Goal: Task Accomplishment & Management: Manage account settings

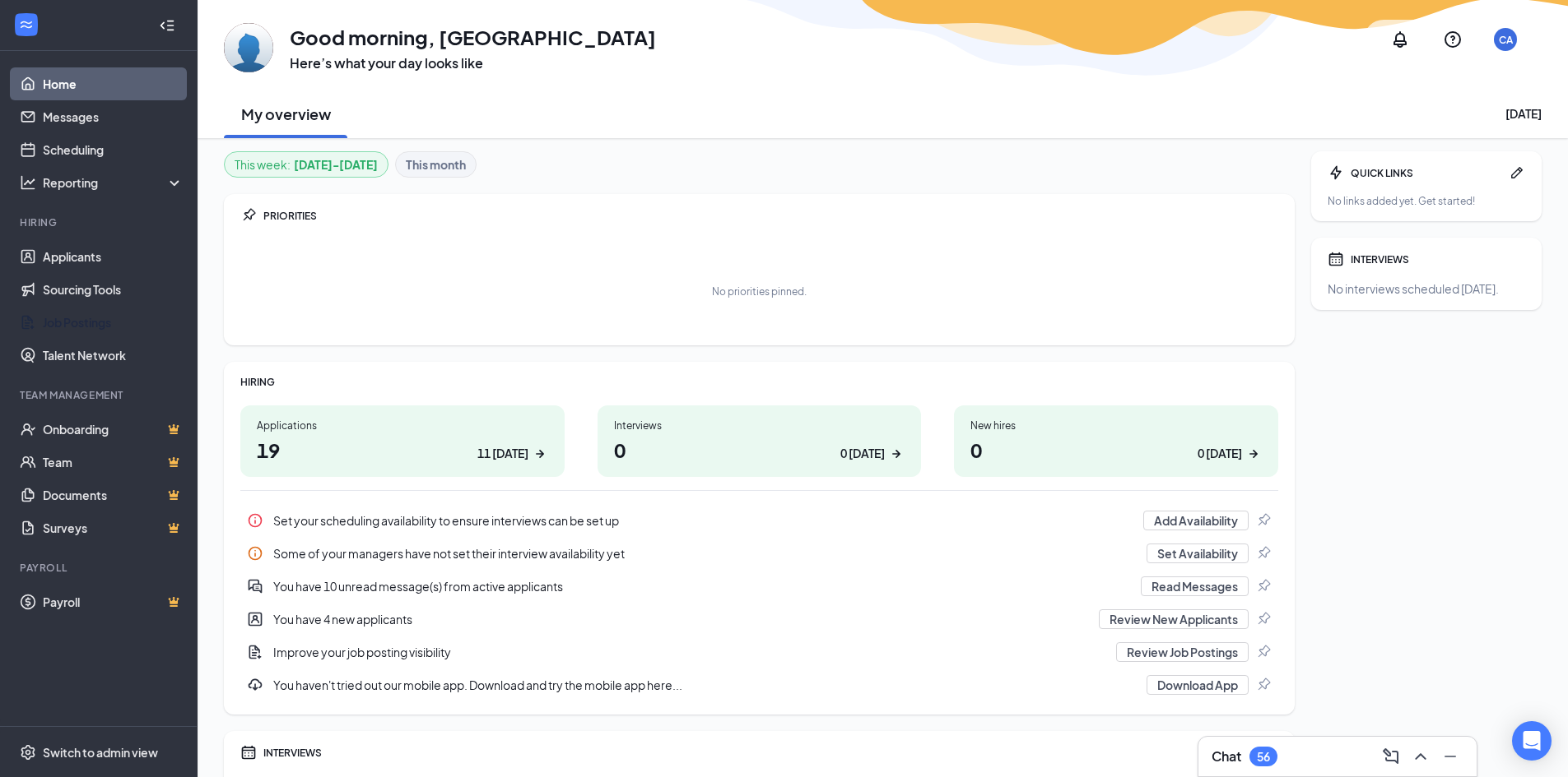
drag, startPoint x: 110, startPoint y: 321, endPoint x: 288, endPoint y: 174, distance: 230.9
click at [110, 321] on link "Job Postings" at bounding box center [113, 322] width 141 height 33
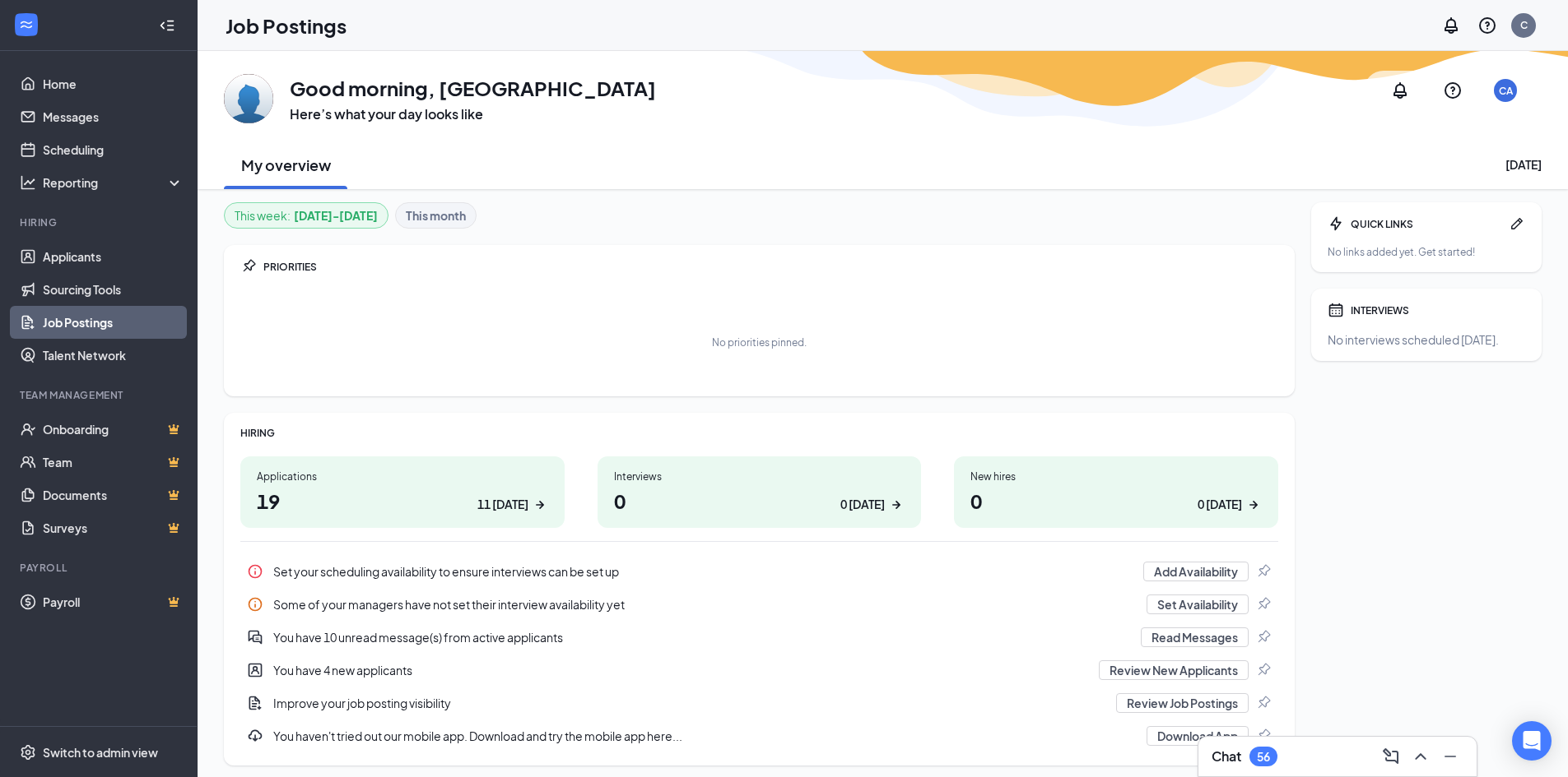
click at [86, 319] on link "Job Postings" at bounding box center [113, 322] width 141 height 33
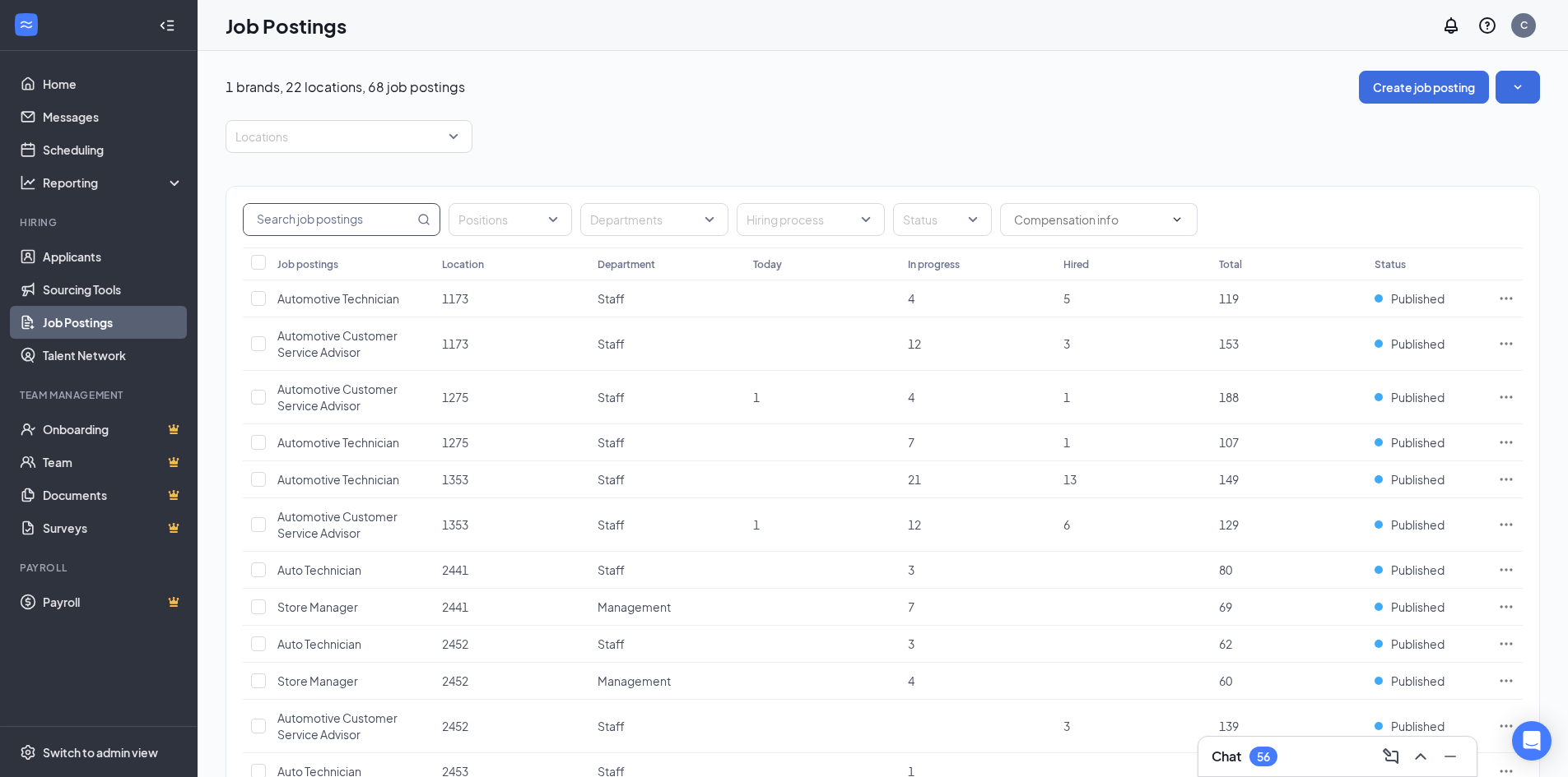
click at [383, 213] on input "text" at bounding box center [328, 220] width 170 height 31
type input "s"
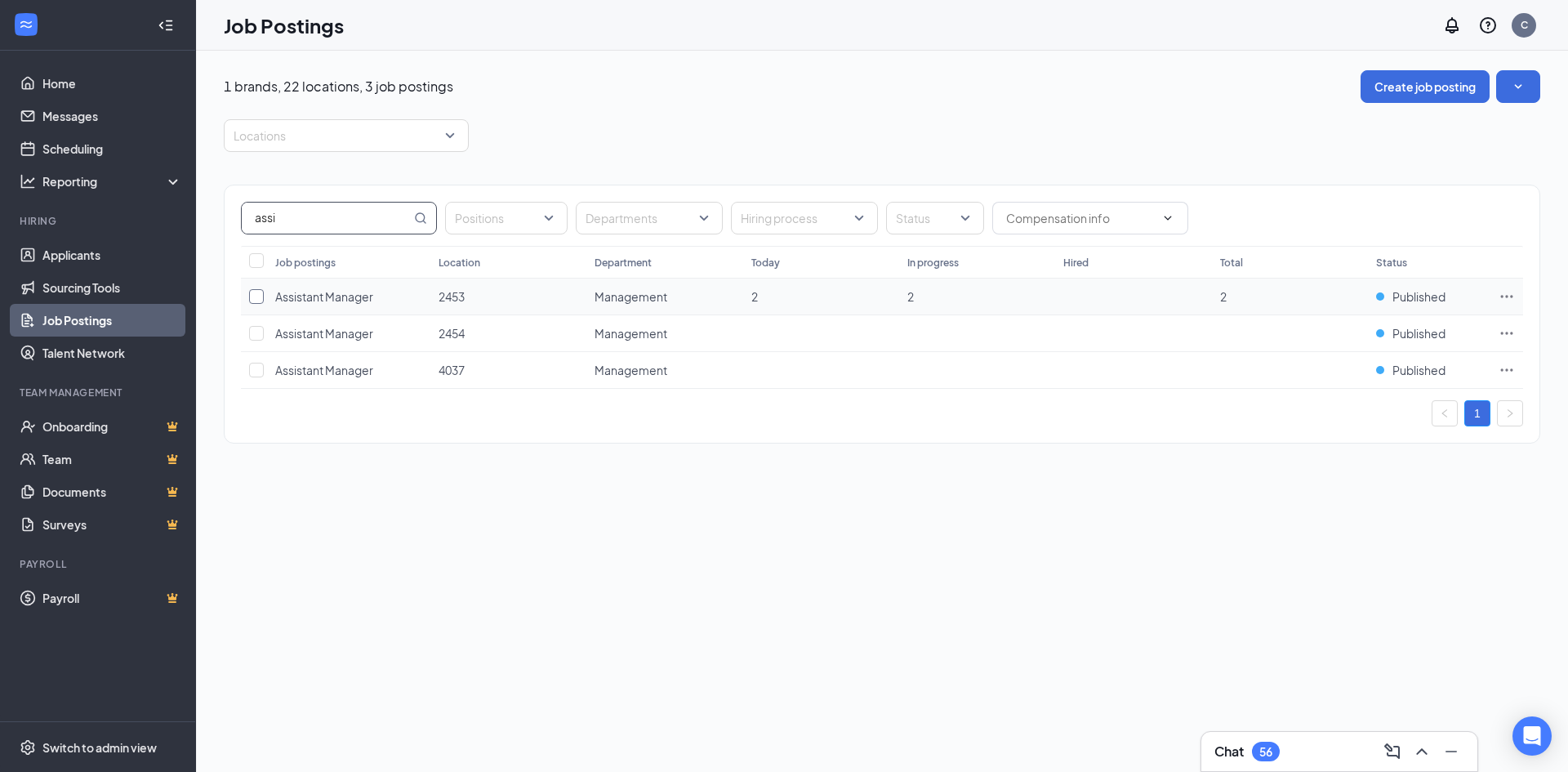
type input "assi"
click at [261, 299] on input "checkbox" at bounding box center [256, 296] width 15 height 15
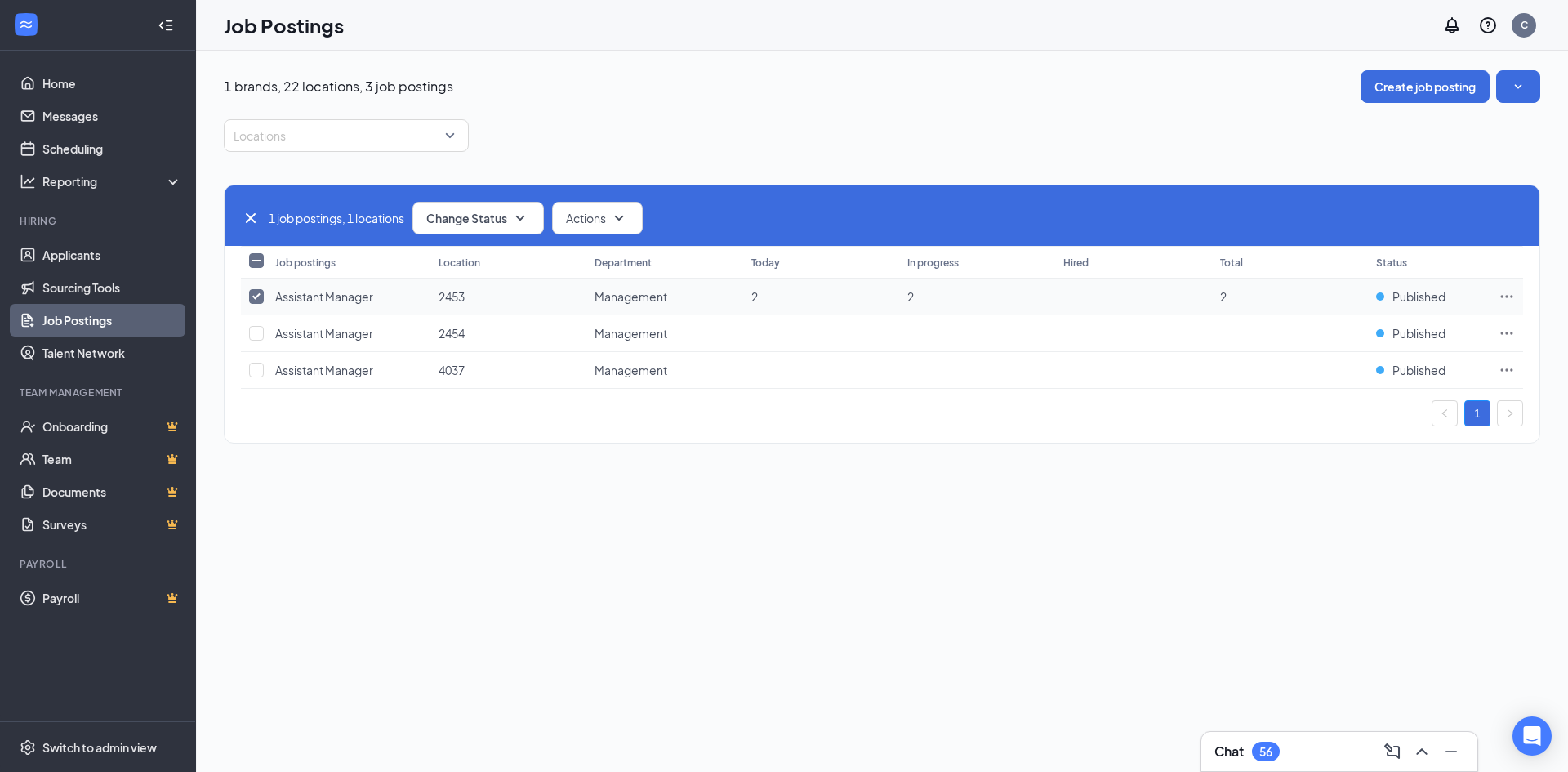
click at [261, 299] on input "checkbox" at bounding box center [256, 296] width 15 height 15
checkbox input "false"
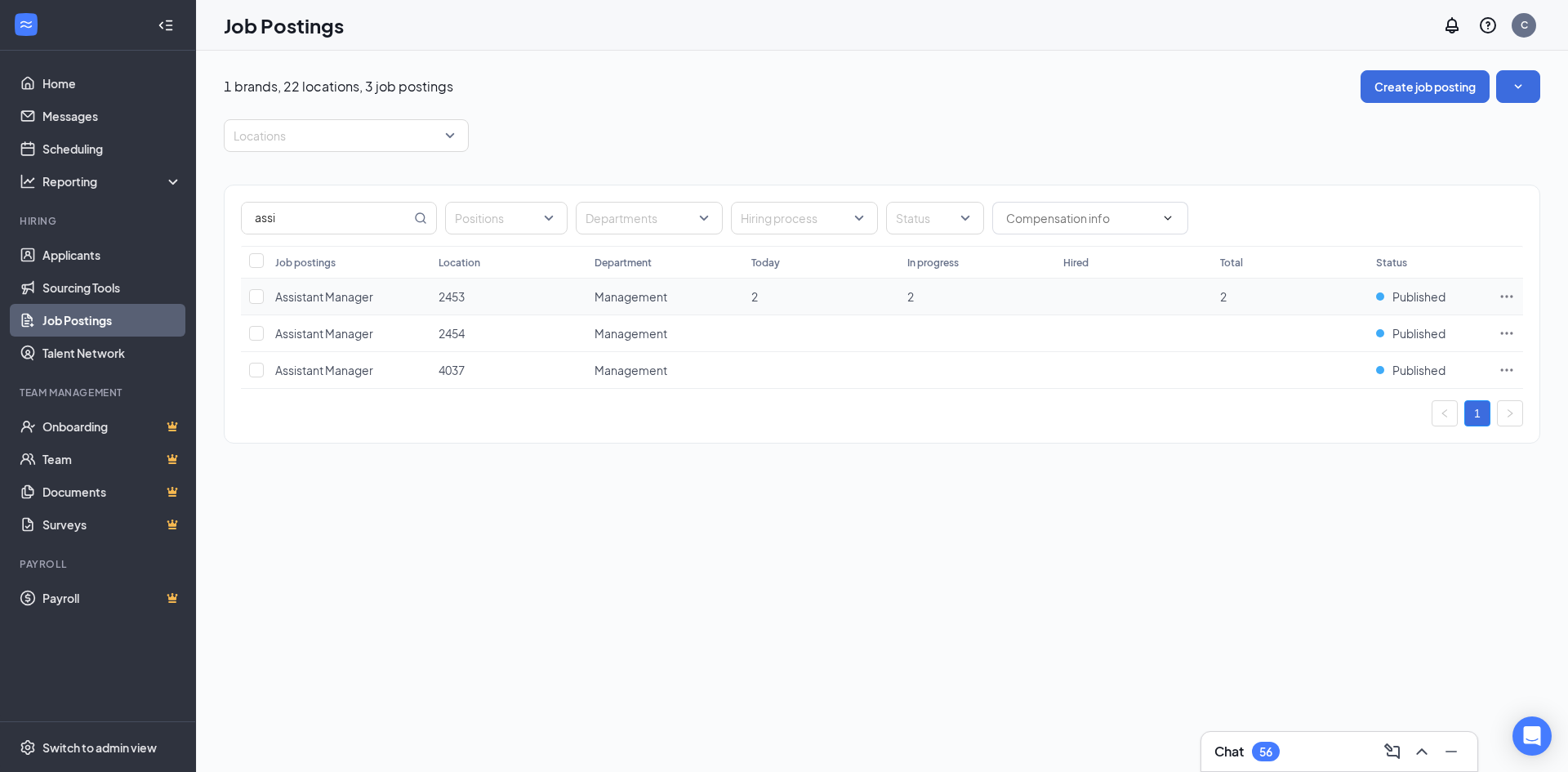
click at [328, 294] on span "Assistant Manager" at bounding box center [324, 296] width 98 height 15
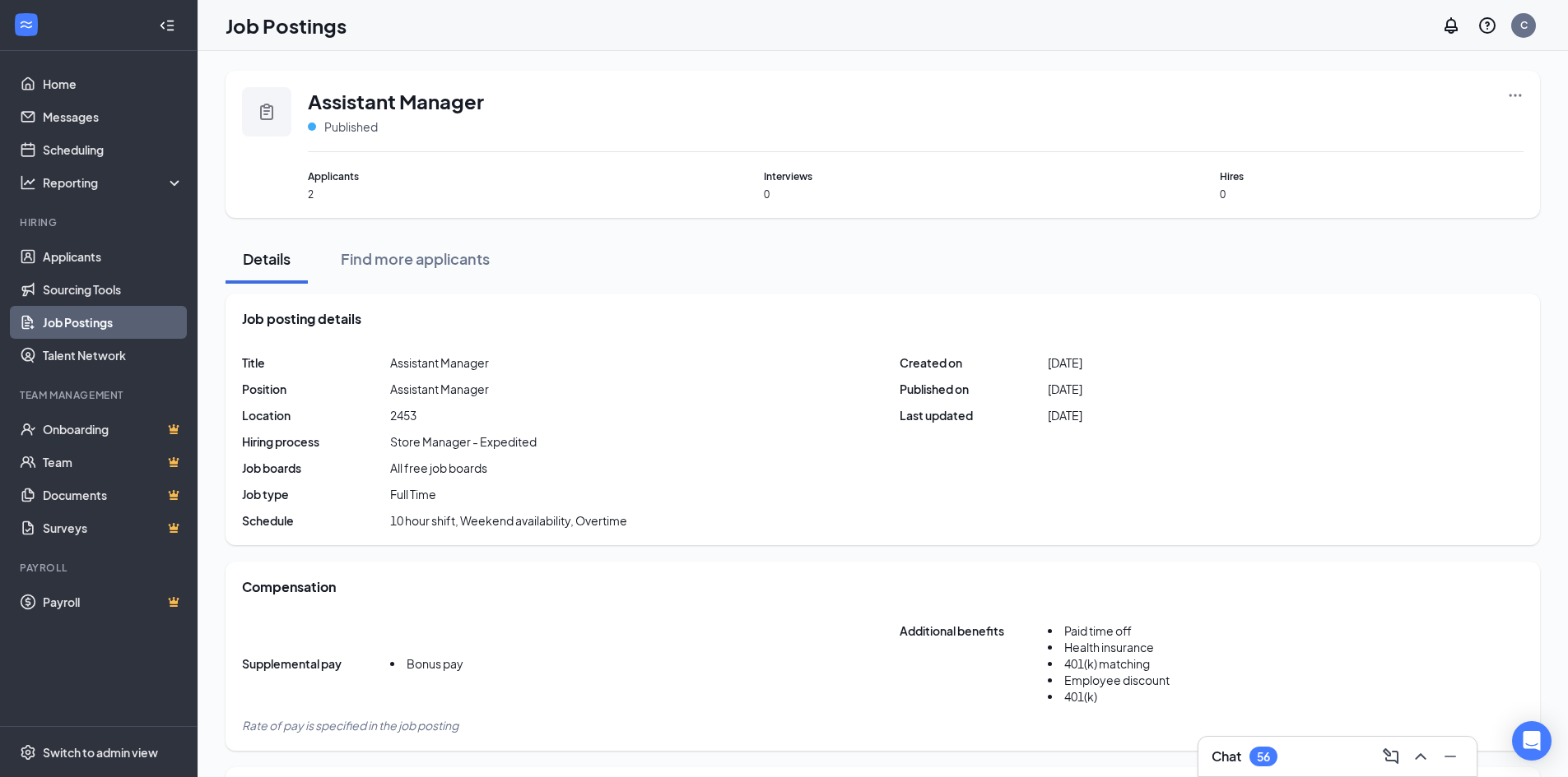
click at [300, 176] on div "Assistant Manager Published Applicants 2 Interviews 0 Hires 0" at bounding box center [883, 144] width 1281 height 115
click at [324, 174] on span "Applicants" at bounding box center [460, 176] width 304 height 16
click at [421, 255] on div "Find more applicants" at bounding box center [415, 259] width 149 height 21
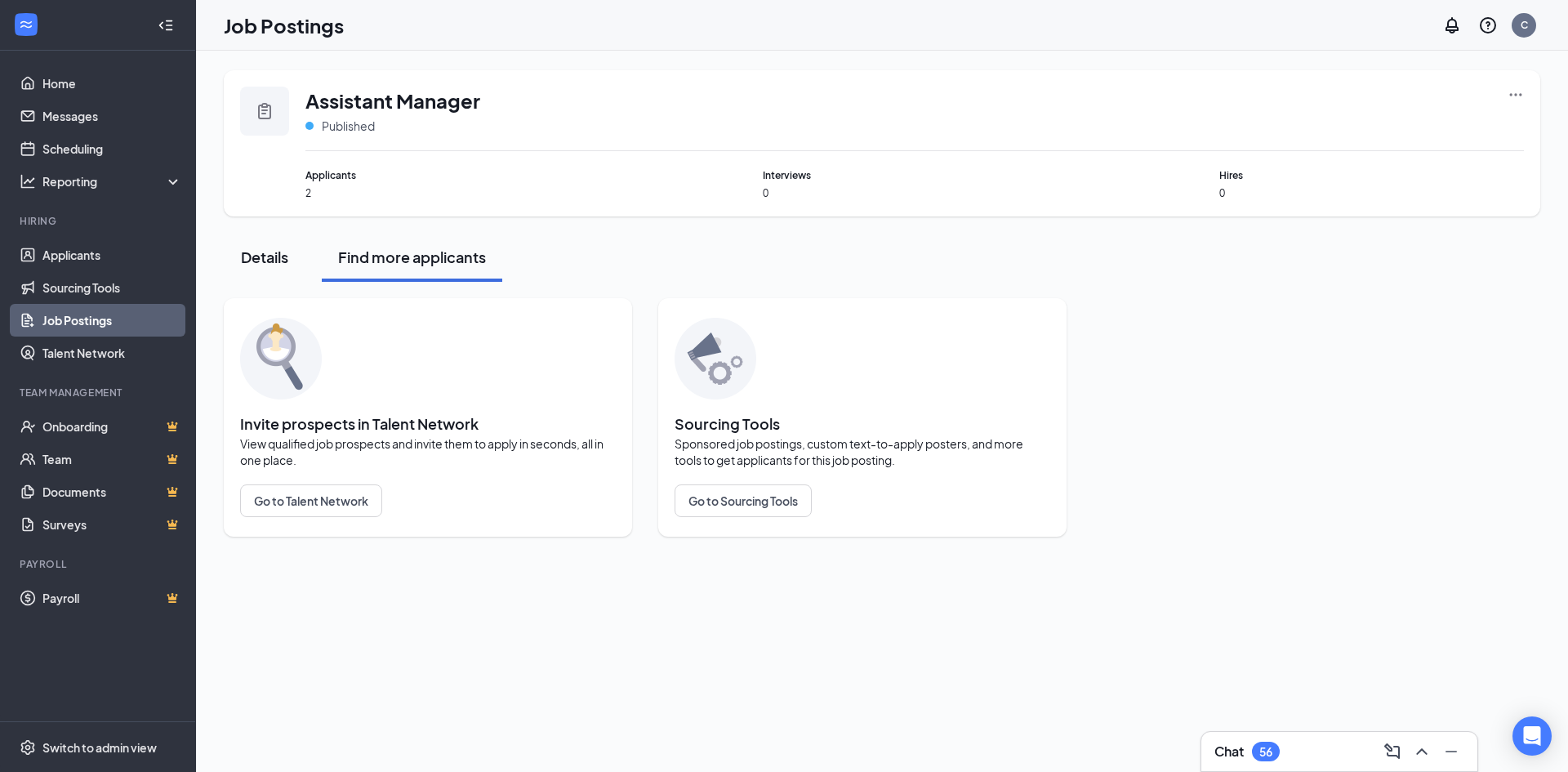
click at [284, 254] on div "Details" at bounding box center [265, 257] width 49 height 21
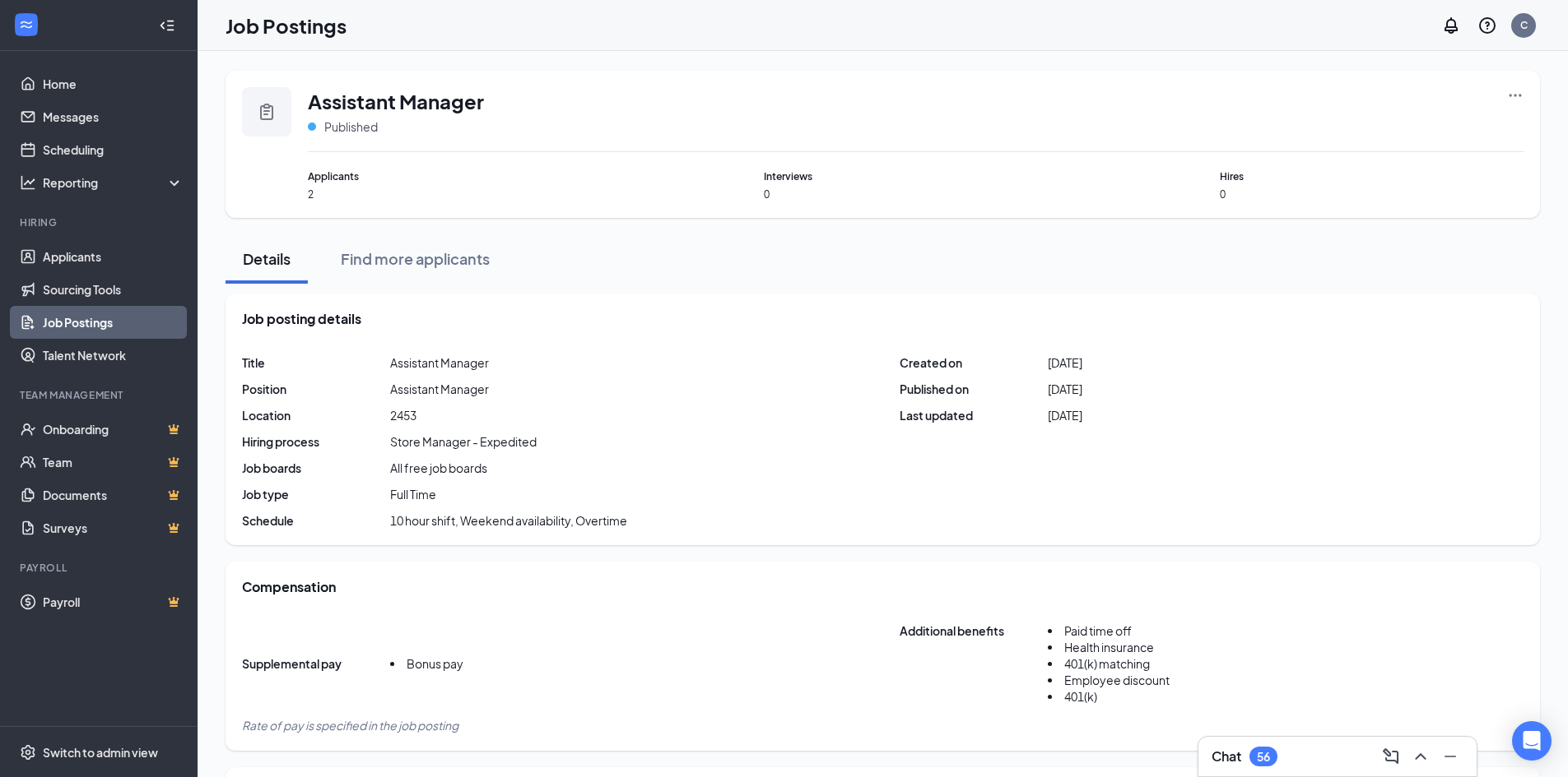
click at [382, 102] on span "Assistant Manager" at bounding box center [395, 101] width 176 height 28
click at [148, 319] on link "Job Postings" at bounding box center [113, 322] width 141 height 33
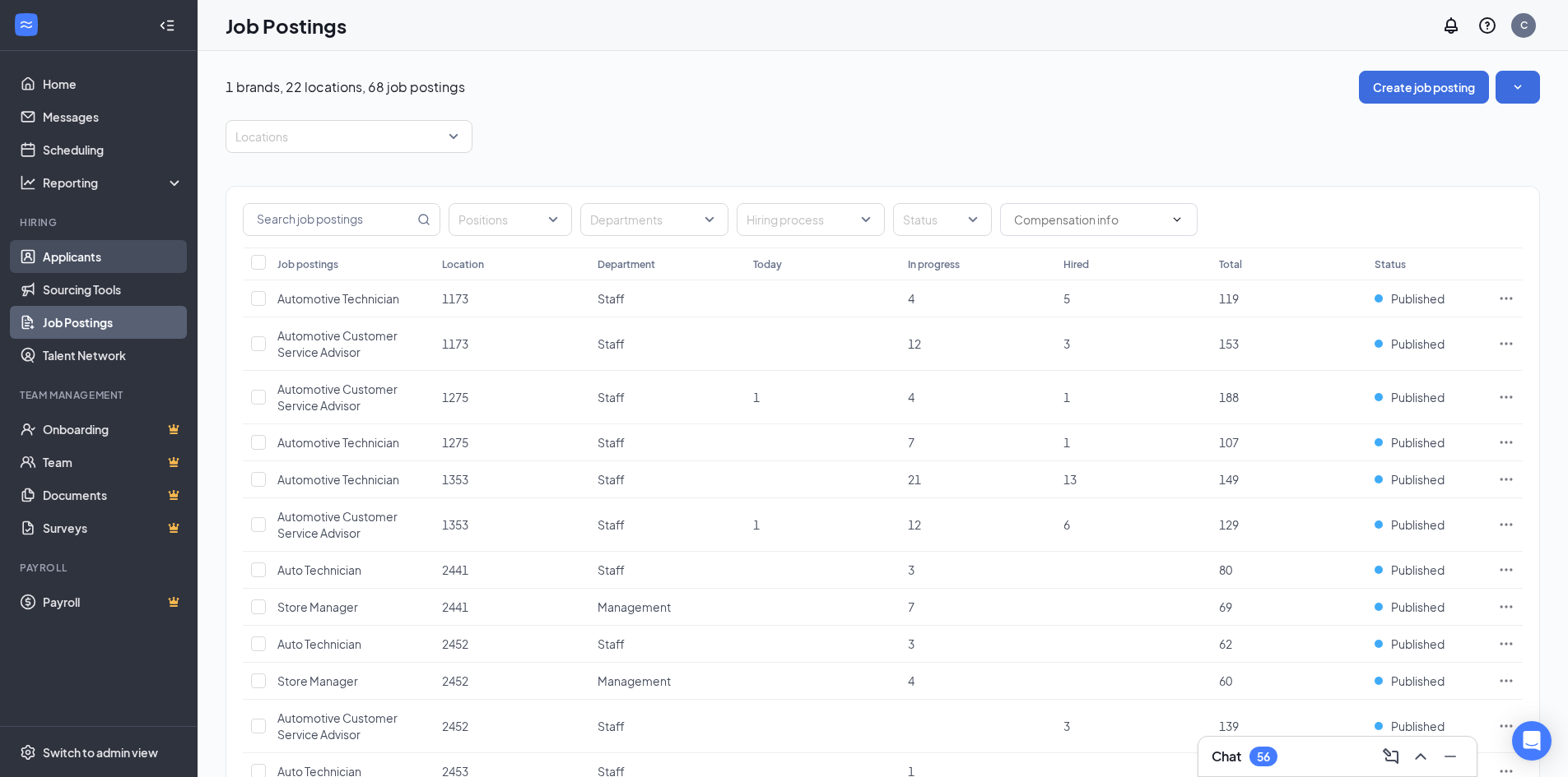
click at [116, 259] on link "Applicants" at bounding box center [113, 257] width 141 height 33
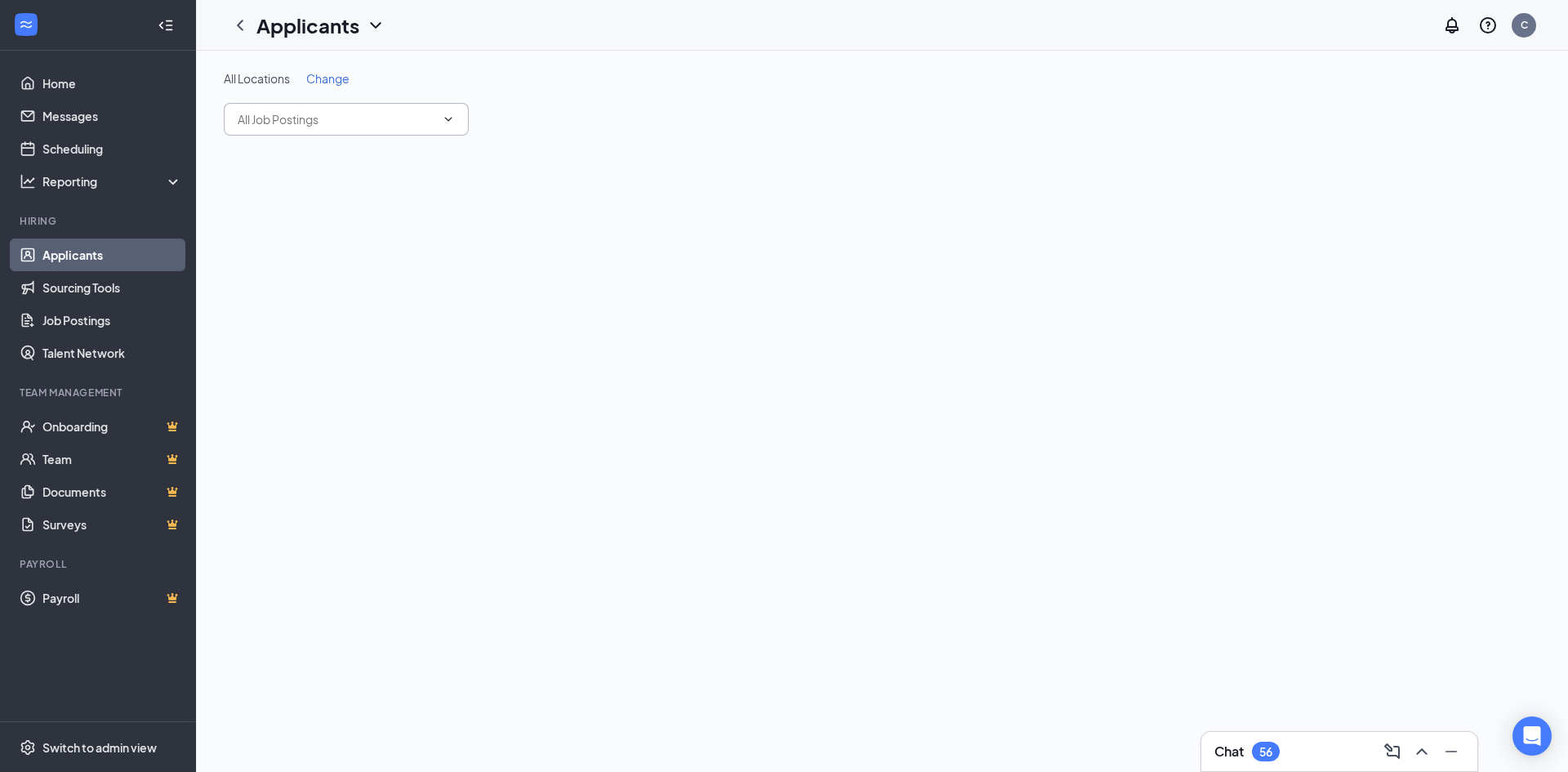
click at [399, 115] on input "text" at bounding box center [336, 119] width 197 height 18
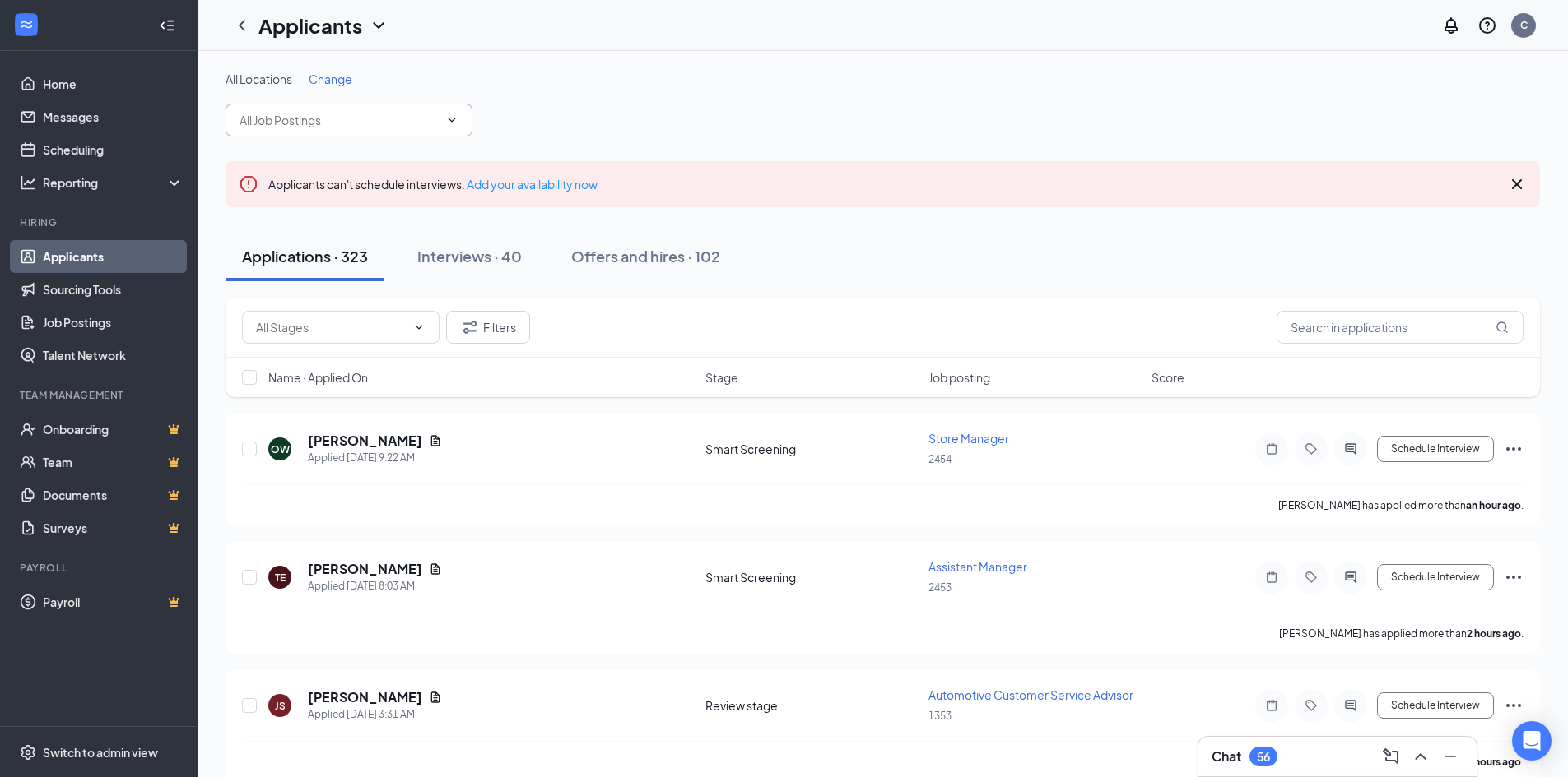
click at [447, 110] on span at bounding box center [349, 120] width 247 height 33
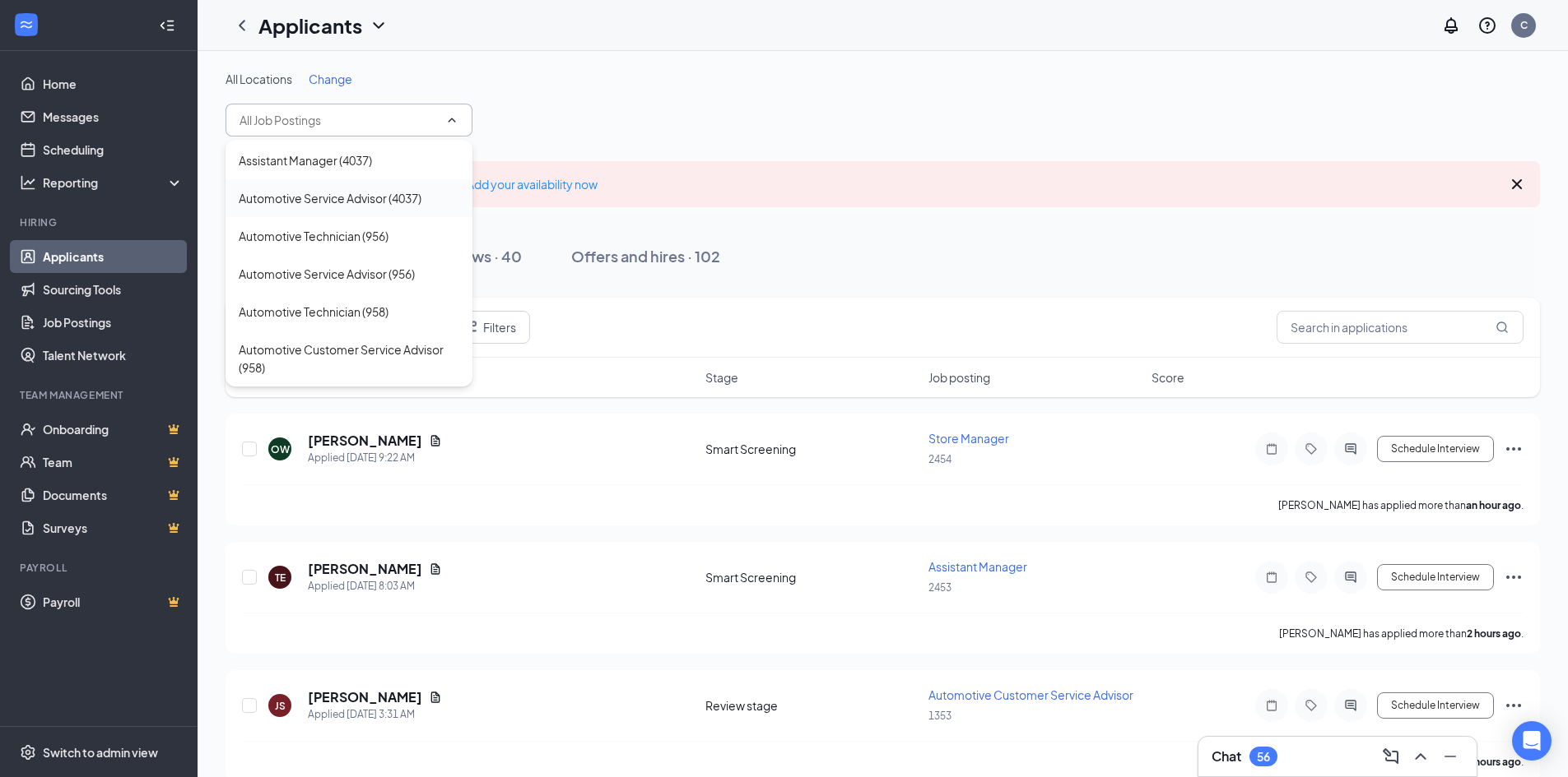
scroll to position [2379, 0]
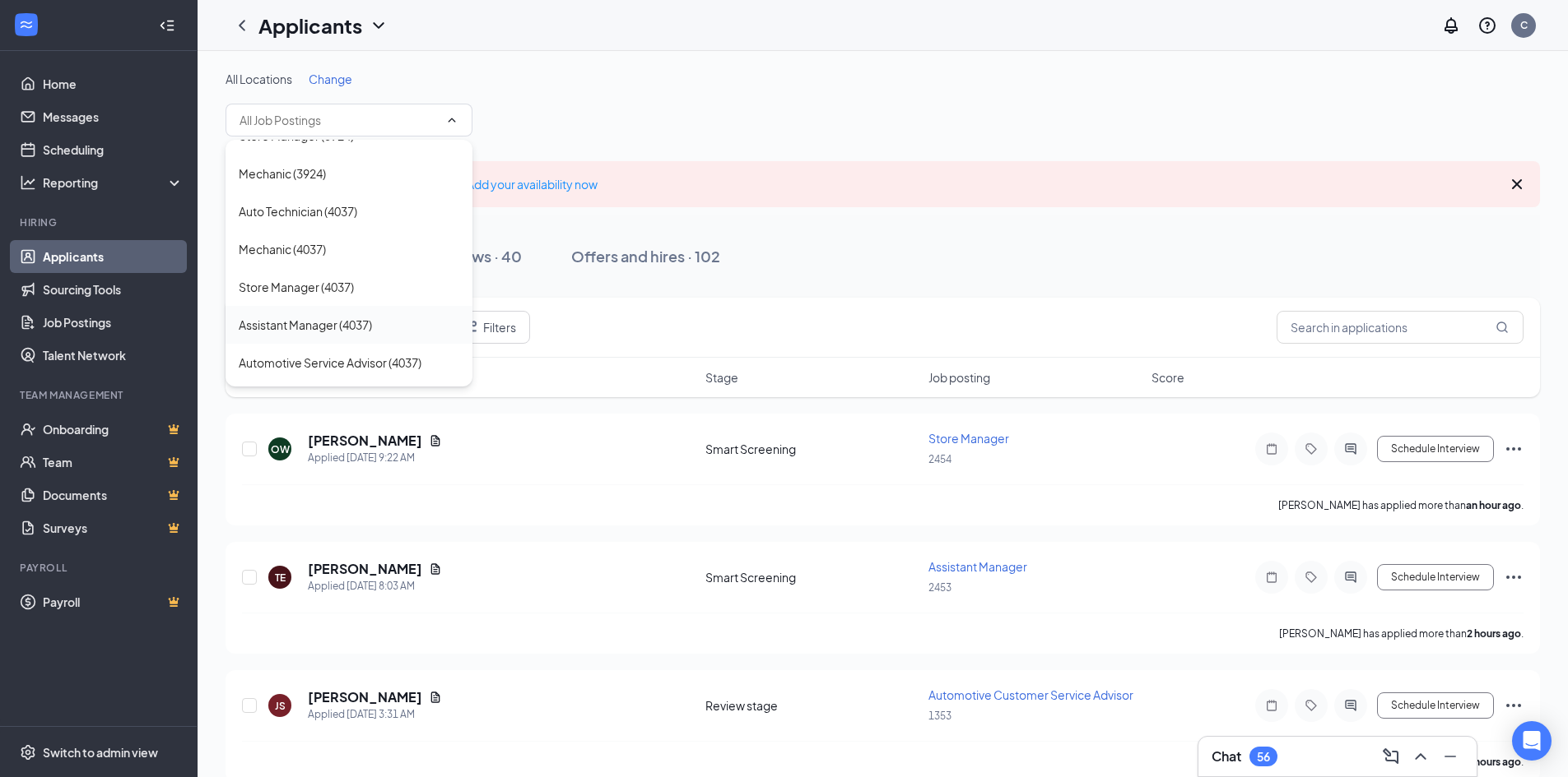
click at [362, 321] on div "Assistant Manager (4037)" at bounding box center [306, 325] width 134 height 18
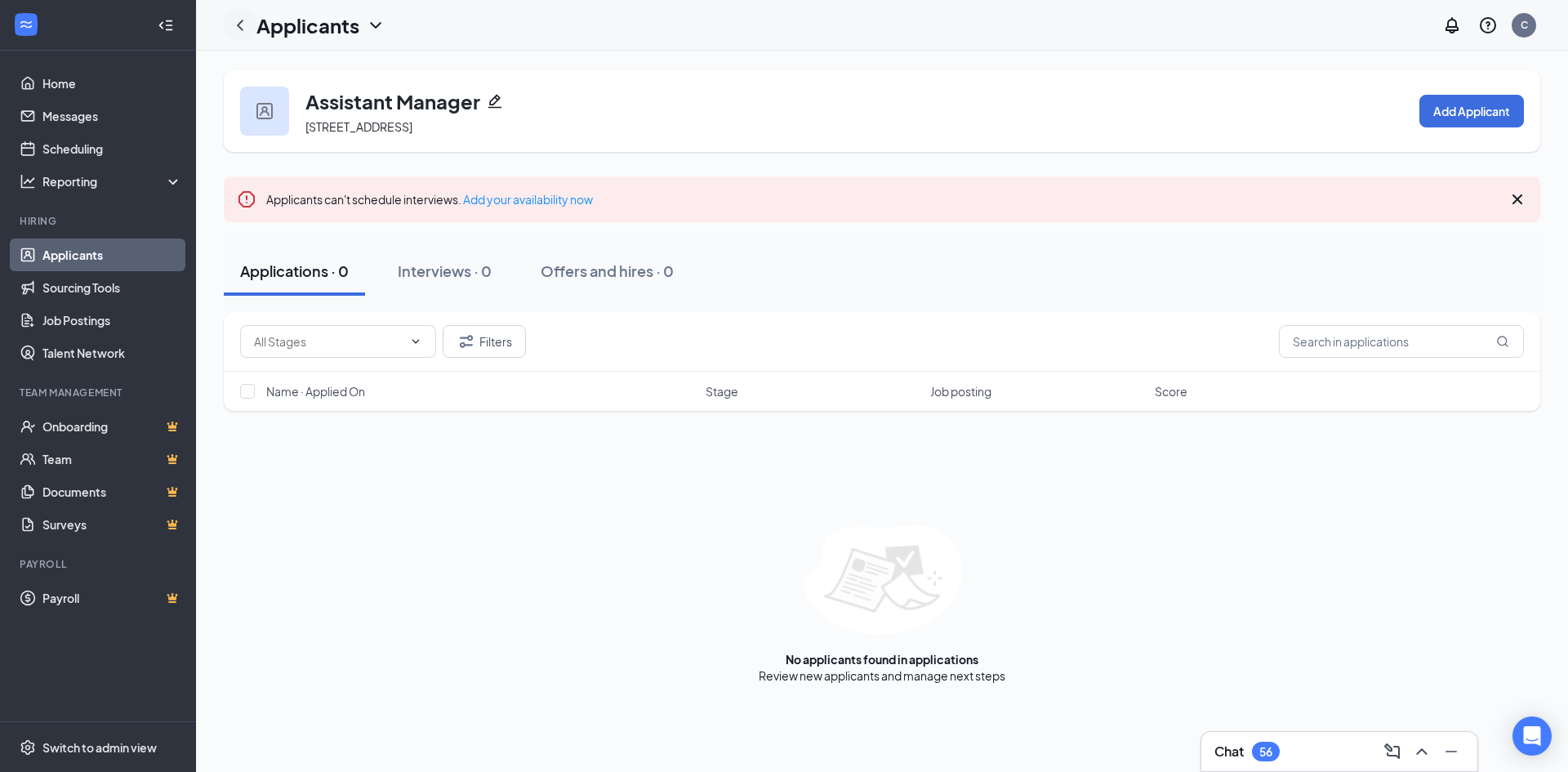
click at [241, 16] on icon "ChevronLeft" at bounding box center [240, 25] width 20 height 20
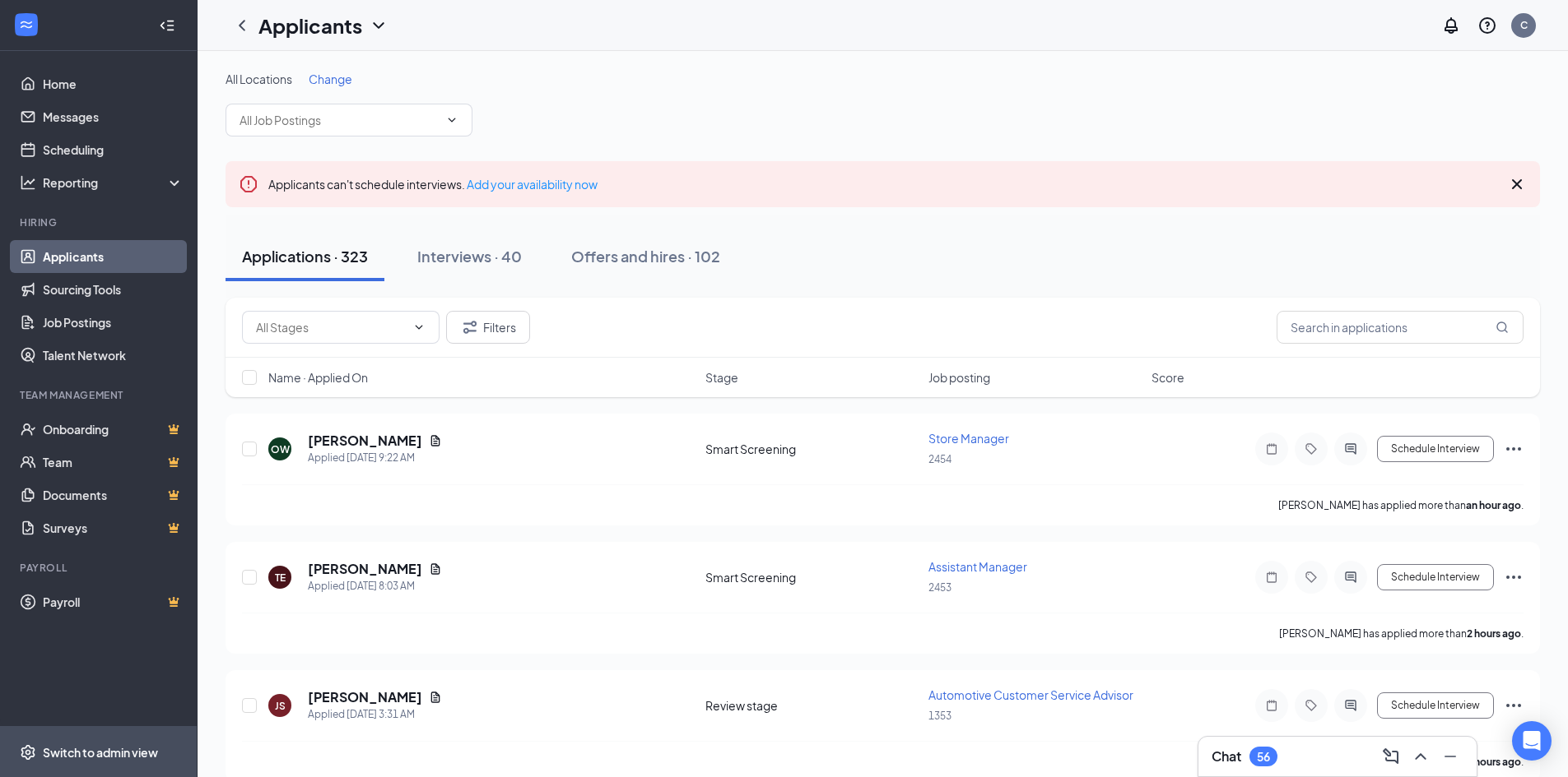
click at [118, 758] on div "Switch to admin view" at bounding box center [100, 753] width 116 height 16
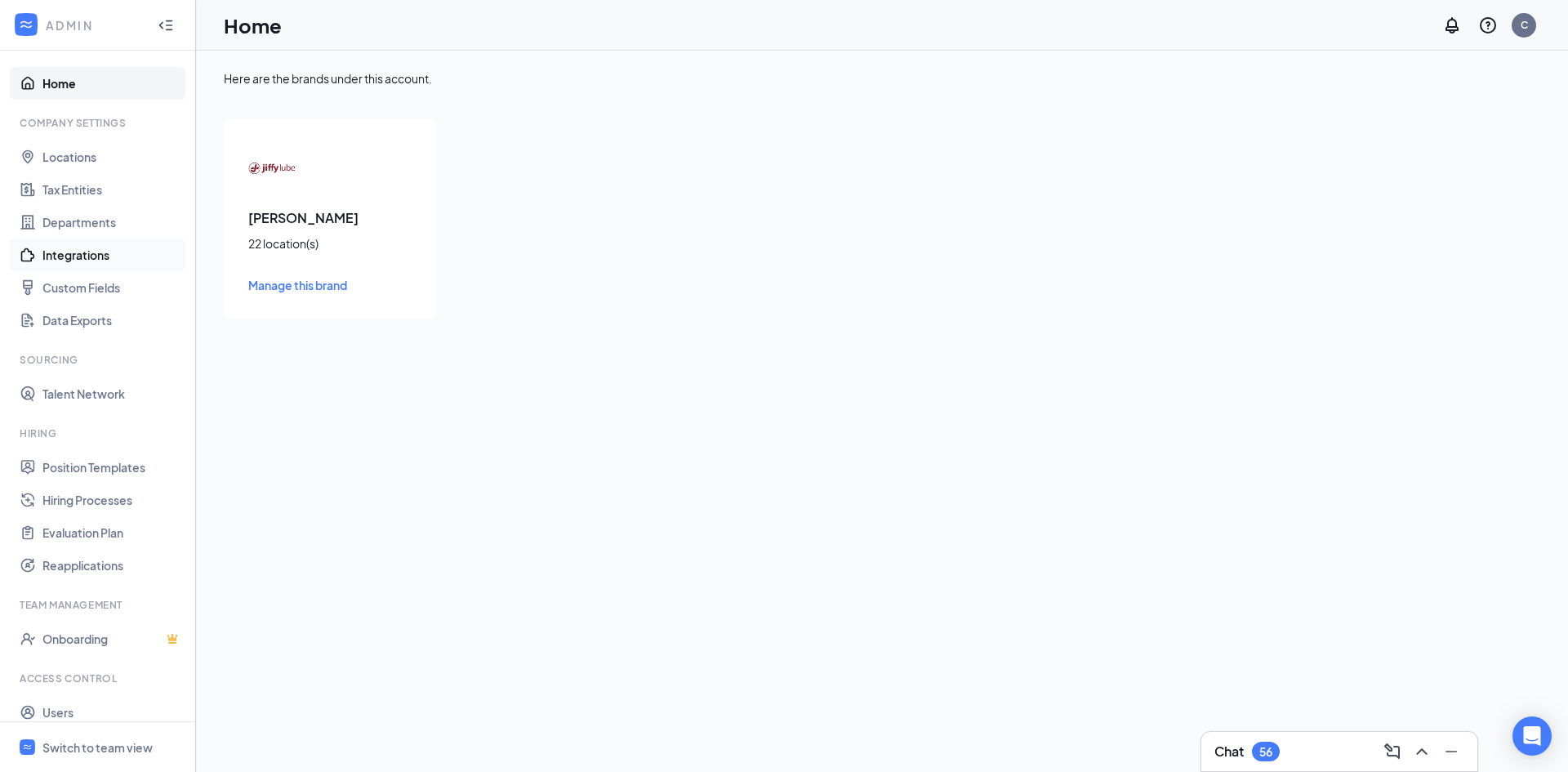
click at [103, 258] on link "Integrations" at bounding box center [112, 255] width 140 height 33
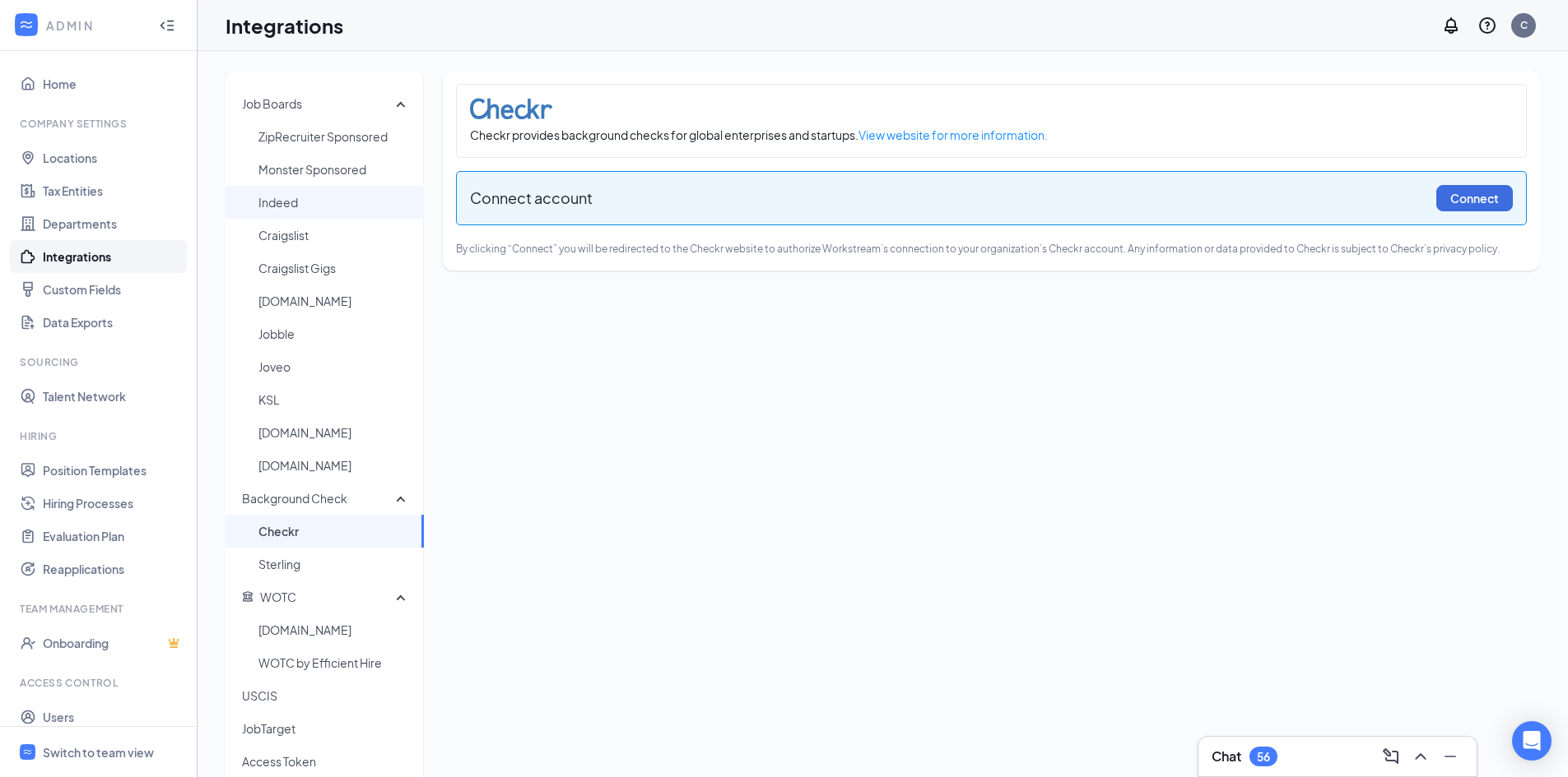
click at [316, 196] on span "Indeed" at bounding box center [334, 202] width 152 height 33
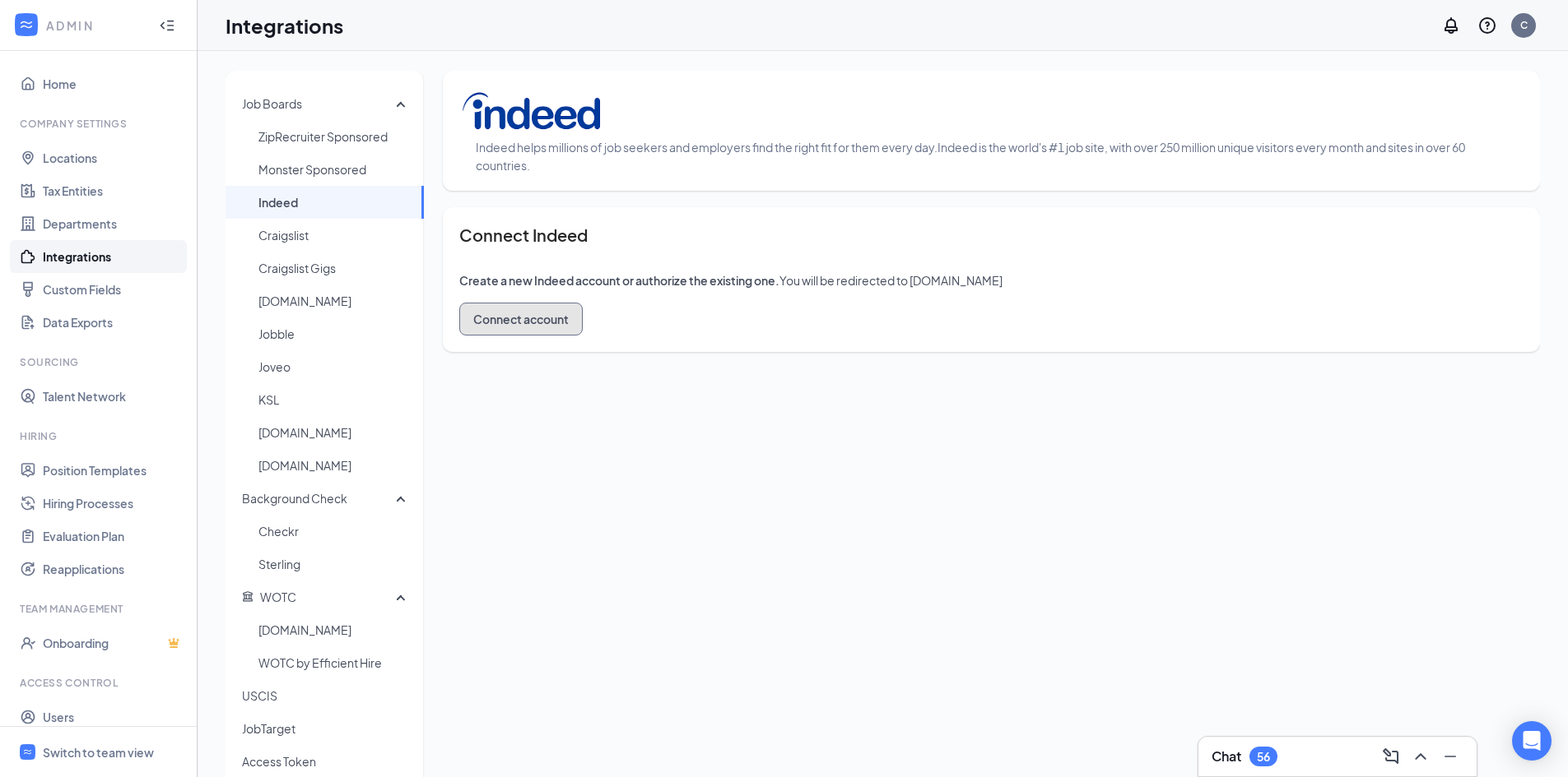
click at [518, 323] on button "Connect account" at bounding box center [521, 319] width 123 height 33
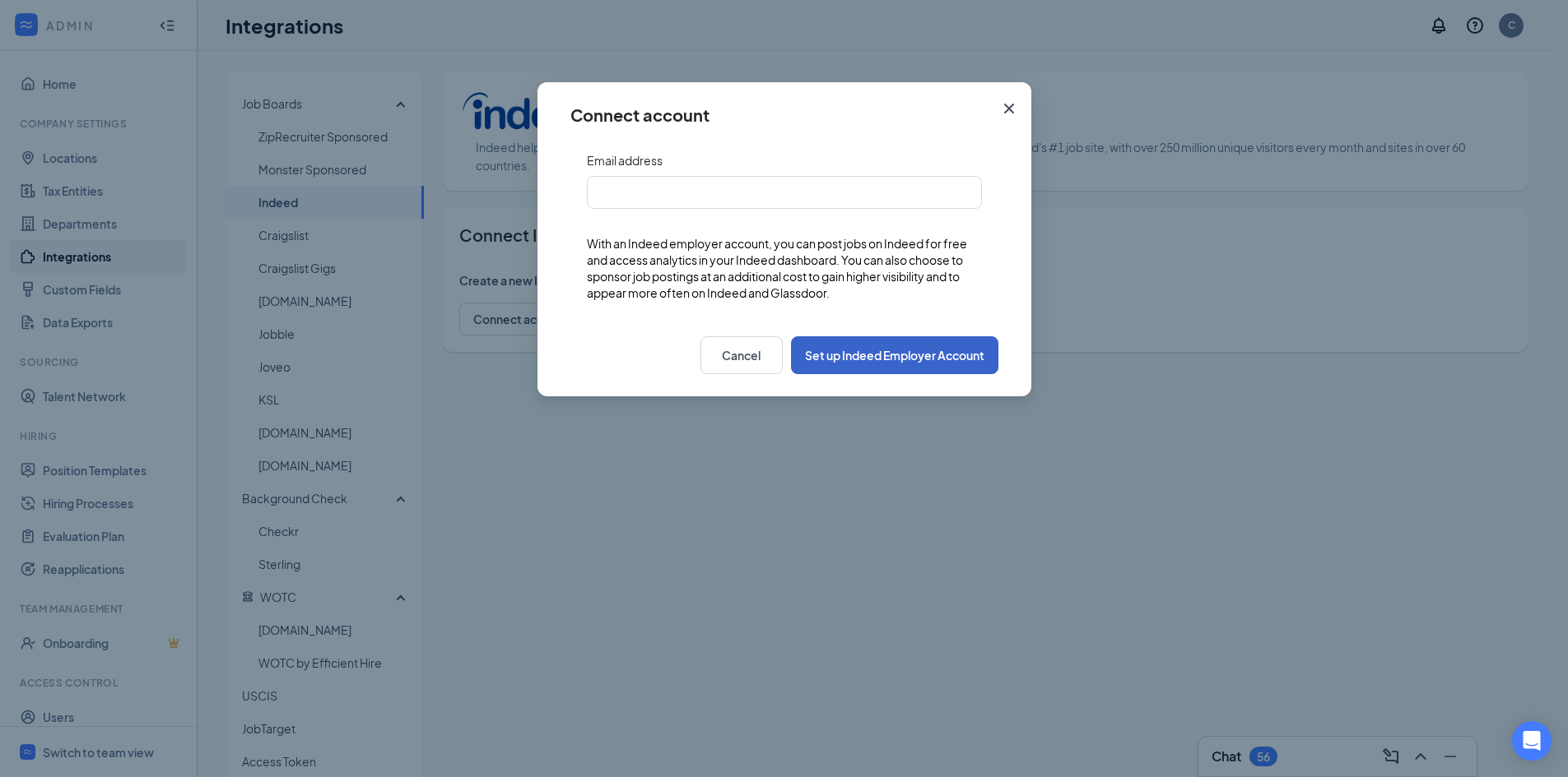
click at [947, 364] on button "Set up Indeed Employer Account" at bounding box center [895, 356] width 208 height 38
click at [662, 192] on input "text" at bounding box center [784, 193] width 395 height 33
type input "carolina.anaya.pico@paekmanagement.com"
click at [924, 366] on button "Set up Indeed Employer Account" at bounding box center [895, 356] width 208 height 38
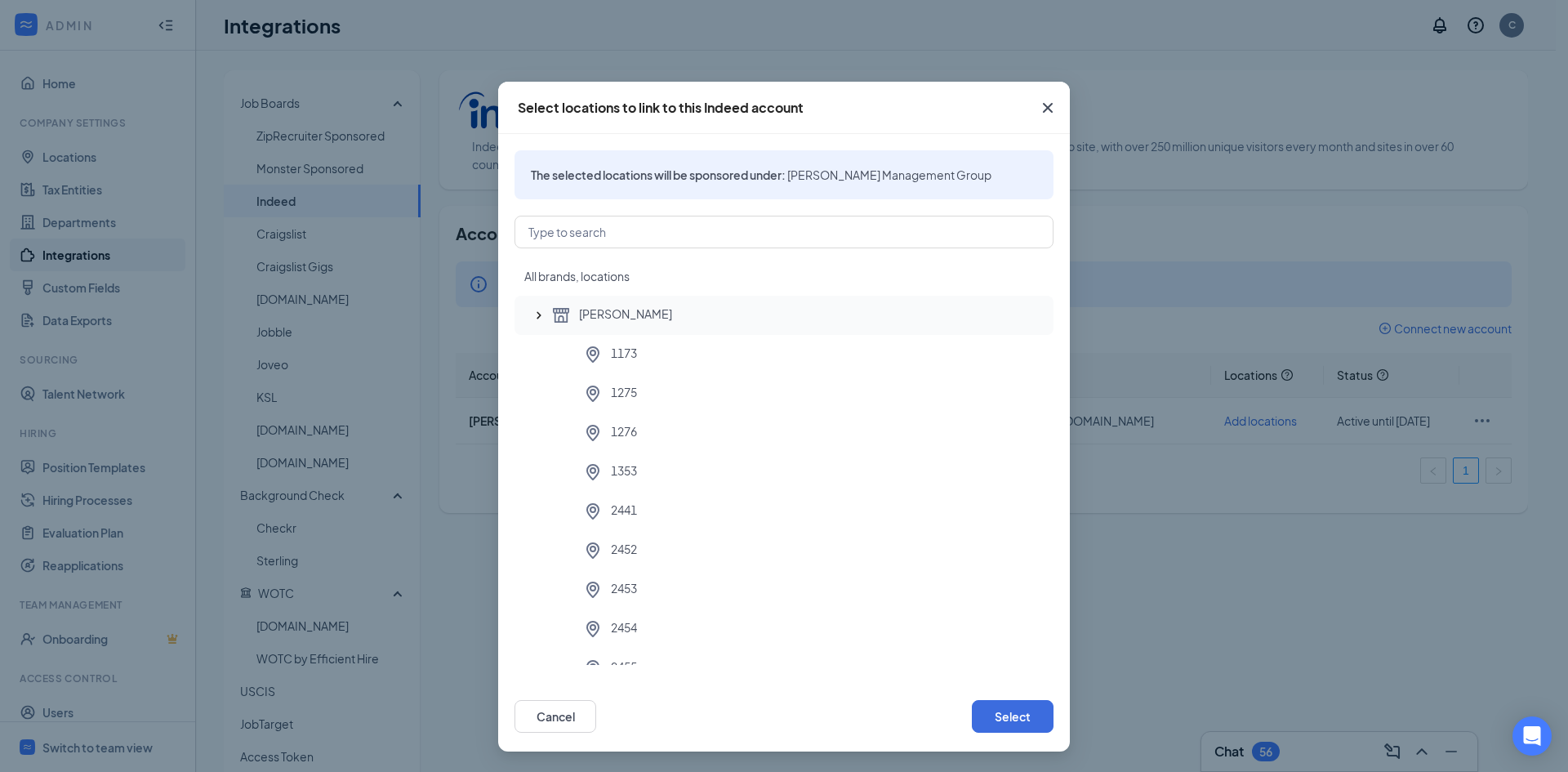
click at [543, 312] on icon "SmallChevronUp" at bounding box center [539, 315] width 16 height 16
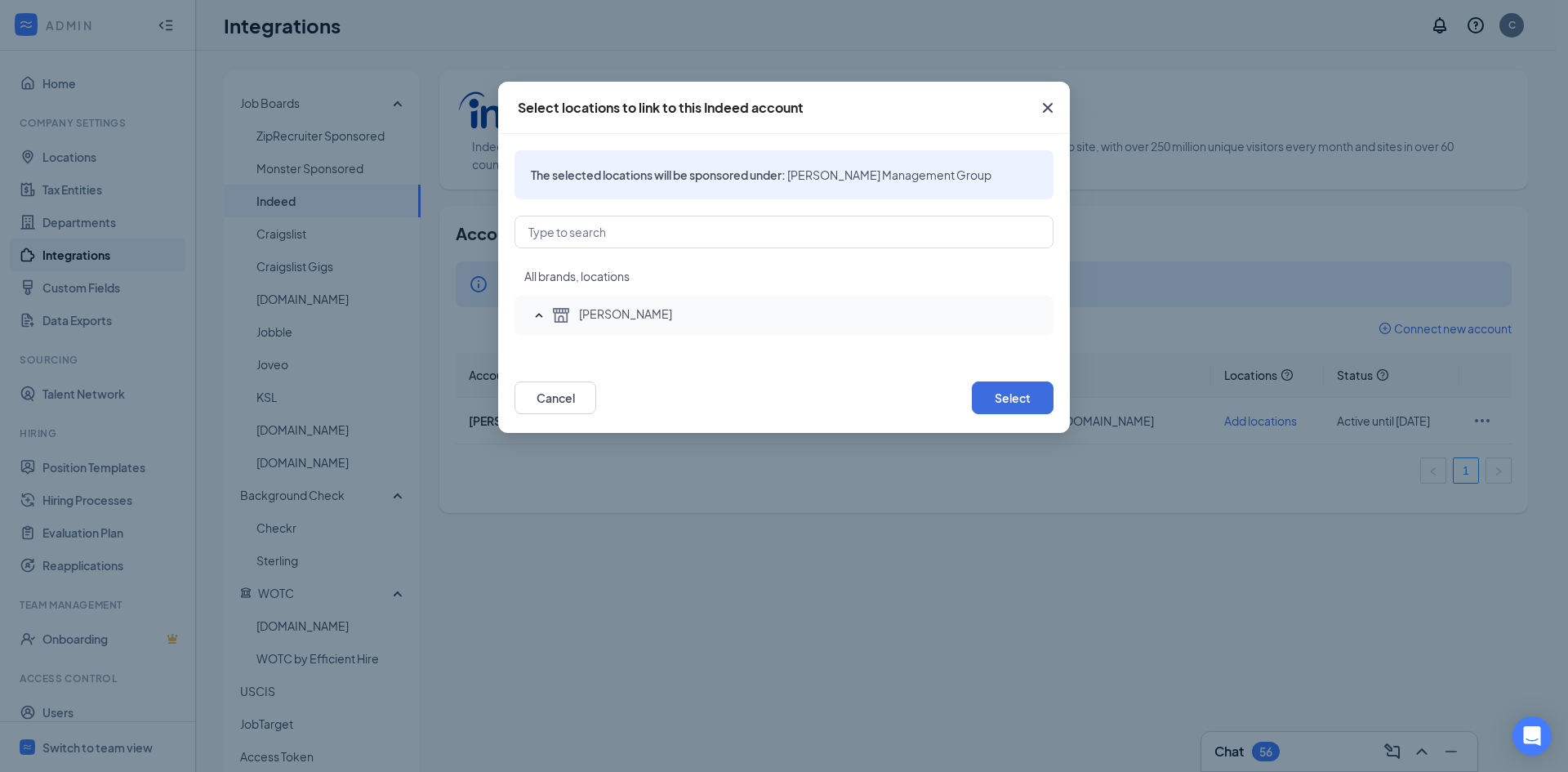
click at [544, 312] on icon "SmallChevronUp" at bounding box center [539, 315] width 16 height 16
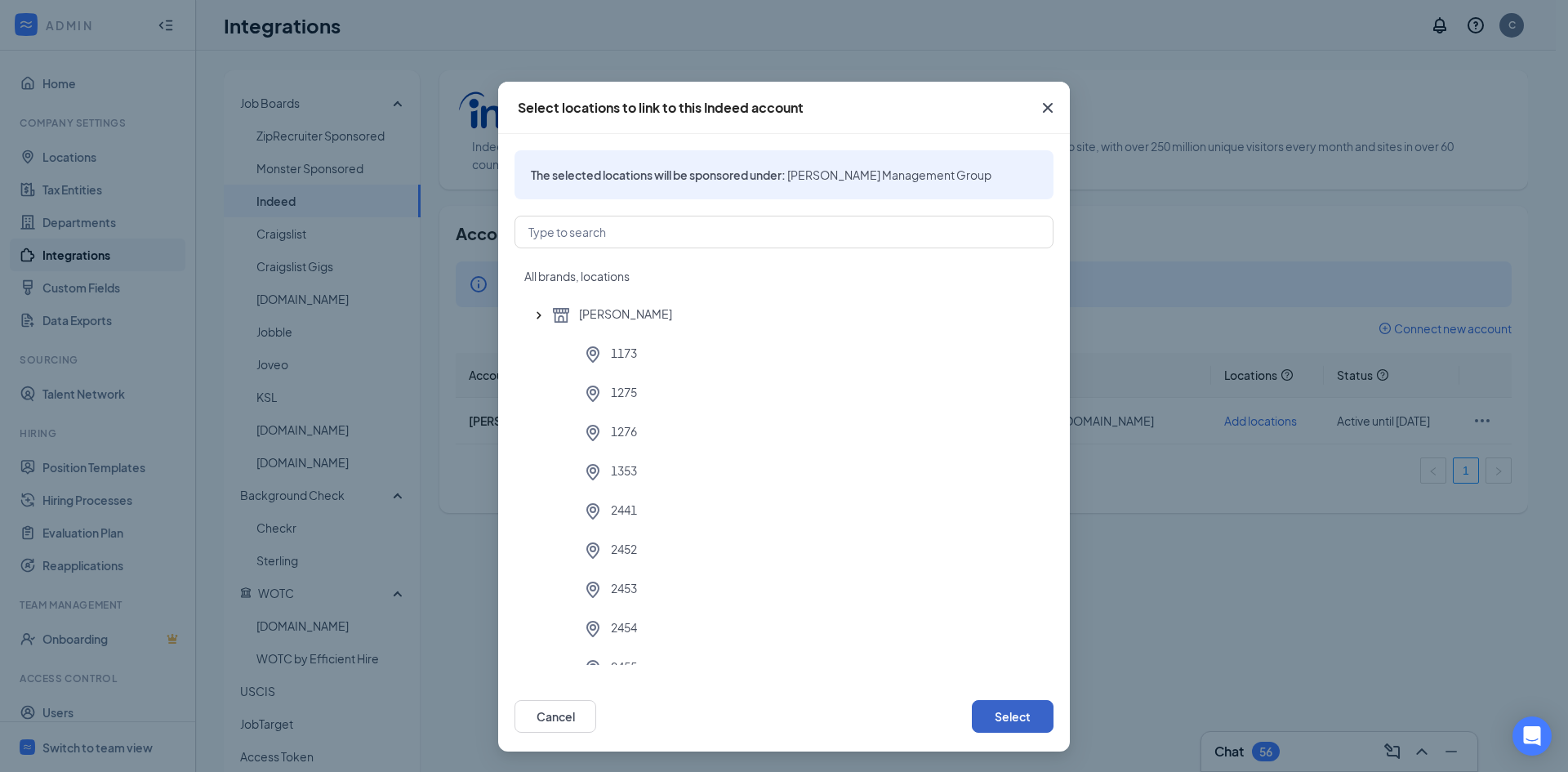
click at [1026, 725] on button "Select" at bounding box center [1013, 717] width 82 height 33
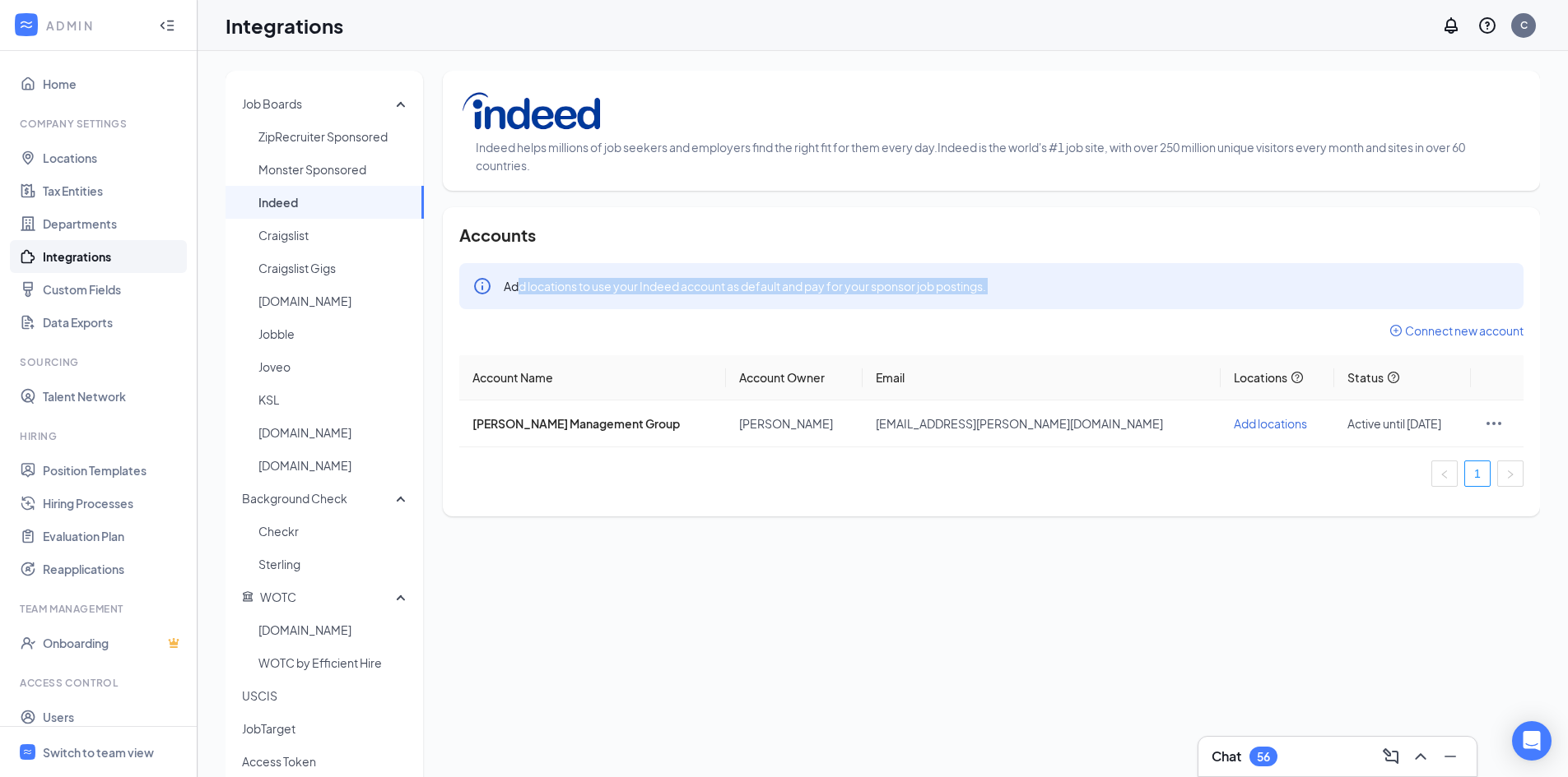
drag, startPoint x: 518, startPoint y: 292, endPoint x: 789, endPoint y: 332, distance: 273.9
click at [789, 332] on div "Accounts Add locations to use your Indeed account as default and pay for your s…" at bounding box center [991, 362] width 1064 height 276
click at [1234, 427] on span "Add locations" at bounding box center [1270, 423] width 73 height 15
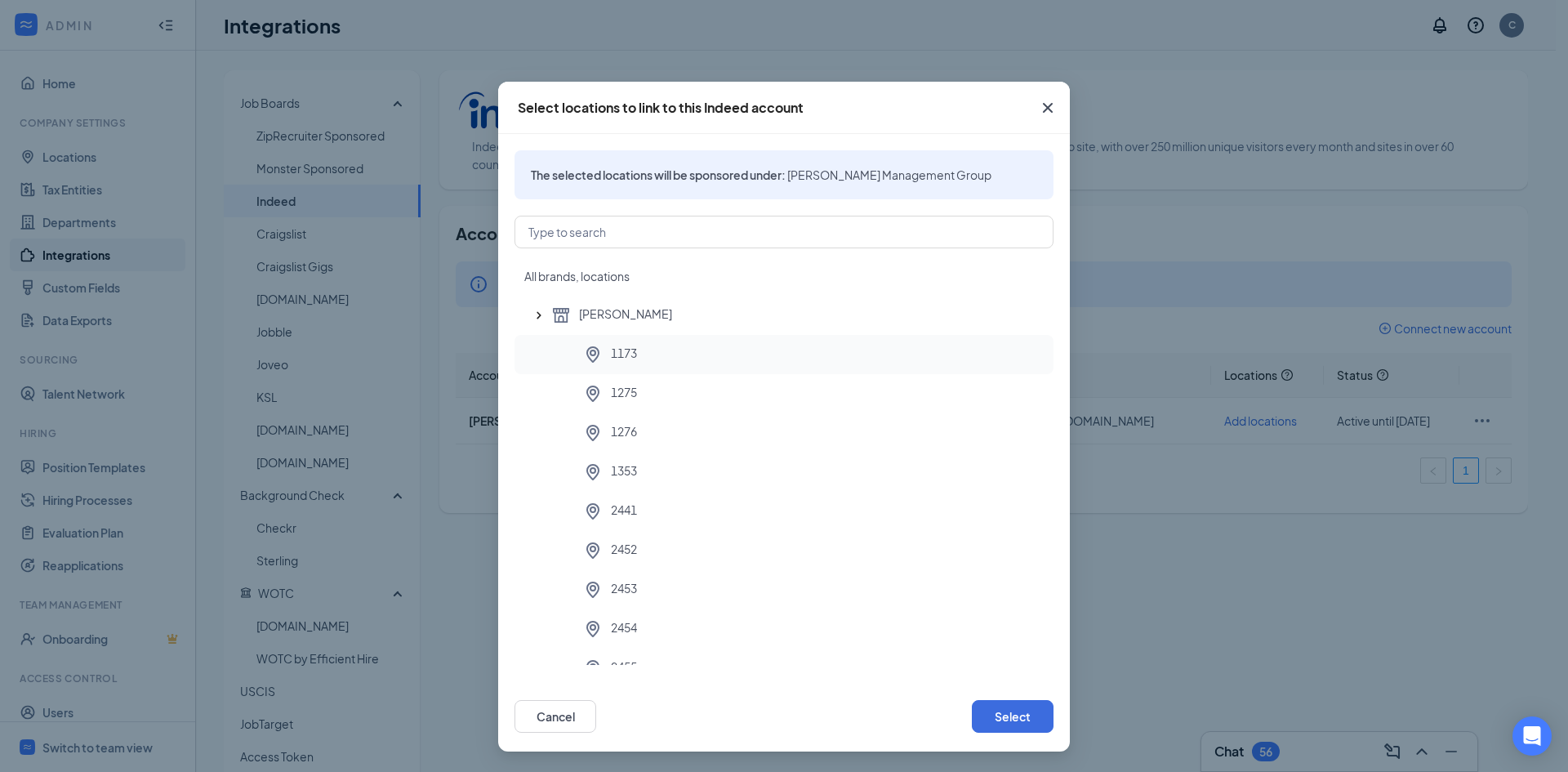
click at [615, 350] on span "1173" at bounding box center [624, 355] width 26 height 20
click at [721, 372] on div "1173" at bounding box center [784, 354] width 539 height 39
click at [734, 361] on div "1173" at bounding box center [812, 355] width 458 height 20
click at [767, 402] on div "1275" at bounding box center [812, 393] width 458 height 20
click at [753, 425] on div "1276" at bounding box center [812, 433] width 458 height 20
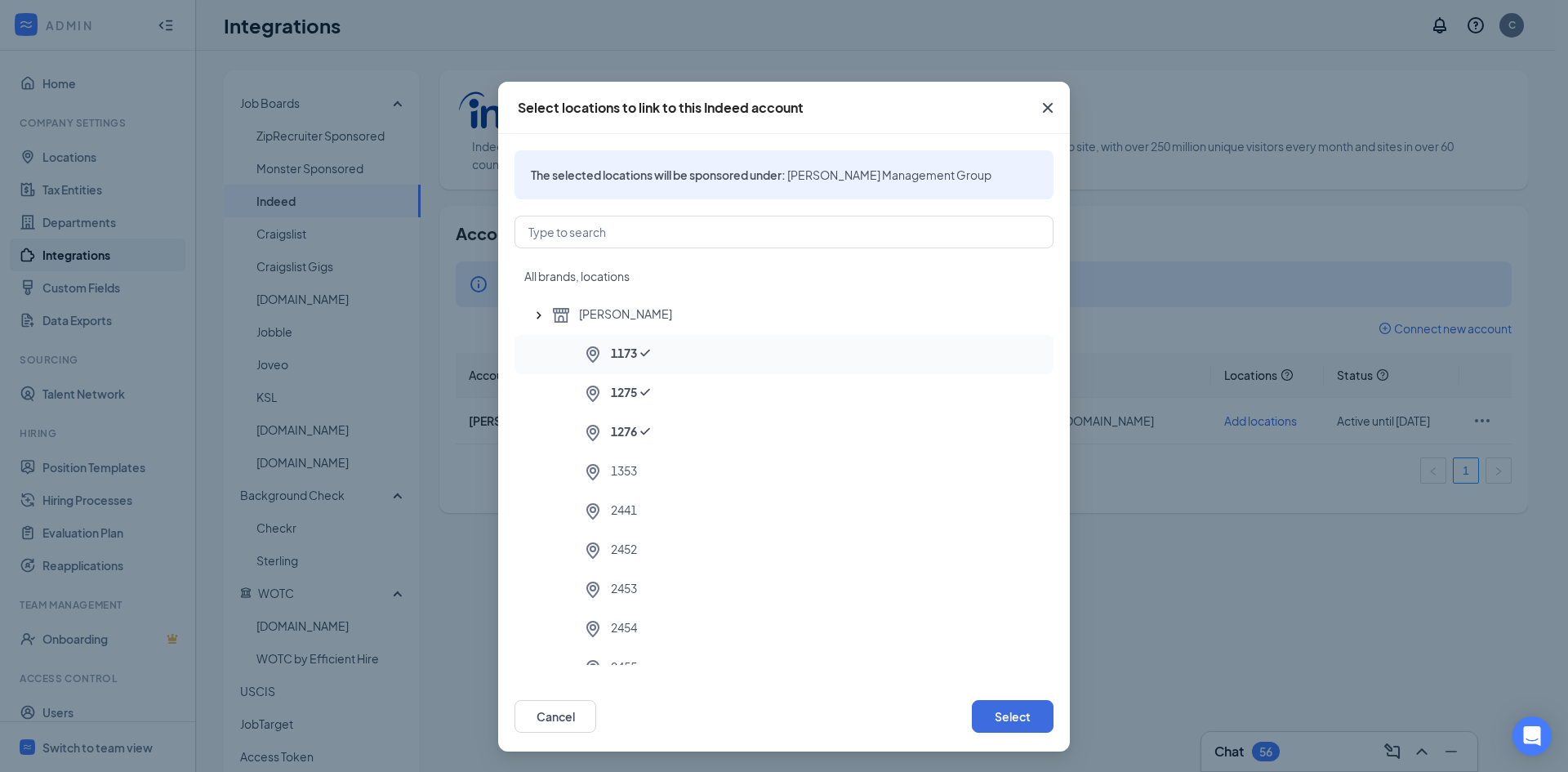
click at [743, 336] on div "1173" at bounding box center [784, 354] width 539 height 39
click at [747, 368] on div "1173" at bounding box center [784, 354] width 539 height 39
click at [745, 405] on div "1275" at bounding box center [784, 393] width 539 height 39
click at [741, 426] on div "1276" at bounding box center [812, 433] width 458 height 20
click at [738, 367] on div "1173" at bounding box center [784, 354] width 539 height 39
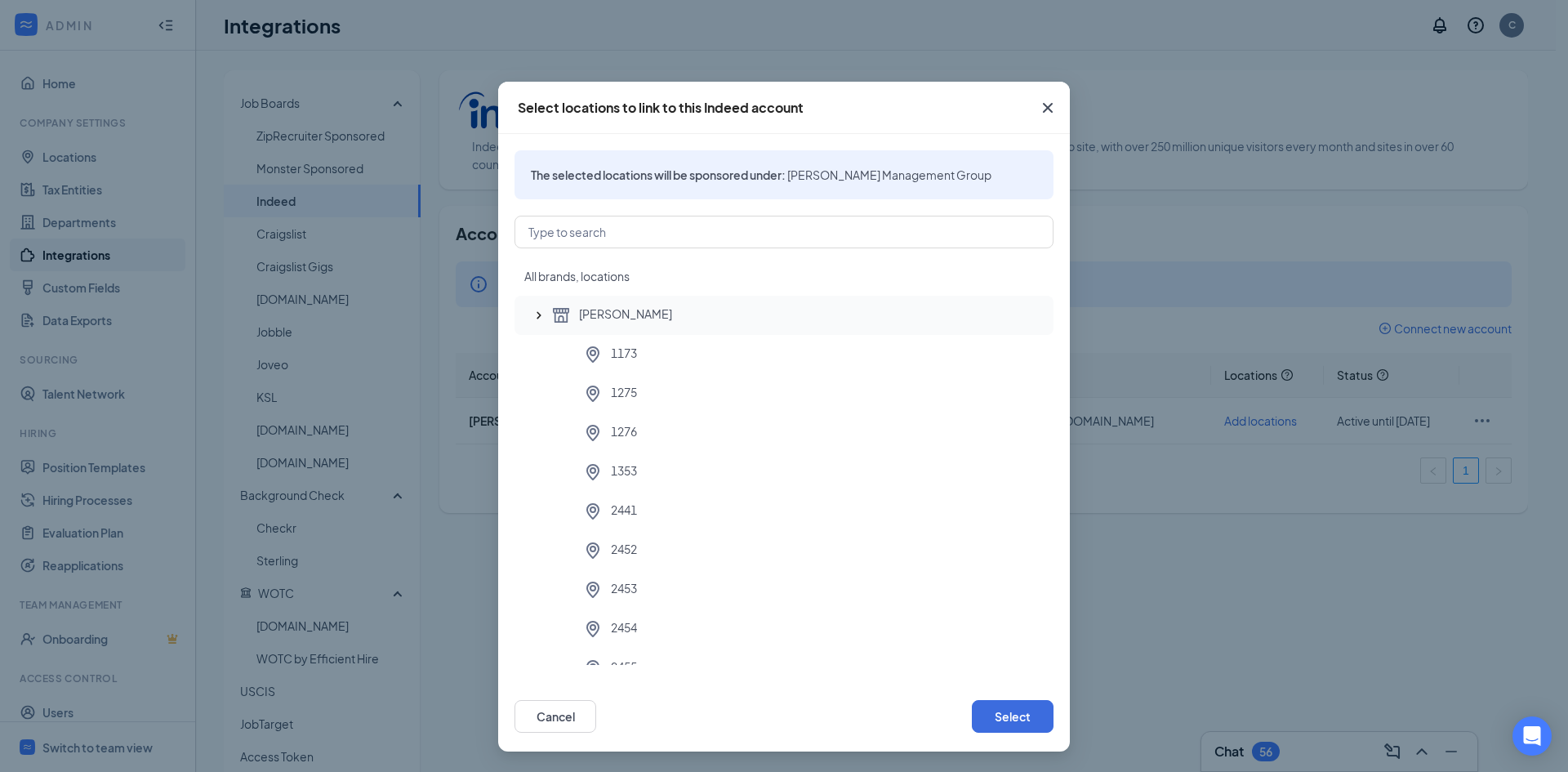
click at [732, 317] on div "Jiffy Lube" at bounding box center [796, 315] width 490 height 20
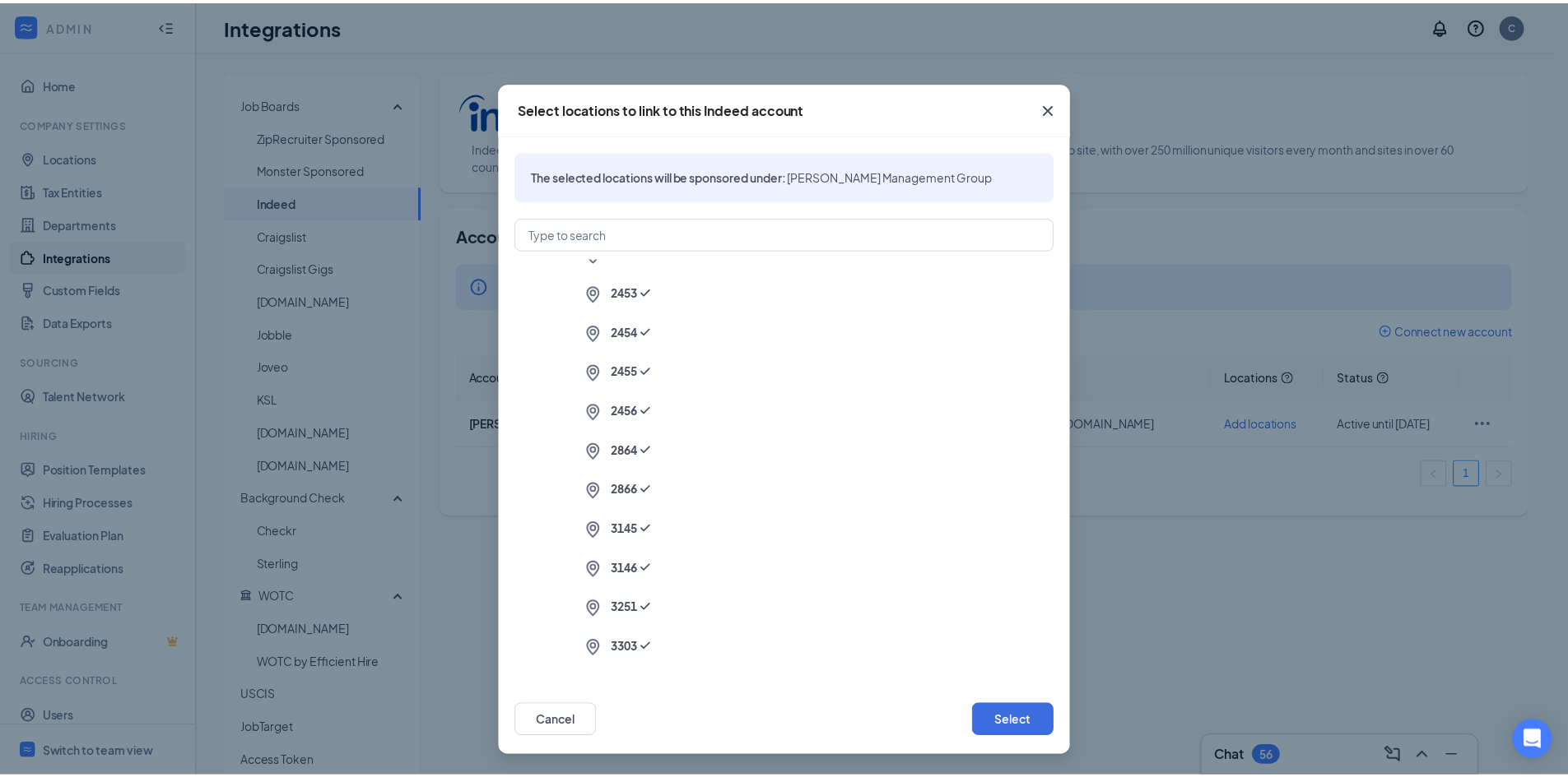
scroll to position [548, 0]
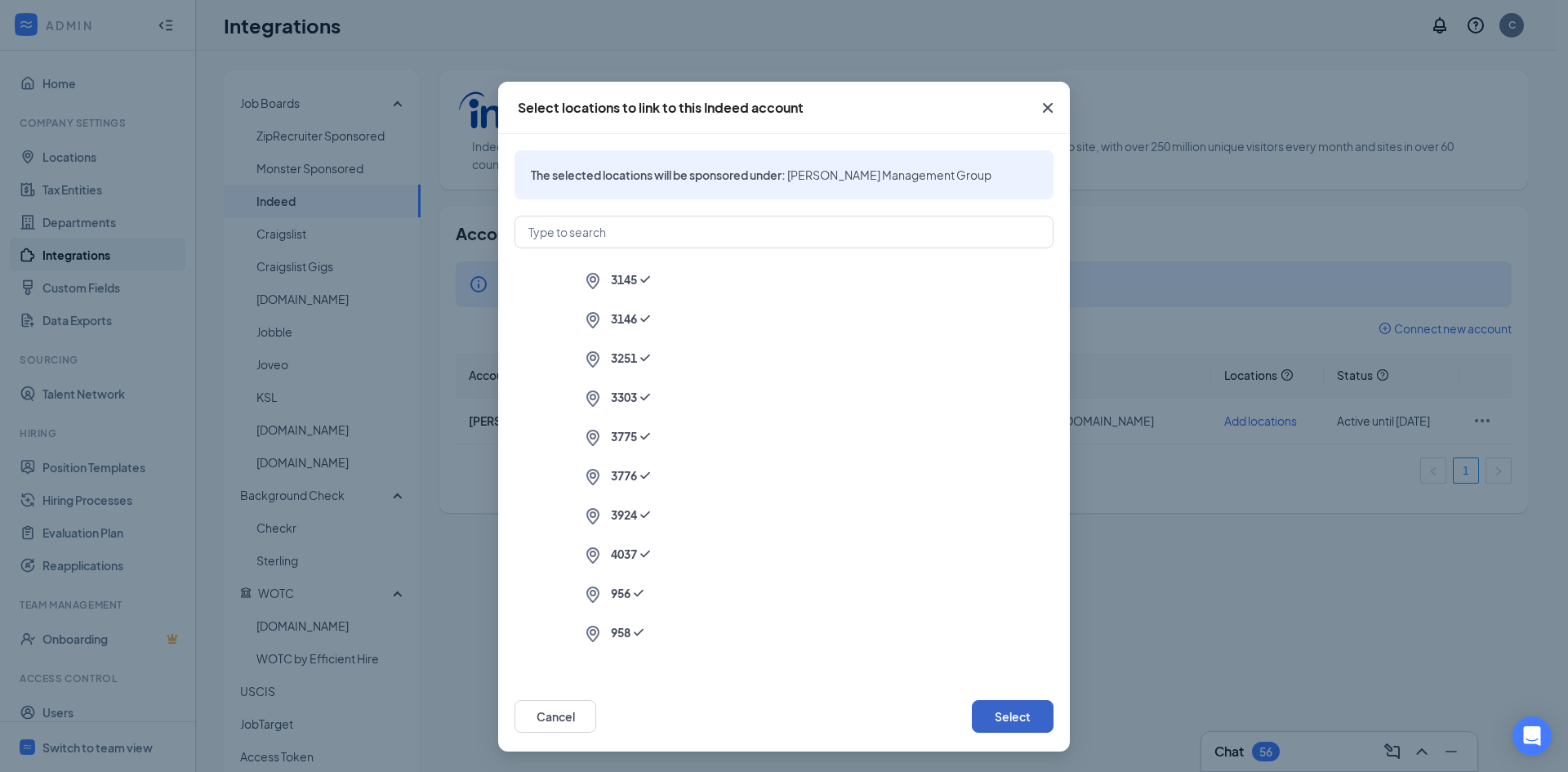
click at [1015, 706] on button "Select" at bounding box center [1013, 717] width 82 height 33
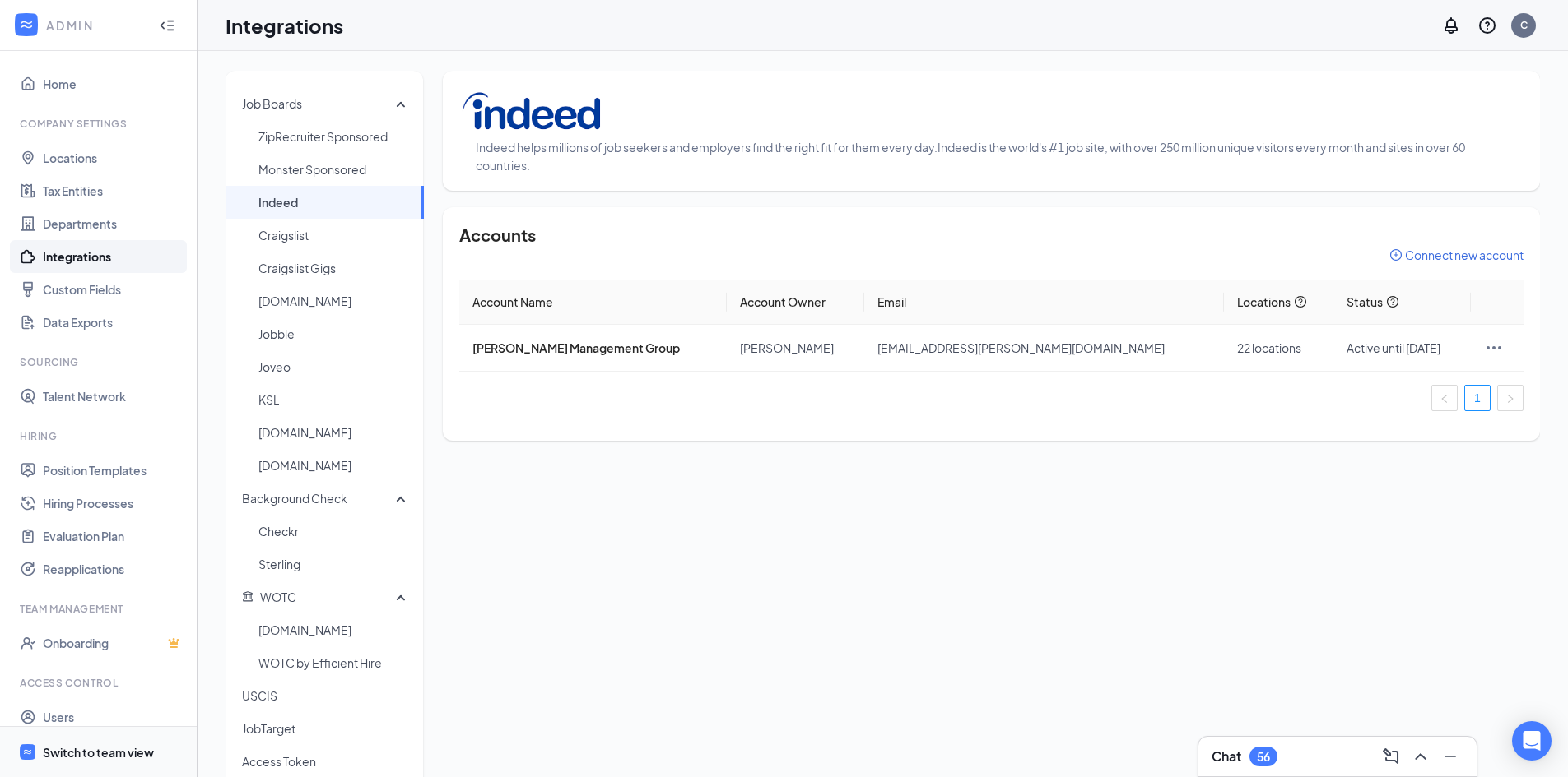
click at [128, 754] on div "Switch to team view" at bounding box center [98, 753] width 111 height 16
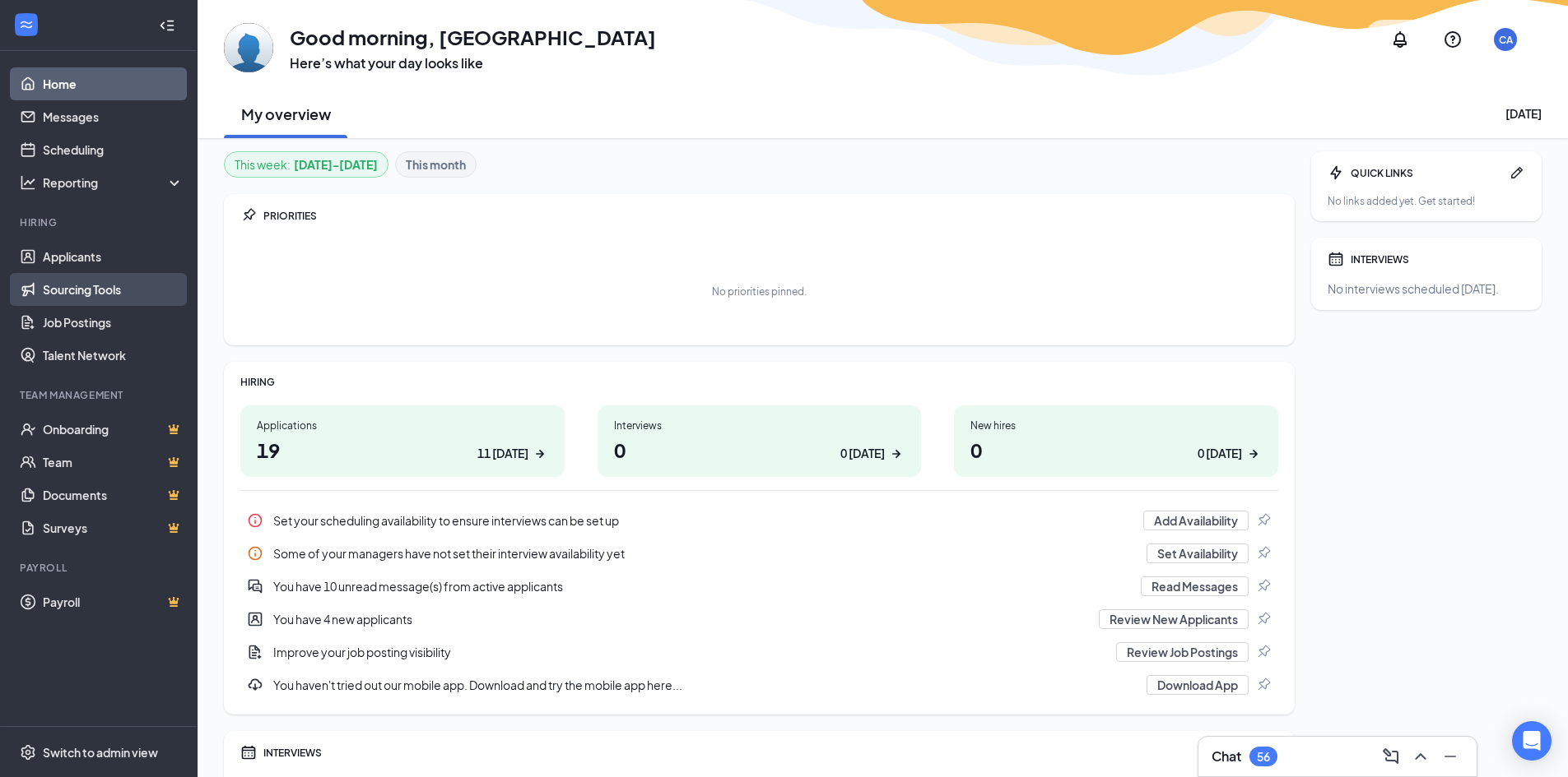
click at [105, 293] on link "Sourcing Tools" at bounding box center [113, 290] width 141 height 33
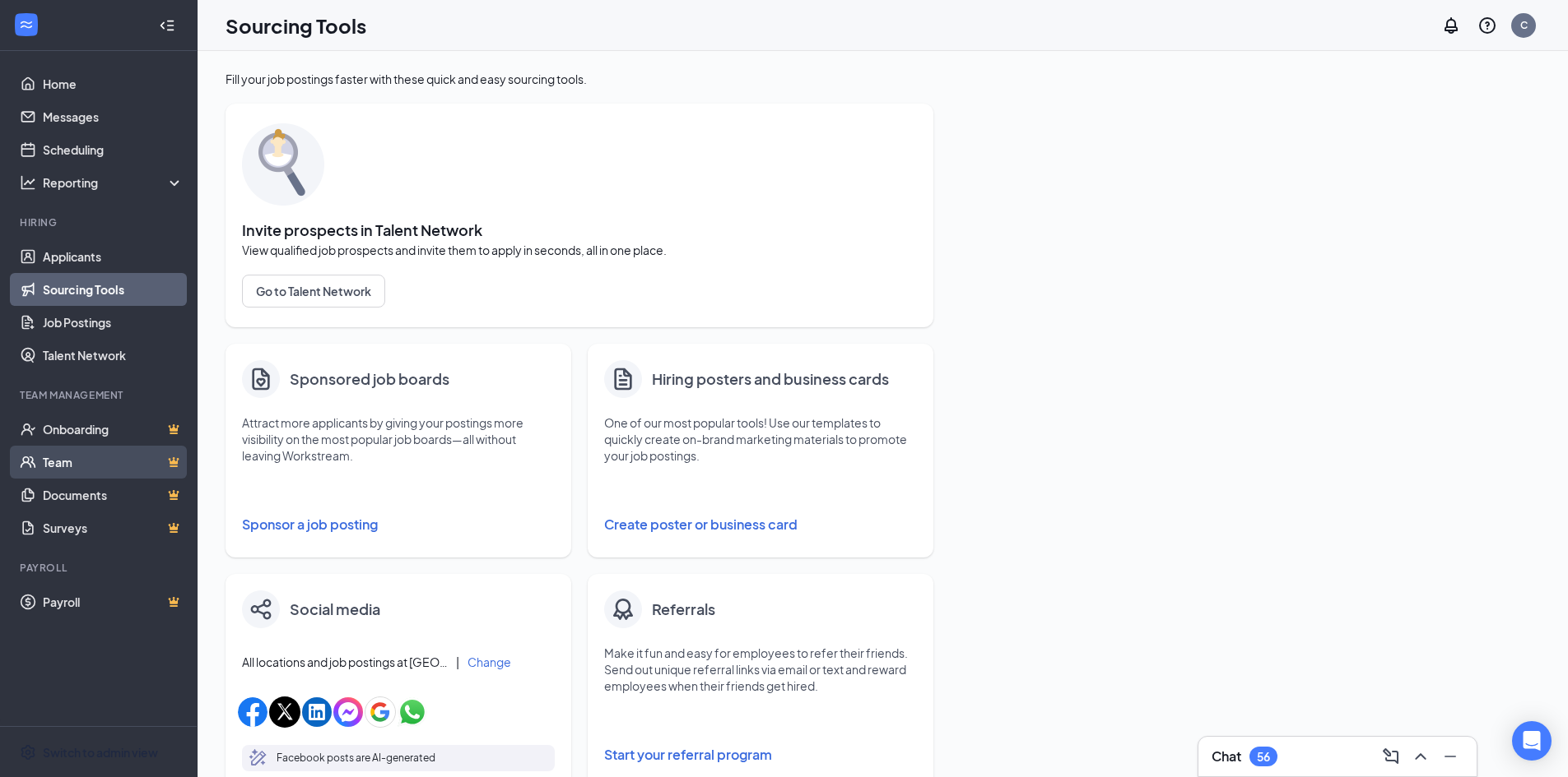
drag, startPoint x: 133, startPoint y: 735, endPoint x: 156, endPoint y: 458, distance: 278.0
click at [133, 735] on span "Switch to admin view" at bounding box center [113, 753] width 141 height 50
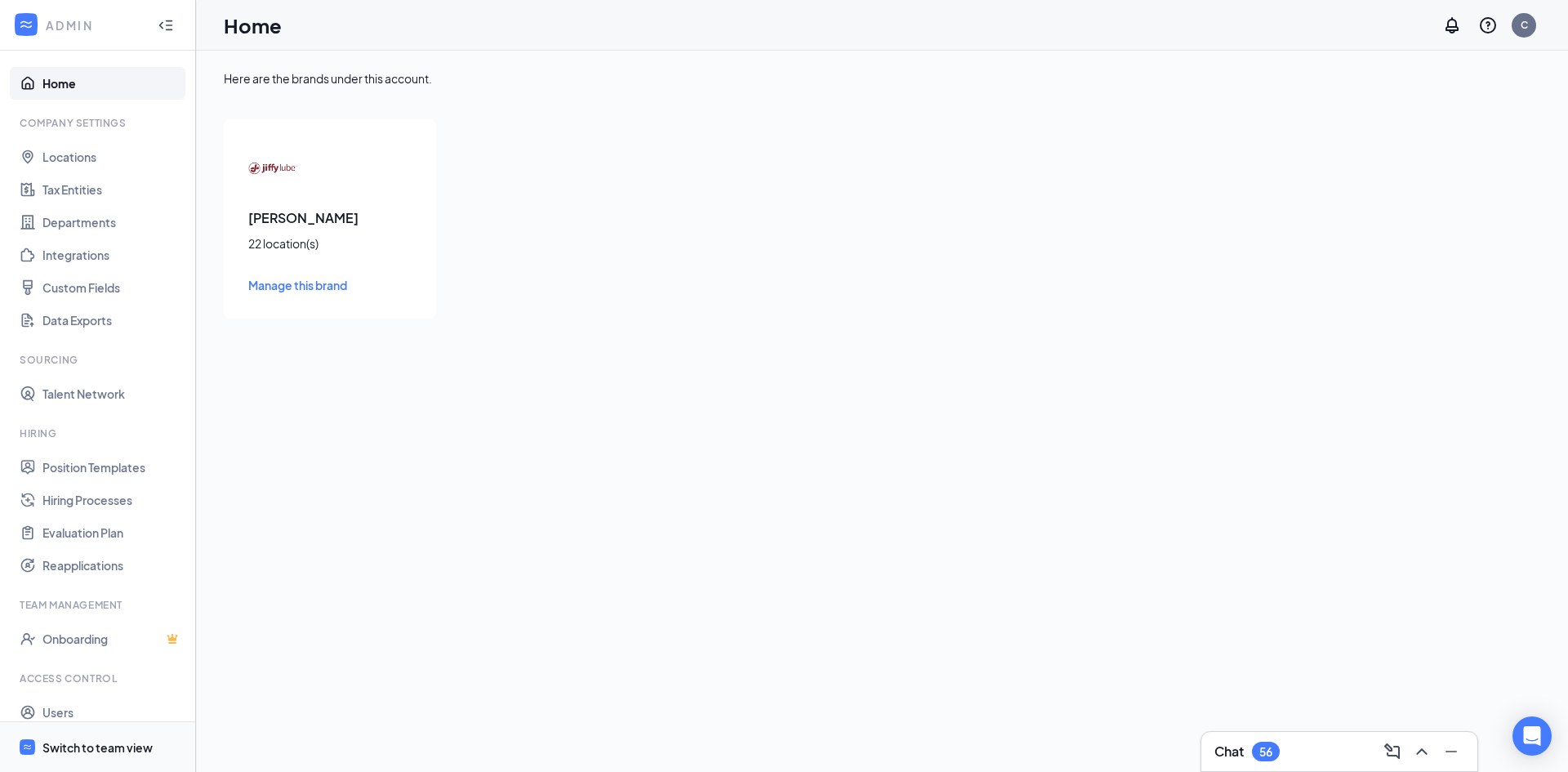
click at [141, 741] on div "Switch to team view" at bounding box center [97, 748] width 110 height 16
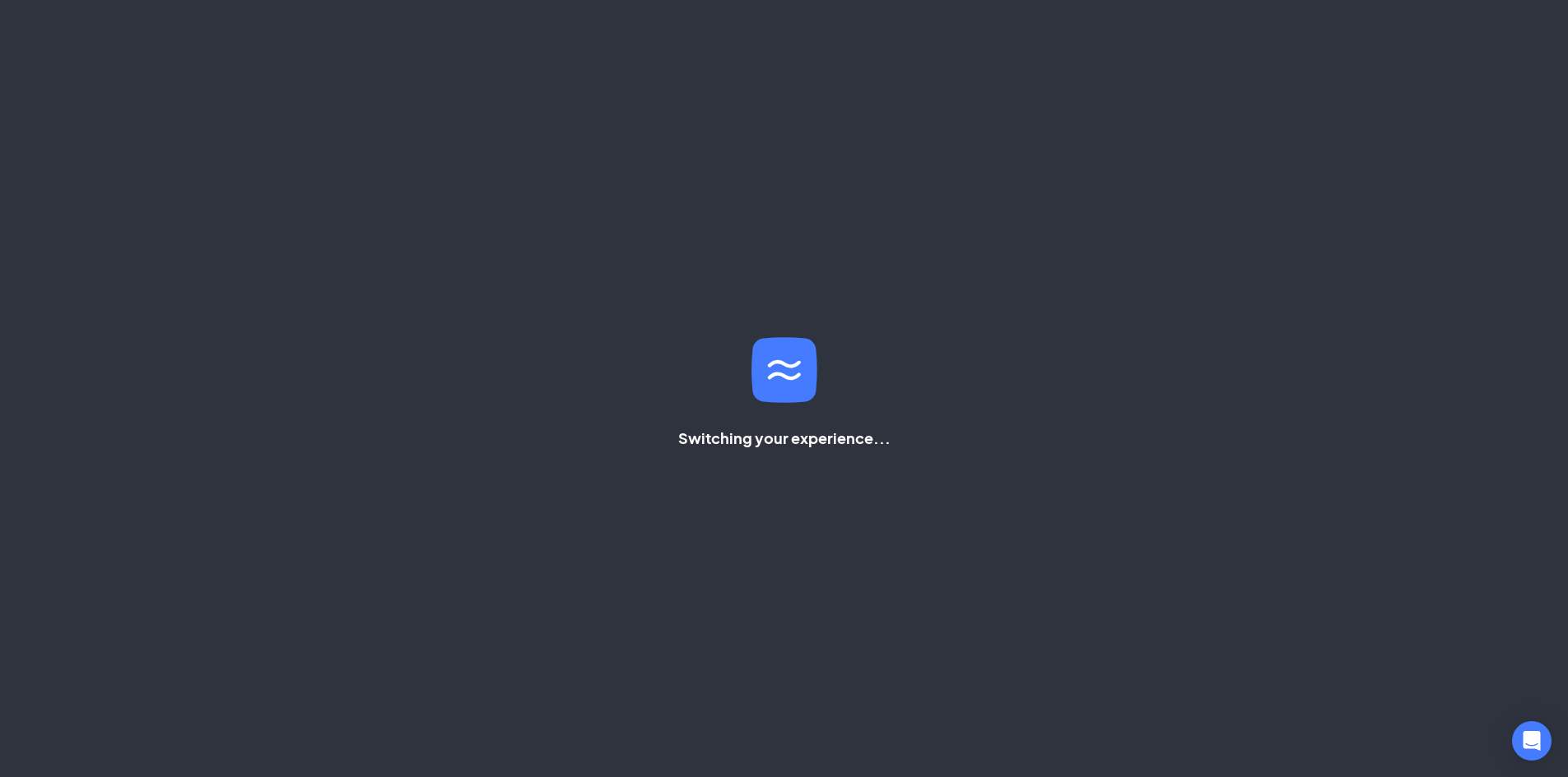
scroll to position [92, 0]
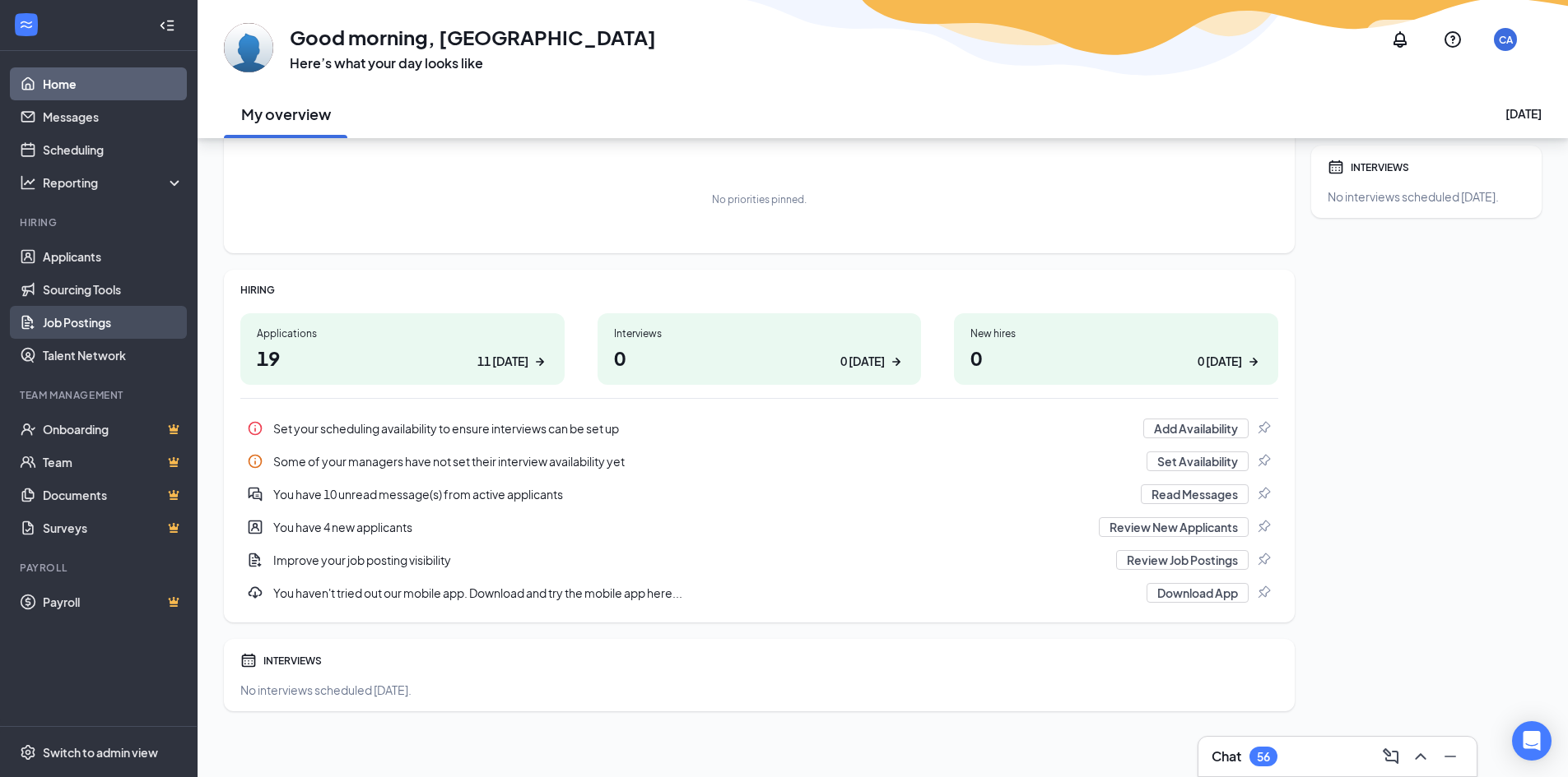
click at [122, 320] on link "Job Postings" at bounding box center [113, 322] width 141 height 33
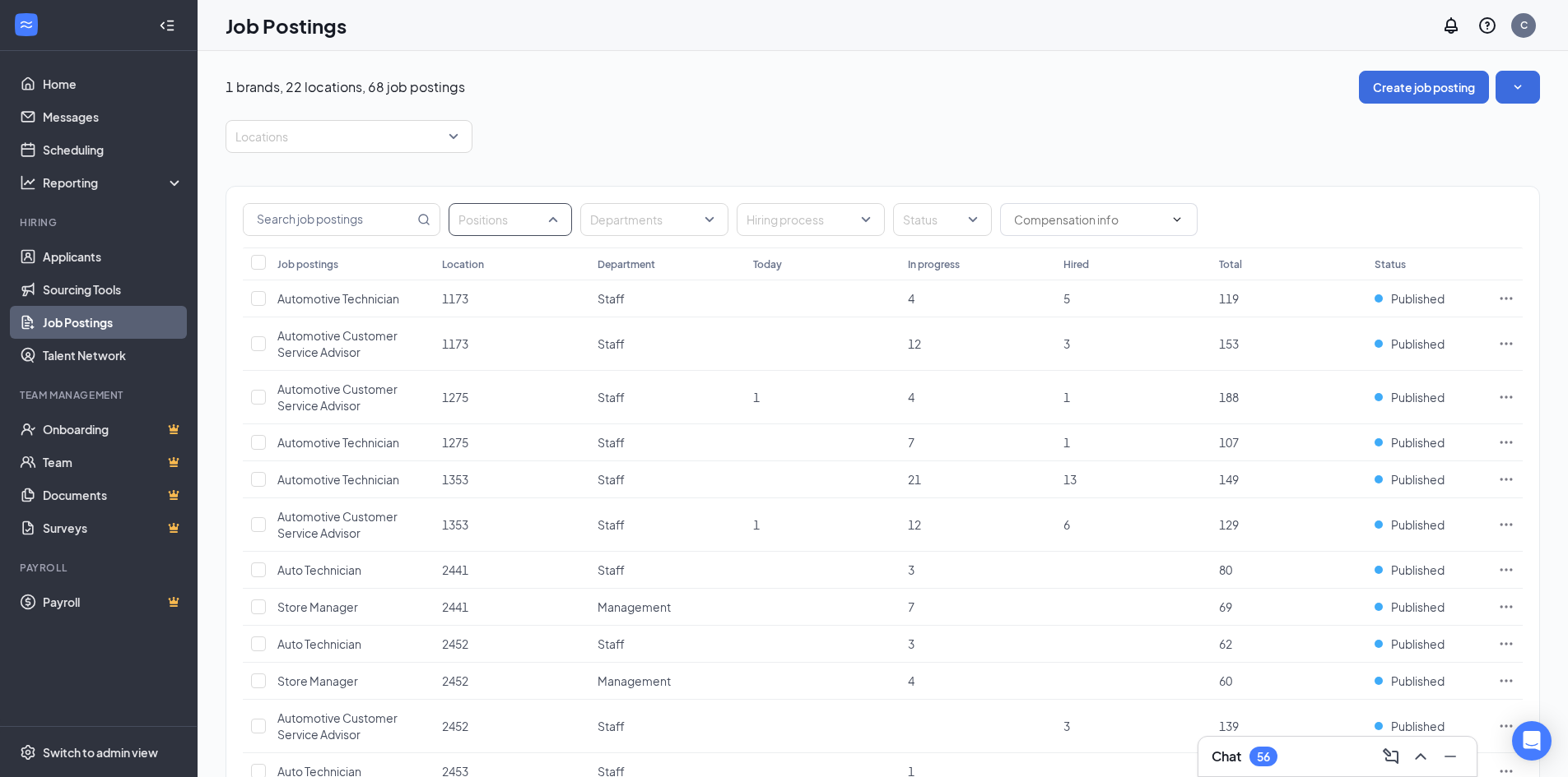
click at [498, 221] on div at bounding box center [502, 220] width 99 height 26
click at [532, 252] on div "Assistant Manager" at bounding box center [575, 265] width 255 height 38
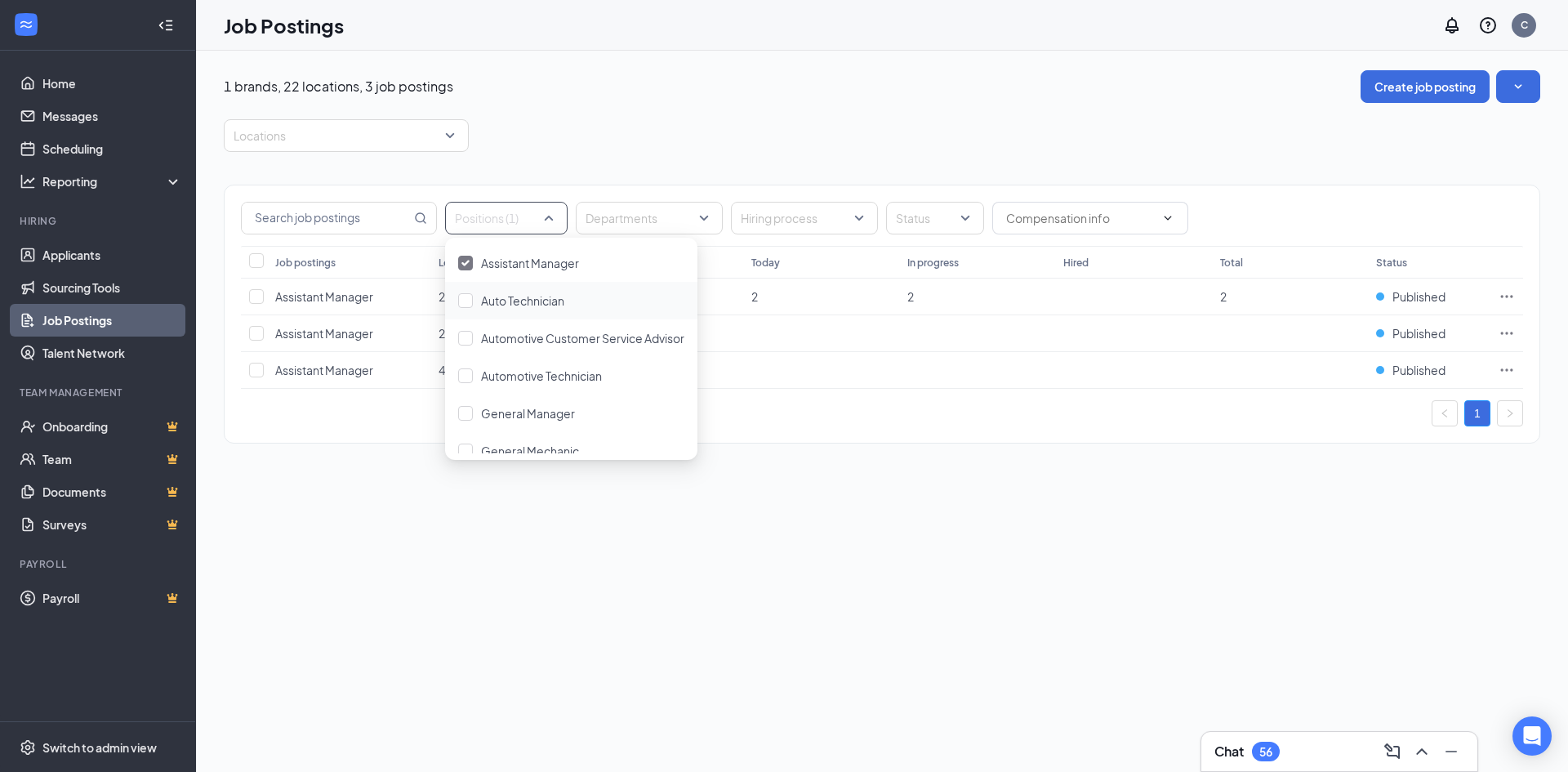
click at [547, 123] on div "Locations" at bounding box center [882, 135] width 1316 height 33
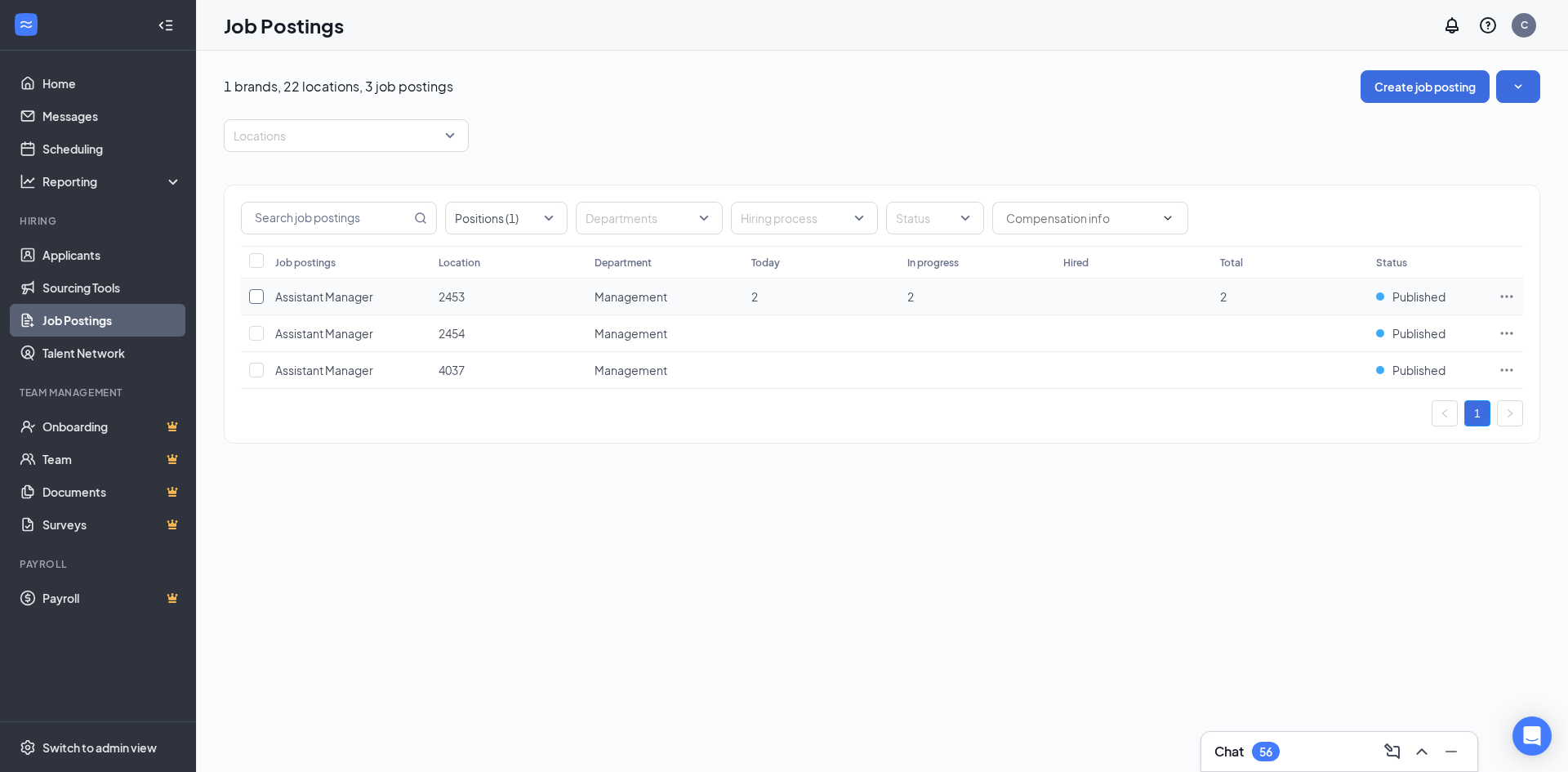
click at [259, 301] on input "checkbox" at bounding box center [256, 296] width 15 height 15
checkbox input "true"
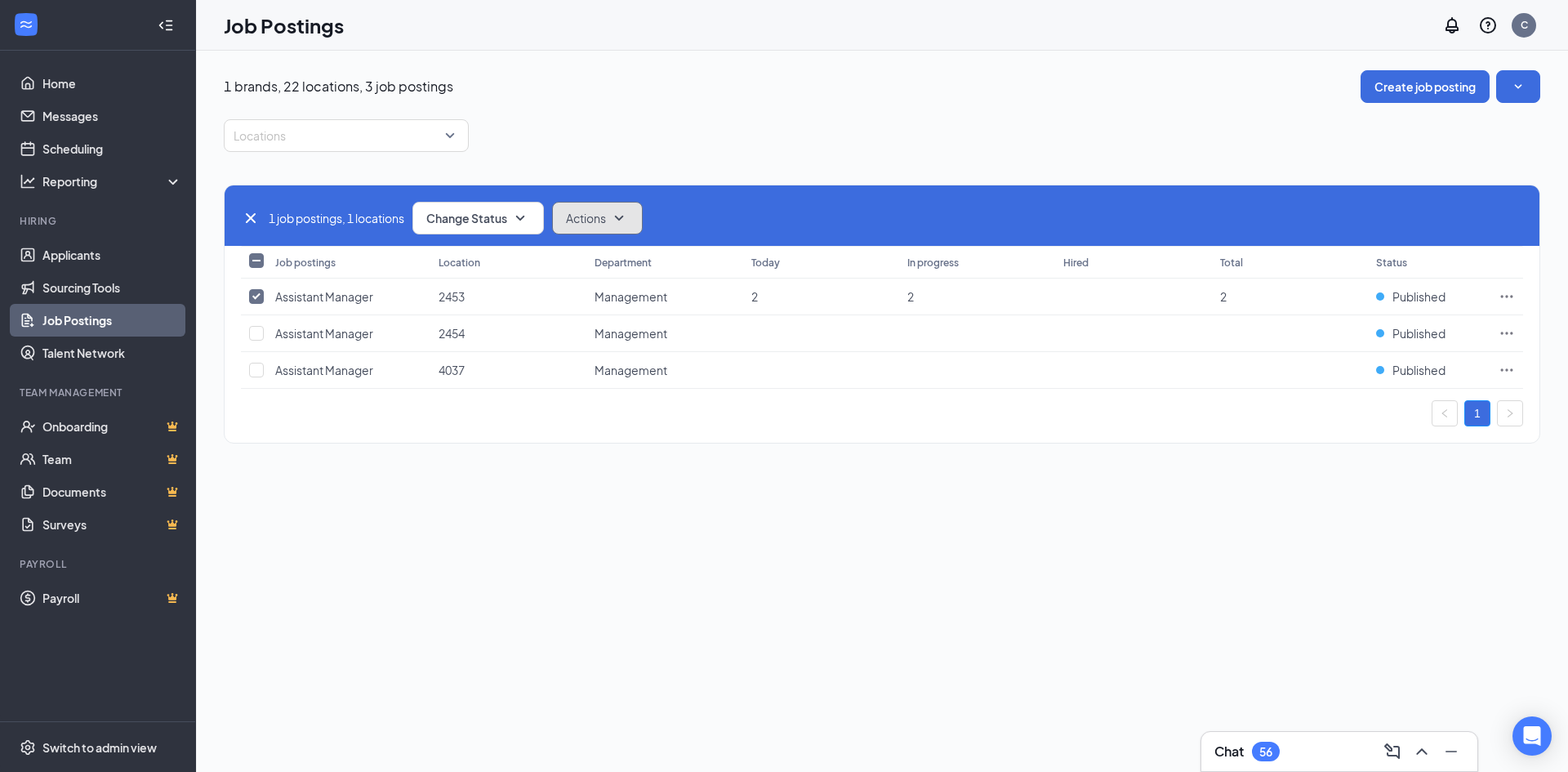
click at [629, 214] on icon "SmallChevronDown" at bounding box center [619, 218] width 20 height 20
click at [722, 110] on div "1 brands, 22 locations, 3 job postings Create job posting Locations 1 job posti…" at bounding box center [882, 265] width 1316 height 390
click at [1492, 297] on td at bounding box center [1507, 297] width 33 height 37
click at [1506, 293] on icon "Ellipses" at bounding box center [1507, 296] width 16 height 16
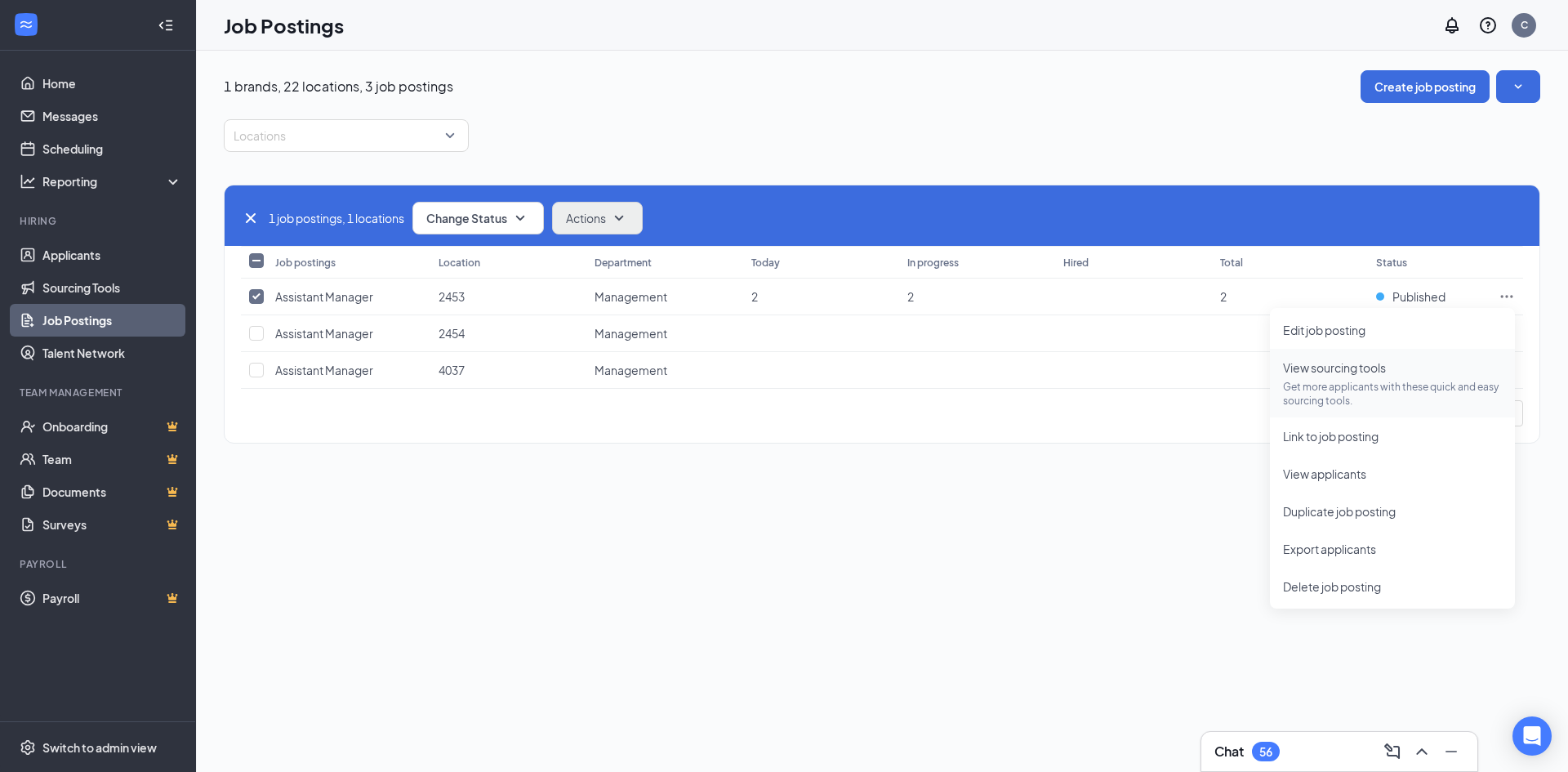
click at [1372, 382] on p "Get more applicants with these quick and easy sourcing tools." at bounding box center [1393, 394] width 219 height 28
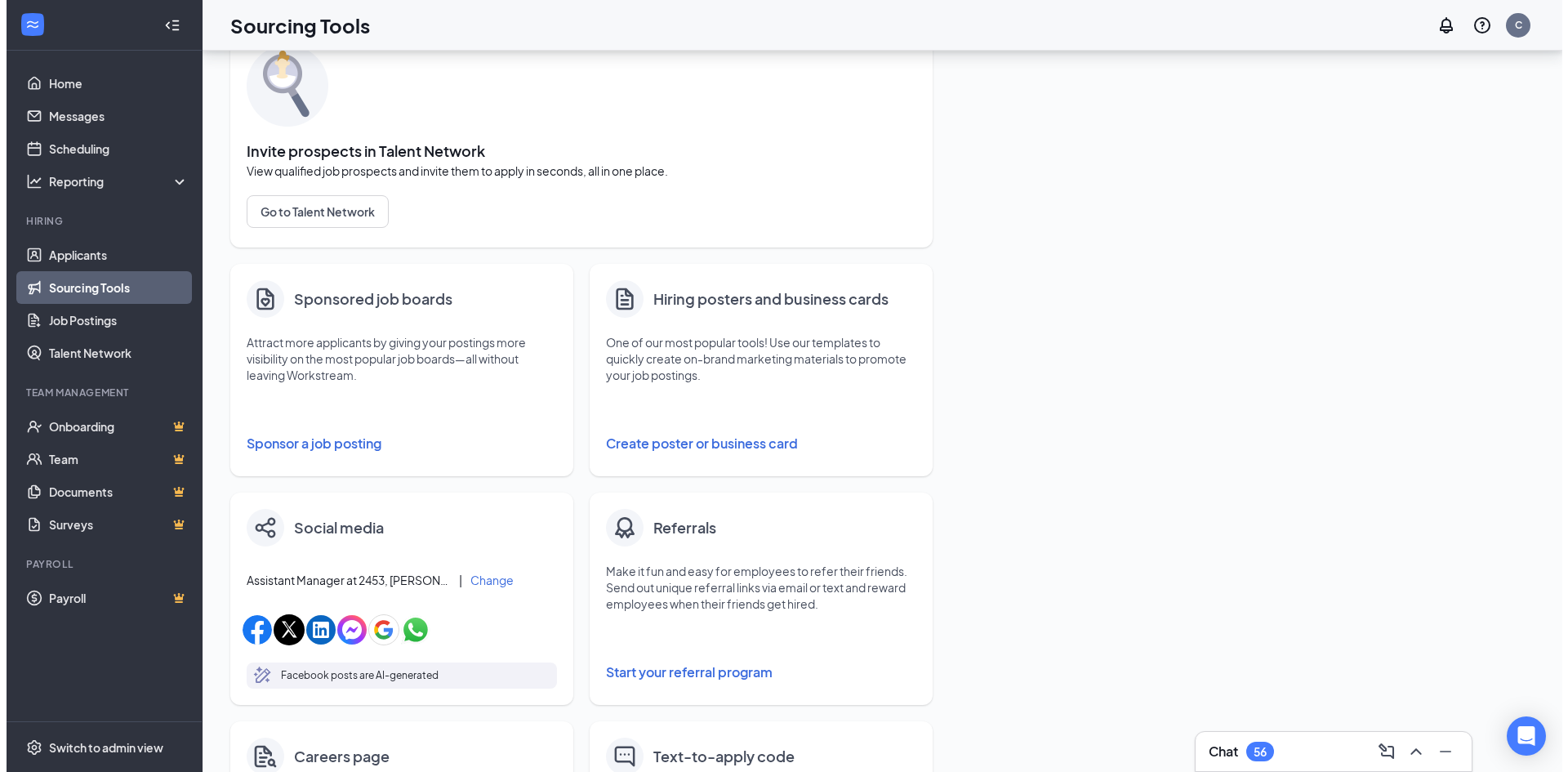
scroll to position [164, 0]
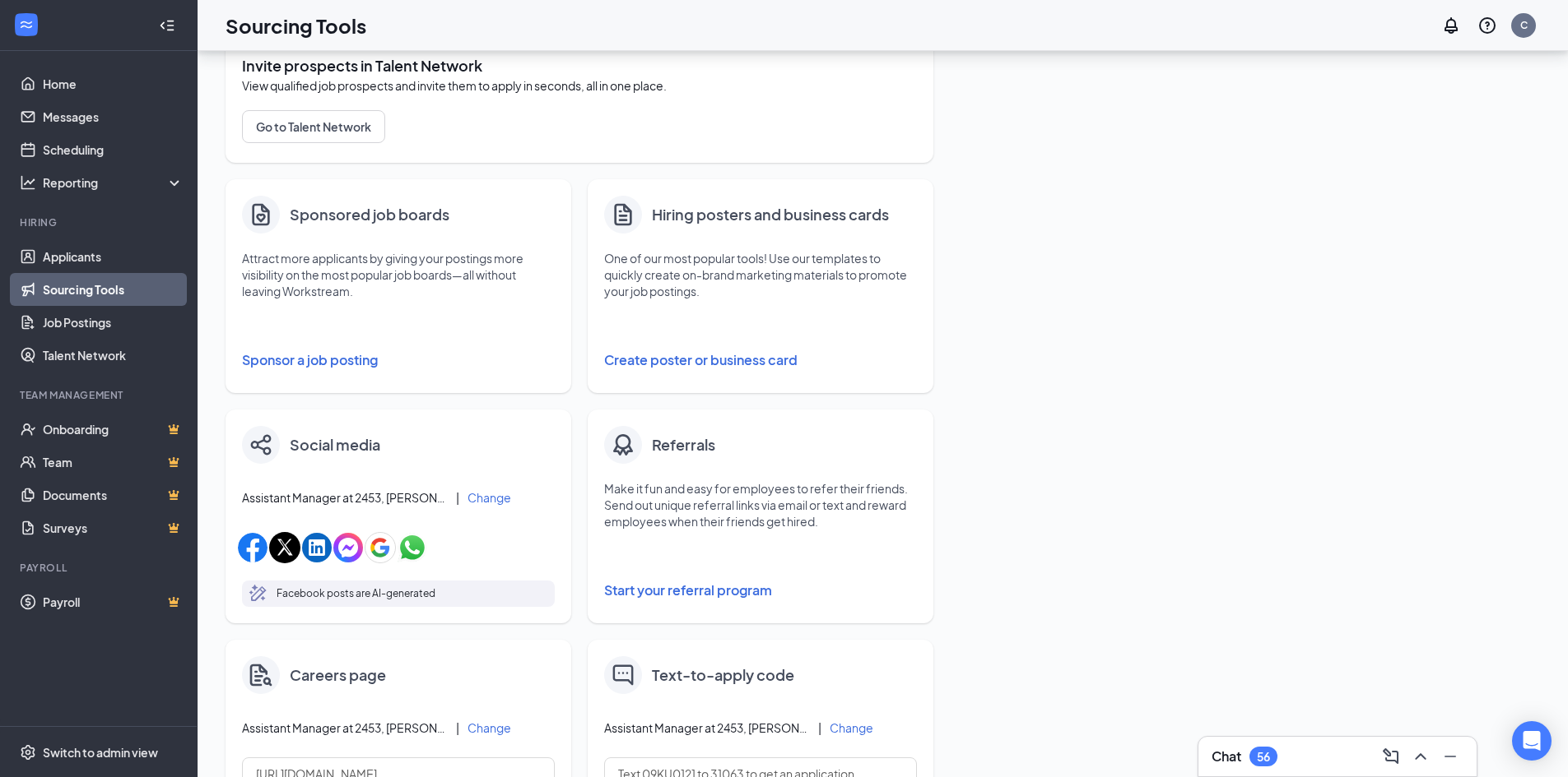
click at [323, 355] on button "Sponsor a job posting" at bounding box center [399, 360] width 313 height 33
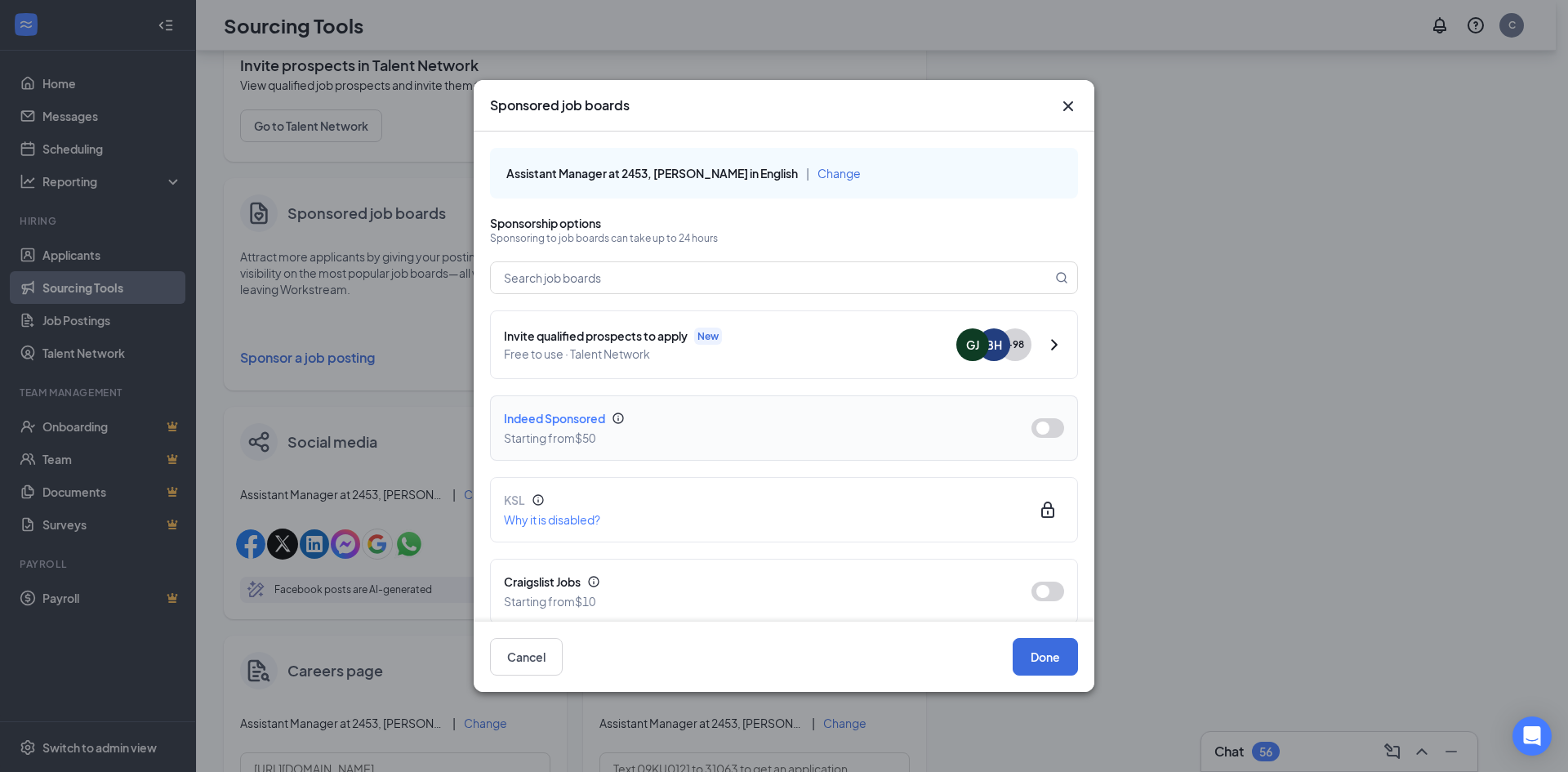
click at [1032, 433] on button "button" at bounding box center [1048, 428] width 33 height 20
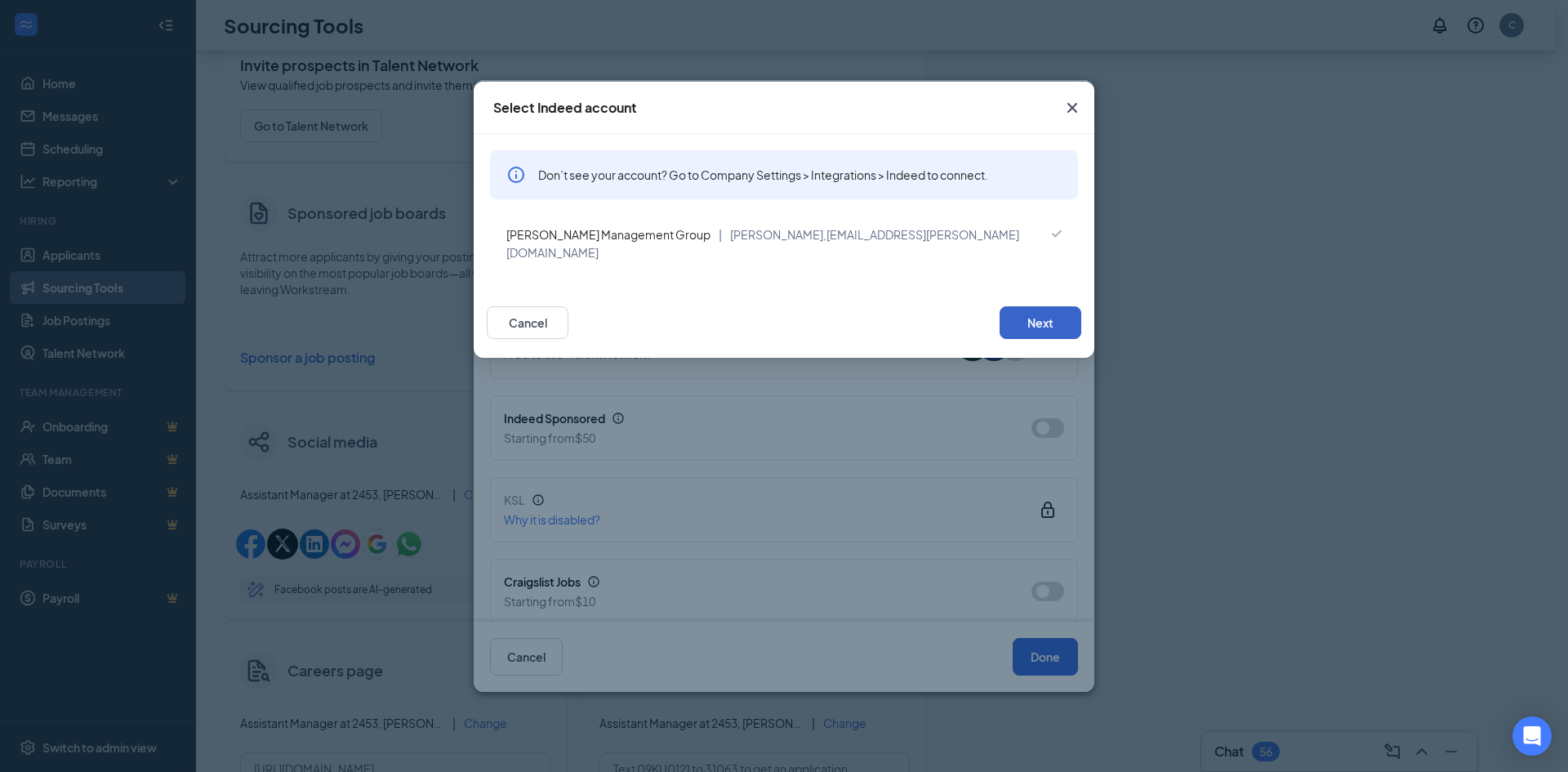
drag, startPoint x: 1040, startPoint y: 317, endPoint x: 1025, endPoint y: 323, distance: 16.2
click at [1040, 317] on button "Next" at bounding box center [1040, 323] width 82 height 33
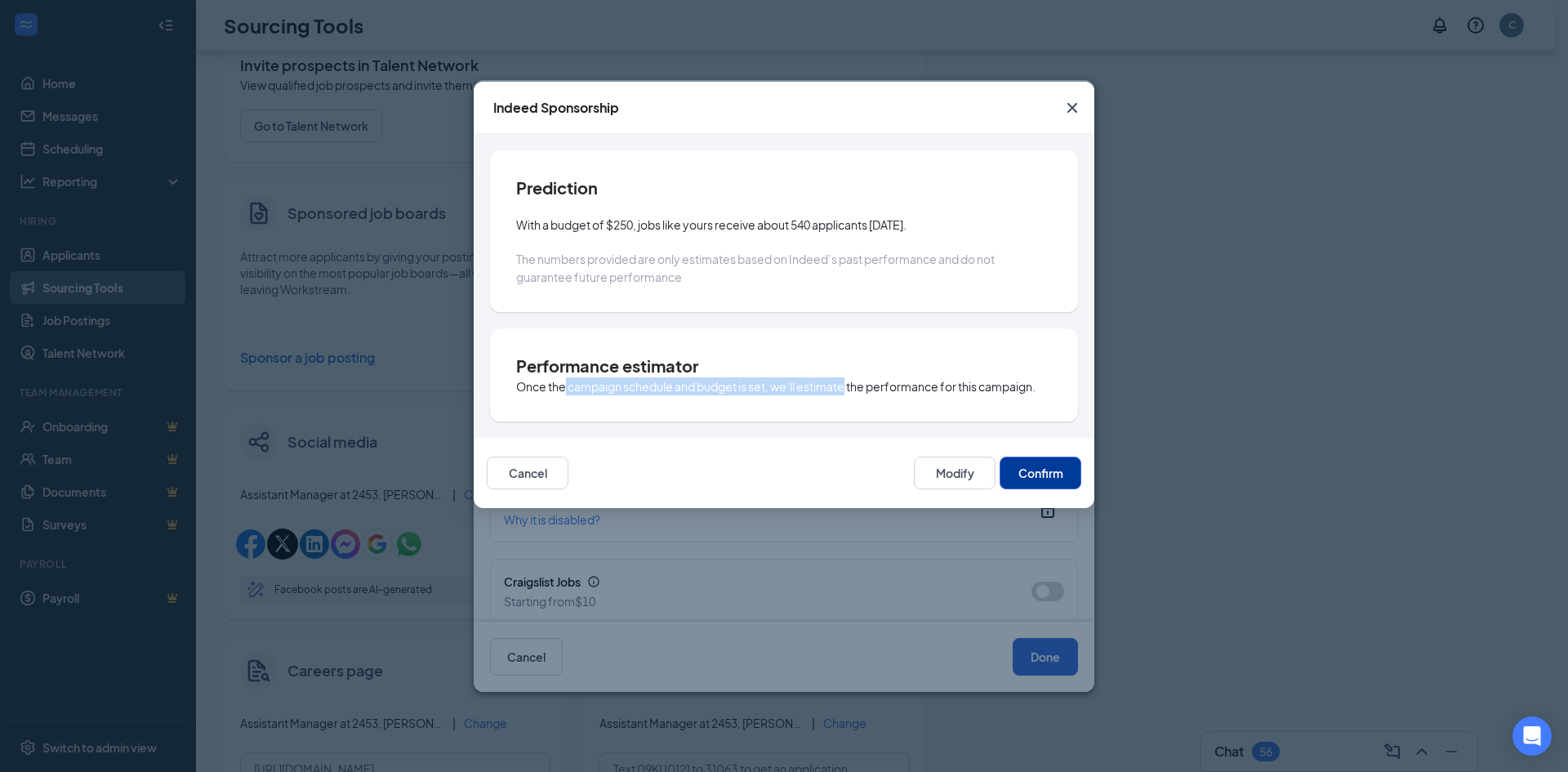
drag, startPoint x: 564, startPoint y: 392, endPoint x: 934, endPoint y: 394, distance: 370.0
click at [847, 400] on div "Performance estimator Once the campaign schedule and budget is set, we’ll estim…" at bounding box center [784, 375] width 588 height 93
click at [939, 392] on span "Once the campaign schedule and budget is set, we’ll estimate the performance fo…" at bounding box center [776, 386] width 520 height 15
click at [689, 257] on span "The numbers provided are only estimates based on Indeed’s past performance and …" at bounding box center [755, 268] width 478 height 33
click at [1053, 471] on button "Confirm" at bounding box center [1040, 474] width 82 height 33
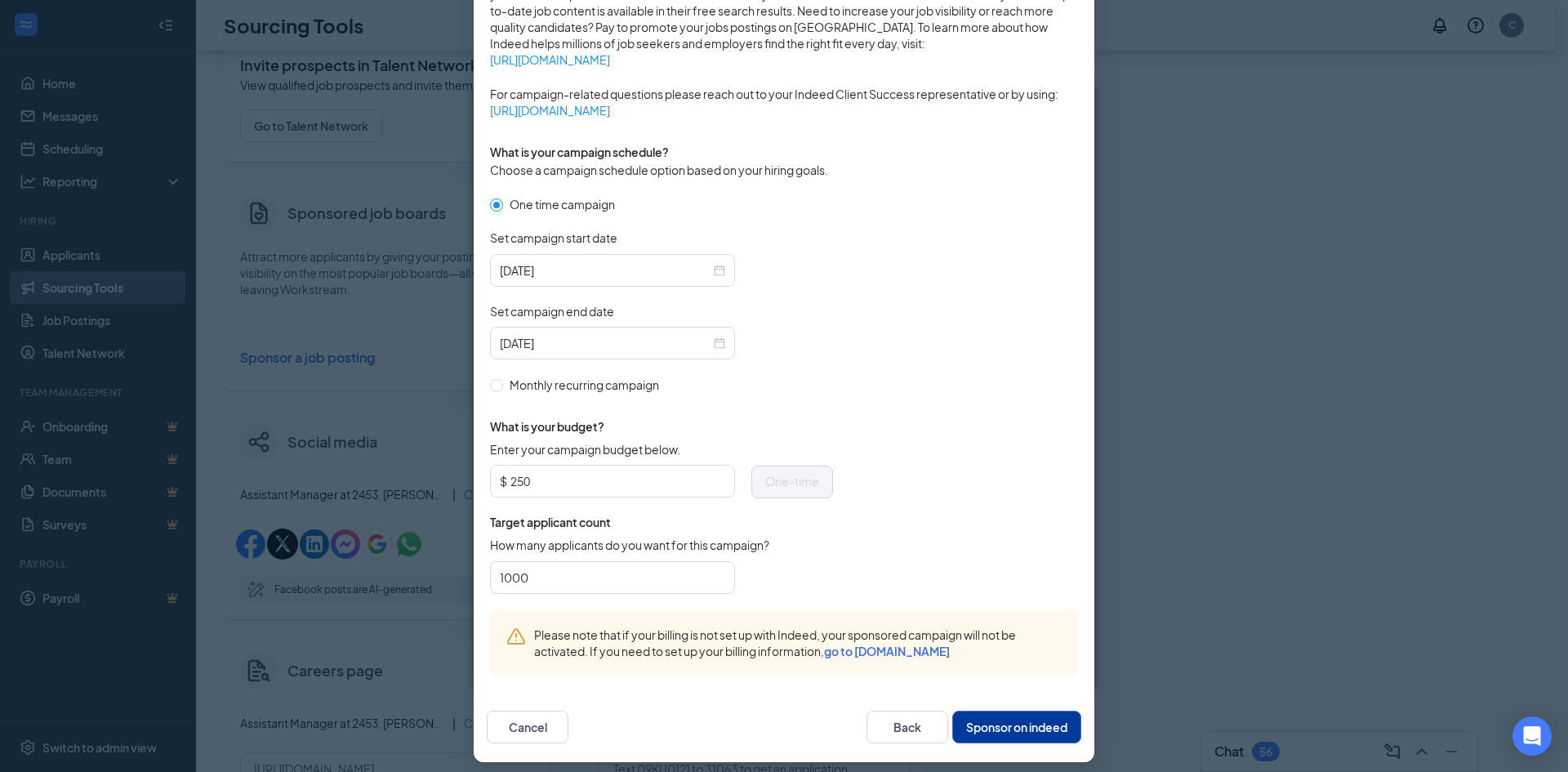
scroll to position [372, 0]
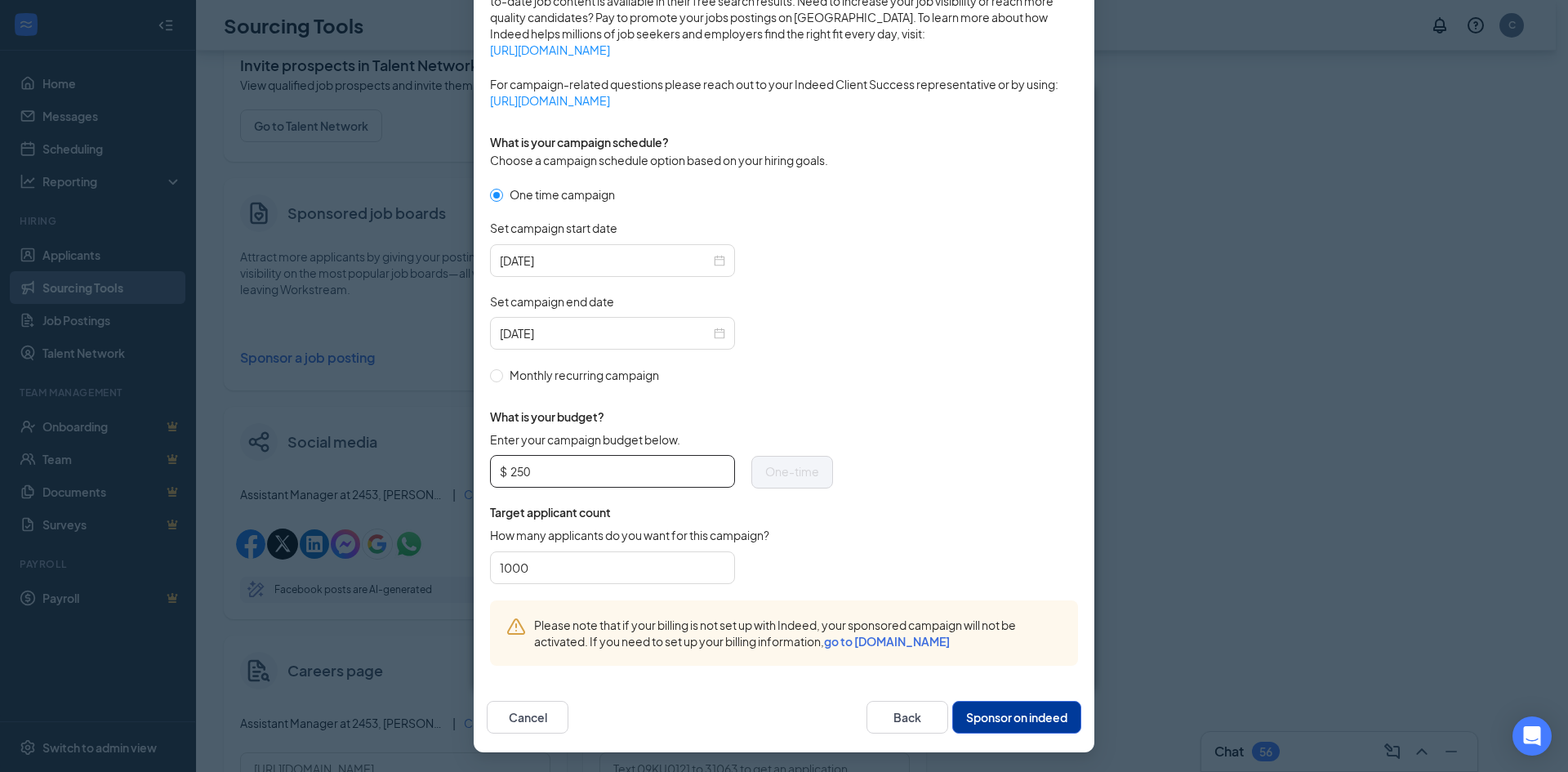
click at [666, 459] on span "$ 250" at bounding box center [613, 472] width 245 height 33
click at [662, 470] on input "250" at bounding box center [617, 472] width 215 height 24
click at [662, 469] on input "250" at bounding box center [617, 472] width 215 height 24
type input "100"
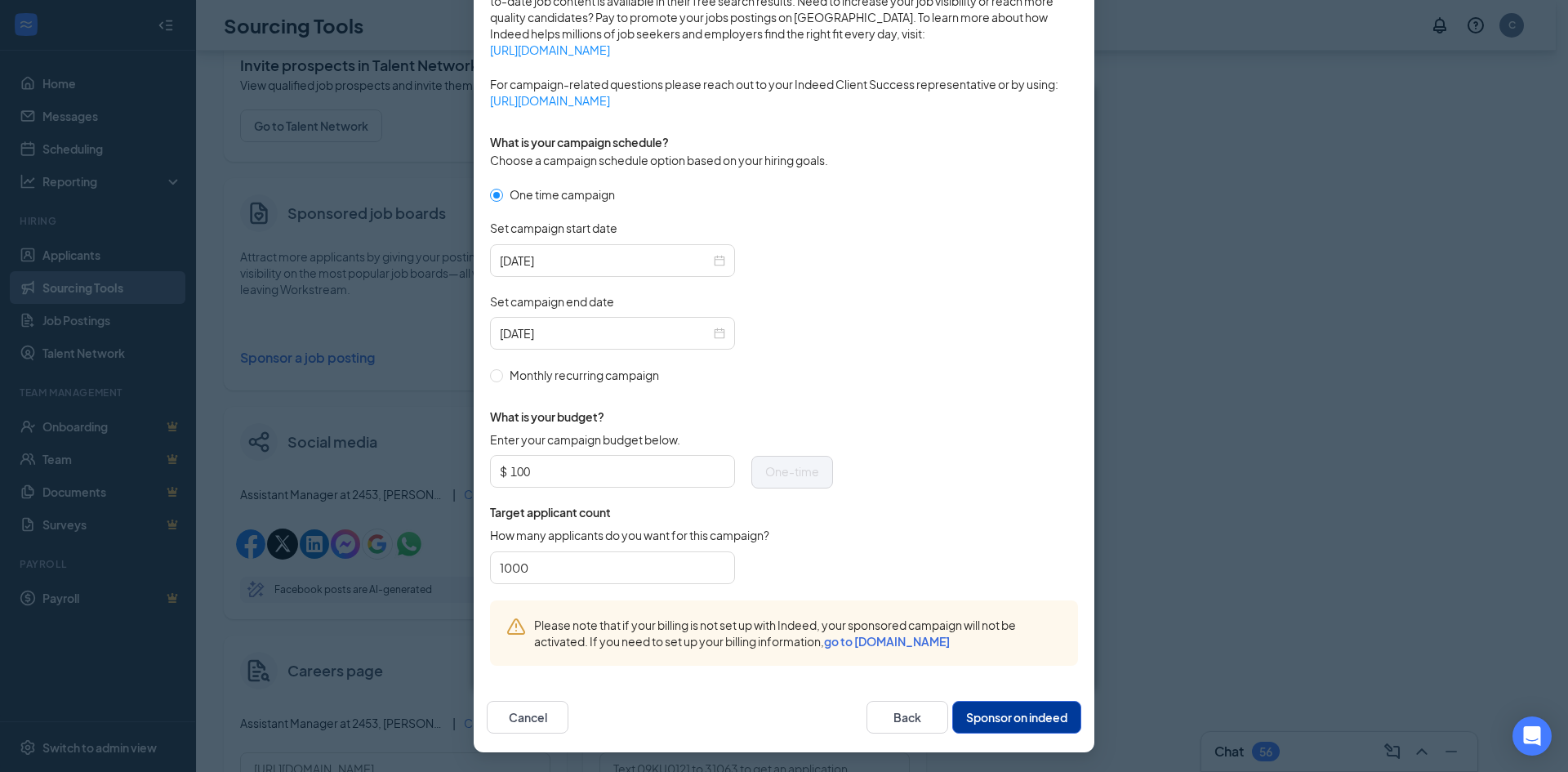
click at [871, 336] on form "One time campaign Set campaign start date 2025-08-26 Set campaign end date 2025…" at bounding box center [784, 392] width 588 height 415
click at [883, 393] on form "One time campaign Set campaign start date 2025-08-26 Set campaign end date 2025…" at bounding box center [784, 392] width 588 height 415
click at [1024, 711] on button "Sponsor on indeed" at bounding box center [1017, 718] width 129 height 33
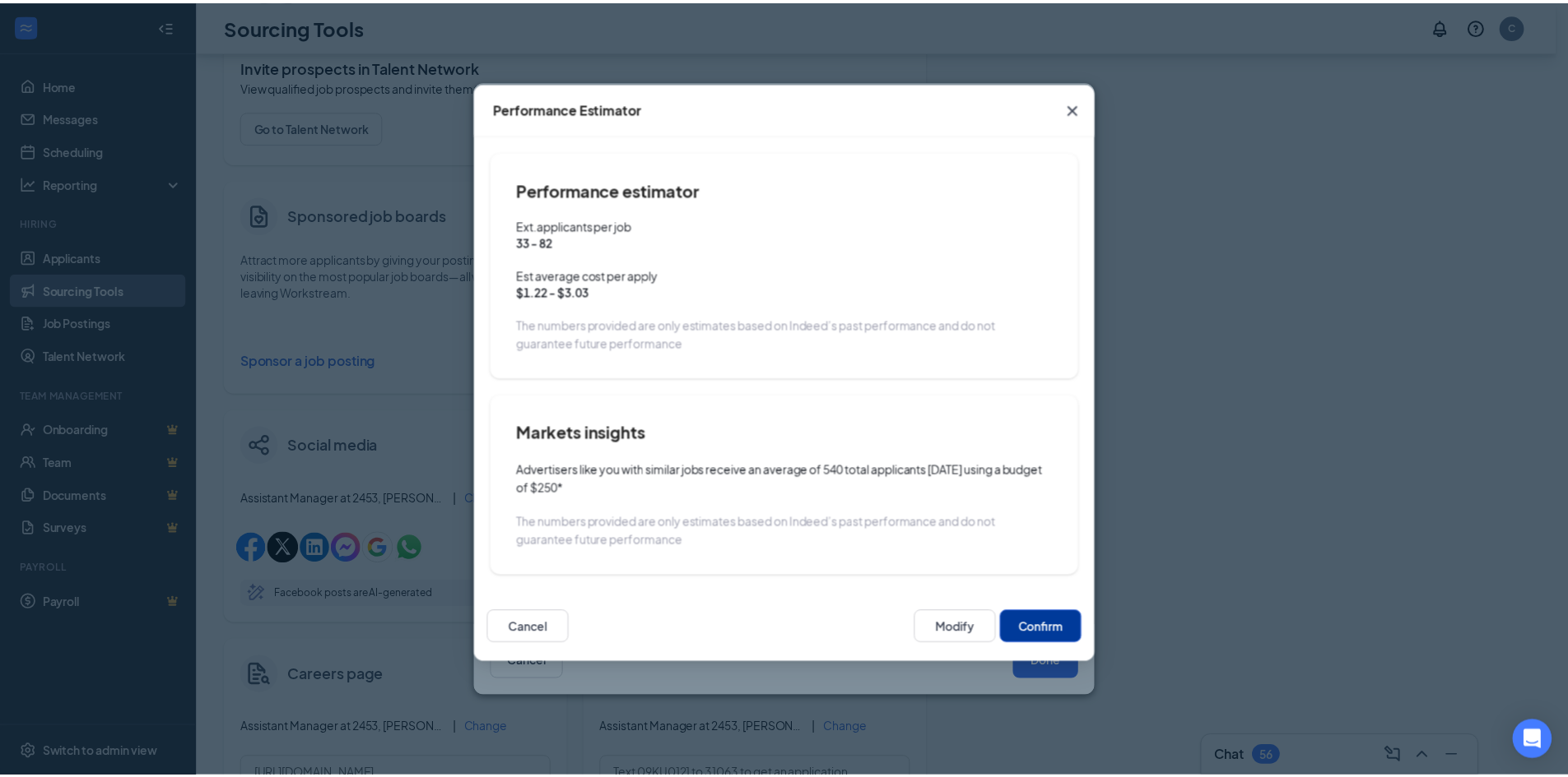
scroll to position [292, 0]
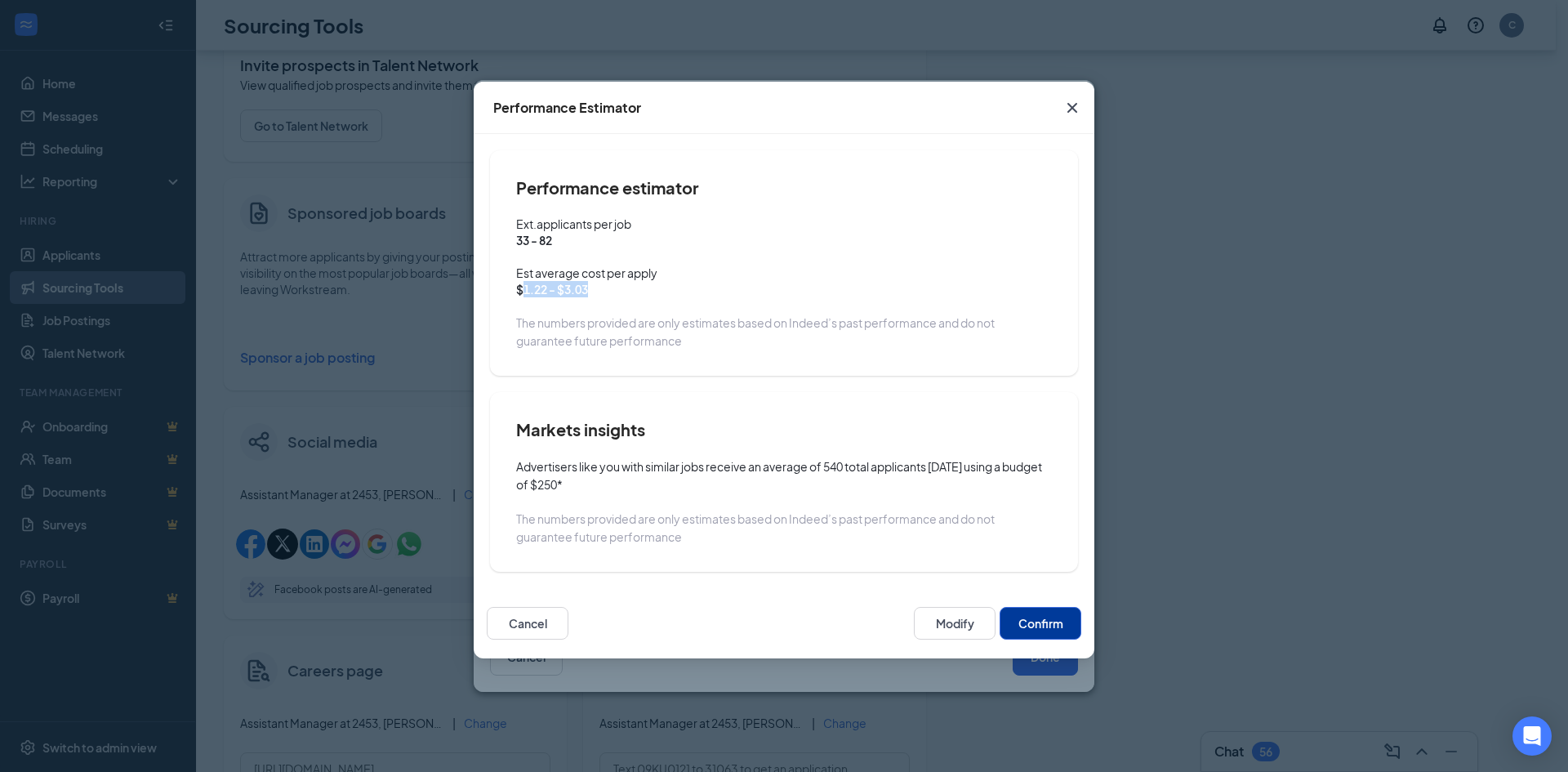
drag, startPoint x: 596, startPoint y: 295, endPoint x: 524, endPoint y: 293, distance: 72.0
click at [524, 293] on span "$1.22 - $3.03" at bounding box center [784, 289] width 536 height 16
click at [1031, 620] on button "Confirm" at bounding box center [1040, 624] width 82 height 33
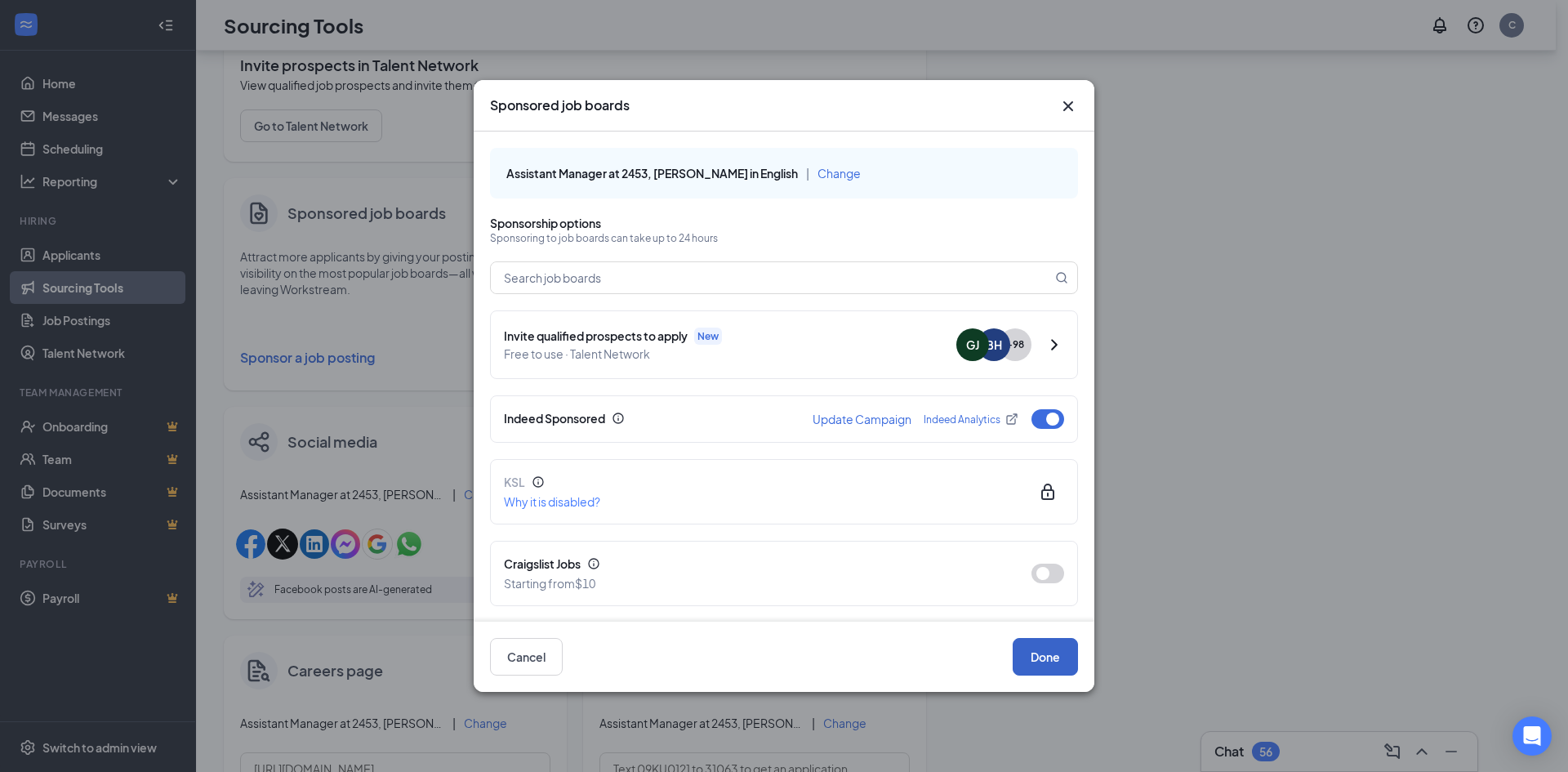
click at [1069, 662] on button "Done" at bounding box center [1046, 657] width 66 height 38
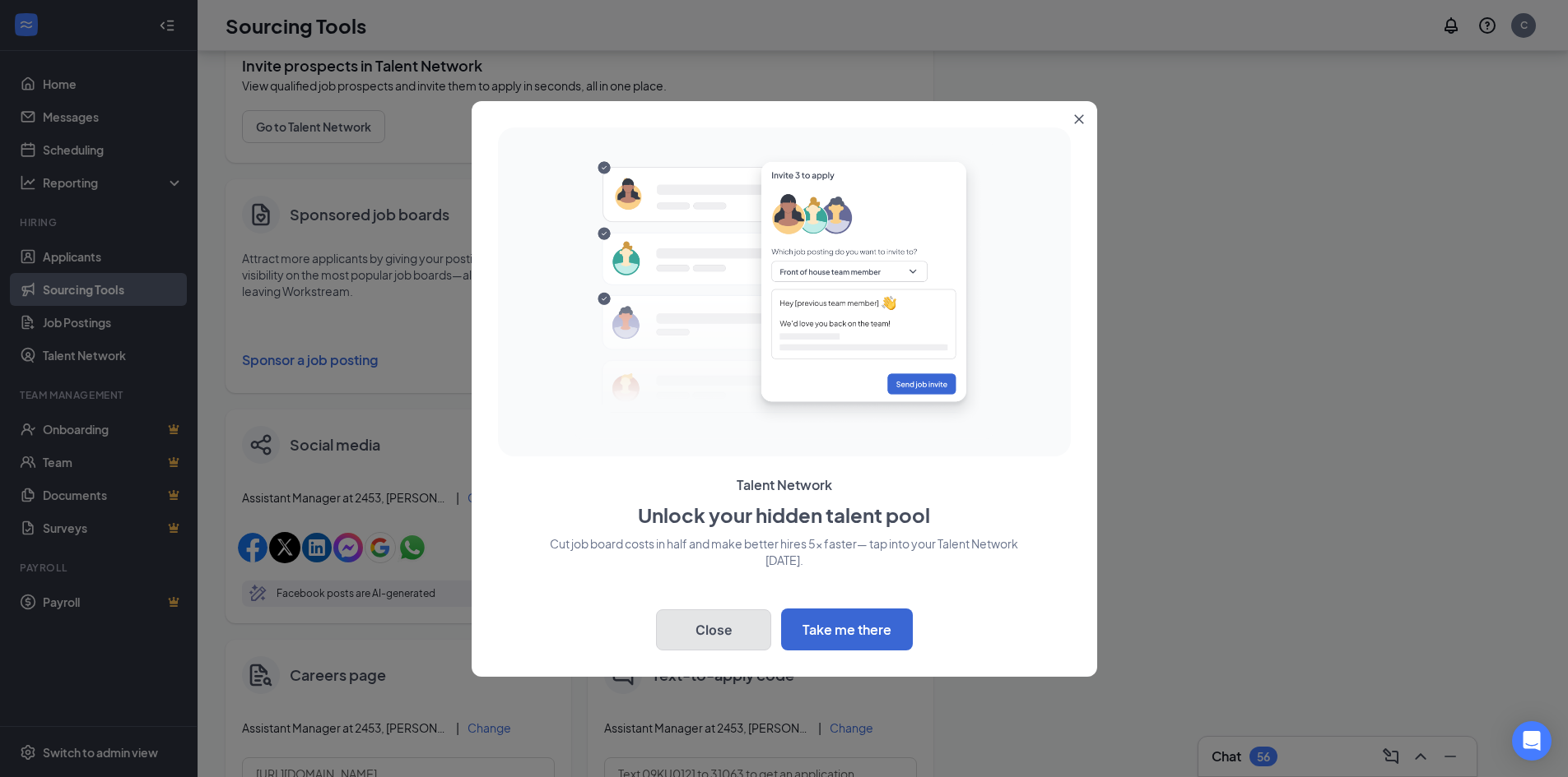
click at [758, 633] on button "Close" at bounding box center [713, 629] width 116 height 41
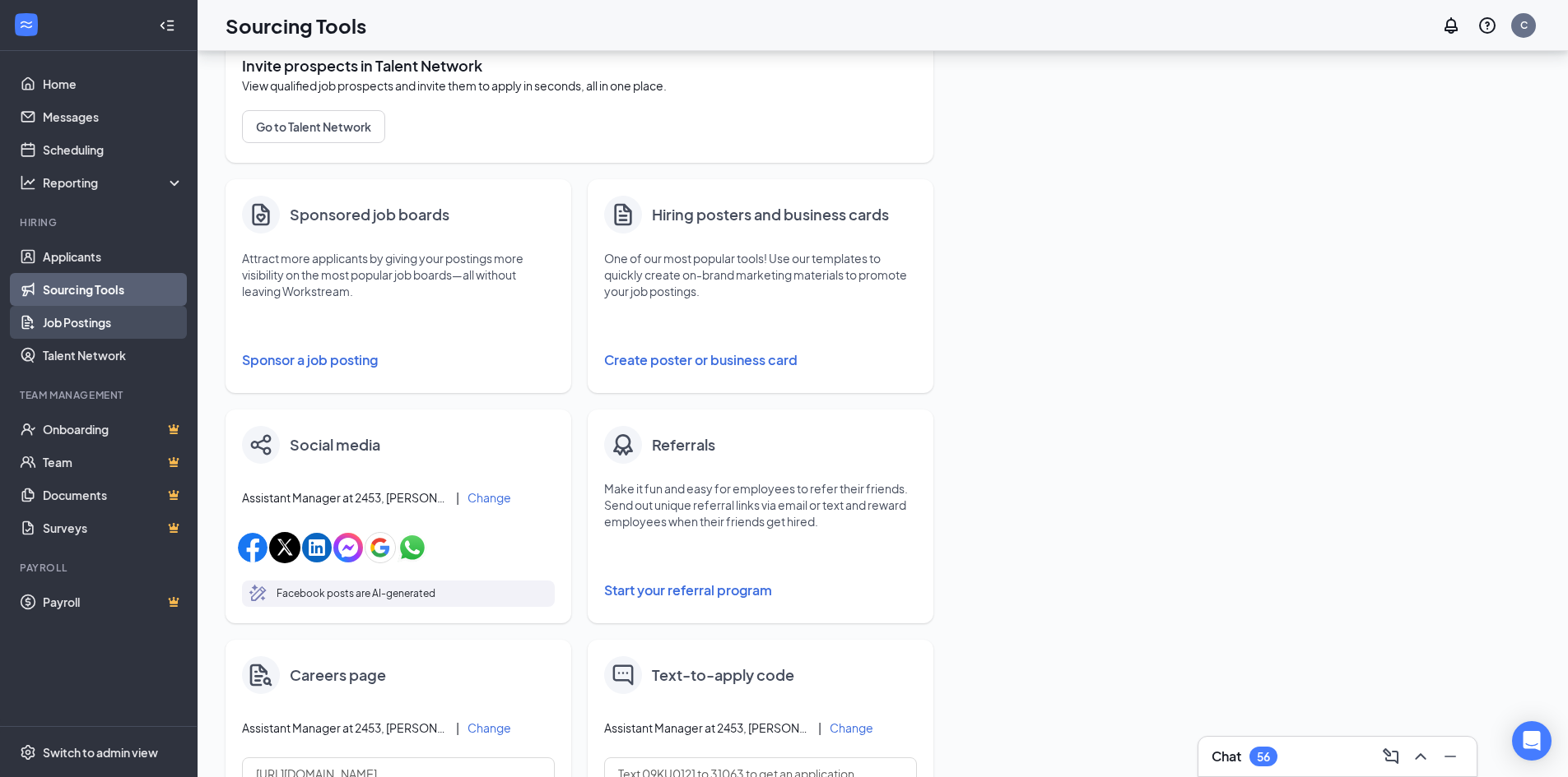
click at [129, 326] on link "Job Postings" at bounding box center [113, 322] width 141 height 33
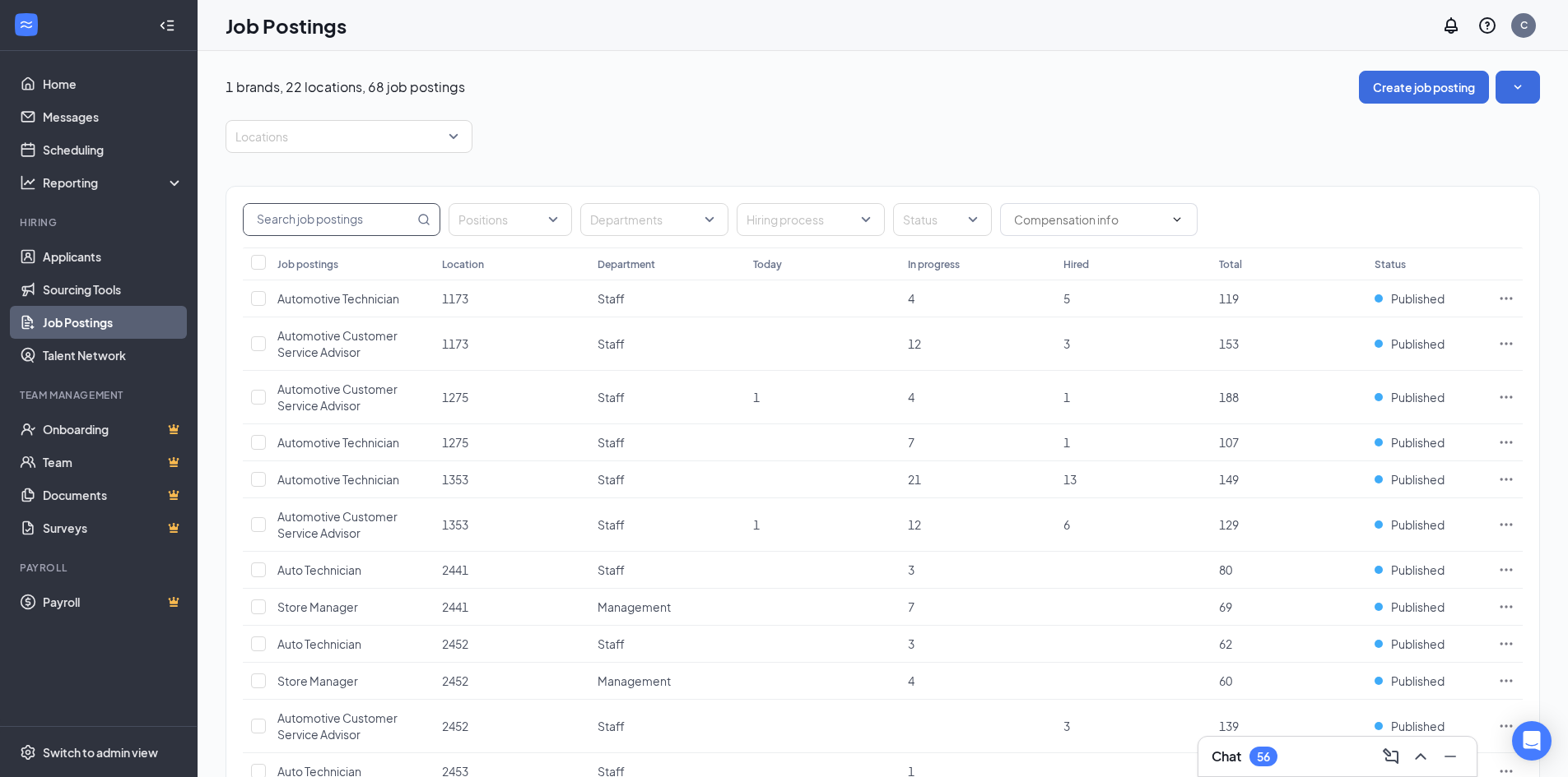
click at [375, 233] on input "text" at bounding box center [328, 220] width 170 height 31
type input "A"
click at [546, 216] on div at bounding box center [502, 220] width 99 height 26
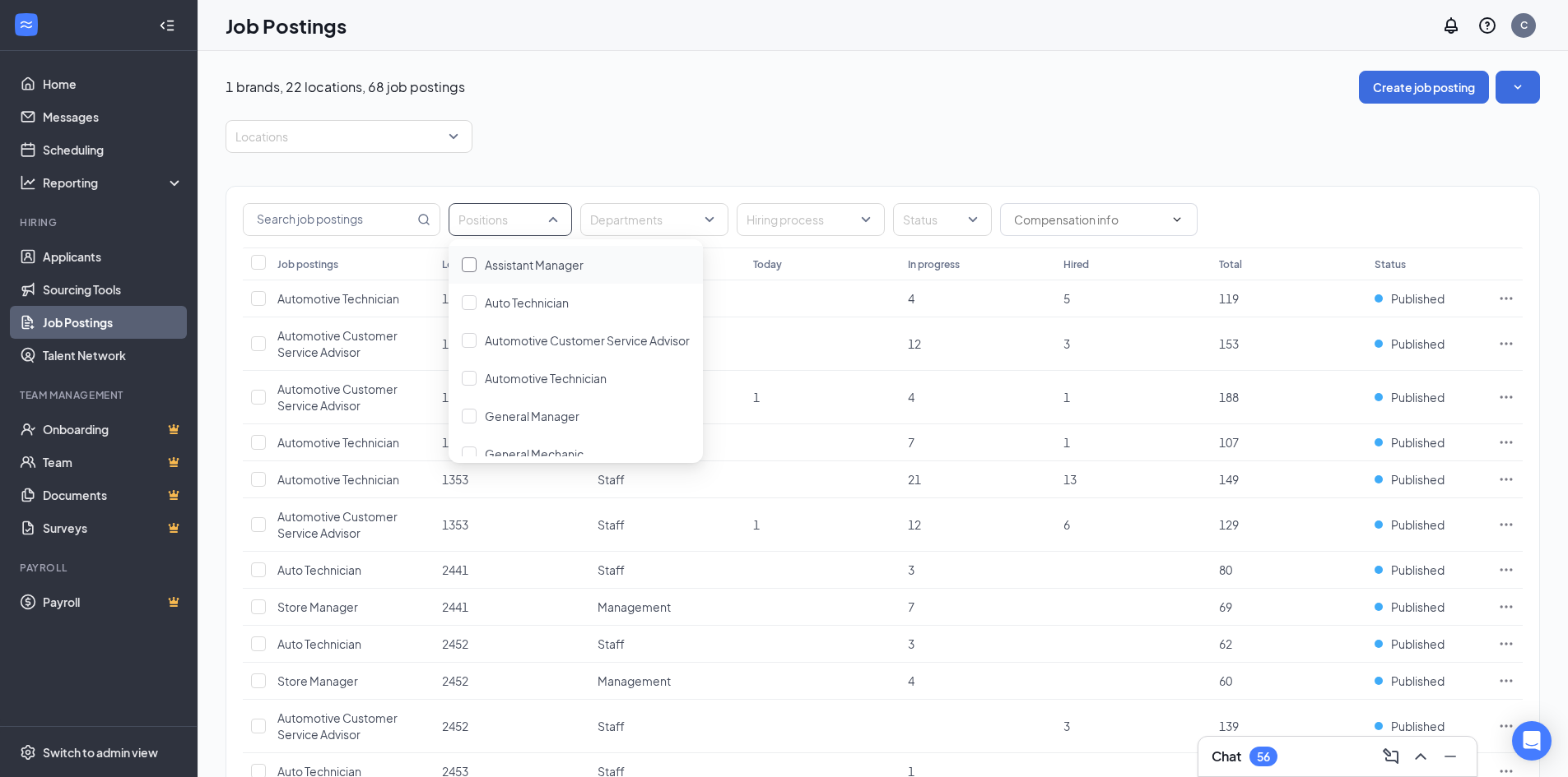
click at [538, 270] on span "Assistant Manager" at bounding box center [534, 265] width 99 height 15
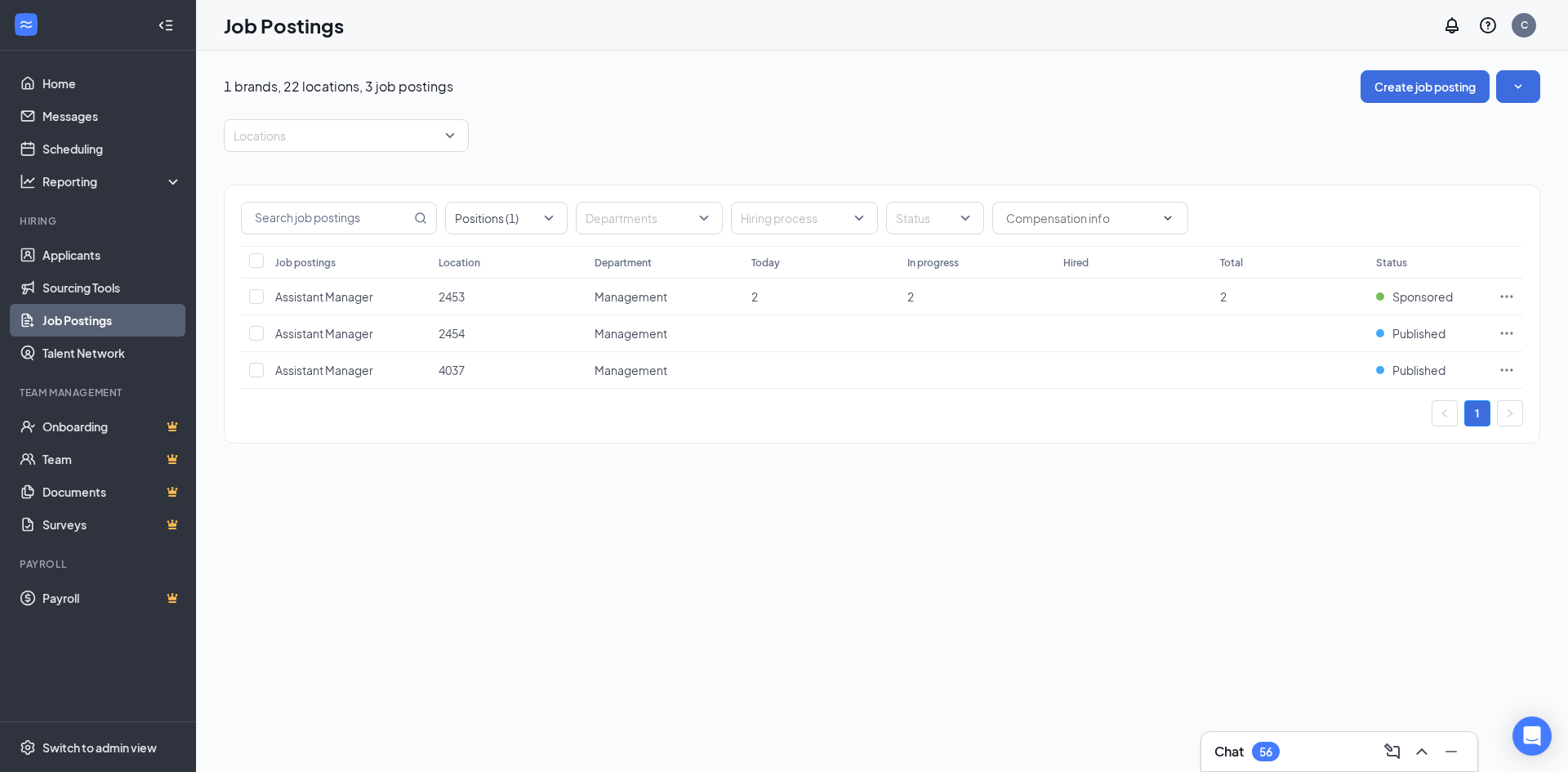
click at [810, 140] on div "Locations" at bounding box center [882, 135] width 1316 height 33
click at [254, 332] on input "checkbox" at bounding box center [256, 333] width 15 height 15
checkbox input "true"
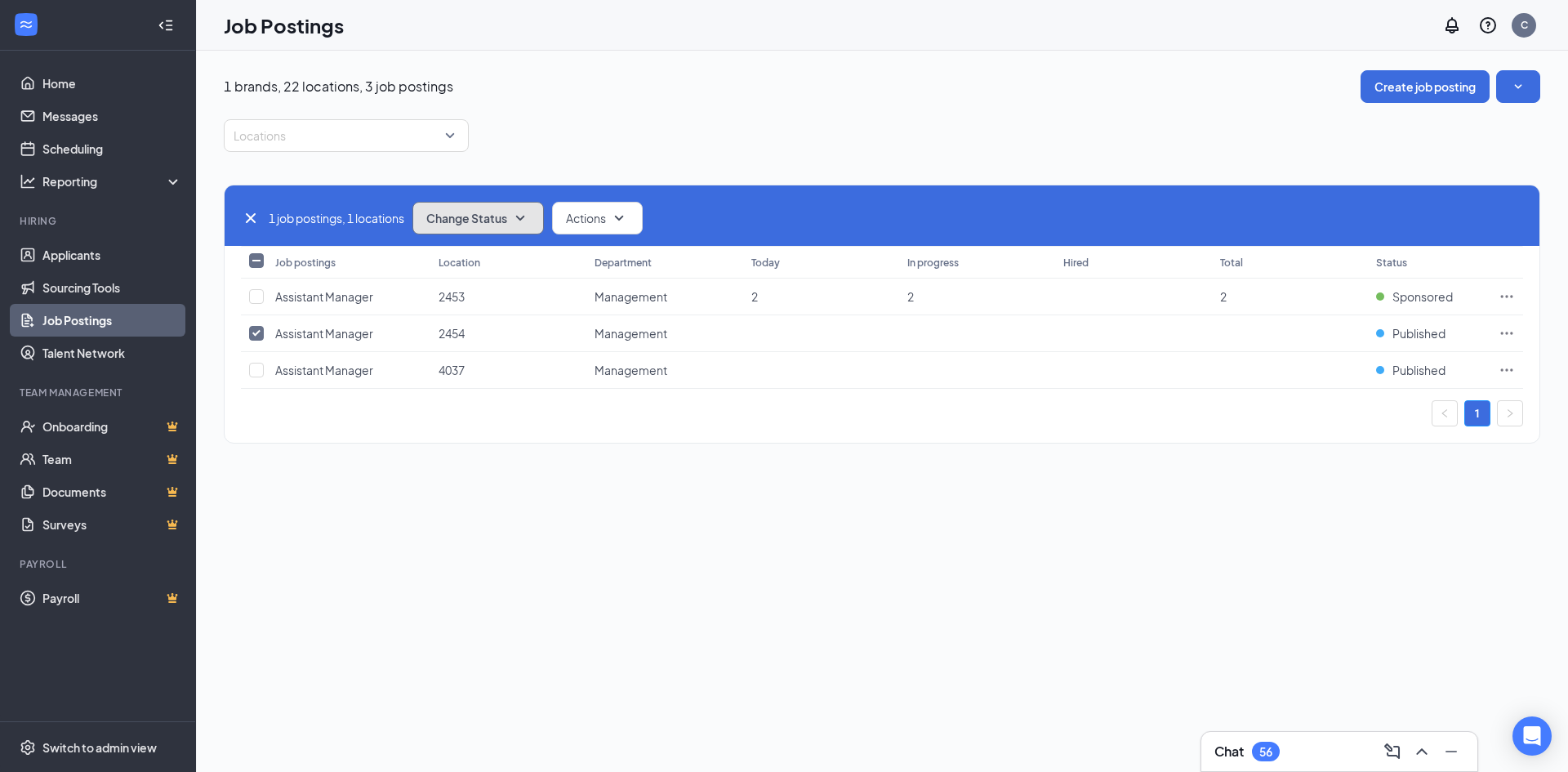
click at [514, 223] on button "Change Status" at bounding box center [478, 218] width 132 height 33
click at [604, 217] on span "Actions" at bounding box center [586, 218] width 40 height 16
click at [605, 221] on span "Actions" at bounding box center [586, 218] width 40 height 16
click at [1501, 331] on icon "Ellipses" at bounding box center [1507, 333] width 16 height 16
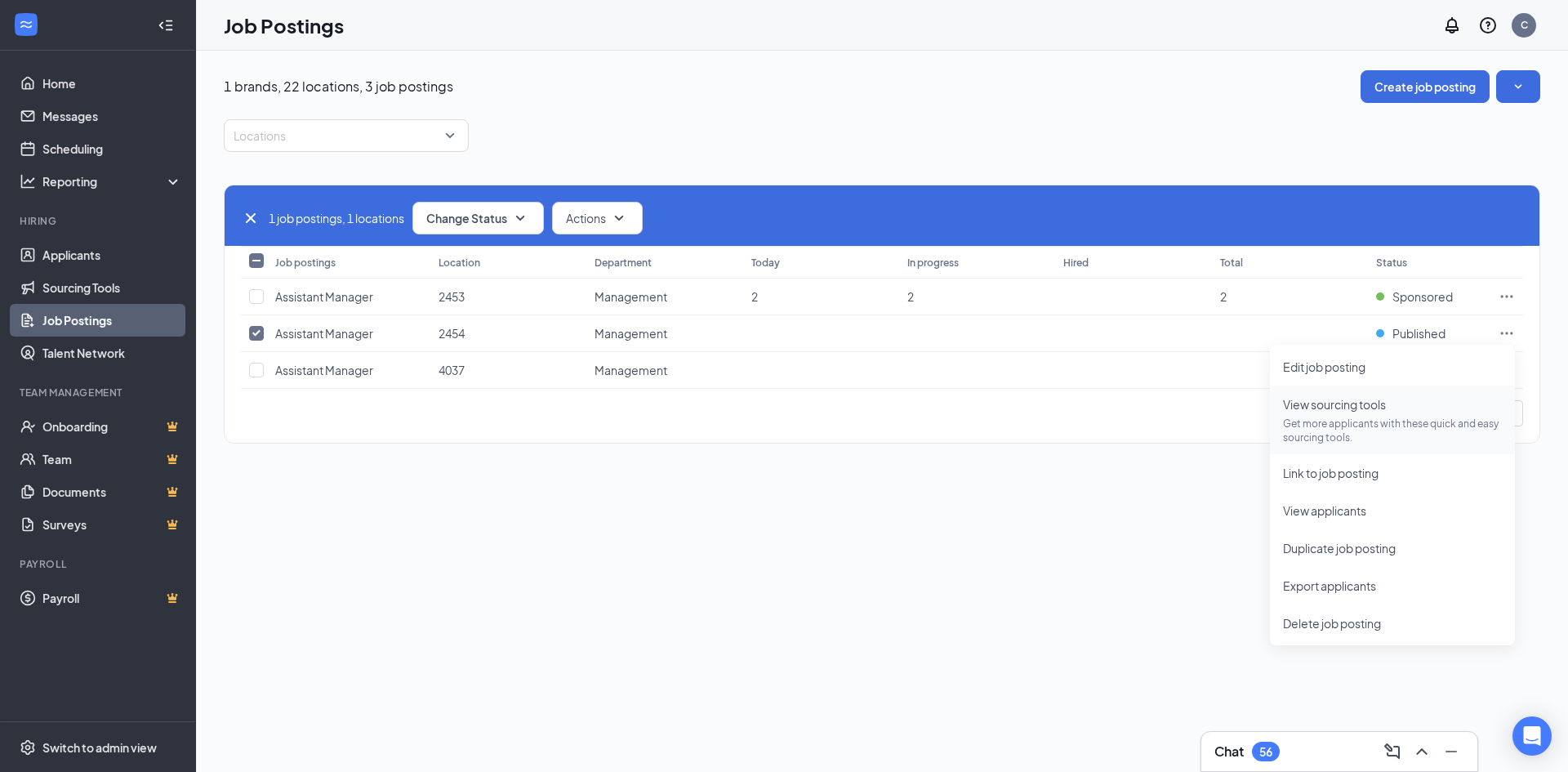
click at [1409, 413] on span "View sourcing tools Get more applicants with these quick and easy sourcing tool…" at bounding box center [1393, 420] width 219 height 49
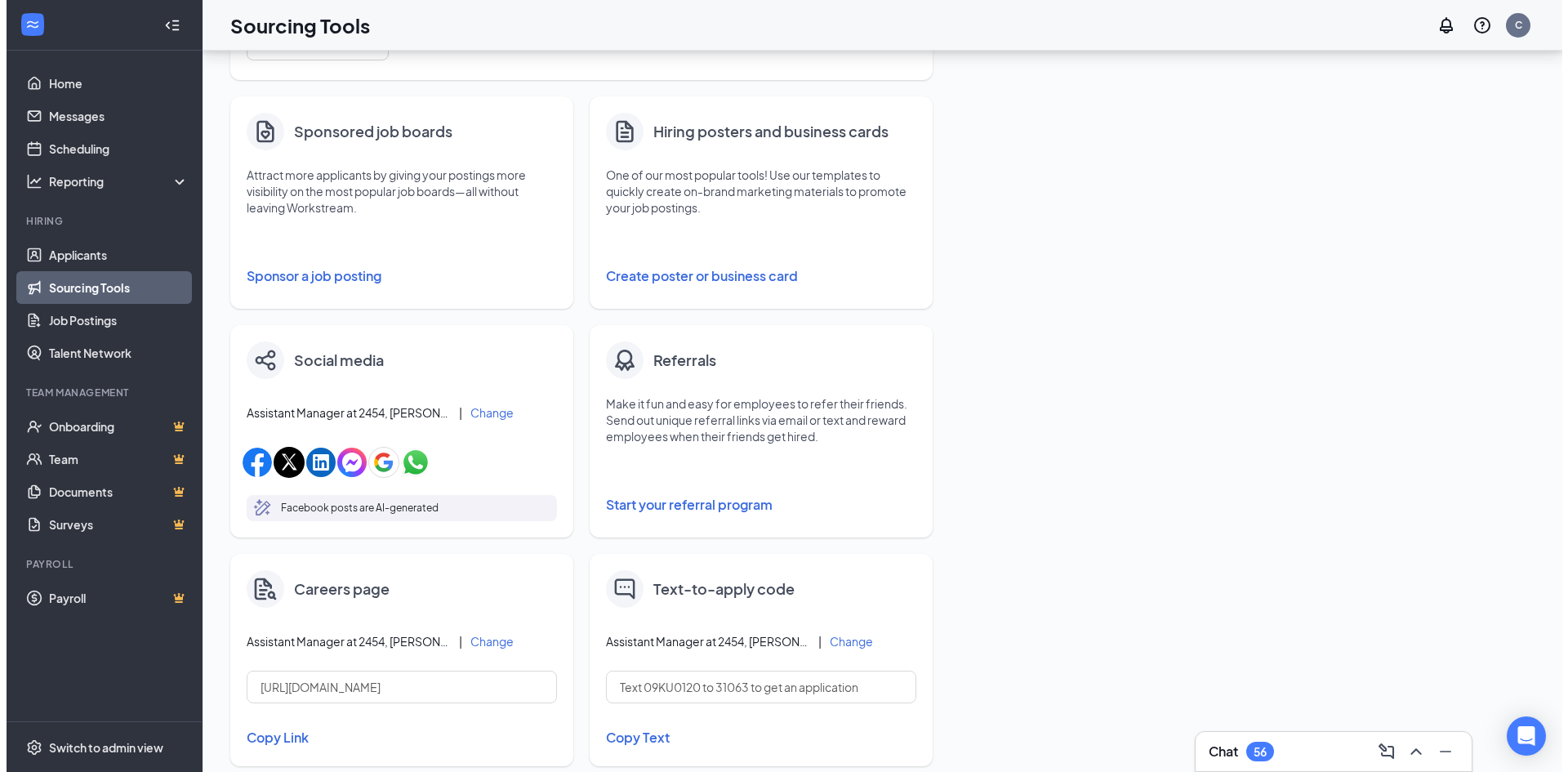
scroll to position [82, 0]
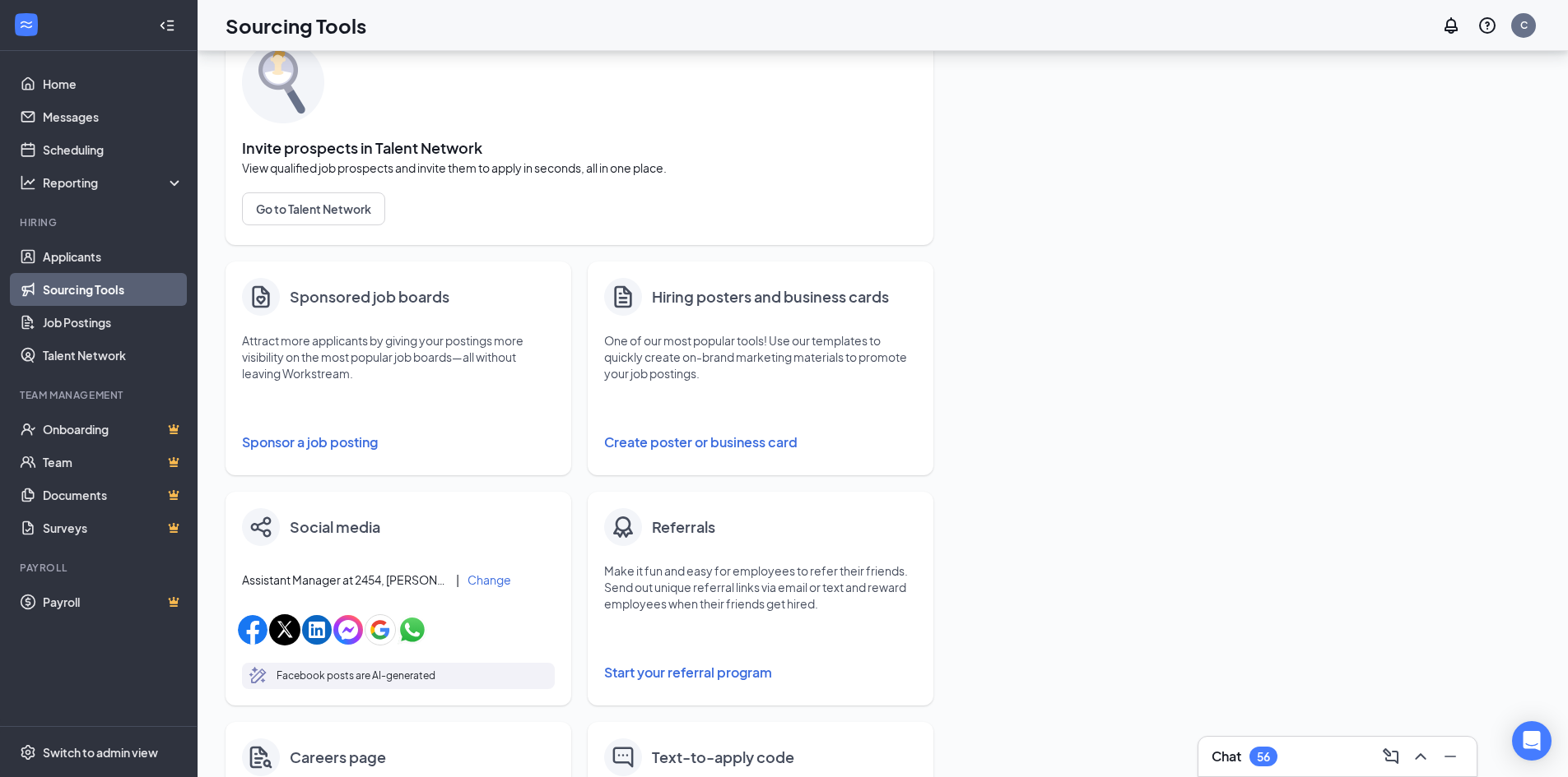
click at [354, 438] on button "Sponsor a job posting" at bounding box center [399, 443] width 313 height 33
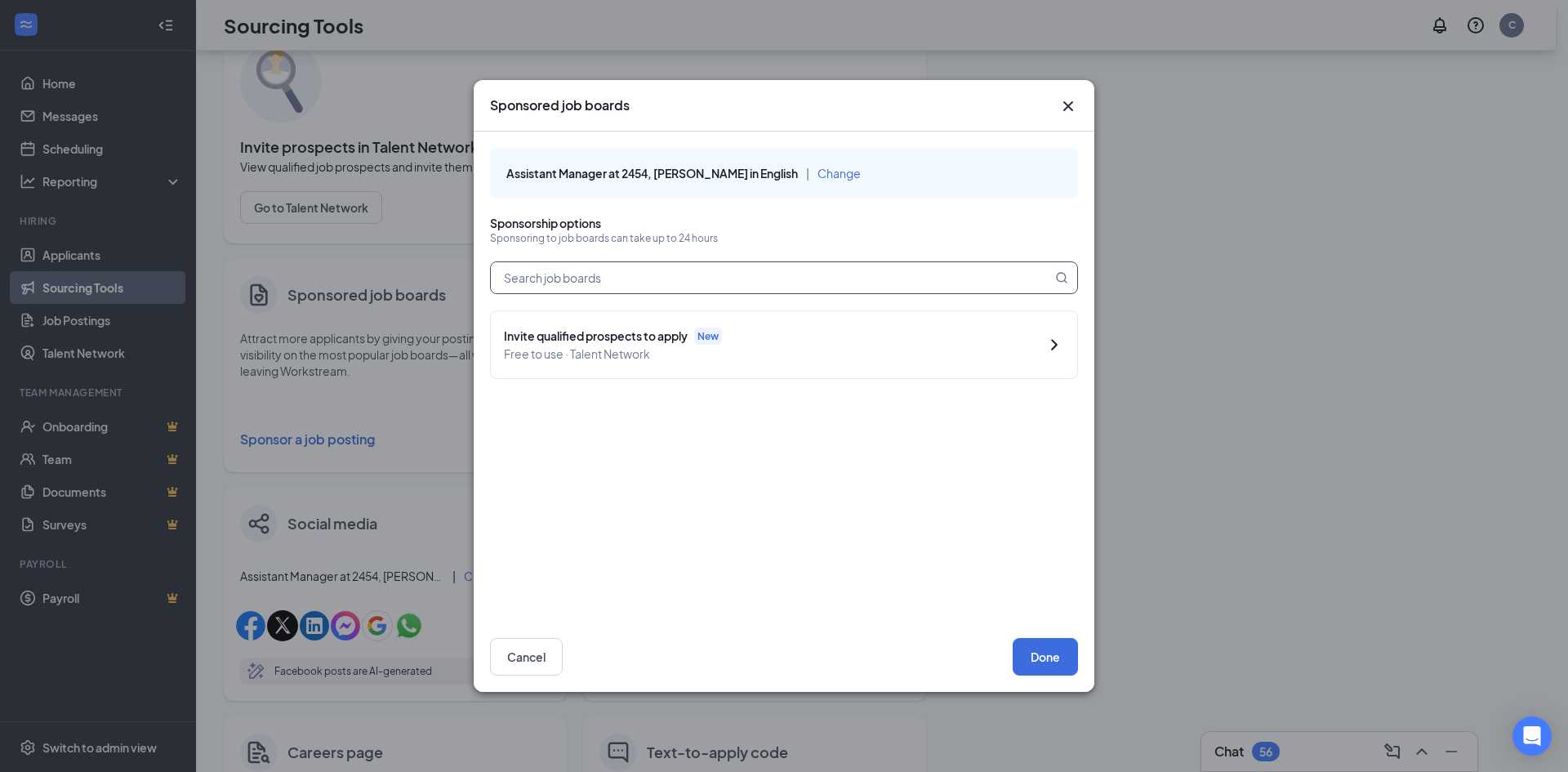
click at [620, 267] on input "text" at bounding box center [771, 278] width 561 height 31
click at [1040, 417] on div "Indeed Sponsored Starting from $50" at bounding box center [784, 429] width 560 height 38
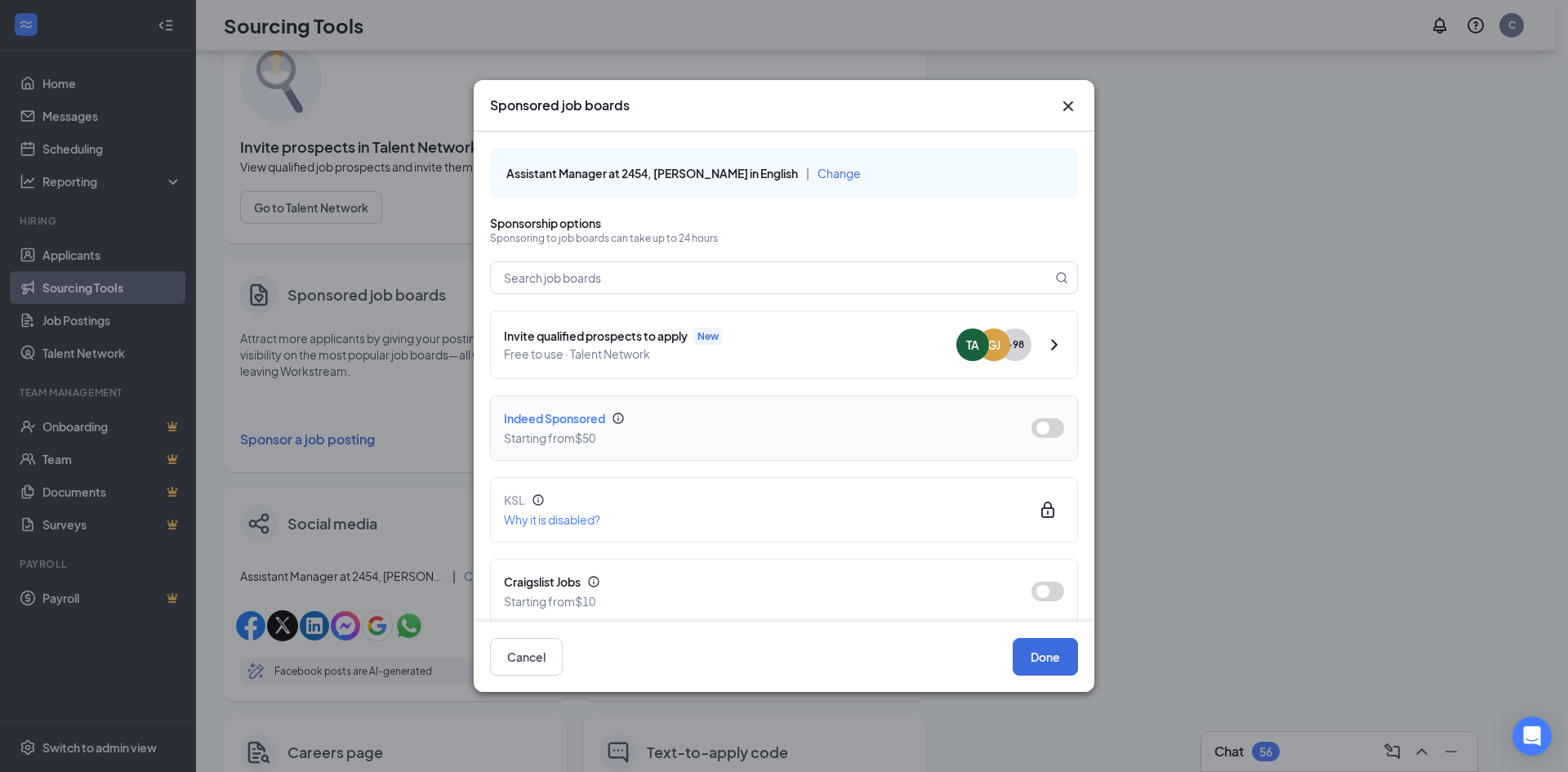
click at [1040, 428] on button "button" at bounding box center [1048, 428] width 33 height 20
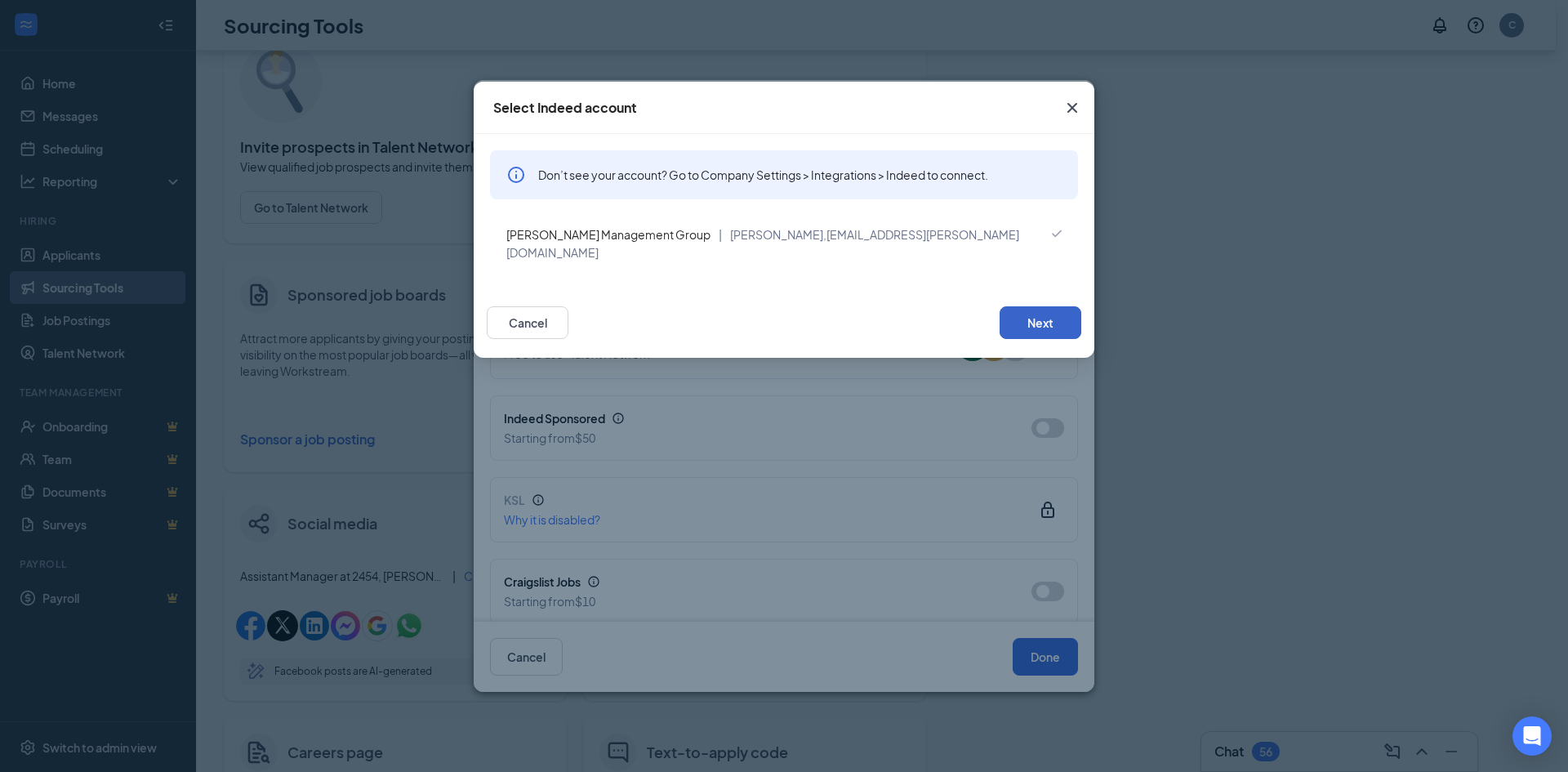
click at [1040, 307] on button "Next" at bounding box center [1040, 323] width 82 height 33
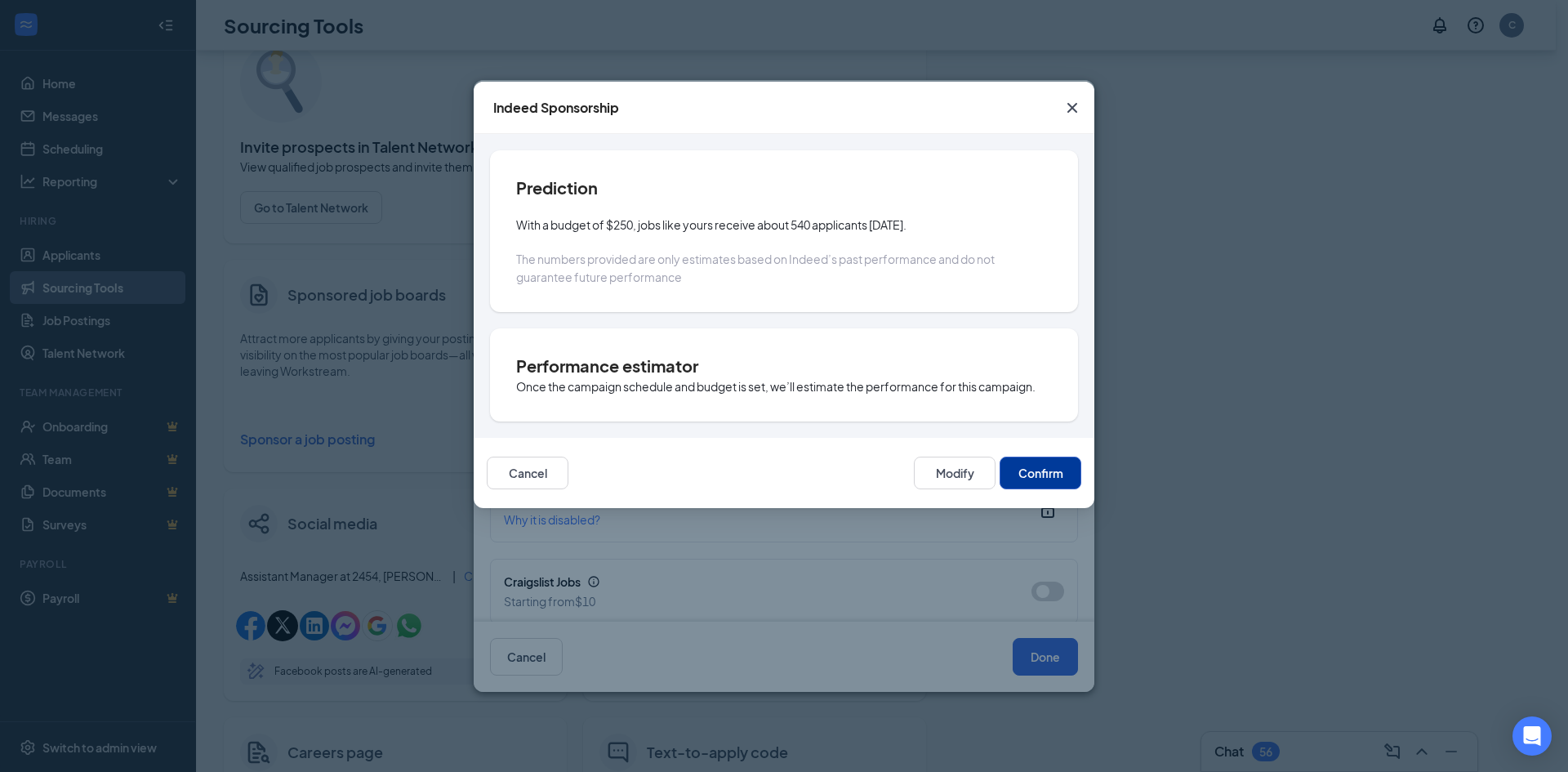
click at [1040, 475] on button "Confirm" at bounding box center [1040, 474] width 82 height 33
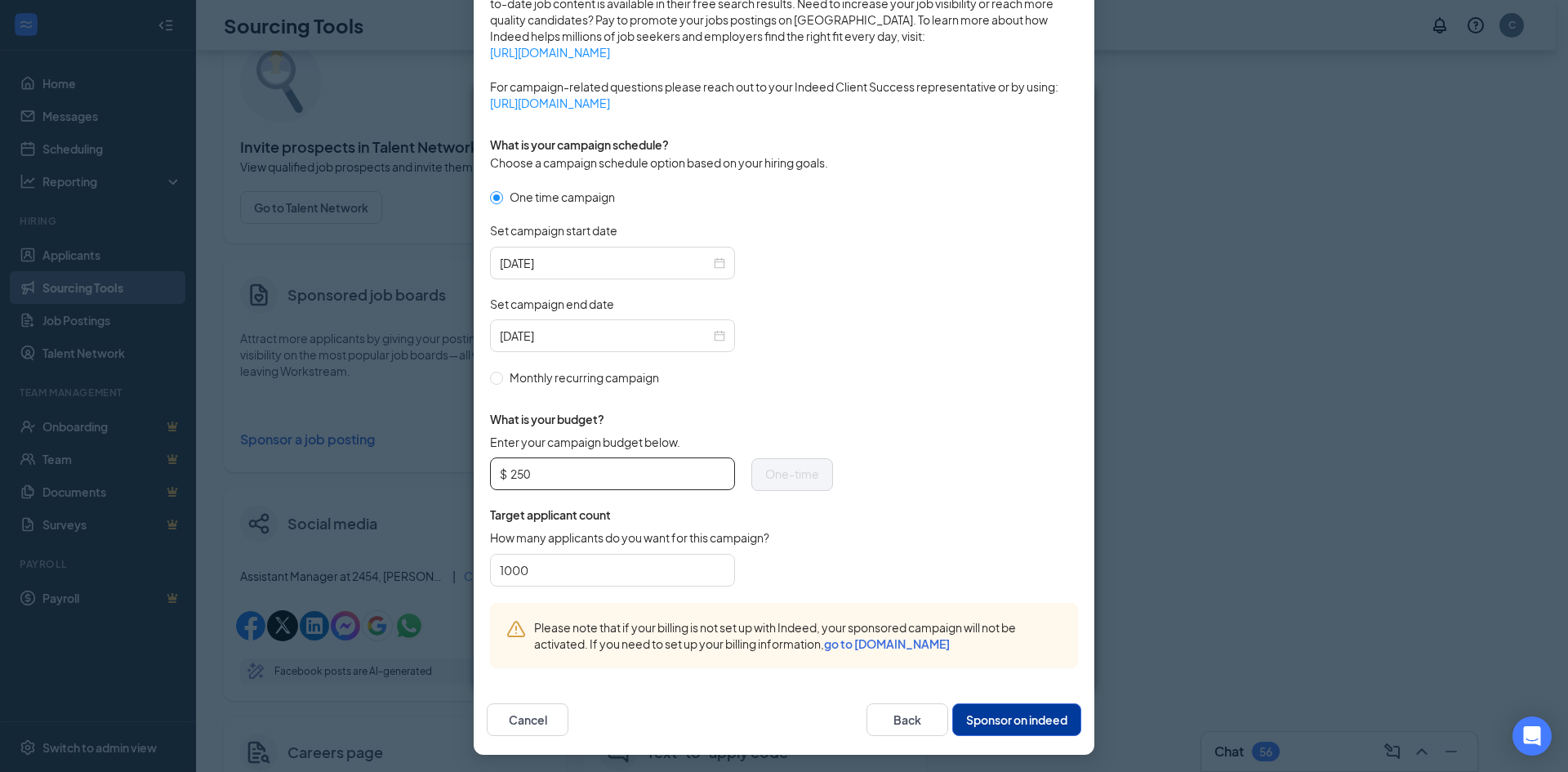
scroll to position [372, 0]
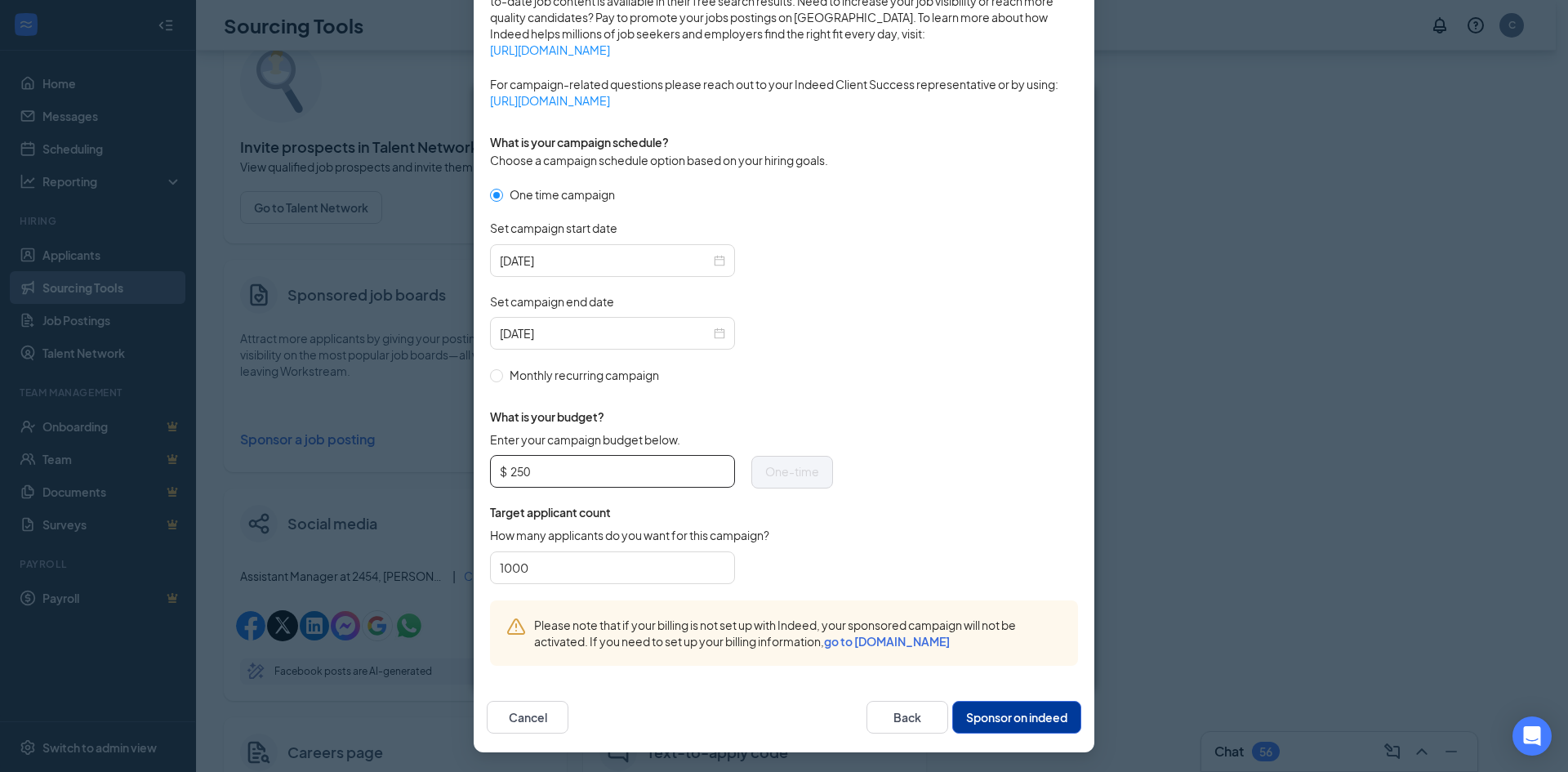
click at [611, 474] on input "250" at bounding box center [617, 472] width 215 height 24
click at [610, 474] on input "250" at bounding box center [617, 472] width 215 height 24
type input "100"
click at [896, 311] on form "One time campaign Set campaign start date 2025-08-26 Set campaign end date 2025…" at bounding box center [784, 392] width 588 height 415
click at [1019, 721] on button "Sponsor on indeed" at bounding box center [1017, 718] width 129 height 33
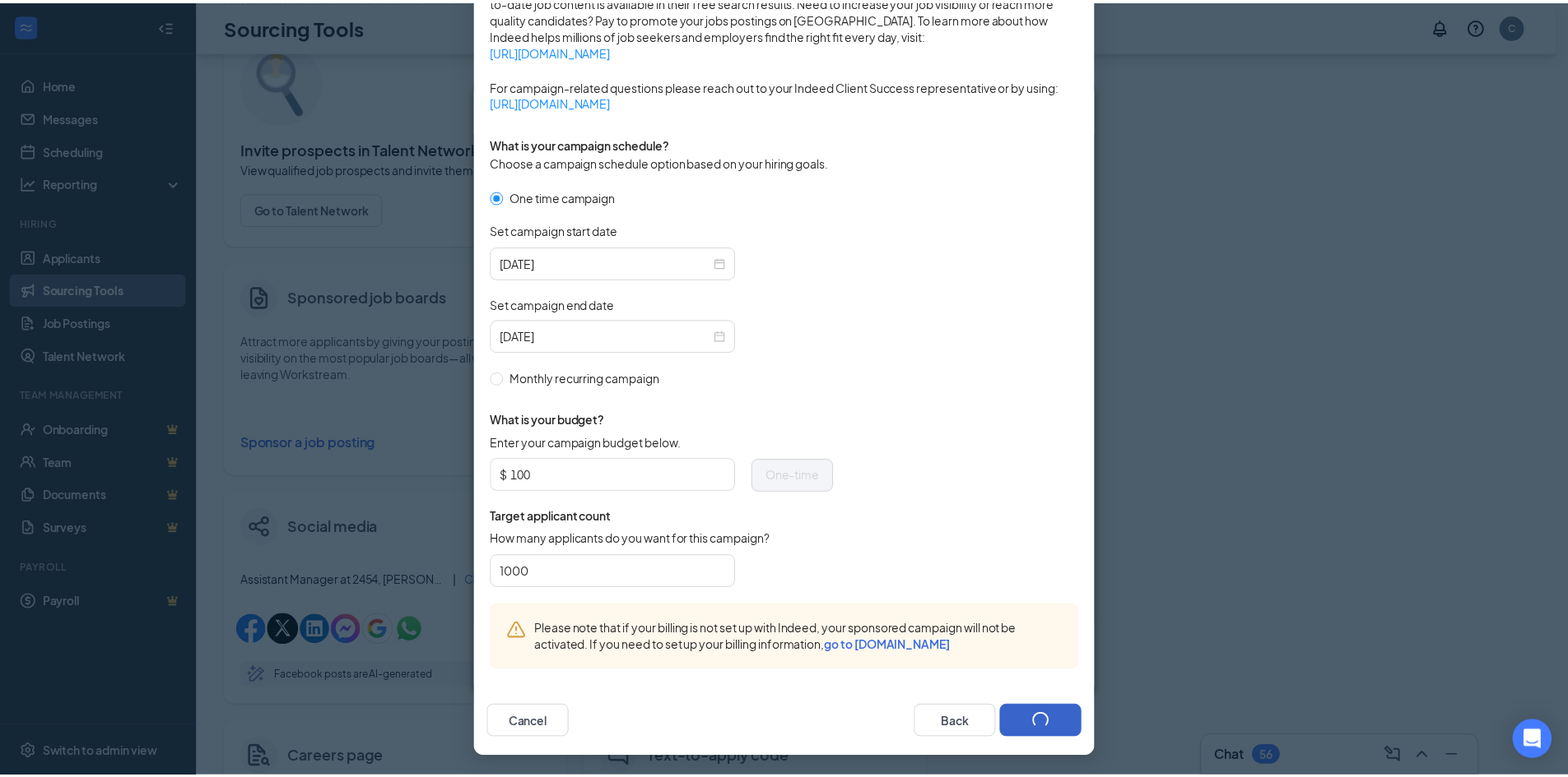
scroll to position [292, 0]
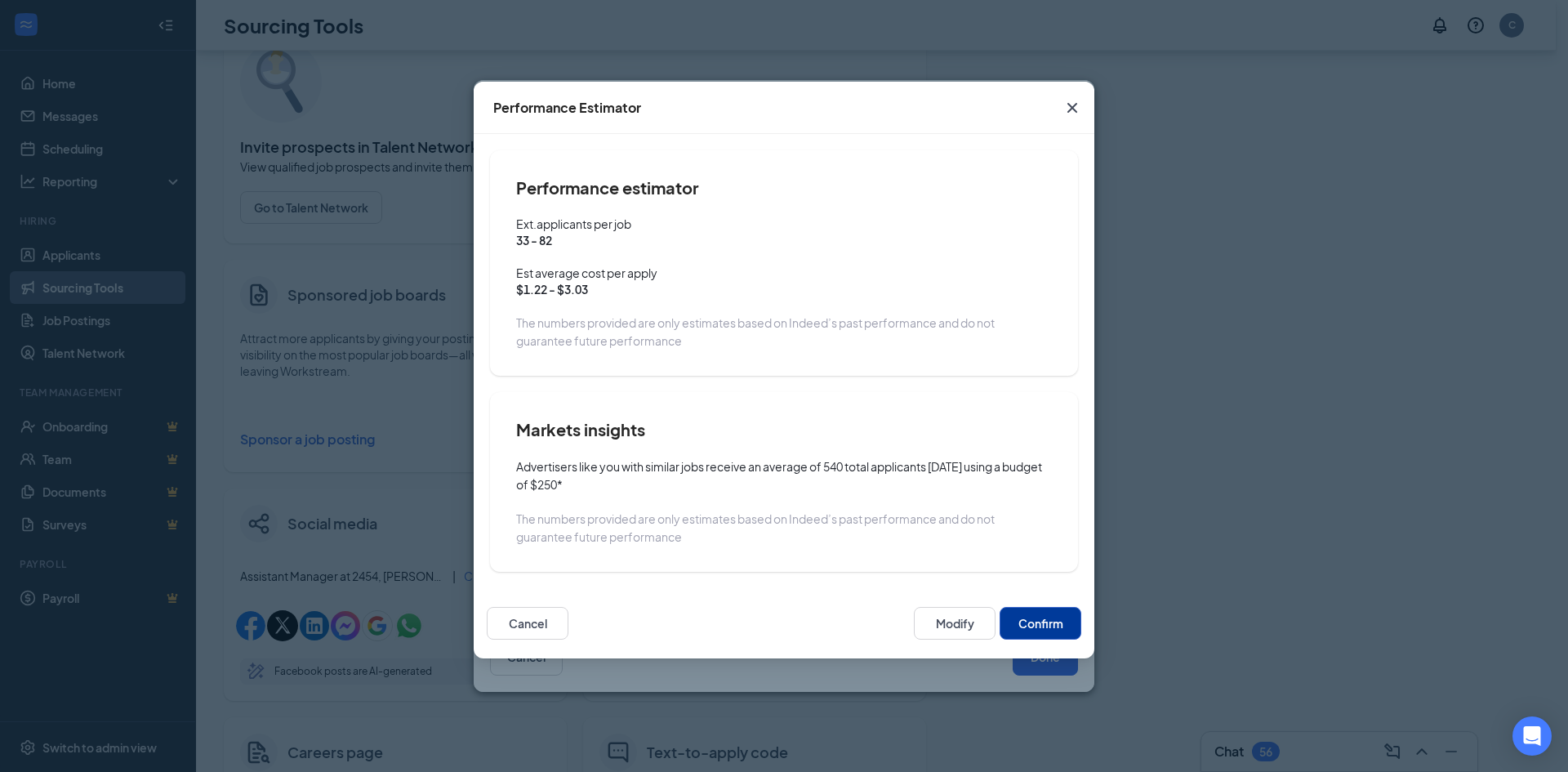
click at [1043, 619] on button "Confirm" at bounding box center [1040, 624] width 82 height 33
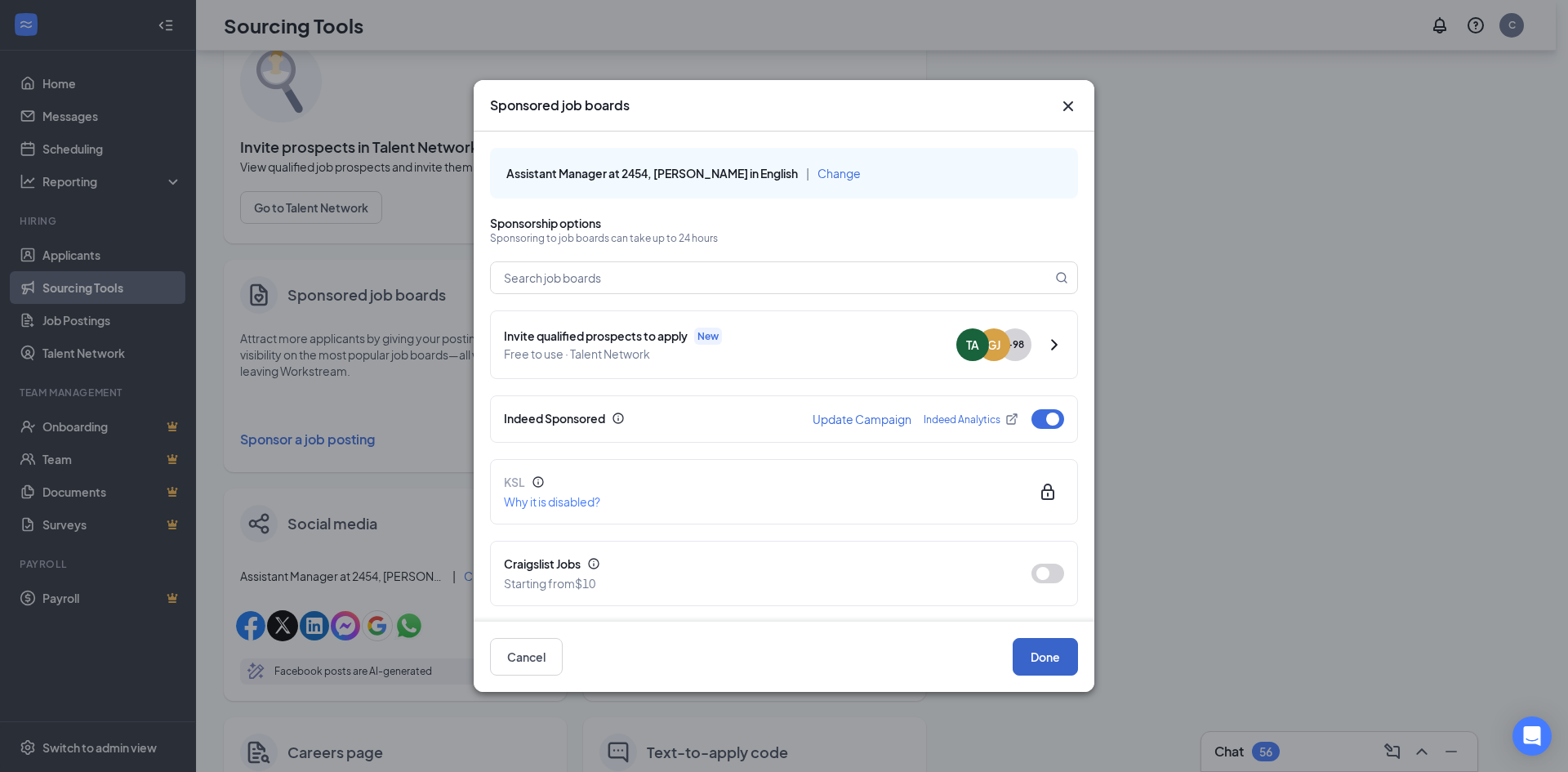
click at [1048, 657] on button "Done" at bounding box center [1046, 657] width 66 height 38
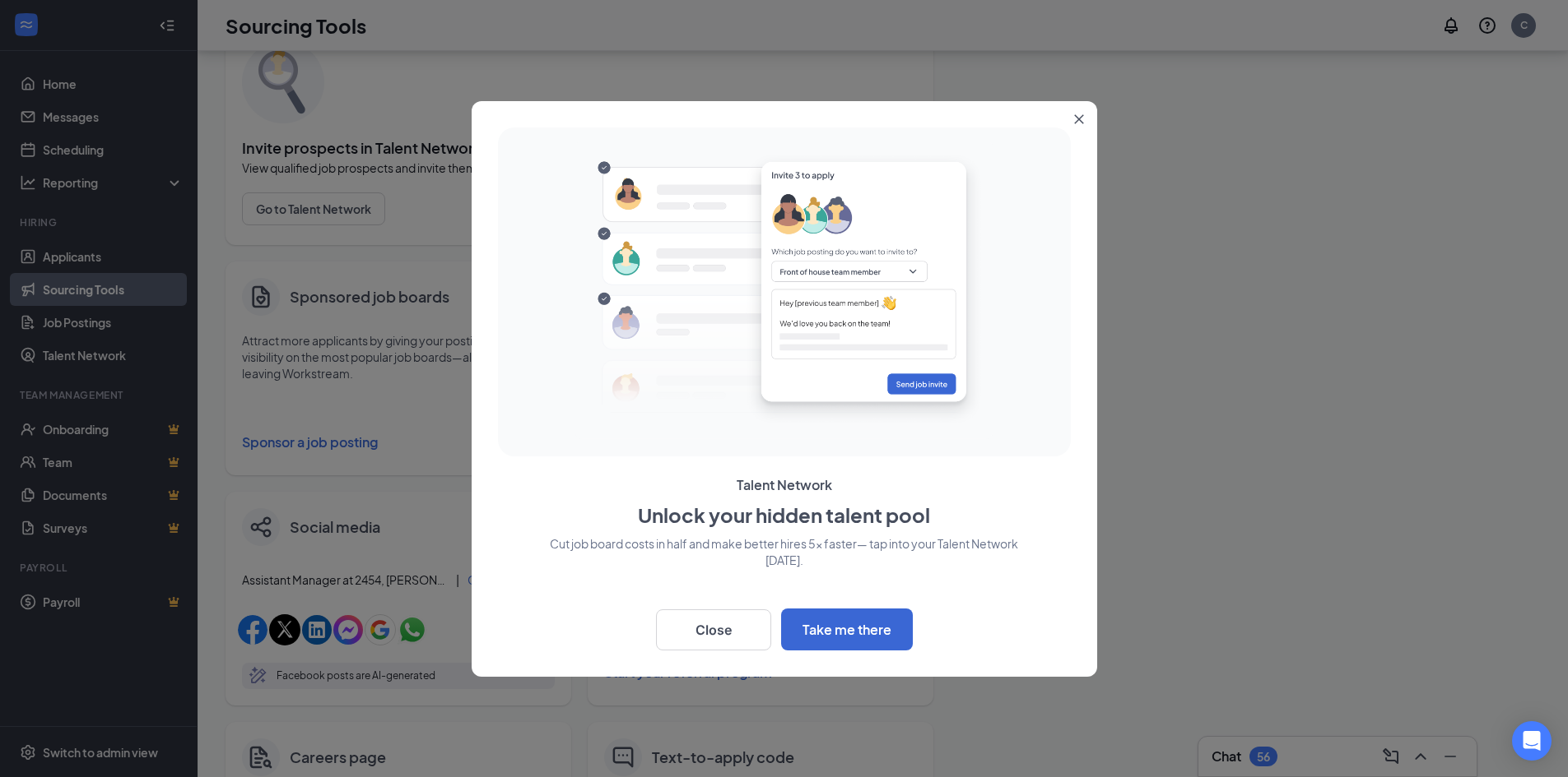
click at [1075, 111] on button "Close" at bounding box center [1082, 116] width 30 height 30
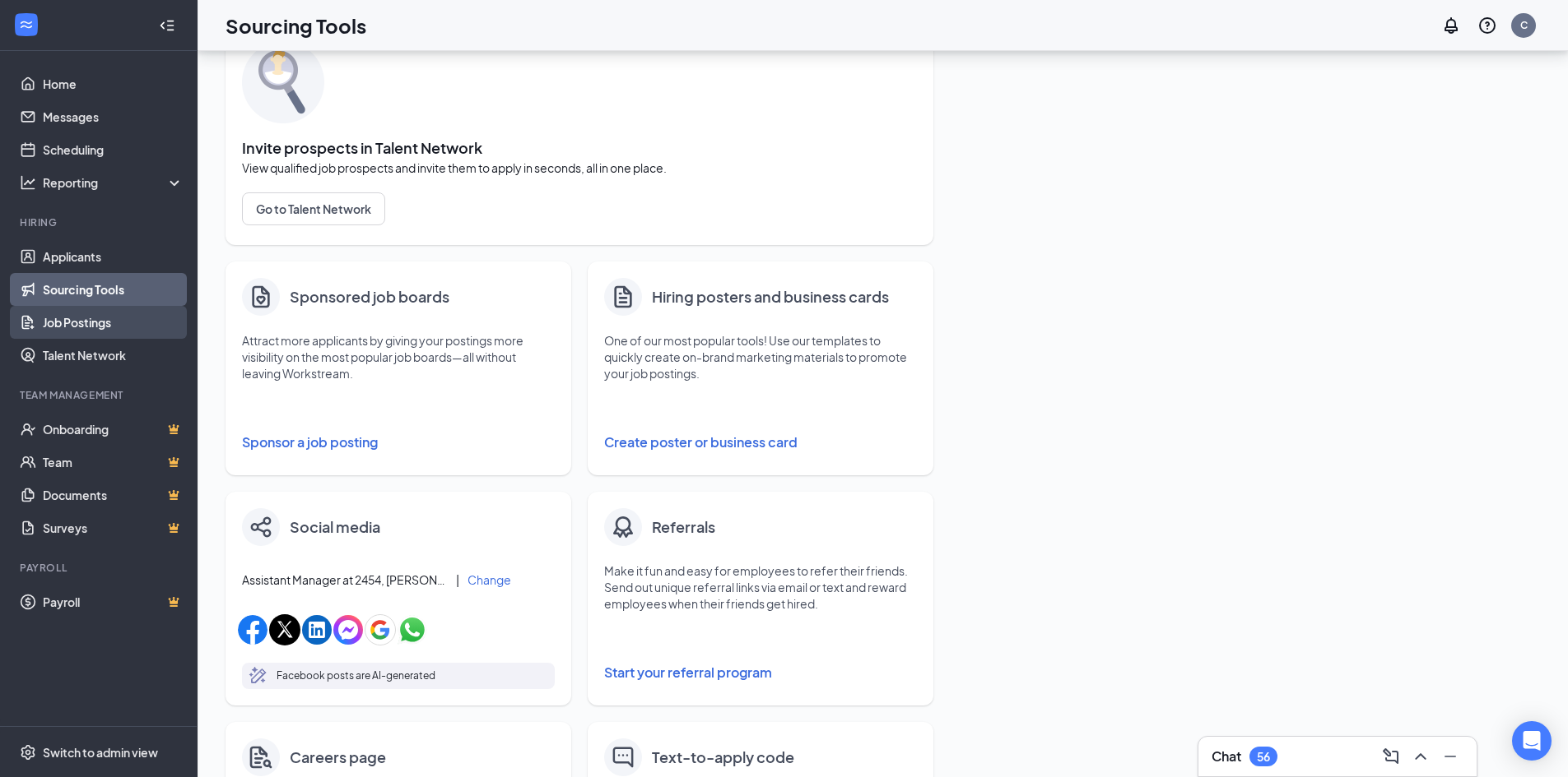
click at [92, 329] on link "Job Postings" at bounding box center [113, 322] width 141 height 33
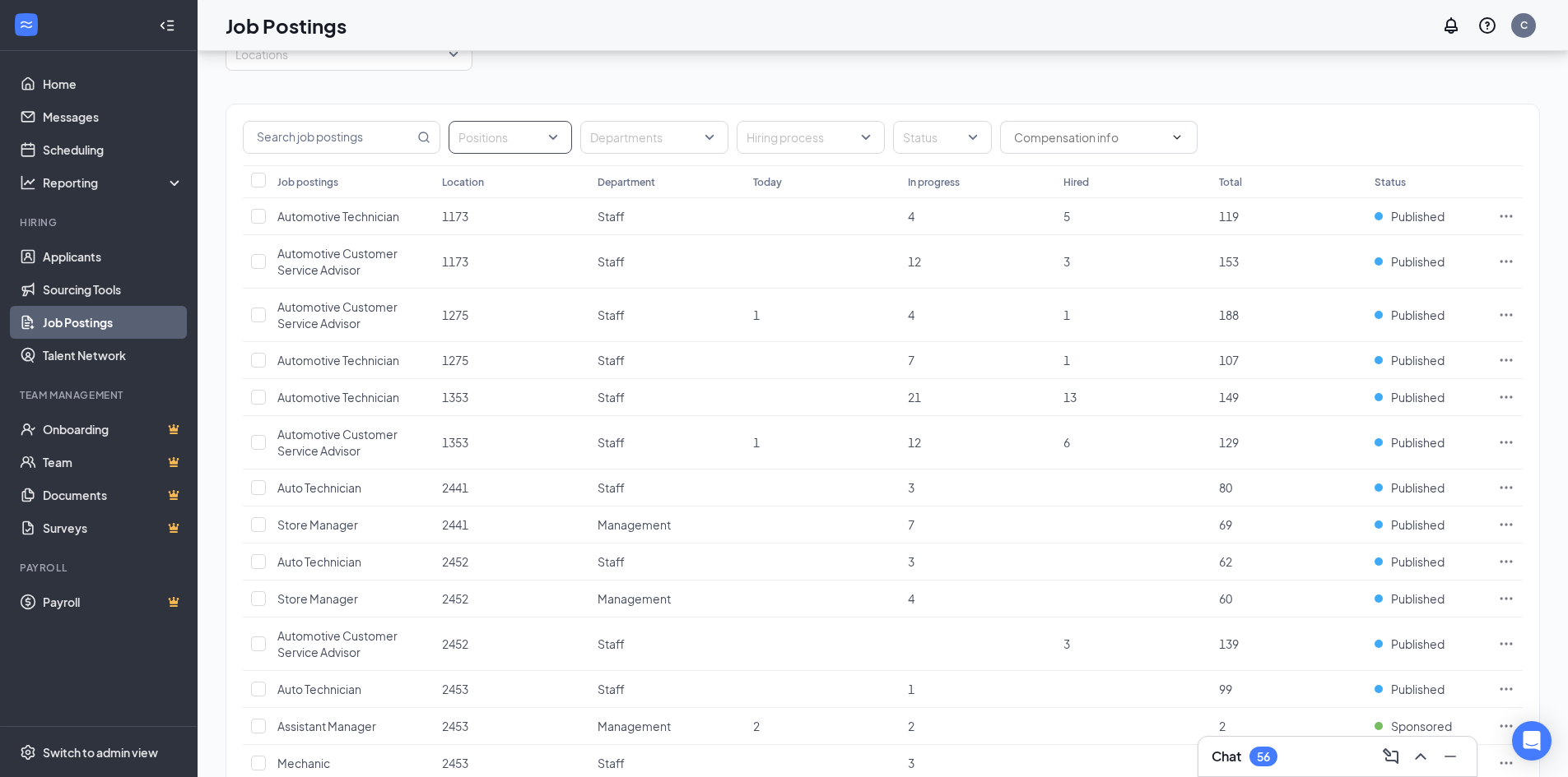
click at [505, 136] on div at bounding box center [502, 137] width 99 height 26
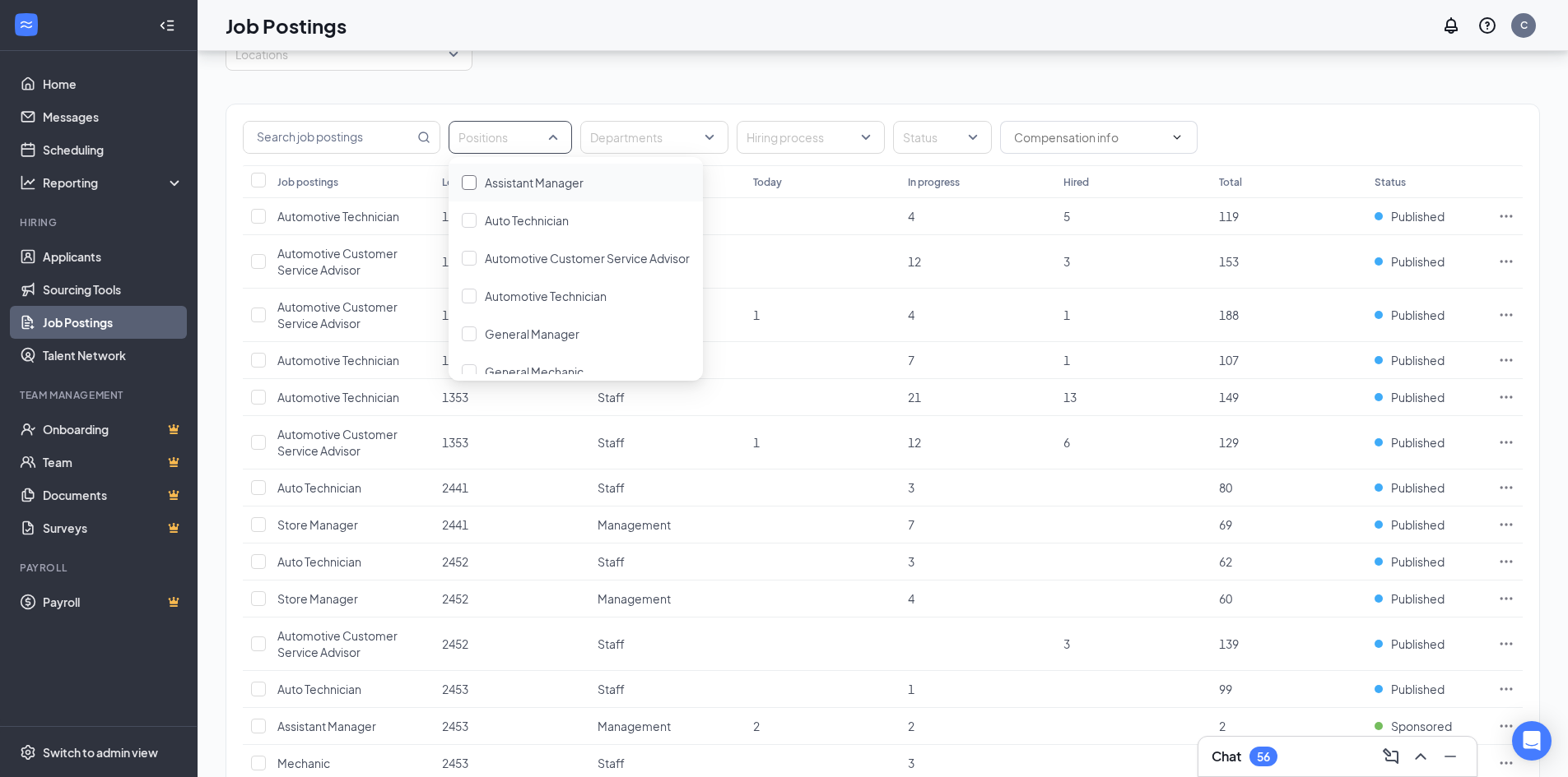
click at [549, 184] on span "Assistant Manager" at bounding box center [534, 182] width 99 height 15
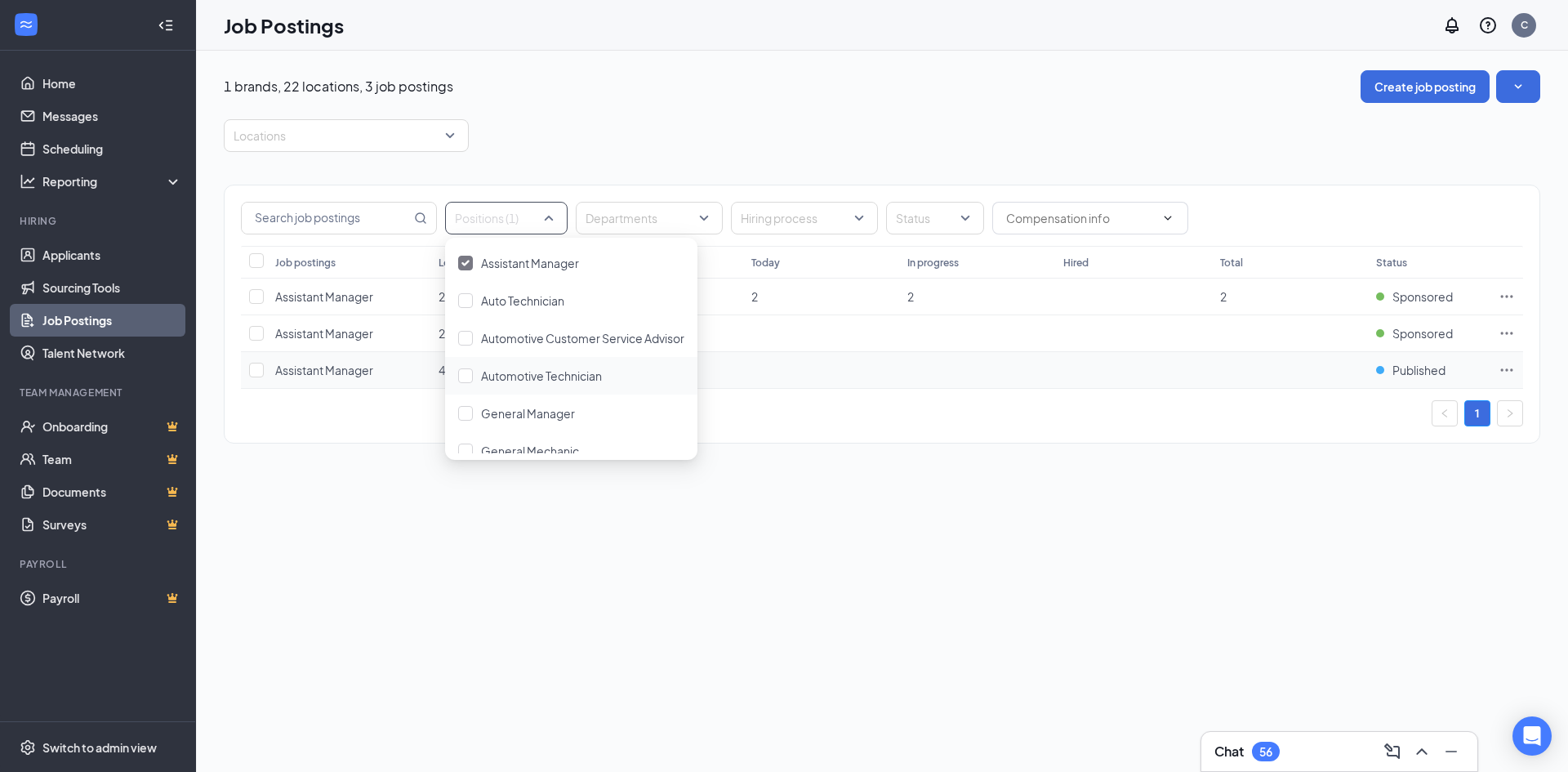
click at [1502, 370] on icon "Ellipses" at bounding box center [1508, 369] width 12 height 3
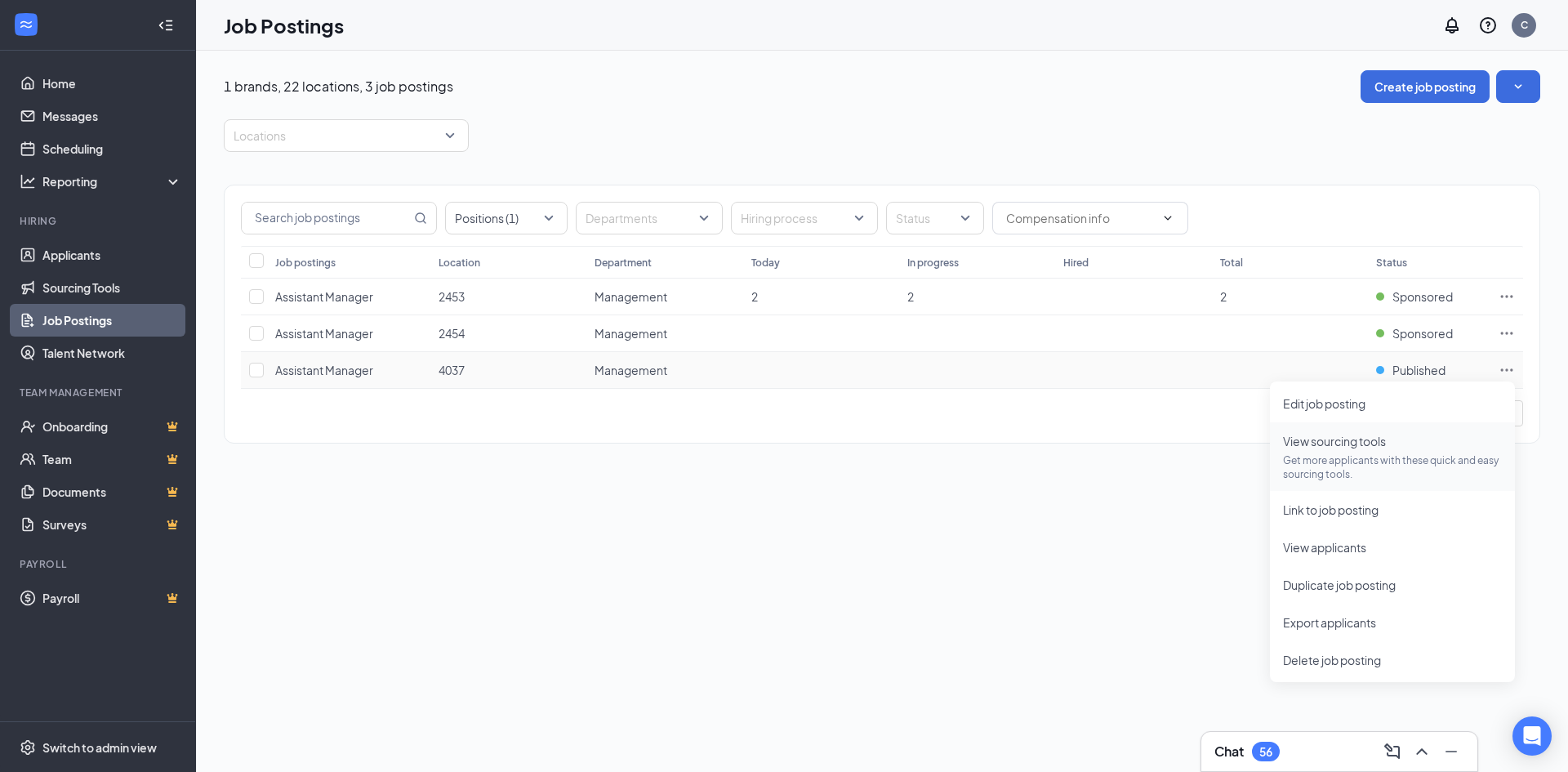
click at [1387, 456] on p "Get more applicants with these quick and easy sourcing tools." at bounding box center [1393, 468] width 219 height 28
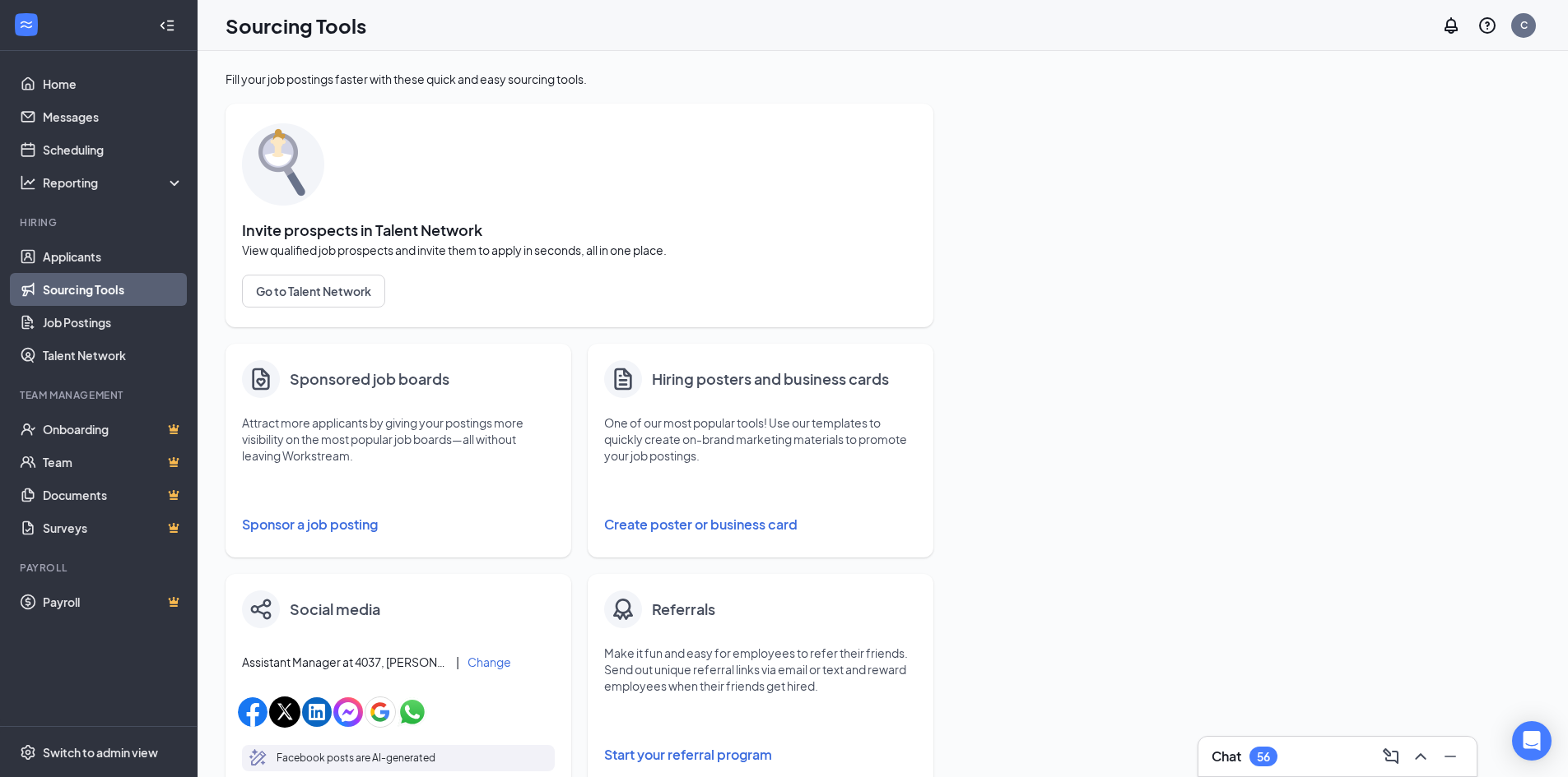
click at [371, 524] on button "Sponsor a job posting" at bounding box center [399, 525] width 313 height 33
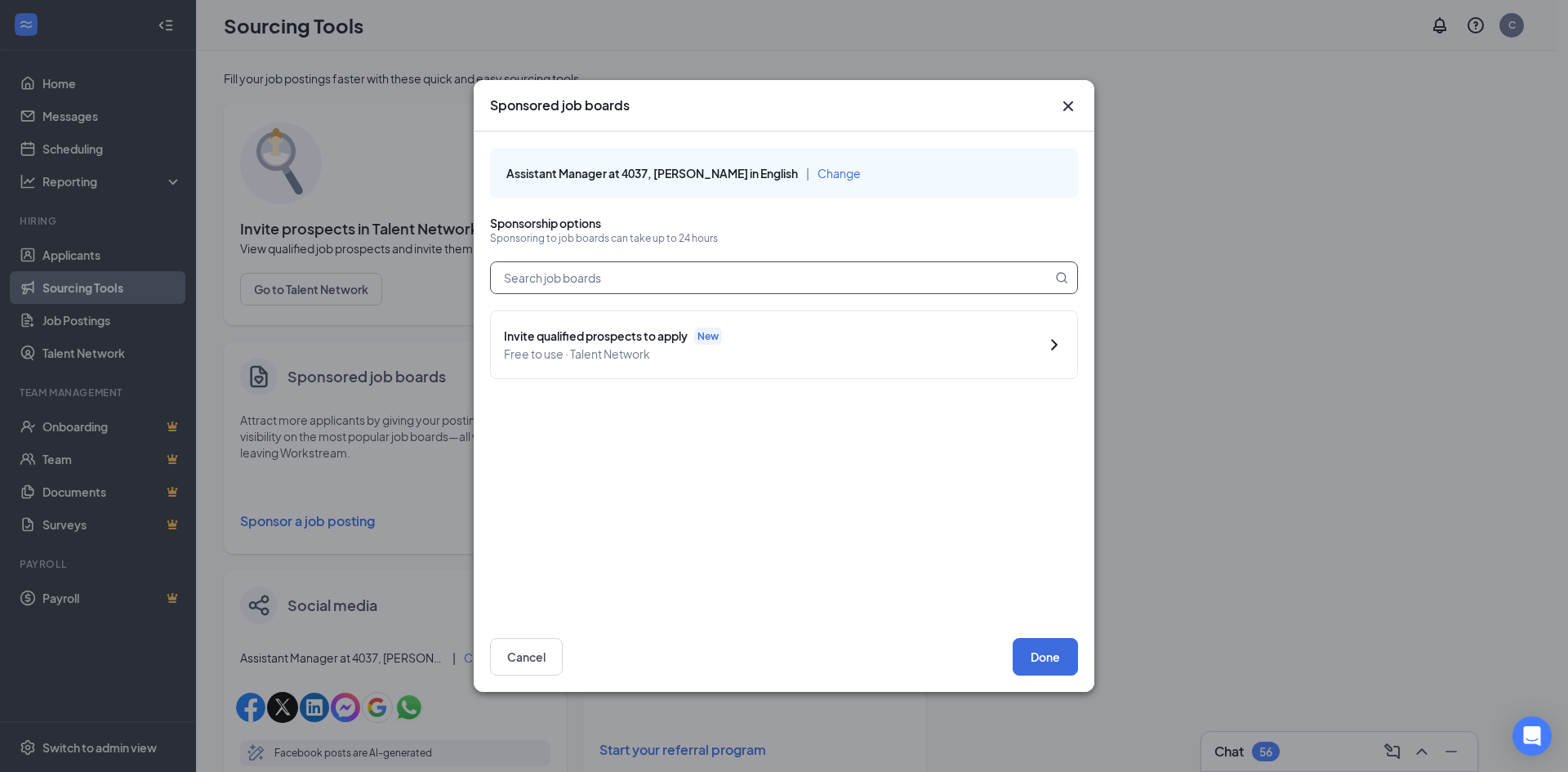
click at [586, 292] on input "text" at bounding box center [771, 278] width 561 height 31
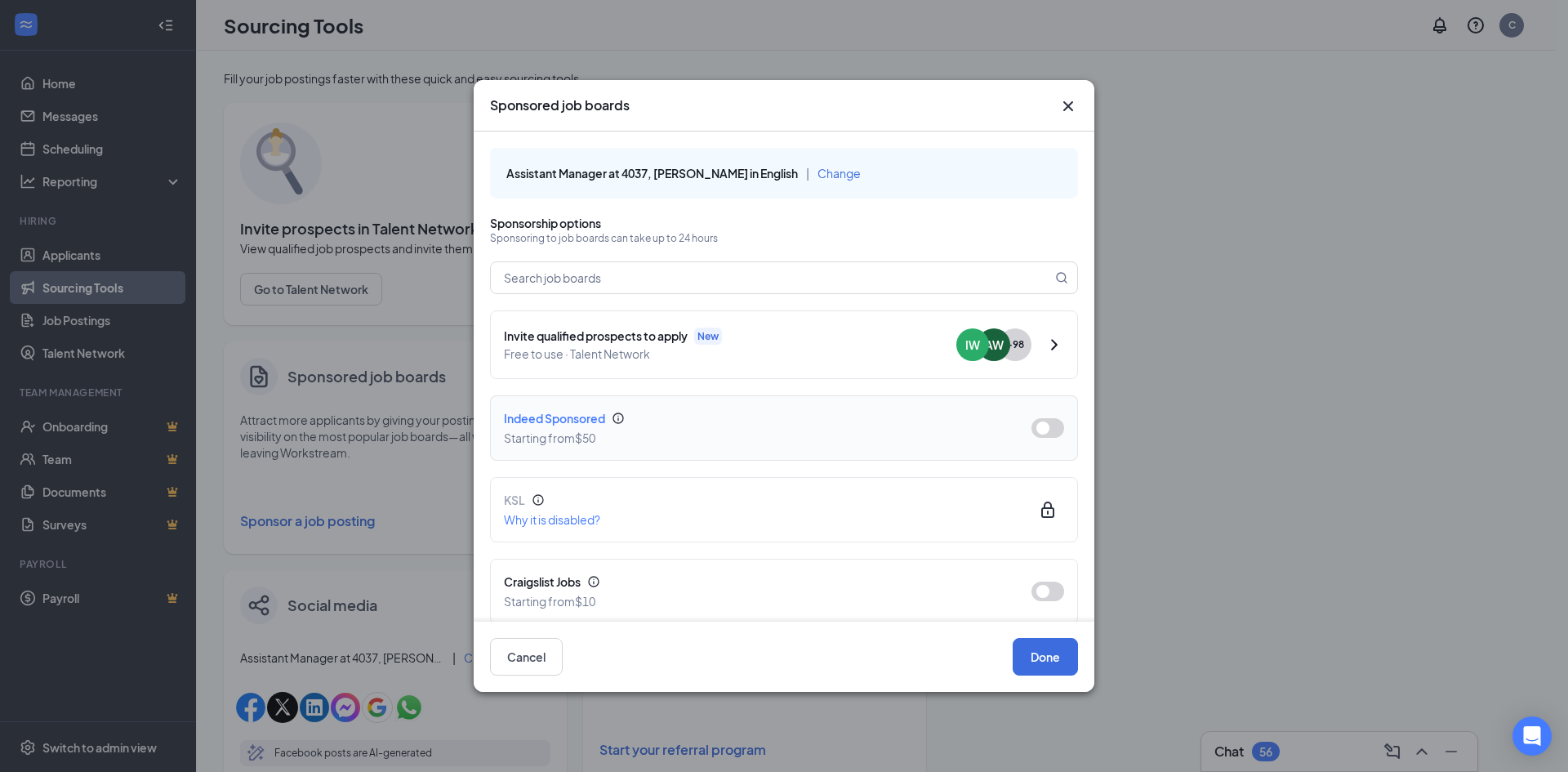
click at [1046, 427] on button "button" at bounding box center [1048, 428] width 33 height 20
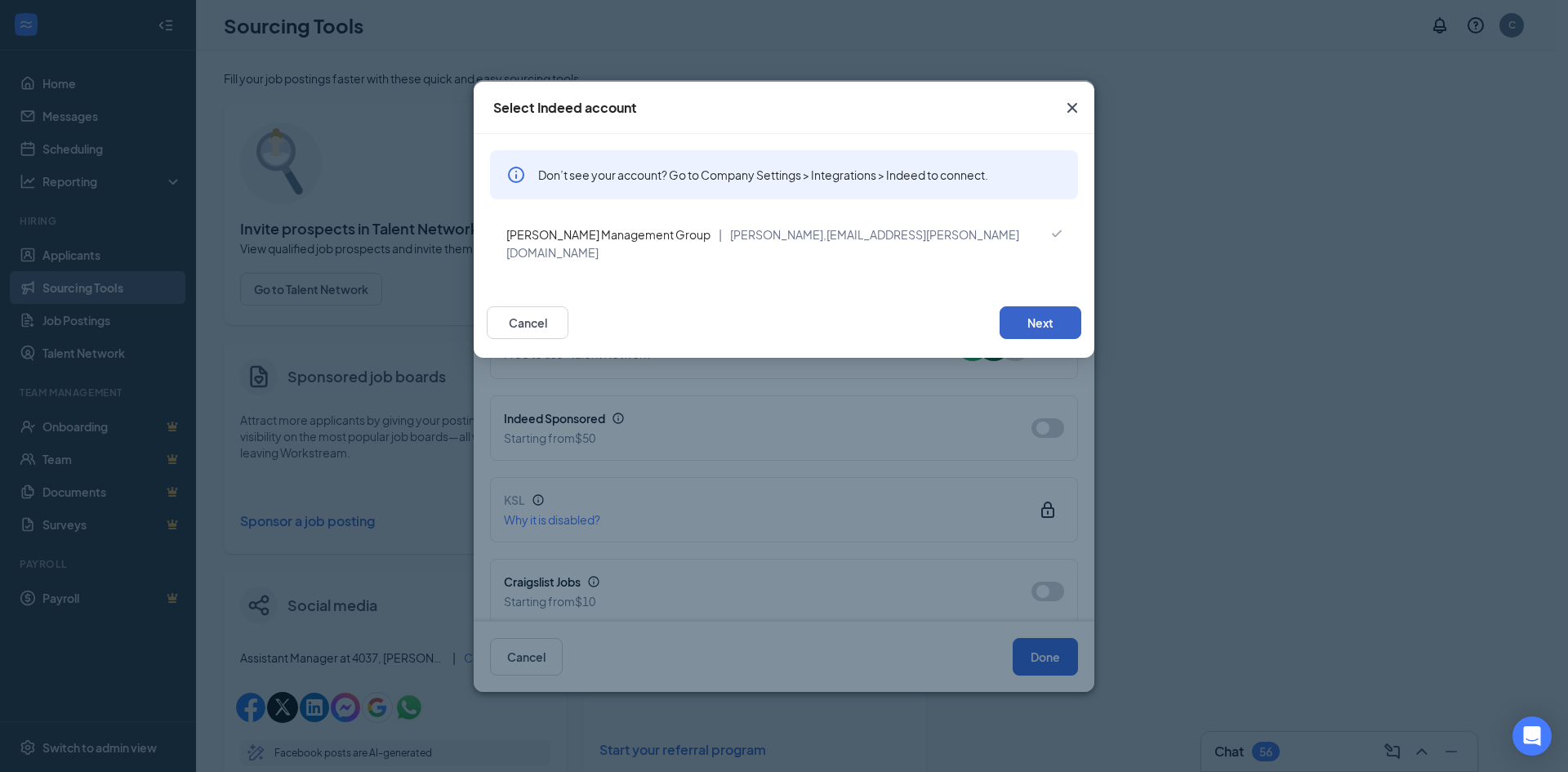
click at [1021, 306] on button "Next" at bounding box center [1040, 323] width 82 height 33
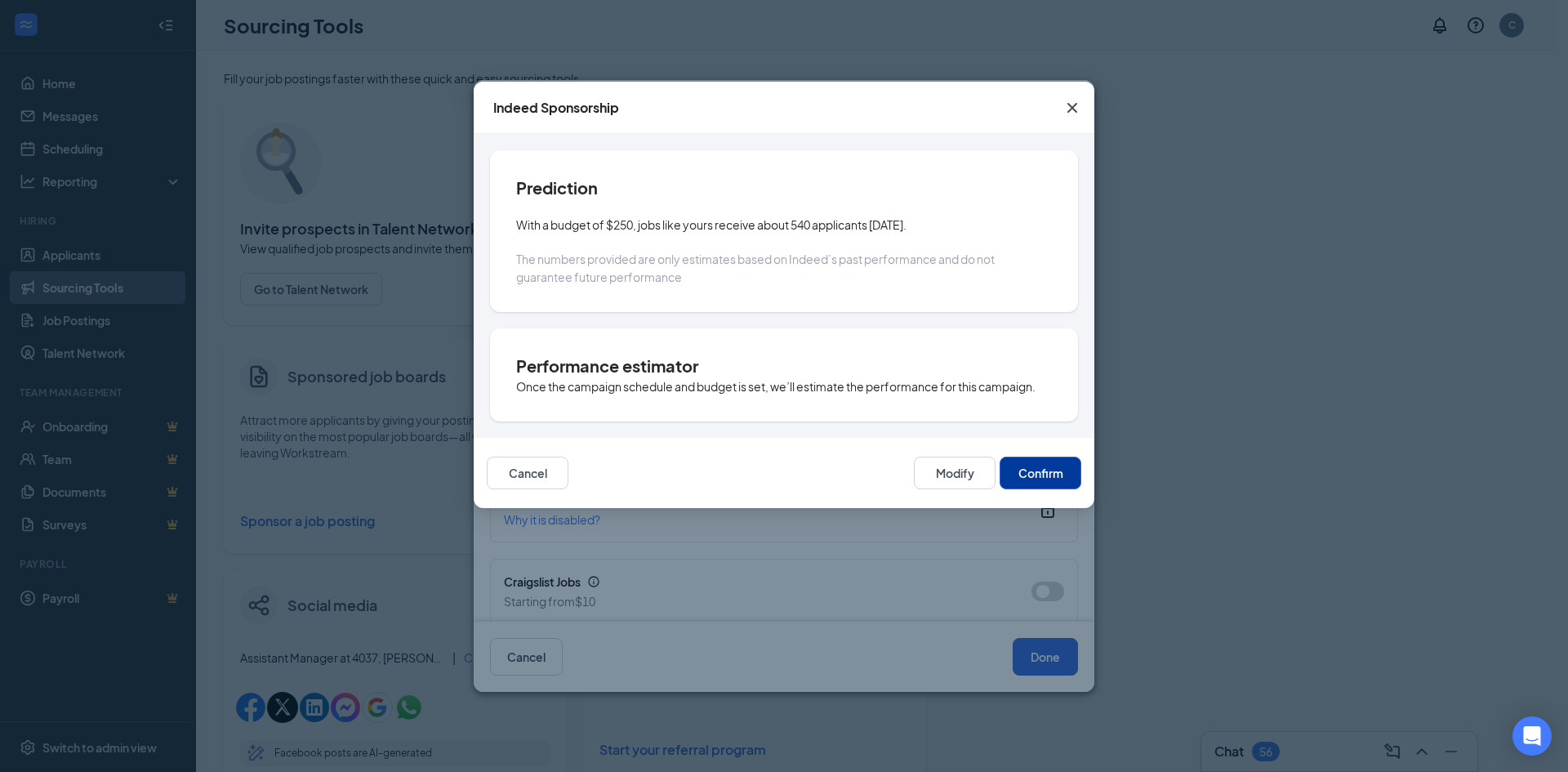
click at [1054, 474] on button "Confirm" at bounding box center [1040, 474] width 82 height 33
type input "2025-09-25"
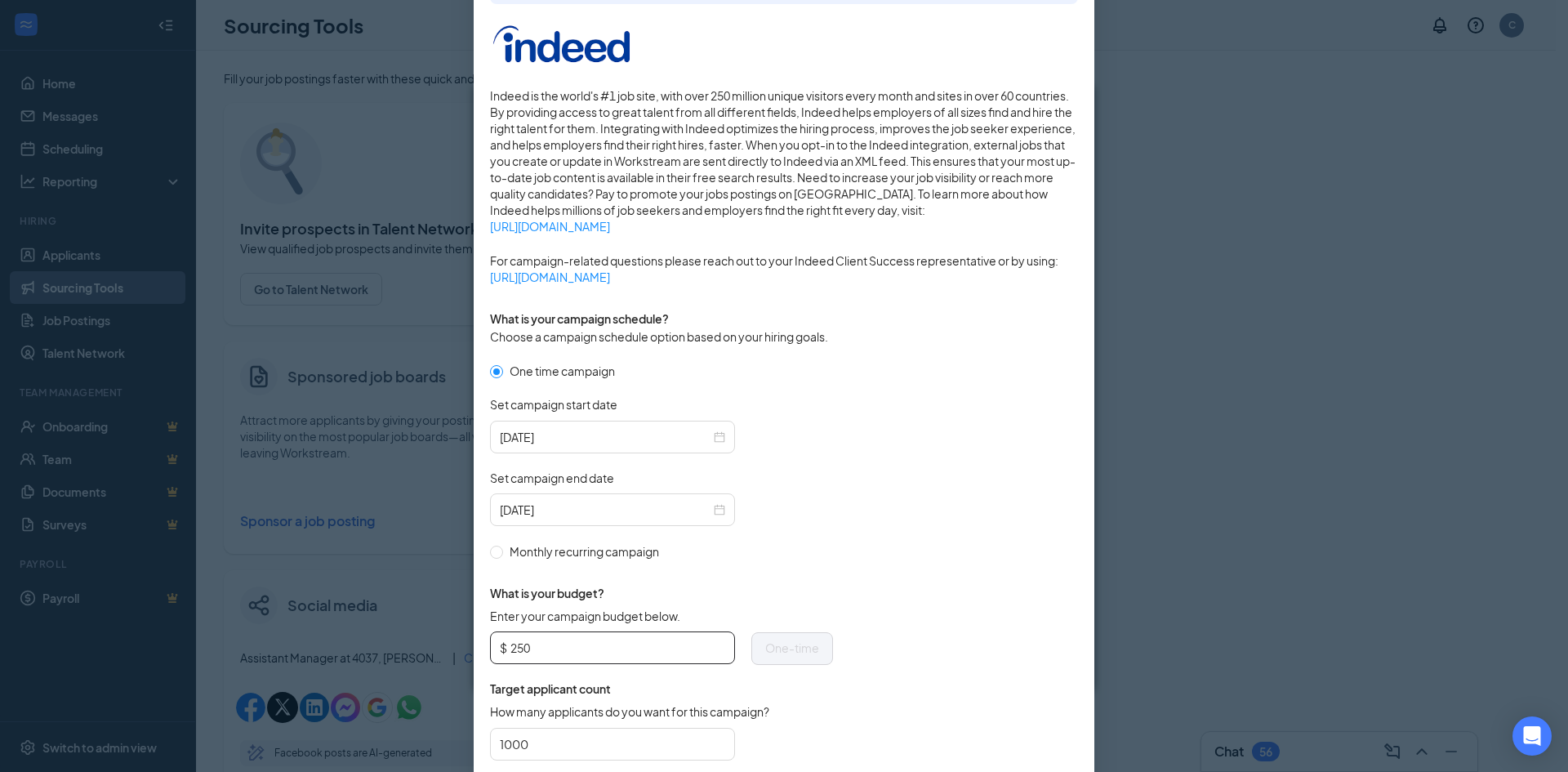
scroll to position [327, 0]
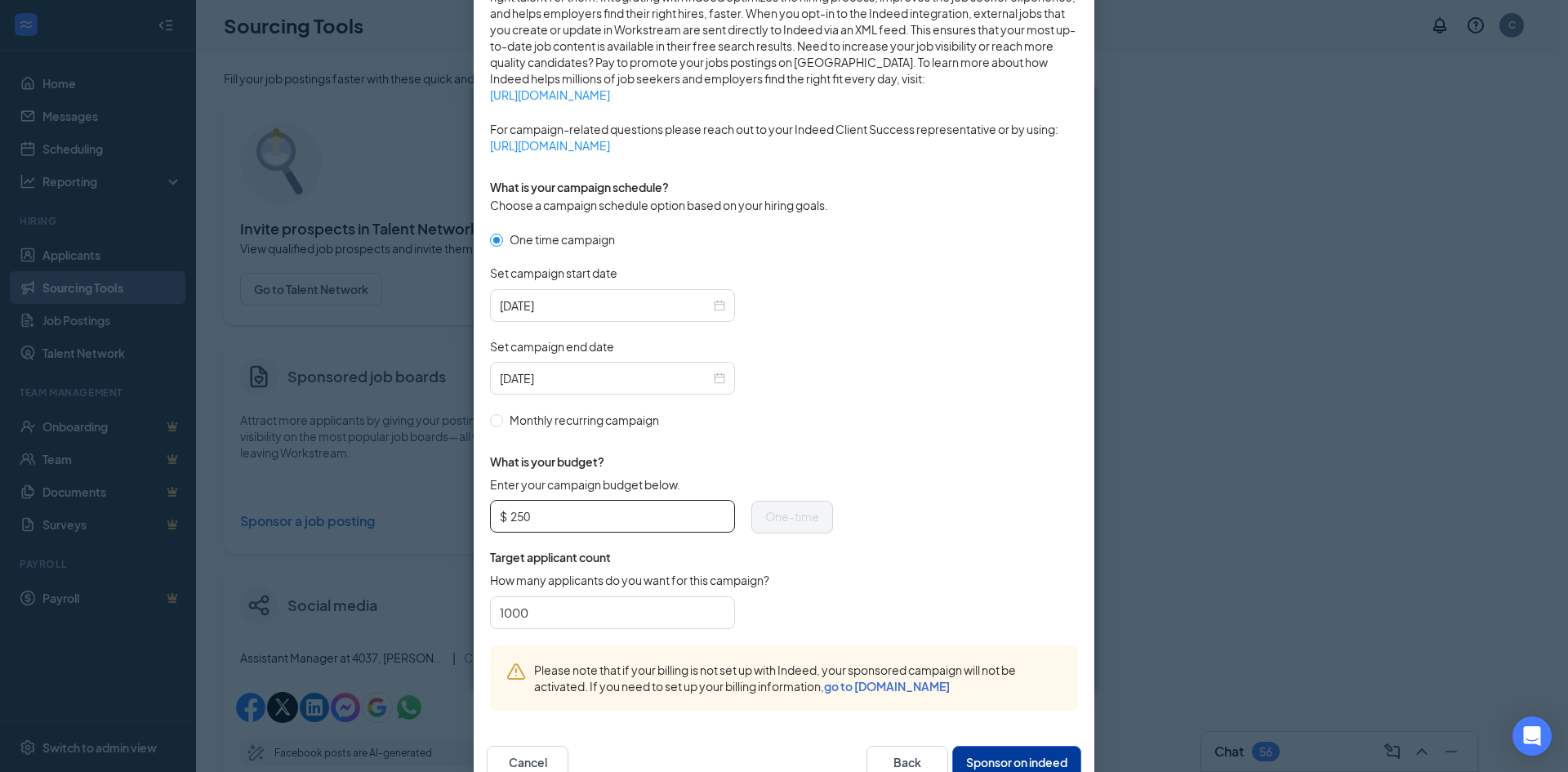
click at [589, 517] on input "250" at bounding box center [617, 517] width 215 height 24
click at [589, 518] on input "250" at bounding box center [617, 517] width 215 height 24
type input "100"
click at [1034, 747] on button "Sponsor on indeed" at bounding box center [1017, 763] width 129 height 33
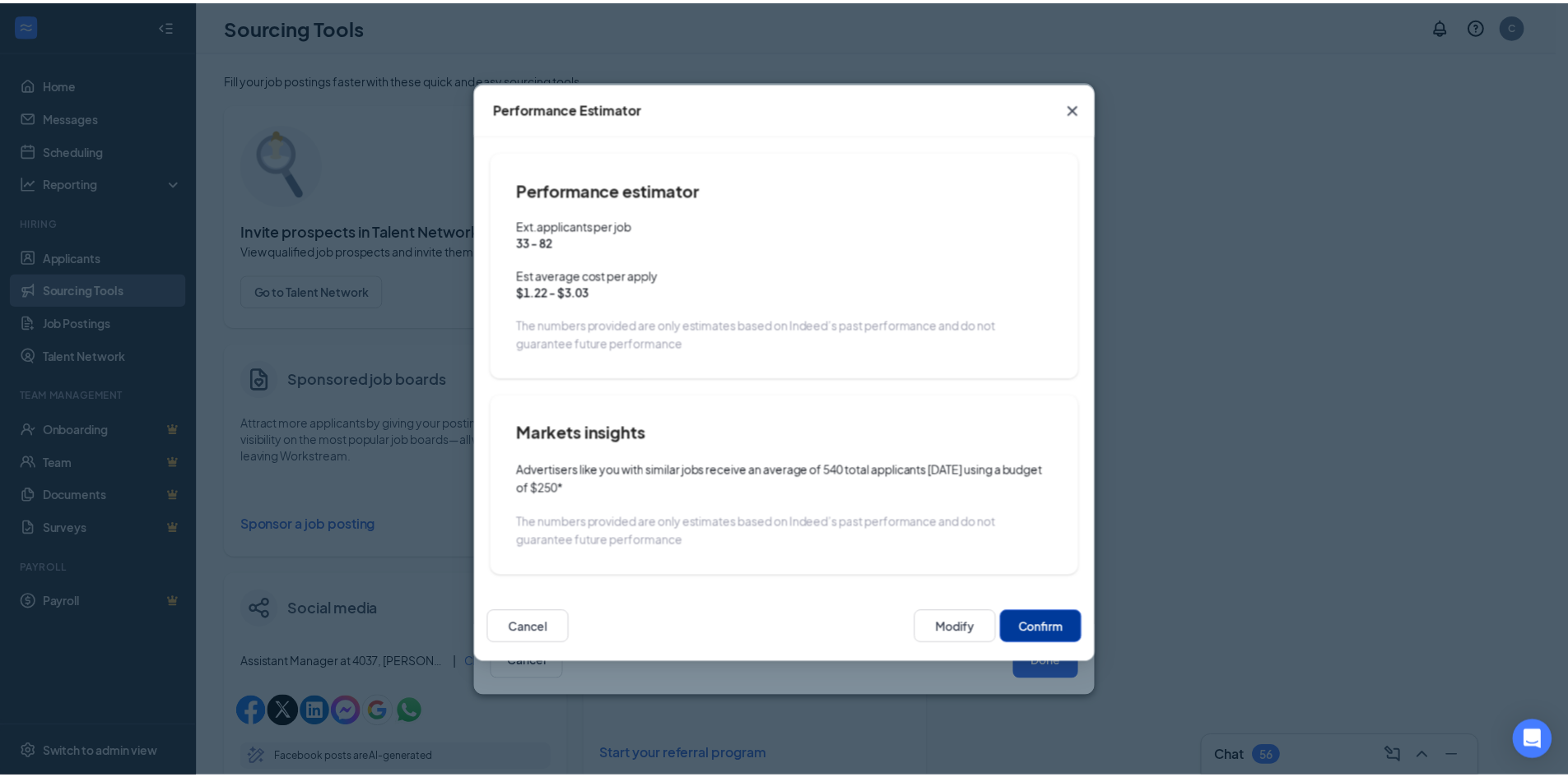
scroll to position [292, 0]
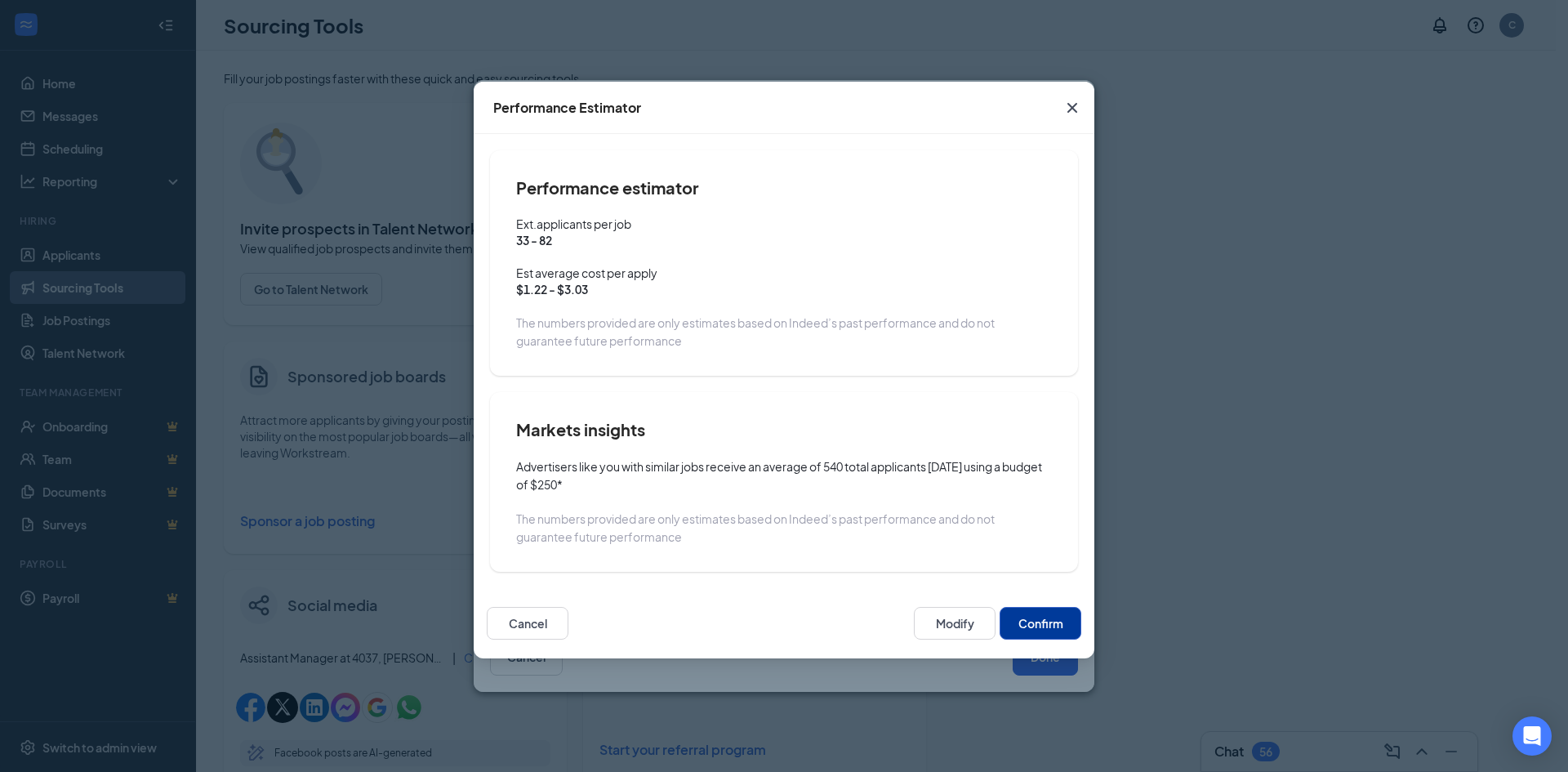
click at [1051, 618] on button "Confirm" at bounding box center [1040, 624] width 82 height 33
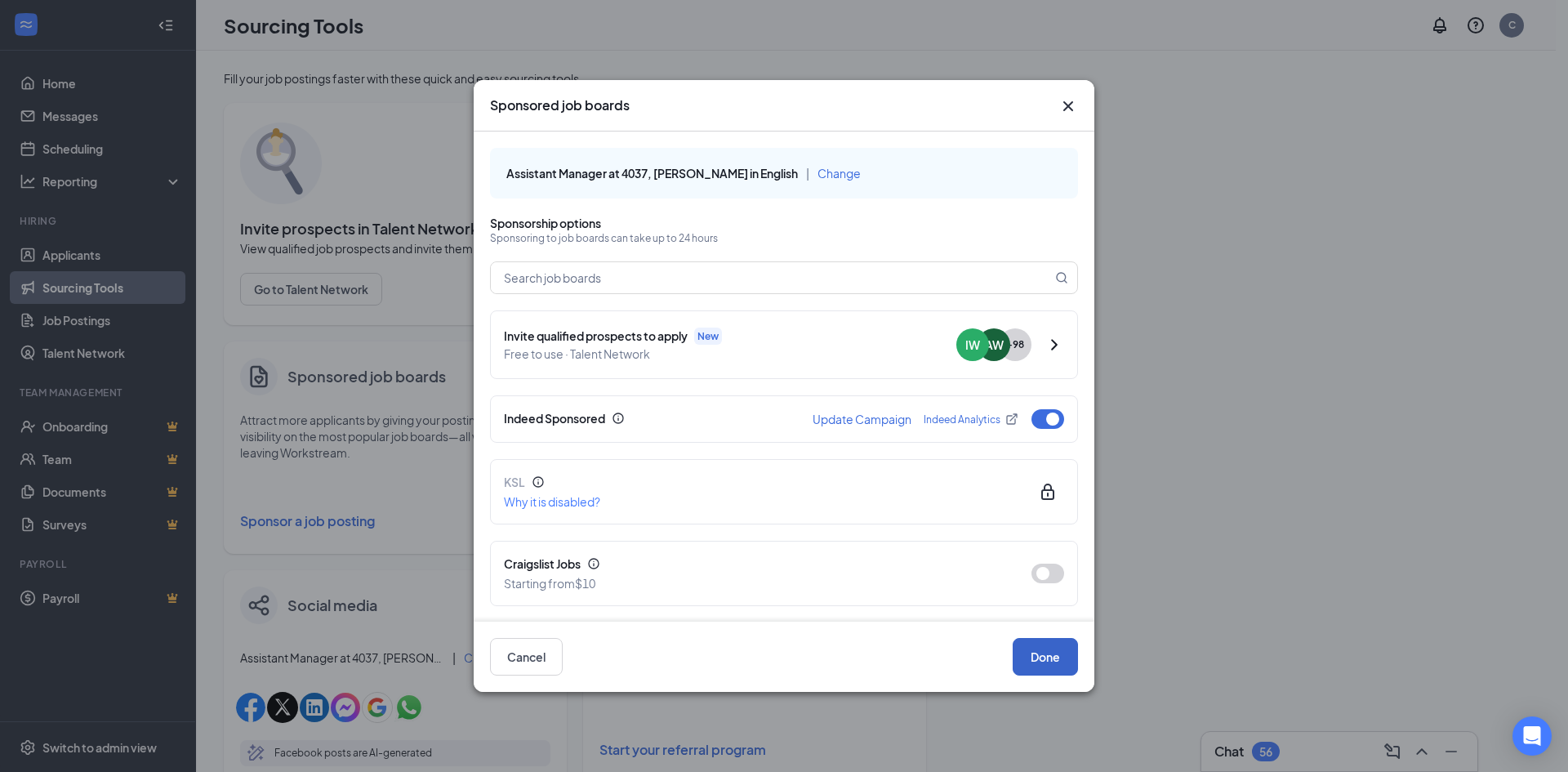
click at [1058, 661] on button "Done" at bounding box center [1046, 657] width 66 height 38
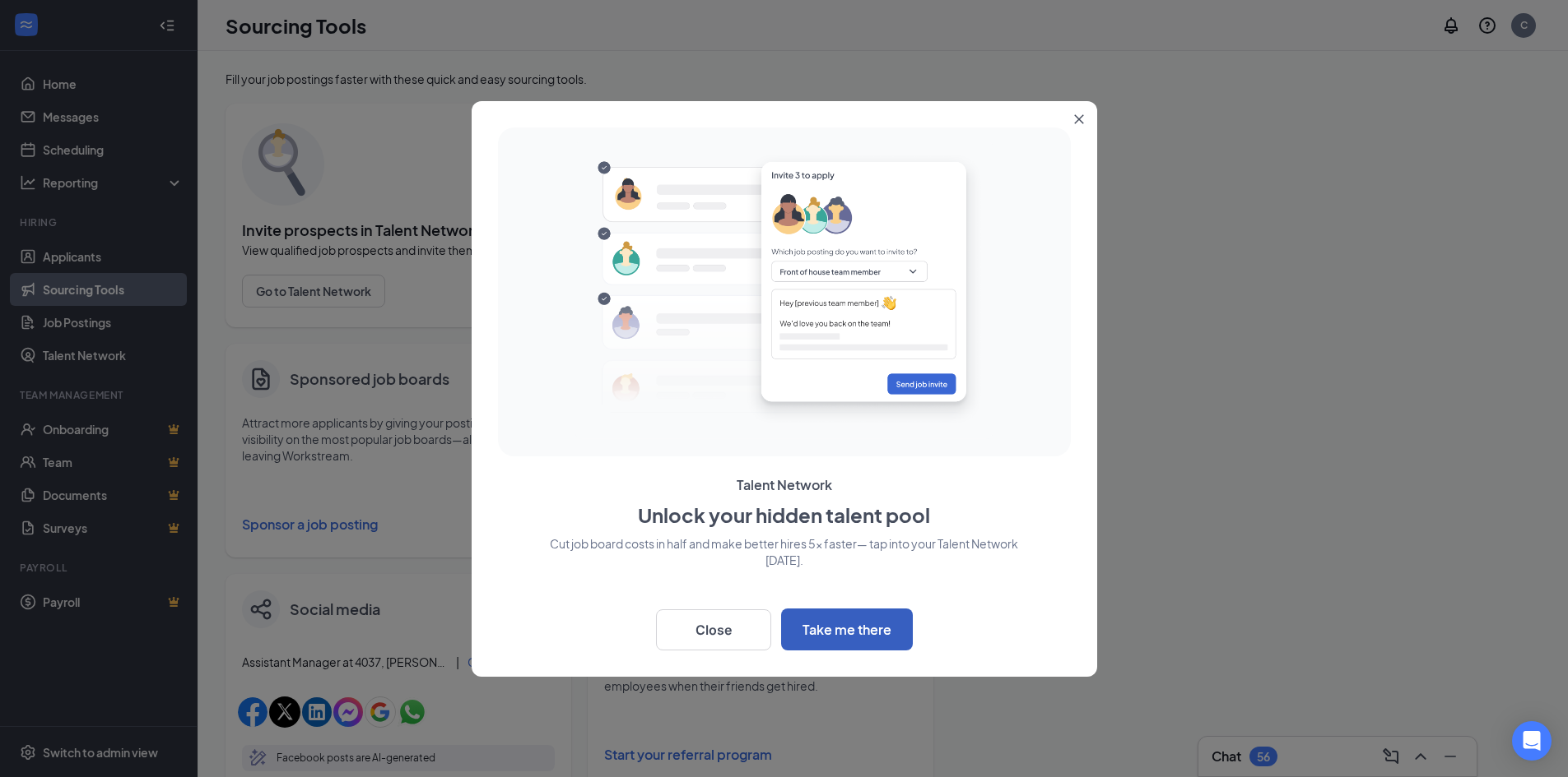
click at [810, 626] on button "Take me there" at bounding box center [847, 629] width 132 height 42
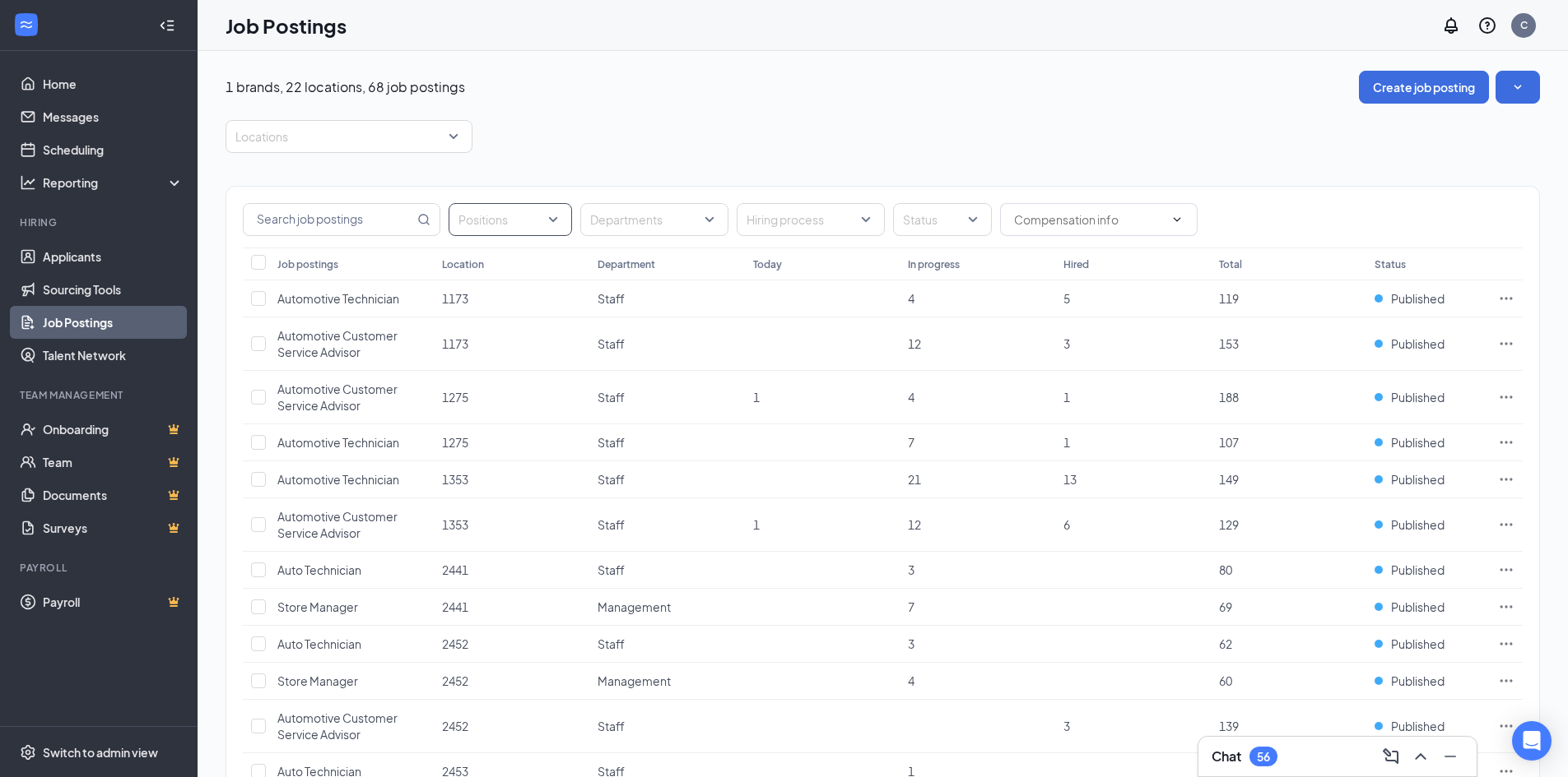
click at [557, 217] on div "Positions" at bounding box center [510, 220] width 123 height 33
click at [565, 274] on div "Assistant Manager" at bounding box center [575, 265] width 255 height 38
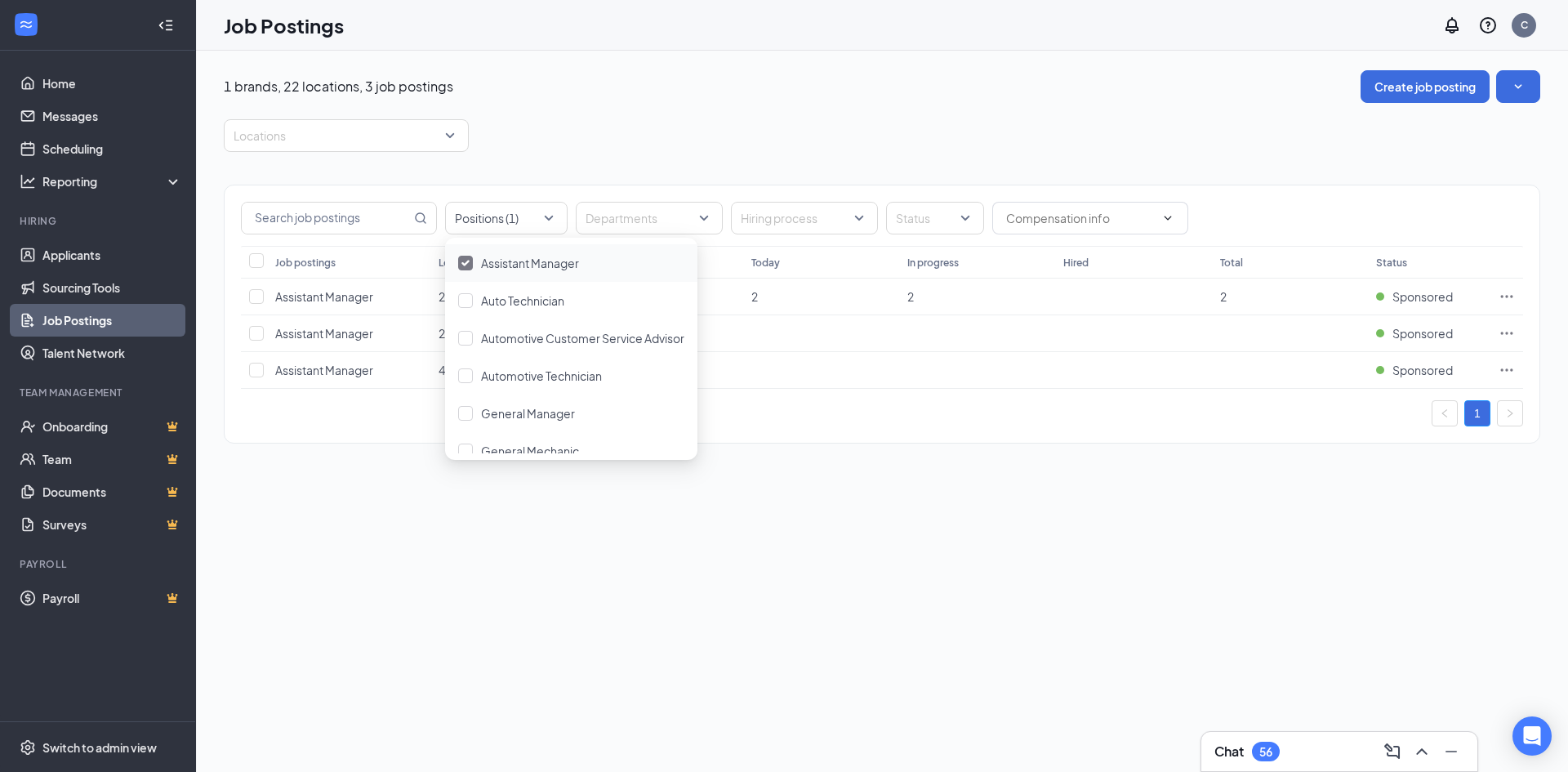
click at [663, 125] on div "Locations" at bounding box center [882, 135] width 1316 height 33
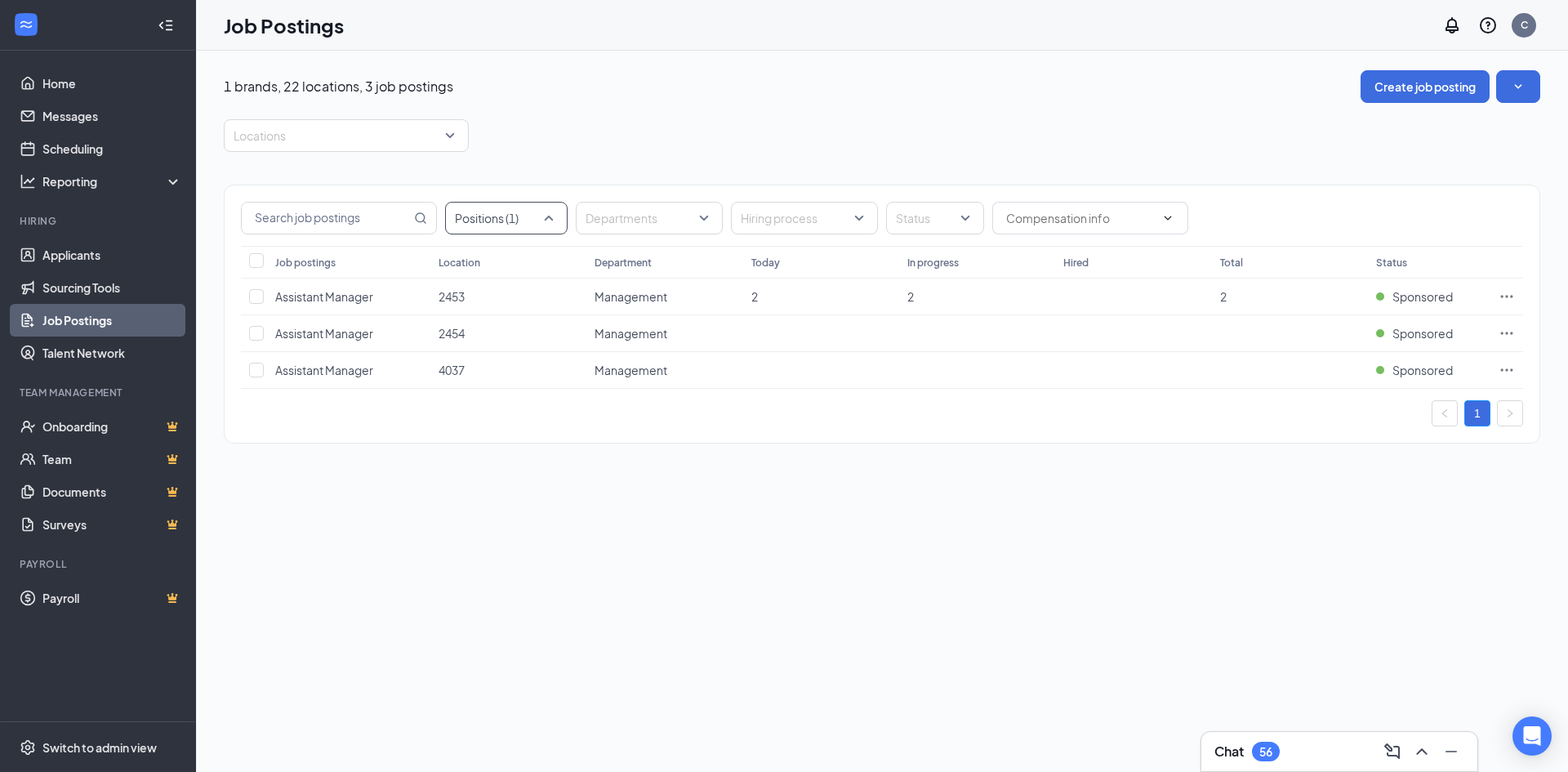
click at [552, 228] on div "Positions (1)" at bounding box center [506, 218] width 122 height 33
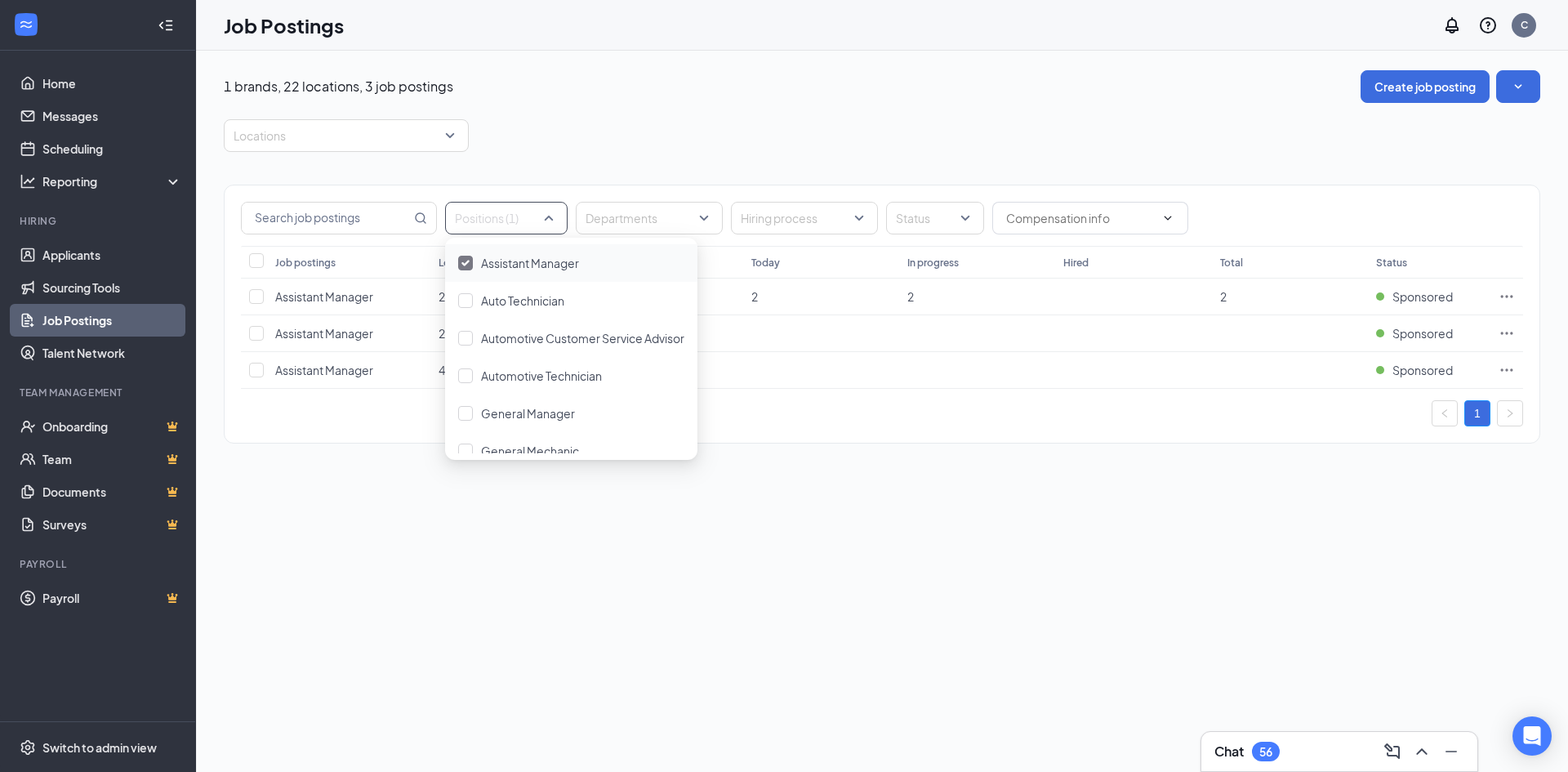
click at [478, 261] on div "Assistant Manager" at bounding box center [572, 263] width 226 height 18
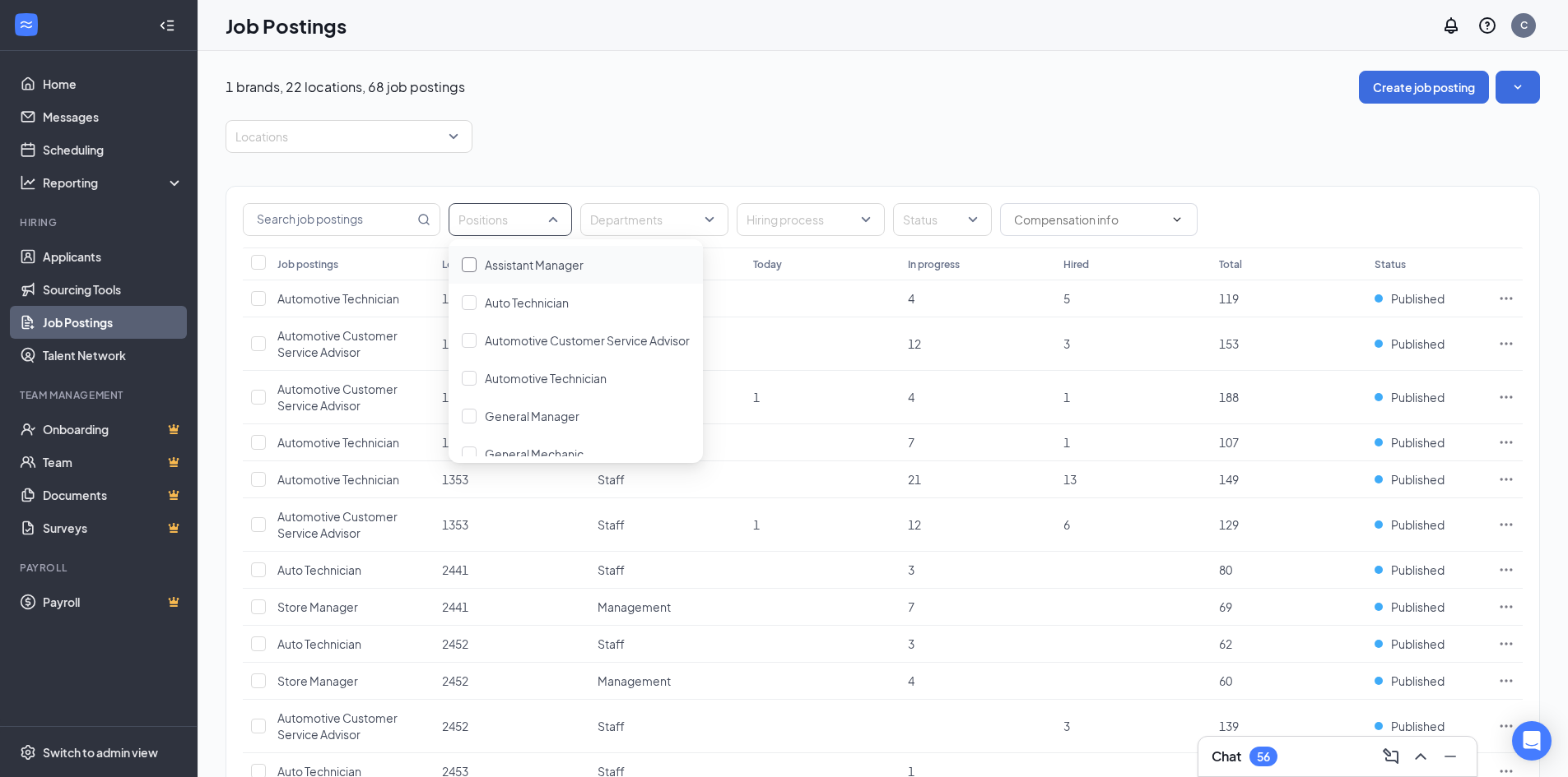
click at [533, 268] on span "Assistant Manager" at bounding box center [534, 265] width 99 height 15
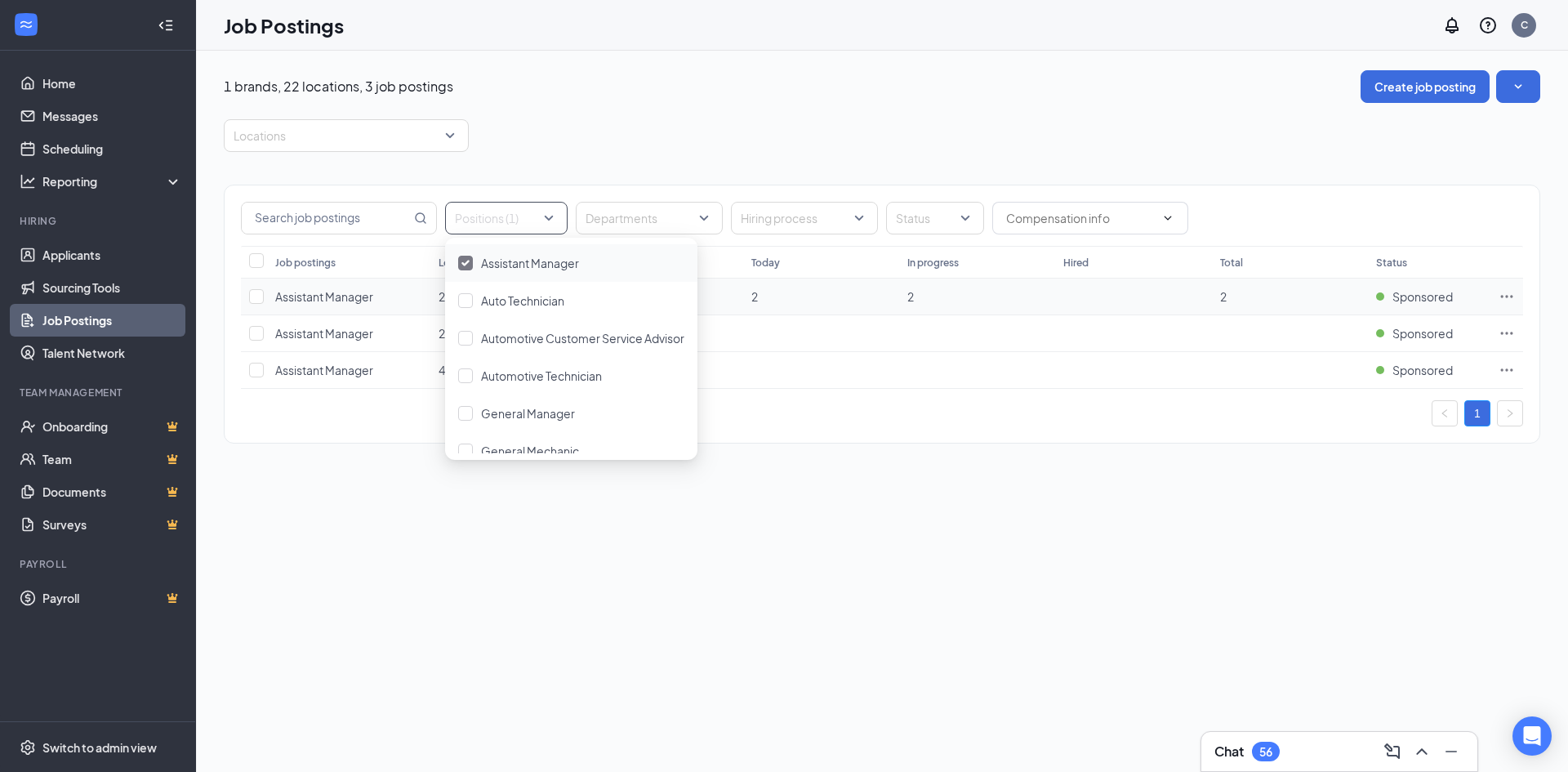
drag, startPoint x: 867, startPoint y: 139, endPoint x: 1521, endPoint y: 305, distance: 674.7
click at [869, 139] on div "Locations" at bounding box center [882, 135] width 1316 height 33
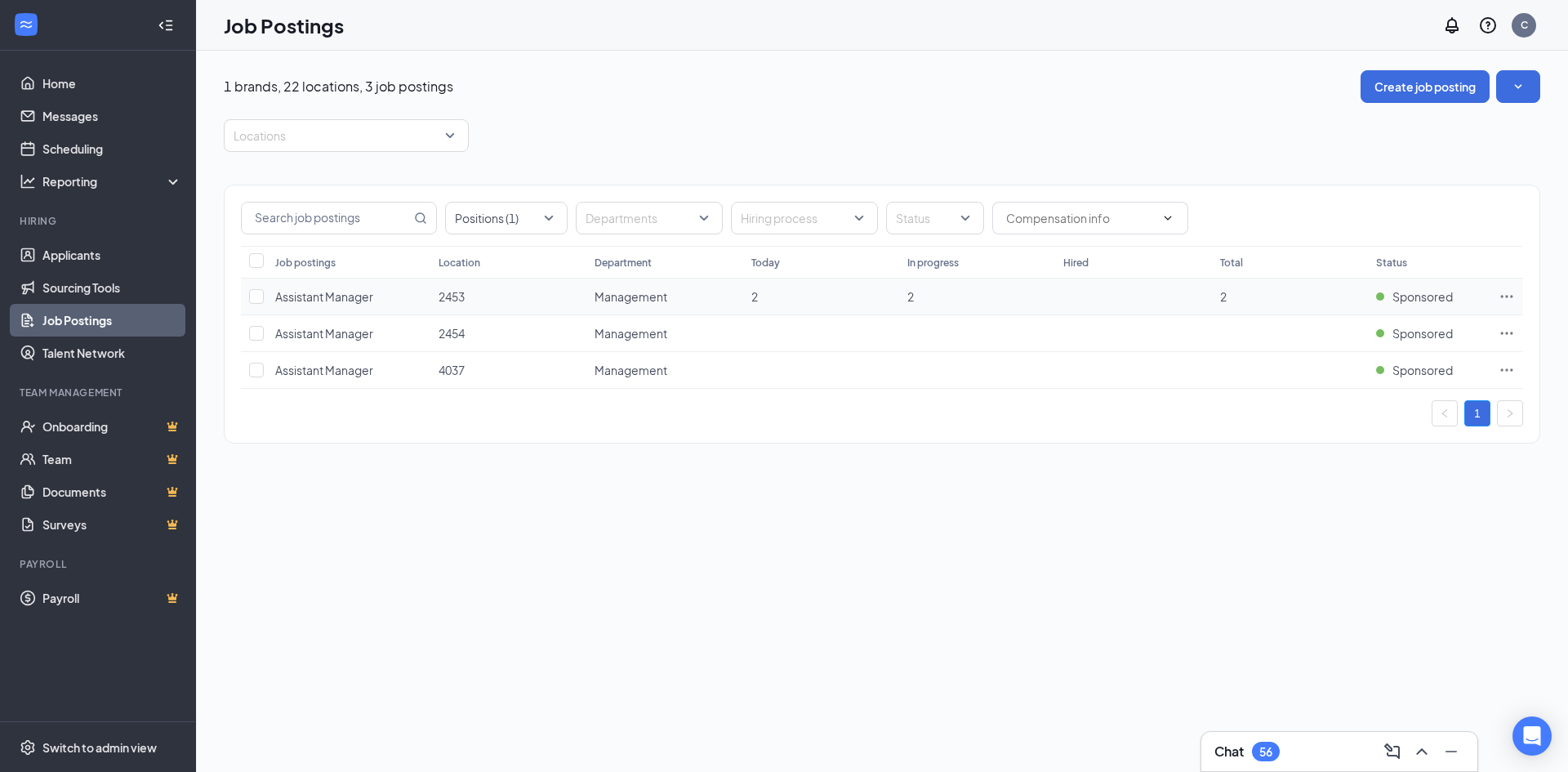
click at [1494, 292] on td at bounding box center [1507, 297] width 33 height 37
click at [1498, 292] on td at bounding box center [1507, 297] width 33 height 37
click at [1502, 293] on icon "Ellipses" at bounding box center [1507, 296] width 16 height 16
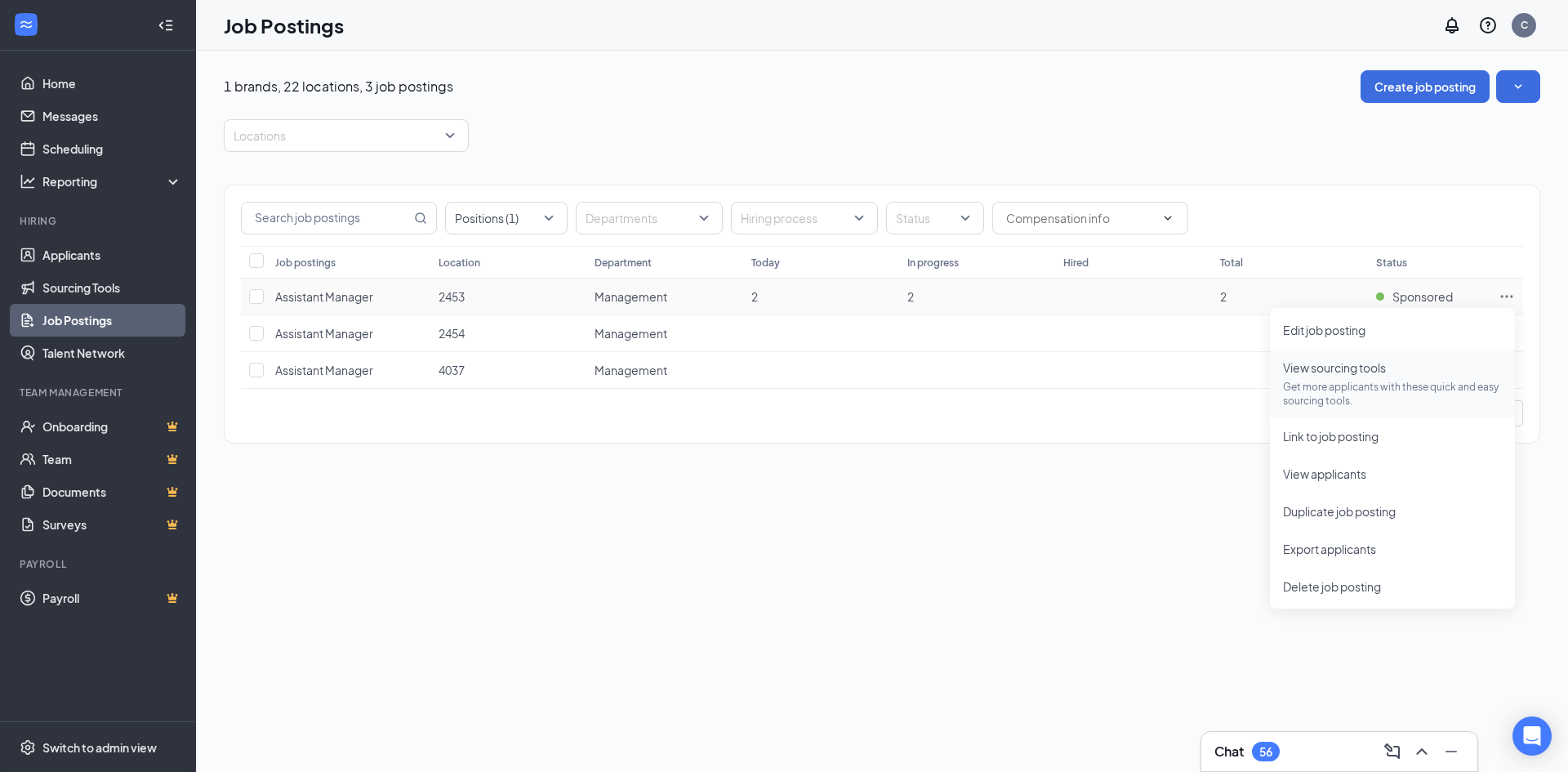
click at [1409, 387] on p "Get more applicants with these quick and easy sourcing tools." at bounding box center [1393, 394] width 219 height 28
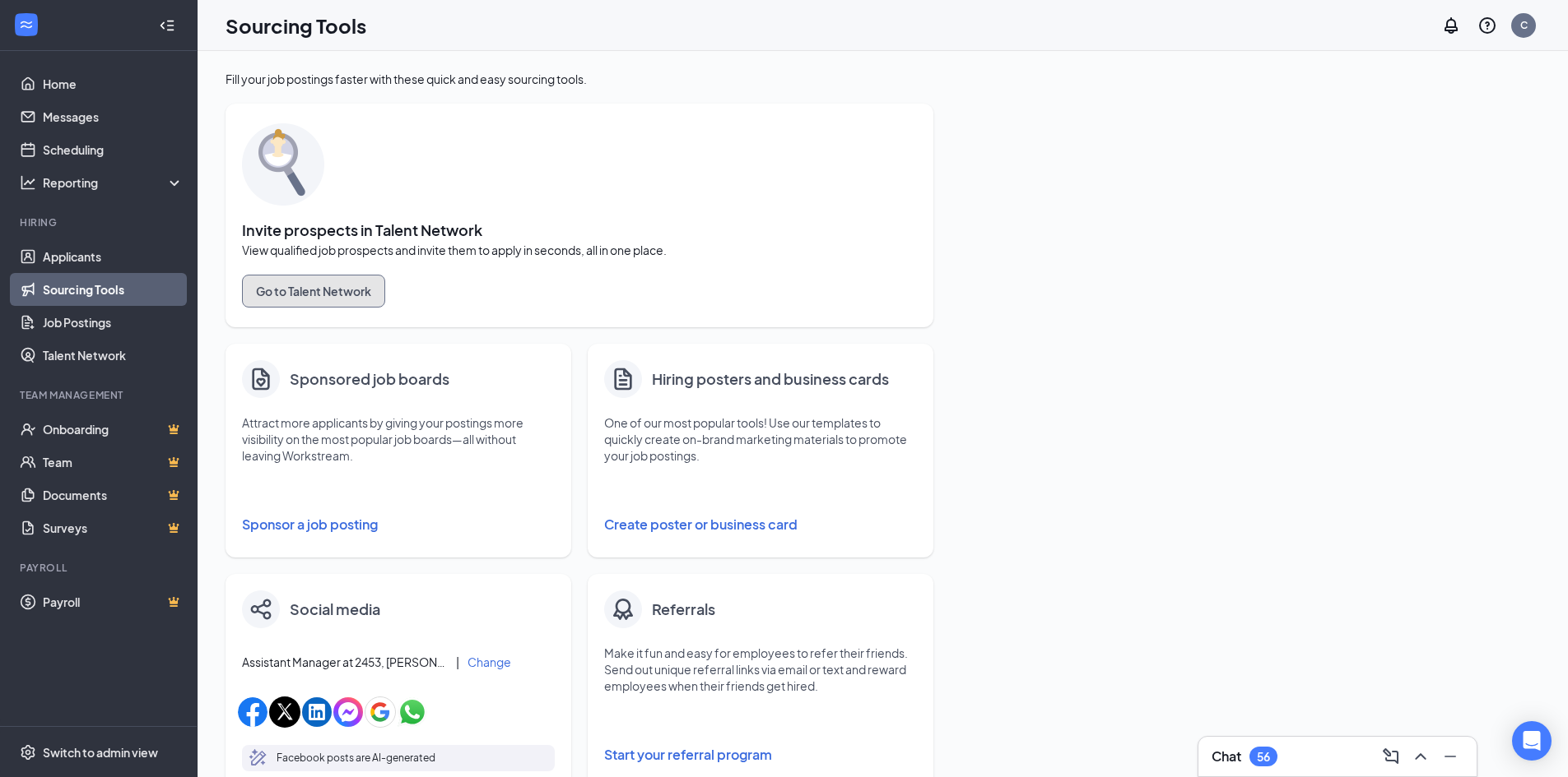
click at [310, 284] on button "Go to Talent Network" at bounding box center [314, 291] width 143 height 33
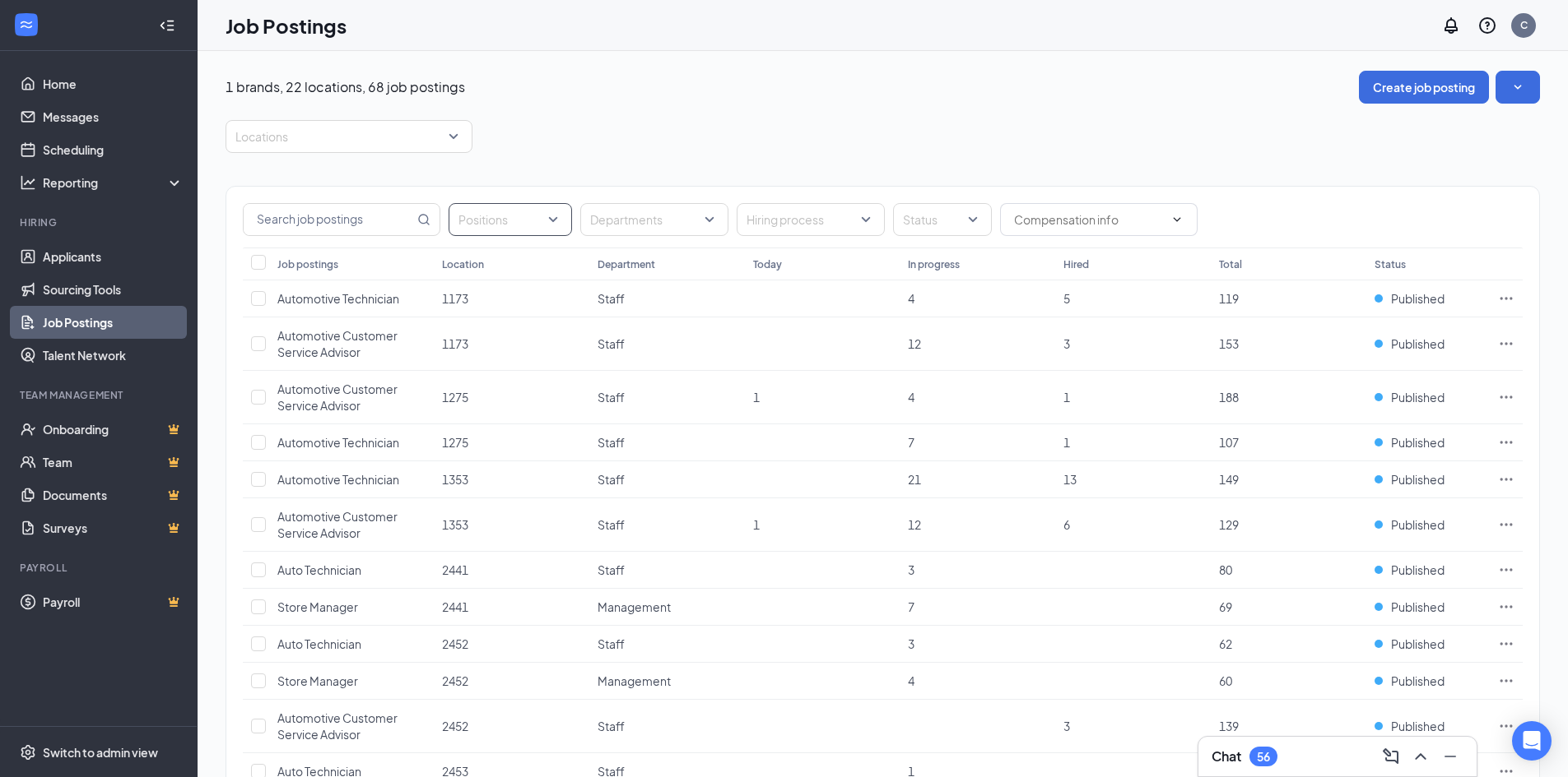
click at [548, 222] on div at bounding box center [502, 220] width 99 height 26
click at [558, 221] on div "Positions" at bounding box center [510, 220] width 123 height 33
click at [538, 218] on div at bounding box center [502, 220] width 99 height 26
click at [562, 273] on div "Assistant Manager" at bounding box center [534, 265] width 99 height 18
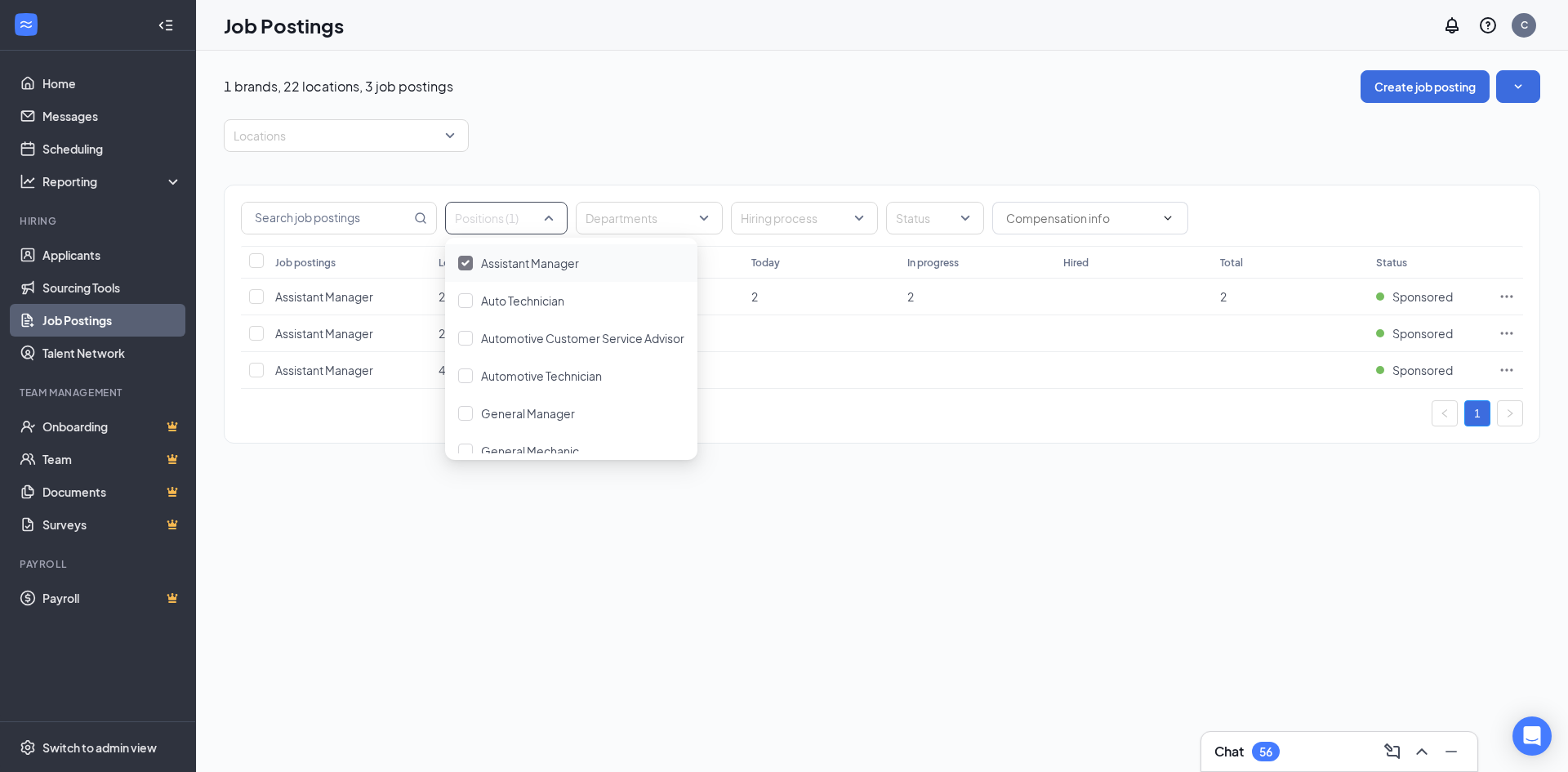
click at [924, 132] on div "Locations" at bounding box center [882, 135] width 1316 height 33
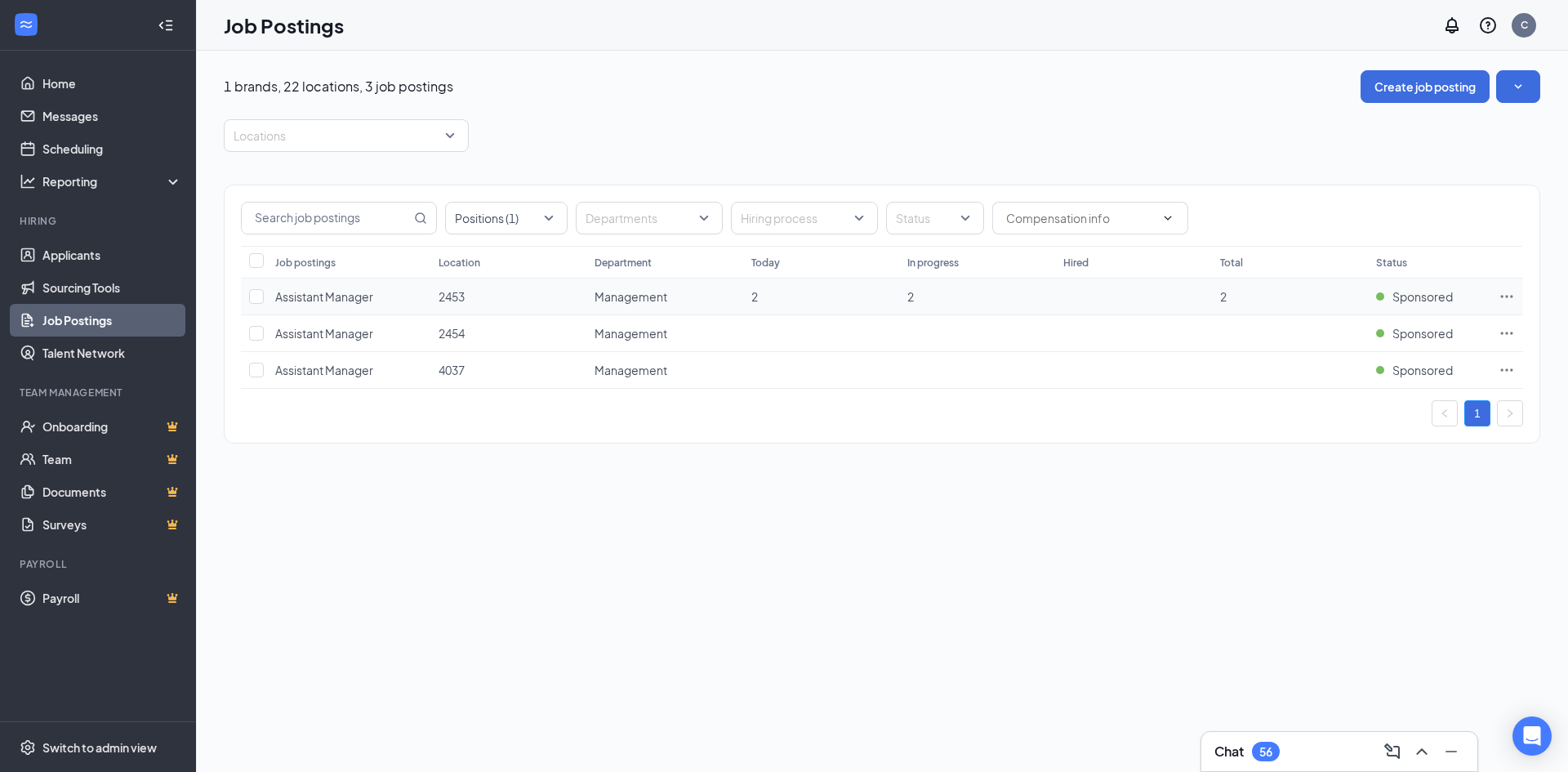
drag, startPoint x: 457, startPoint y: 301, endPoint x: 527, endPoint y: 14, distance: 295.4
click at [457, 301] on span "2453" at bounding box center [452, 296] width 26 height 15
click at [1508, 292] on icon "Ellipses" at bounding box center [1507, 296] width 16 height 16
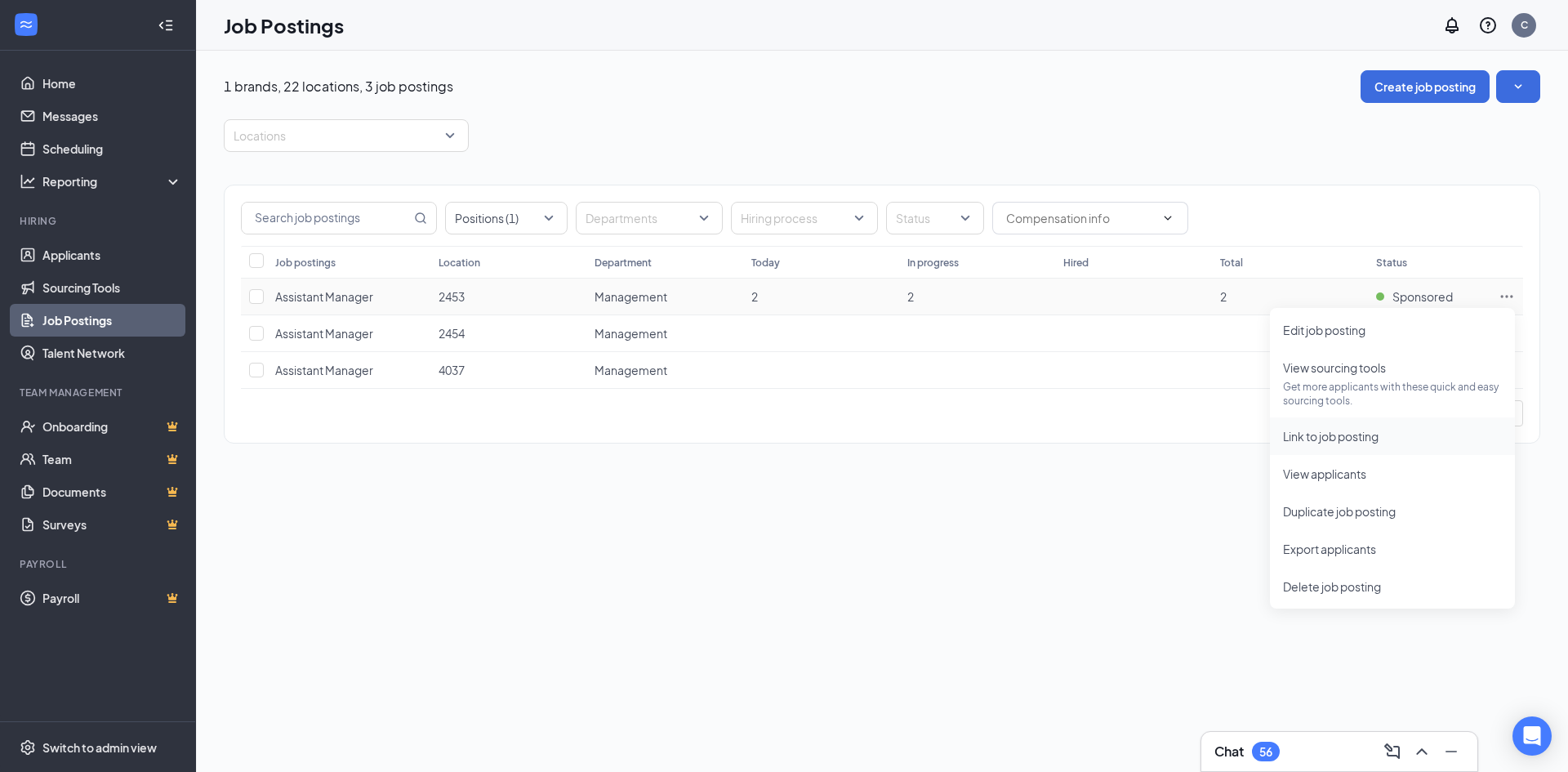
click at [1409, 443] on span "Link to job posting" at bounding box center [1393, 436] width 219 height 18
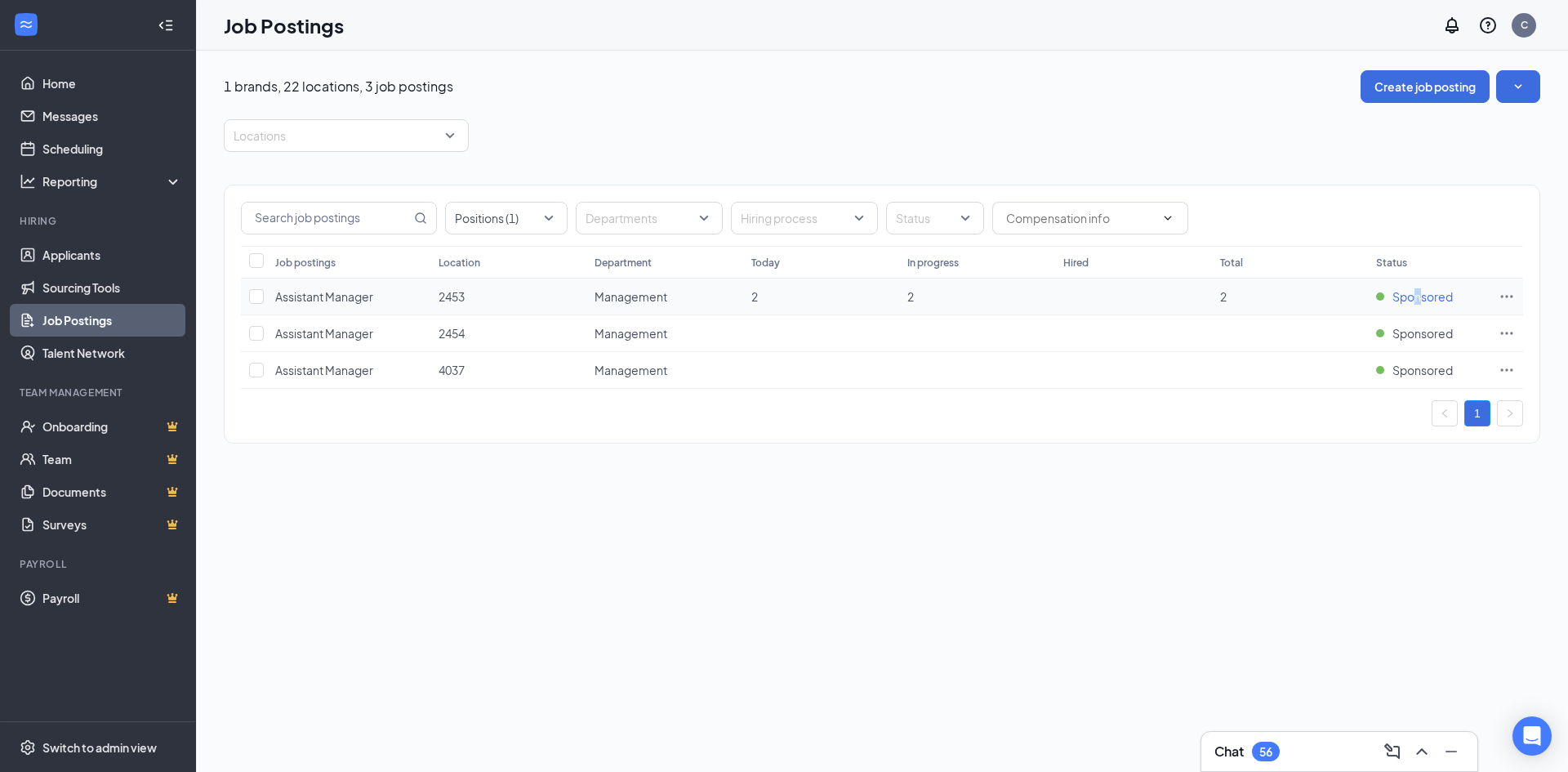
click at [1418, 296] on span "Sponsored" at bounding box center [1423, 296] width 60 height 16
click at [1521, 218] on div "Positions (1) Departments Hiring process Status" at bounding box center [883, 218] width 1283 height 33
click at [115, 318] on link "Job Postings" at bounding box center [112, 320] width 140 height 33
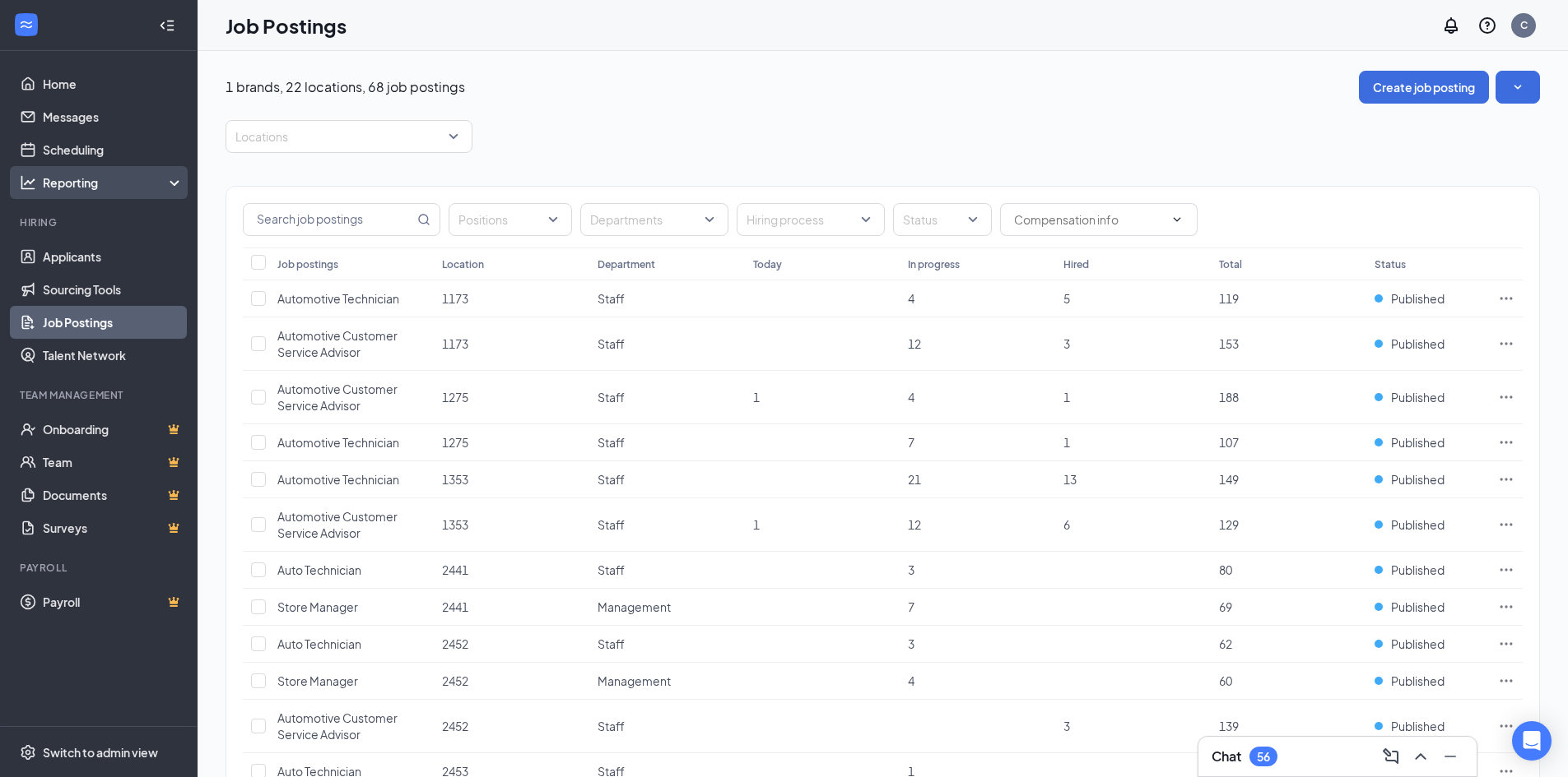
click at [165, 190] on div "Reporting" at bounding box center [113, 182] width 142 height 16
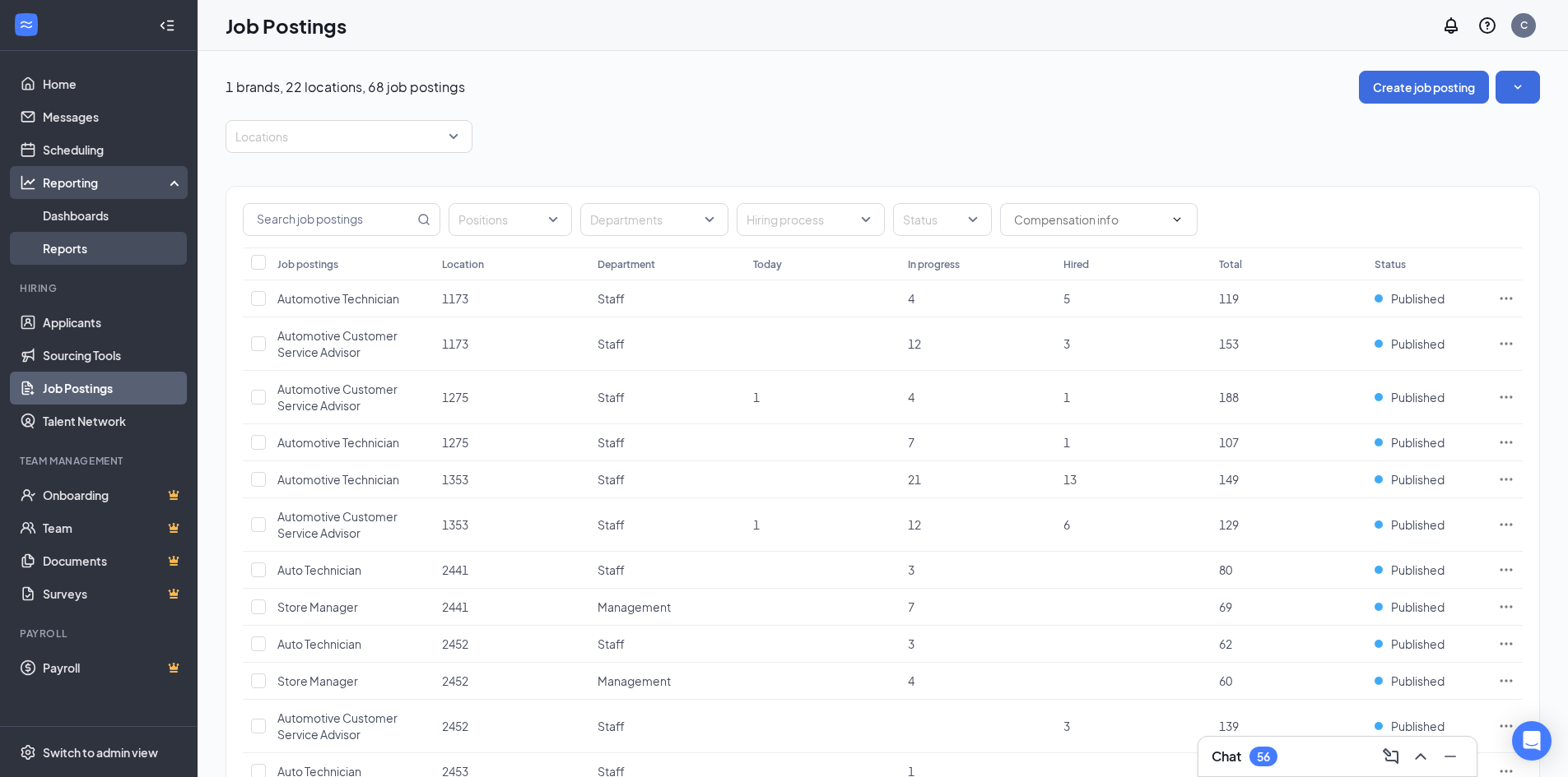
click at [138, 249] on link "Reports" at bounding box center [113, 248] width 141 height 33
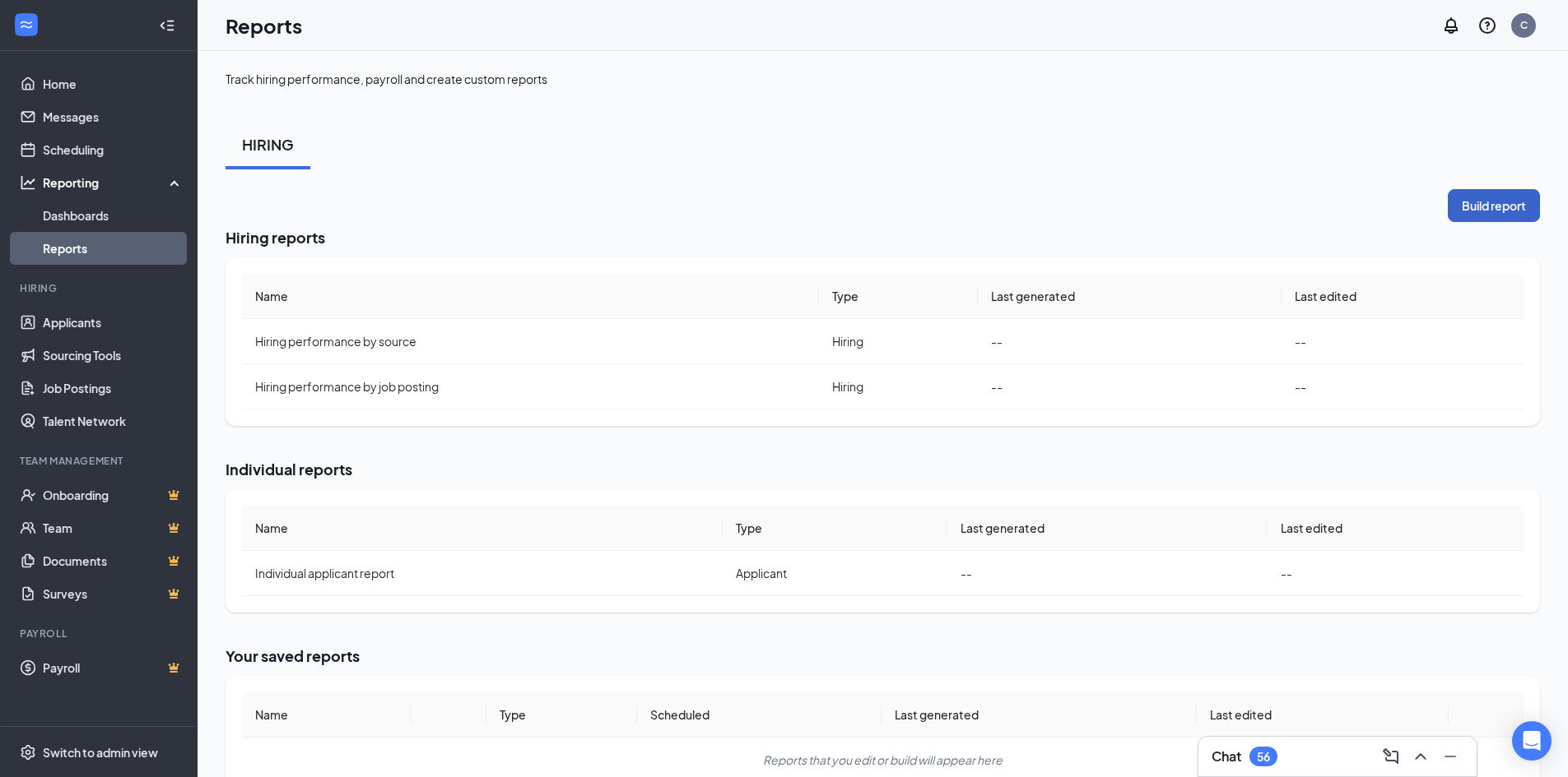
click at [1487, 204] on button "Build report" at bounding box center [1494, 206] width 92 height 33
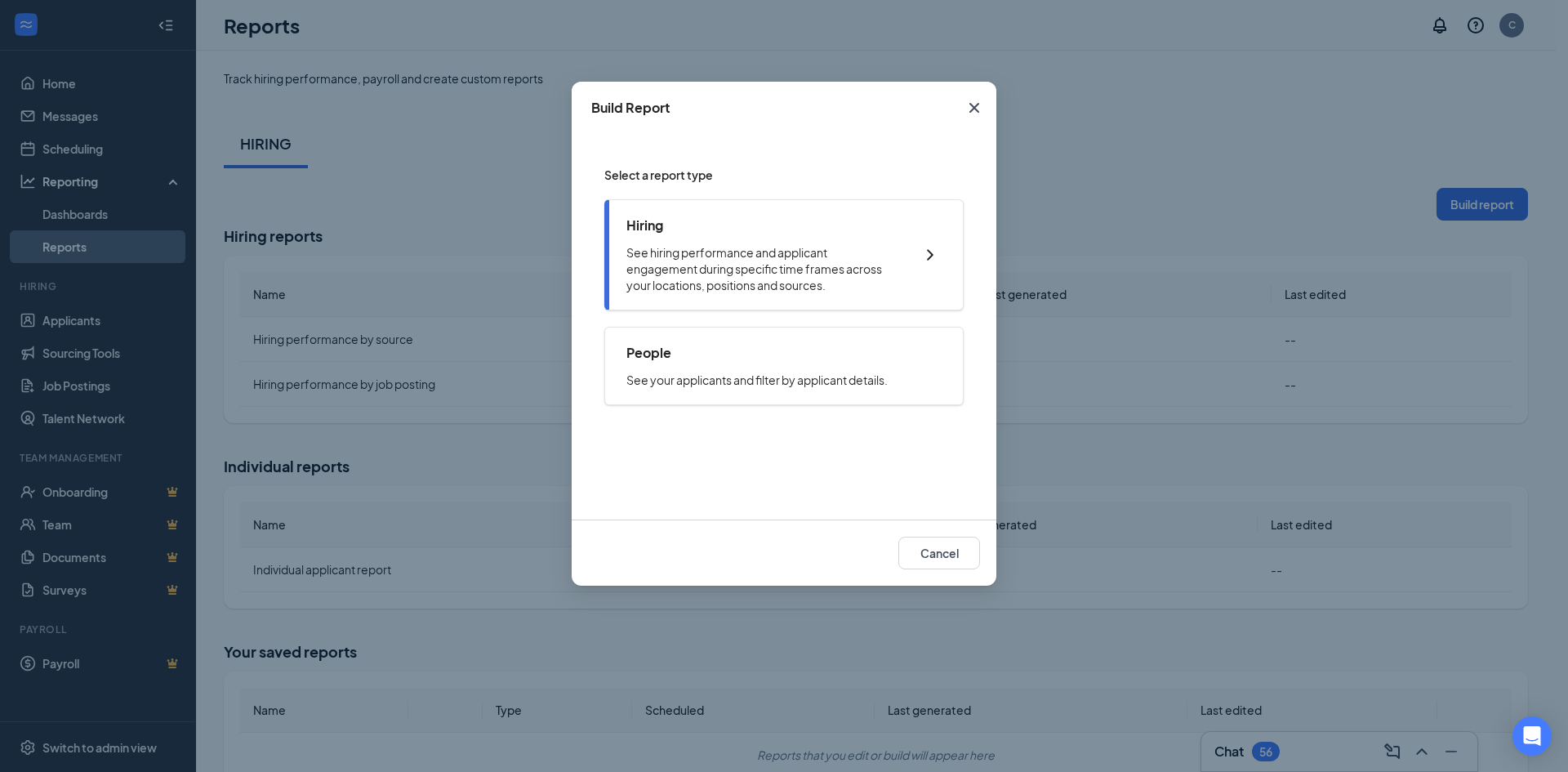
click at [722, 234] on div "Hiring" at bounding box center [762, 225] width 272 height 18
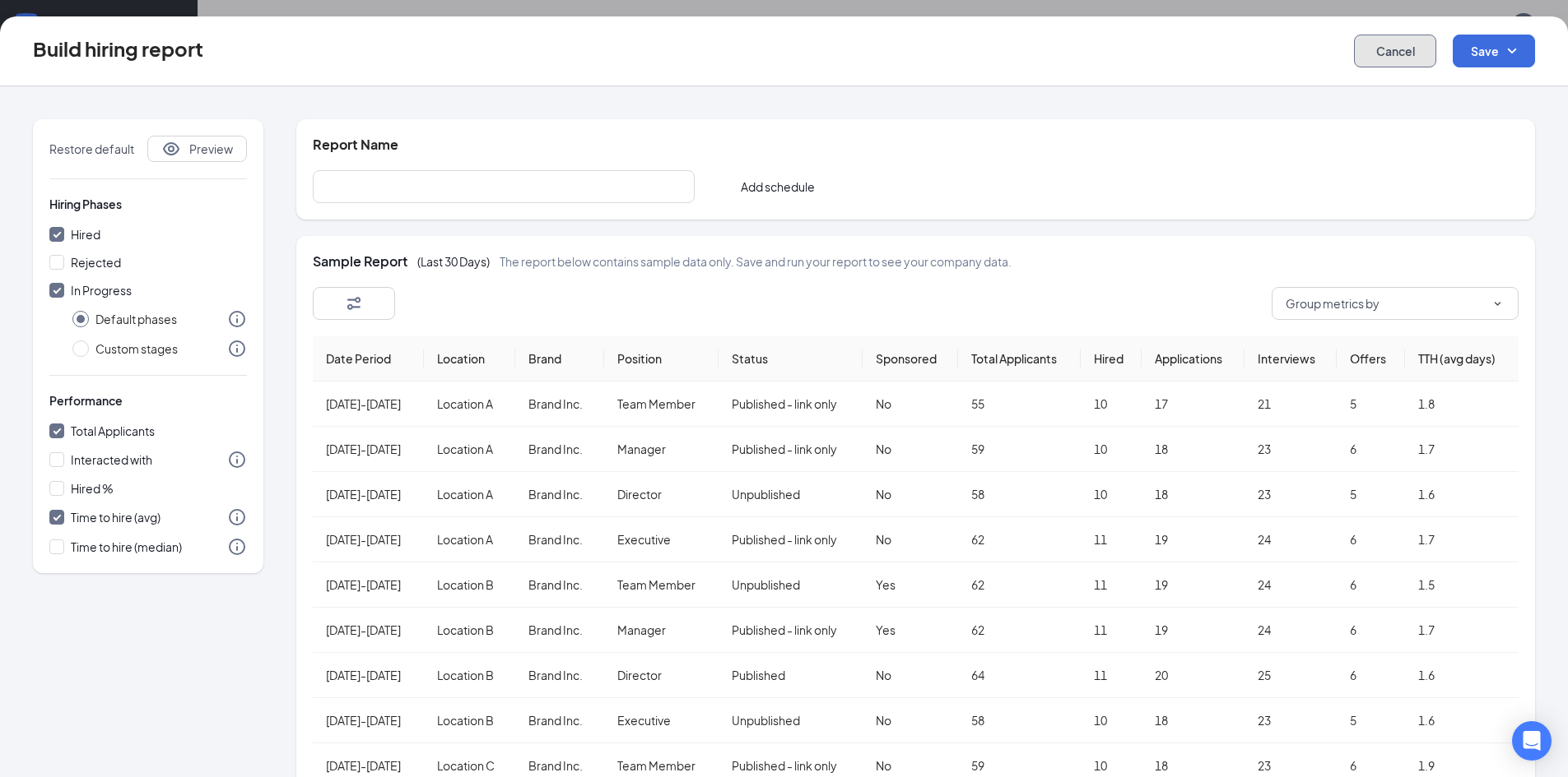
click at [1381, 55] on button "Cancel" at bounding box center [1395, 51] width 83 height 33
checkbox input "false"
radio input "false"
checkbox input "false"
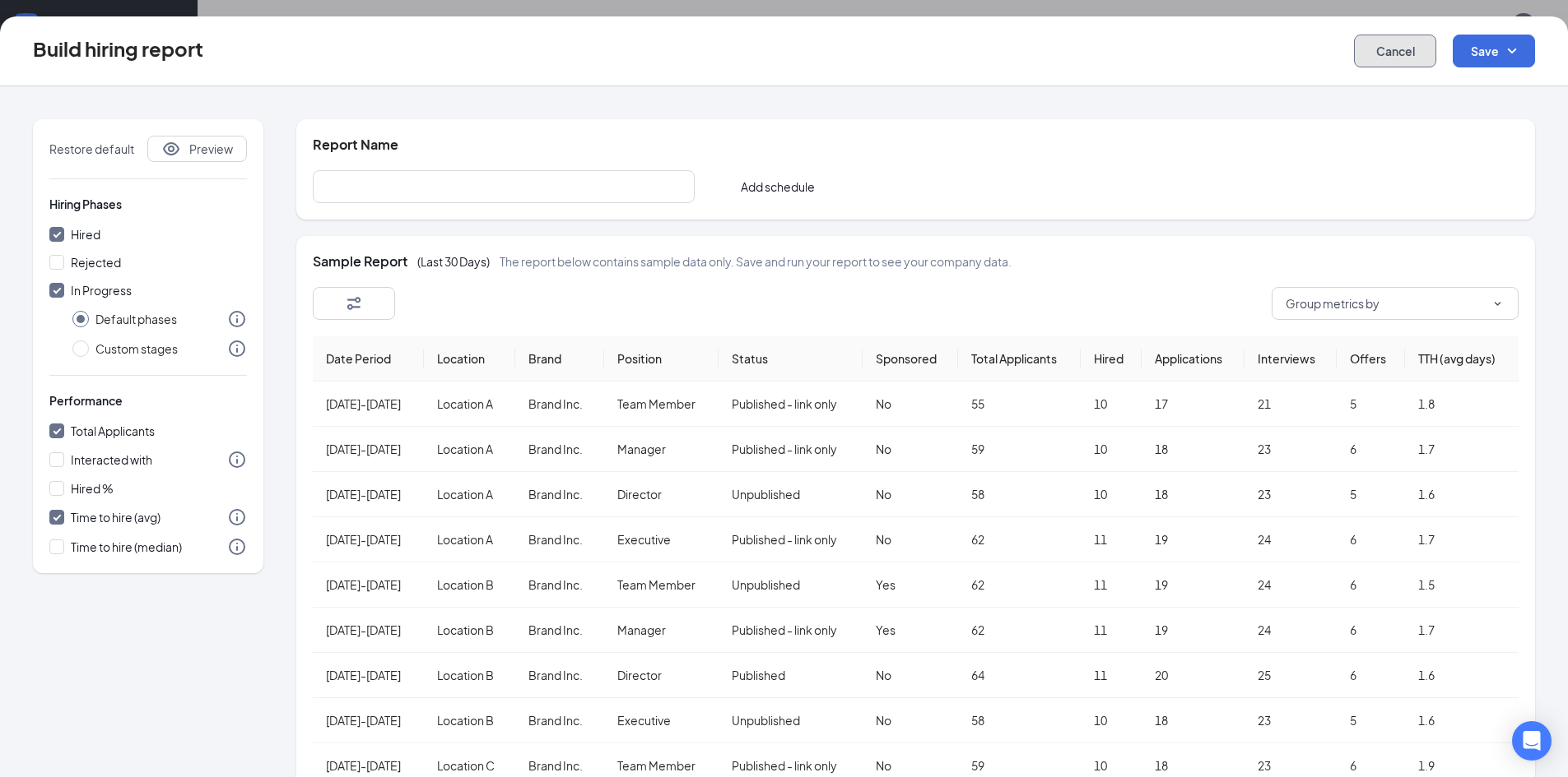
checkbox input "false"
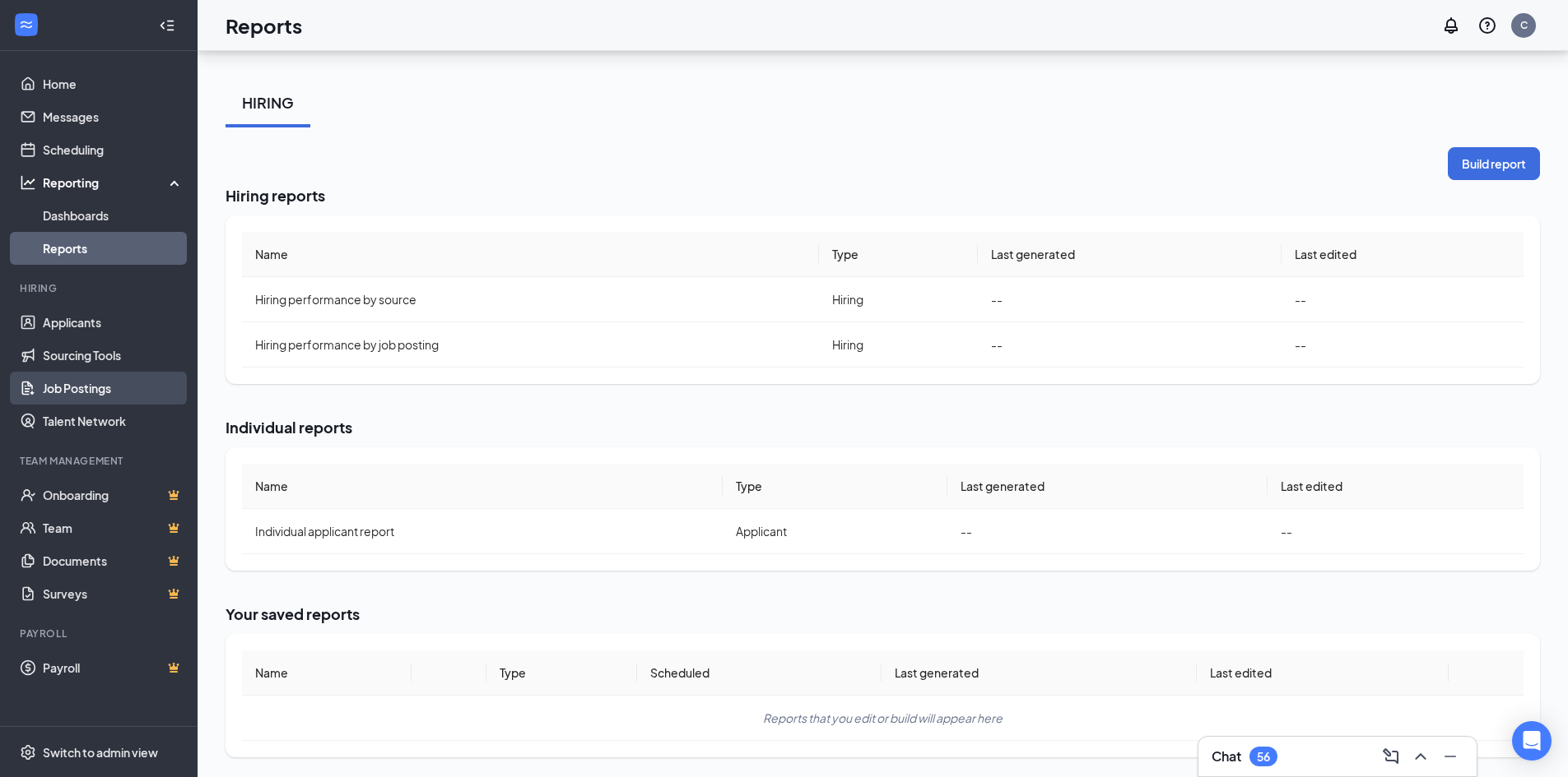
click at [111, 391] on link "Job Postings" at bounding box center [113, 388] width 141 height 33
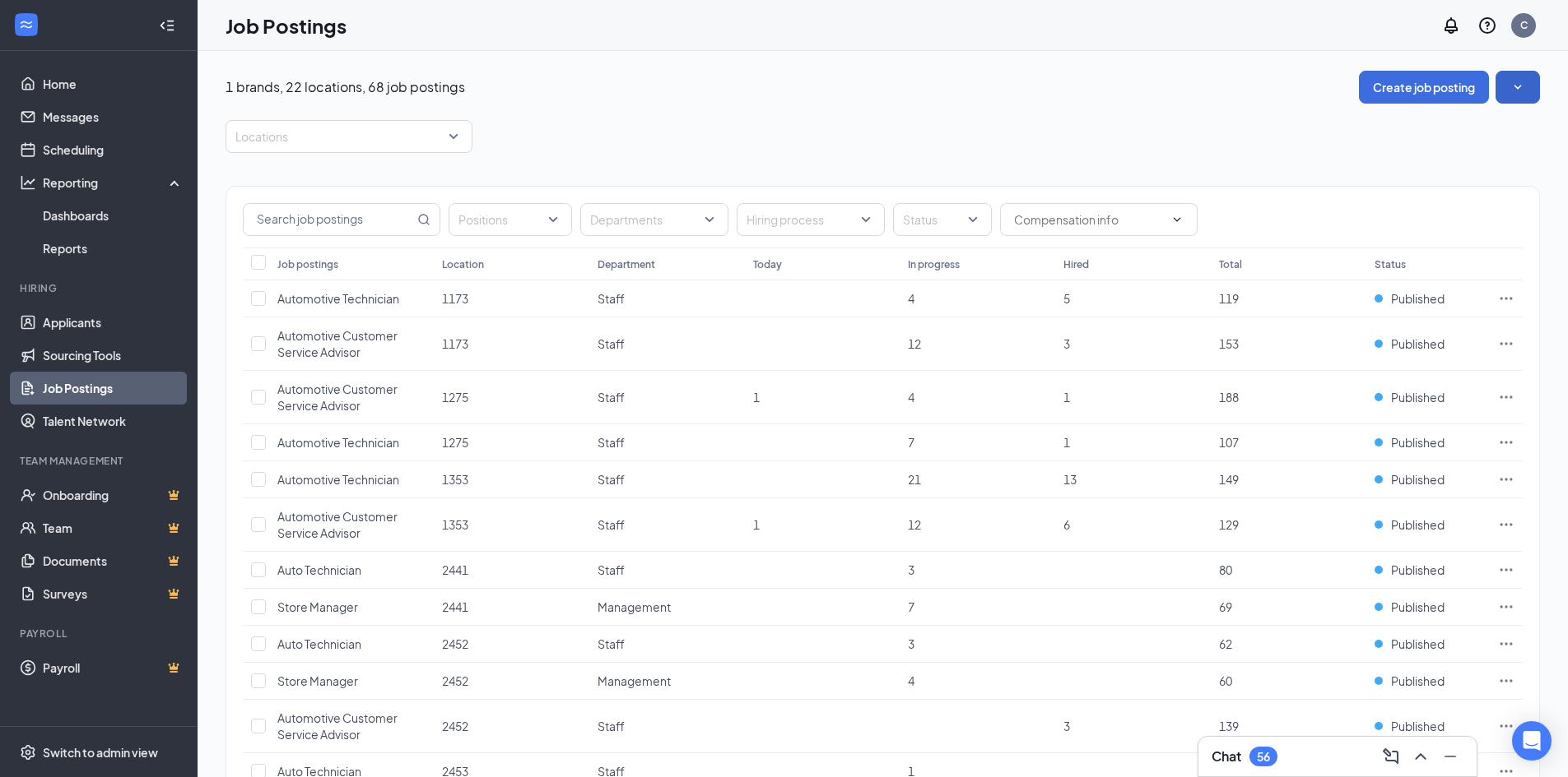
click at [1526, 98] on button "button" at bounding box center [1518, 87] width 44 height 33
click at [809, 141] on div "Locations" at bounding box center [883, 136] width 1314 height 33
drag, startPoint x: 222, startPoint y: 85, endPoint x: 542, endPoint y: 98, distance: 320.3
click at [723, 124] on div "Locations" at bounding box center [883, 136] width 1314 height 33
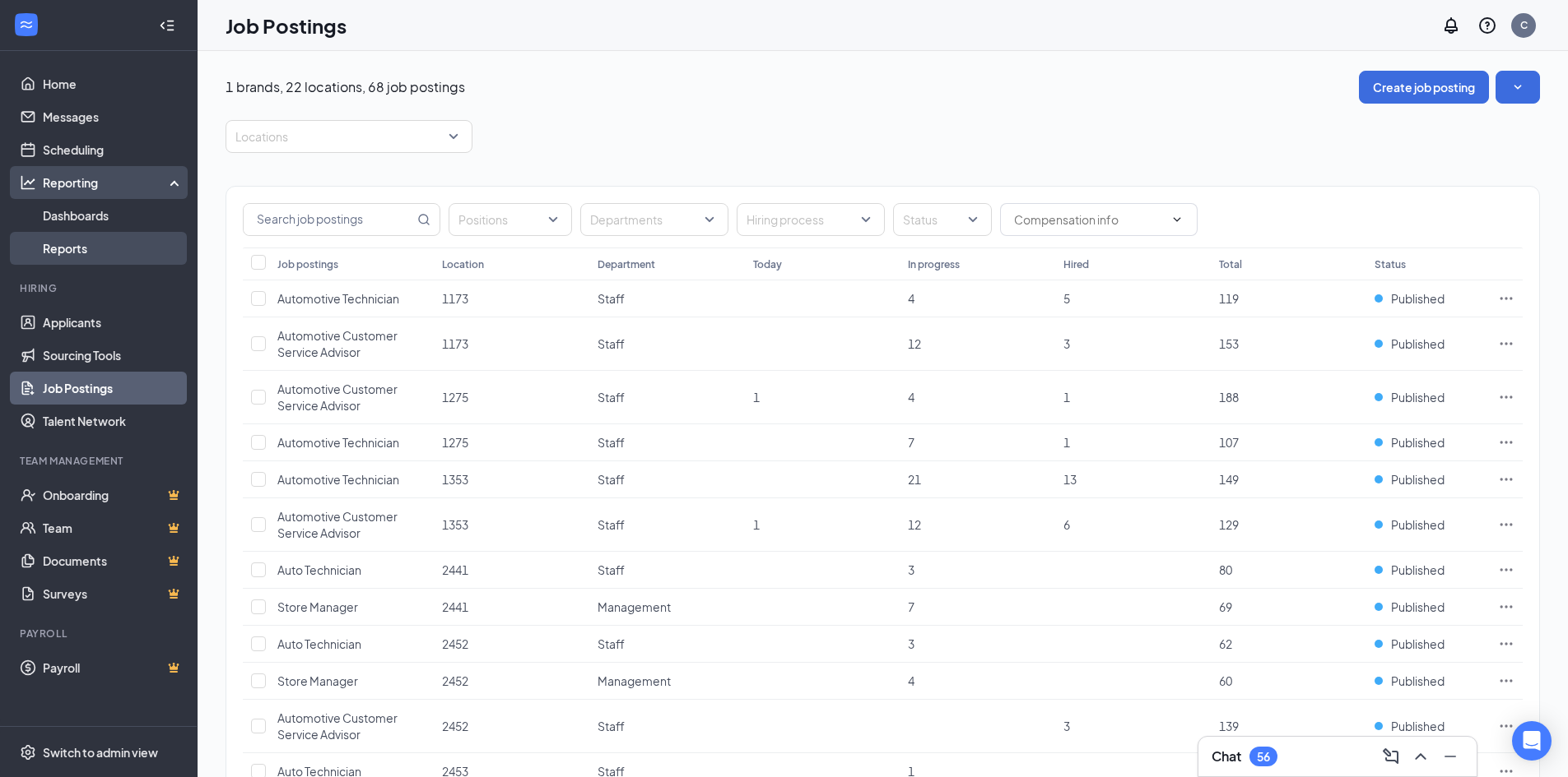
click at [114, 240] on link "Reports" at bounding box center [113, 248] width 141 height 33
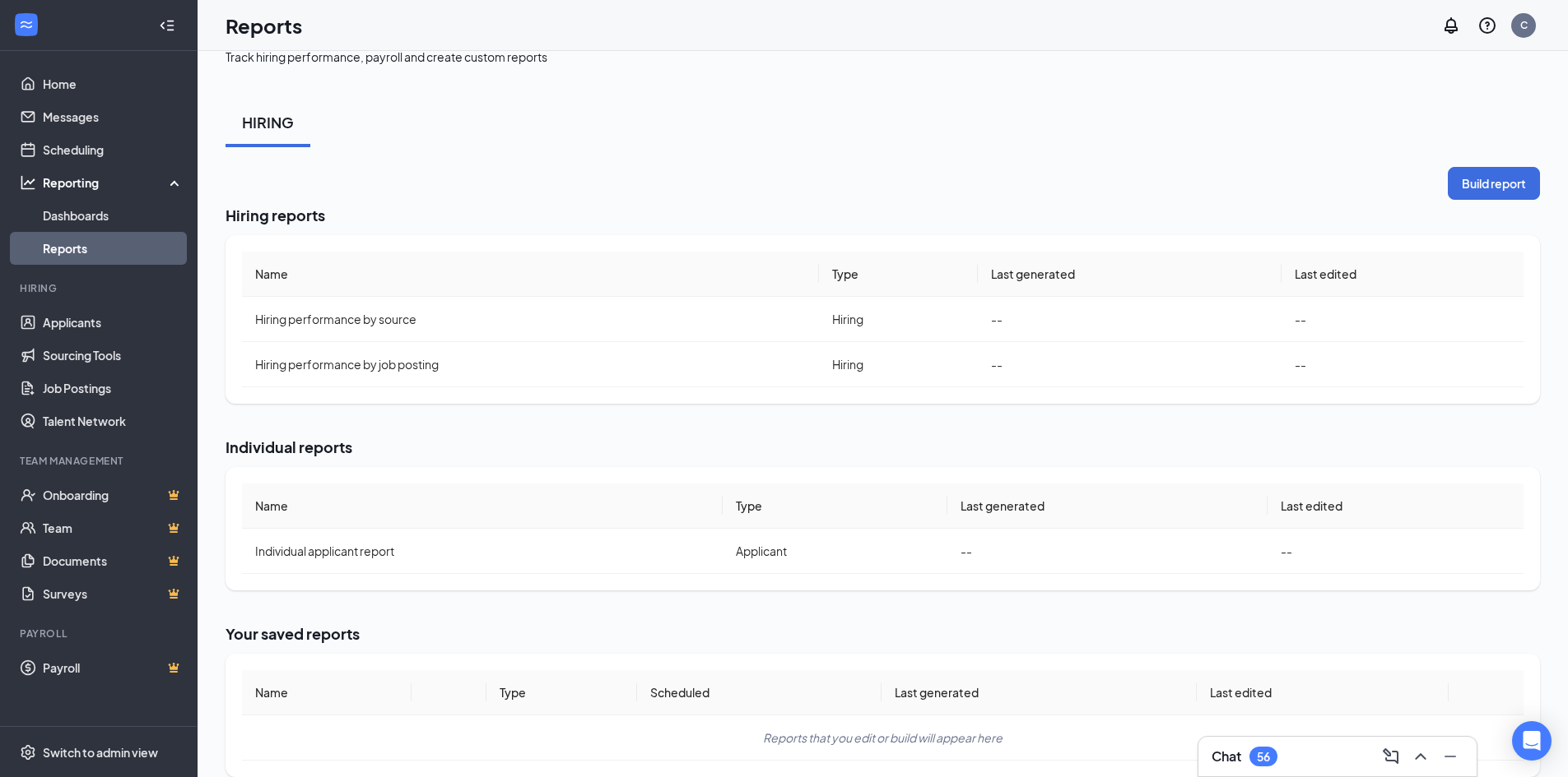
scroll to position [42, 0]
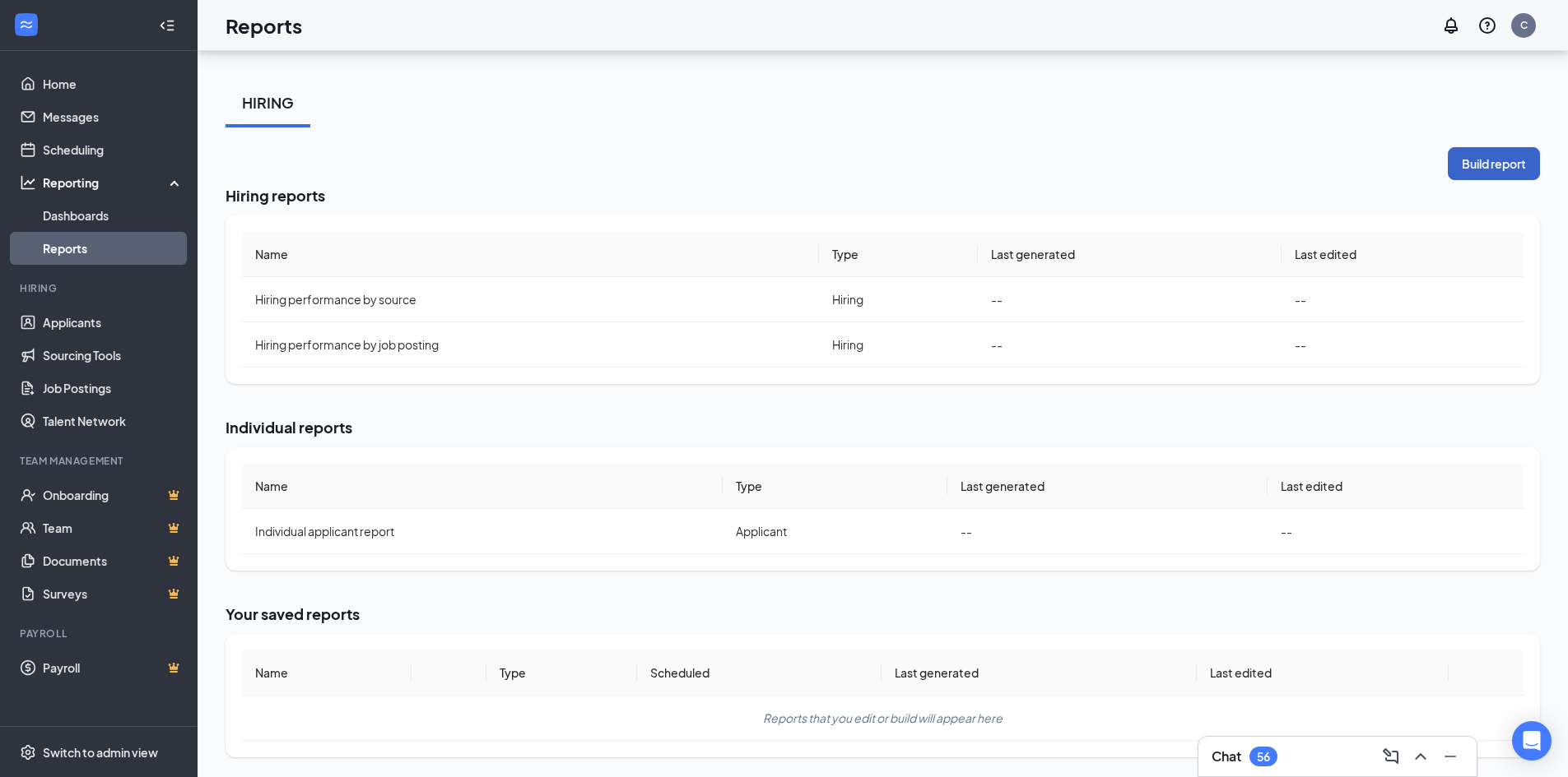
click at [1465, 176] on button "Build report" at bounding box center [1494, 164] width 92 height 33
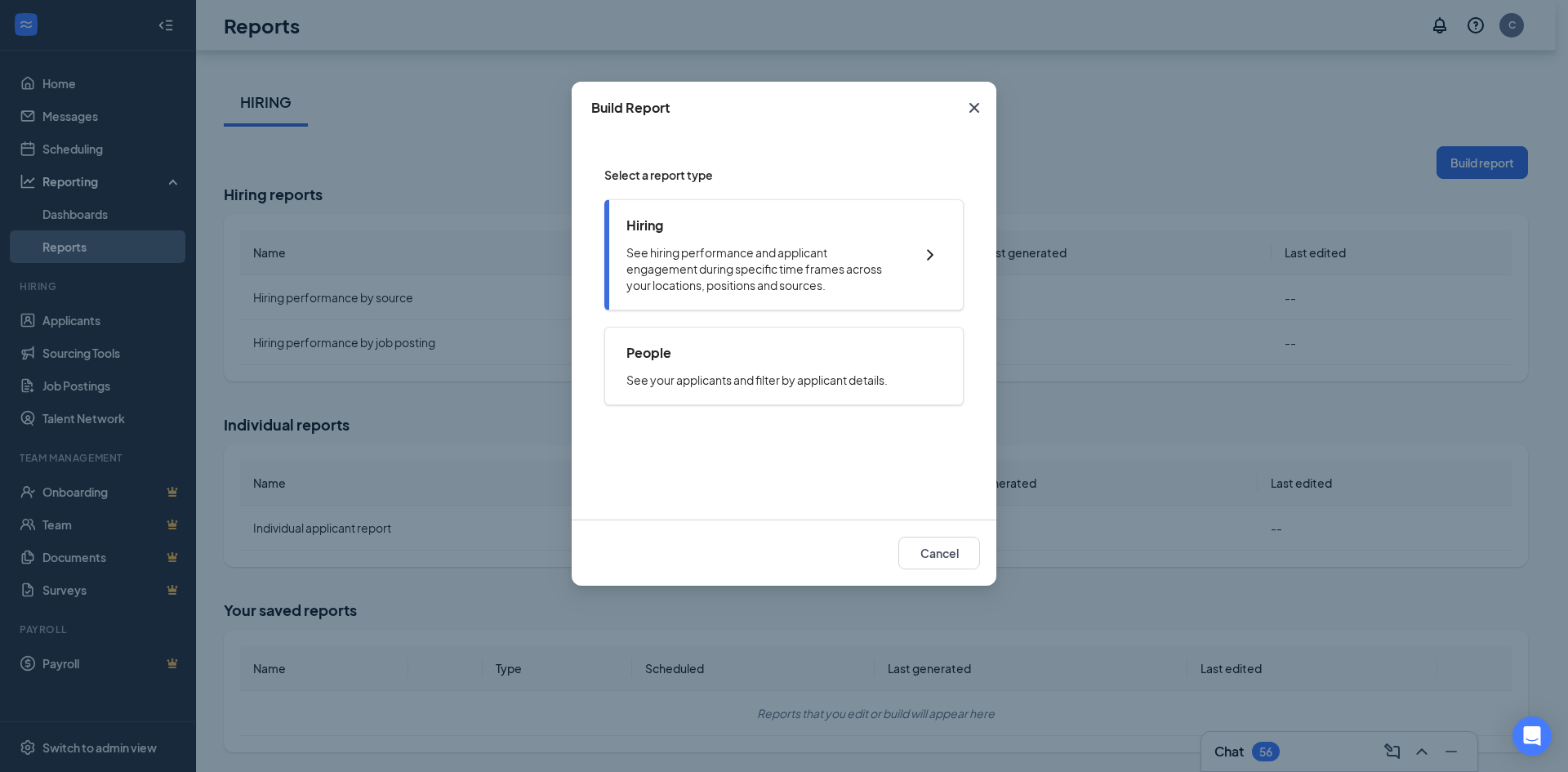
click at [891, 246] on p "See hiring performance and applicant engagement during specific time frames acr…" at bounding box center [762, 268] width 272 height 49
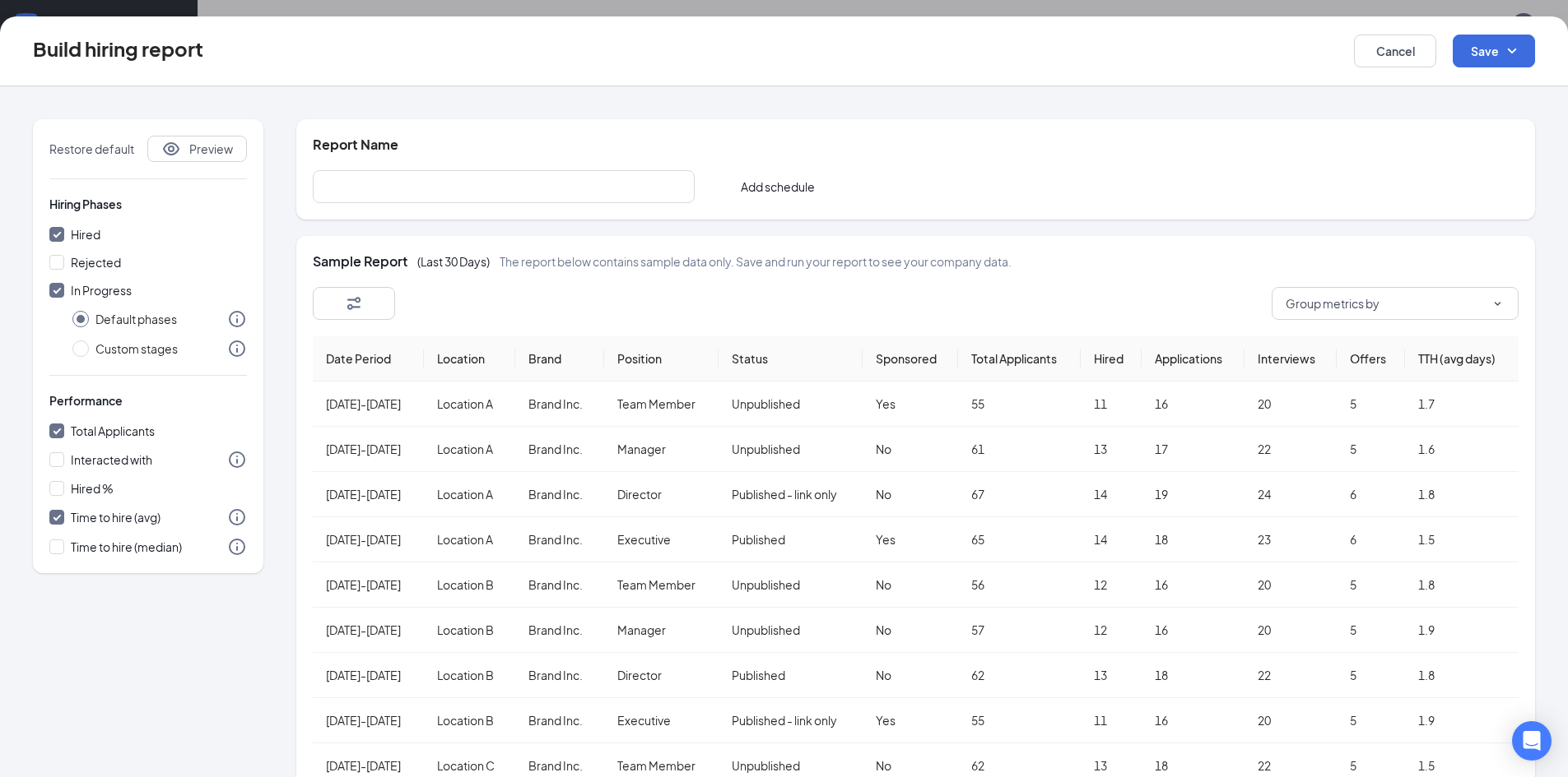
click at [95, 240] on span "Hired" at bounding box center [85, 234] width 30 height 15
click at [64, 240] on input "Hired" at bounding box center [56, 234] width 15 height 15
checkbox input "false"
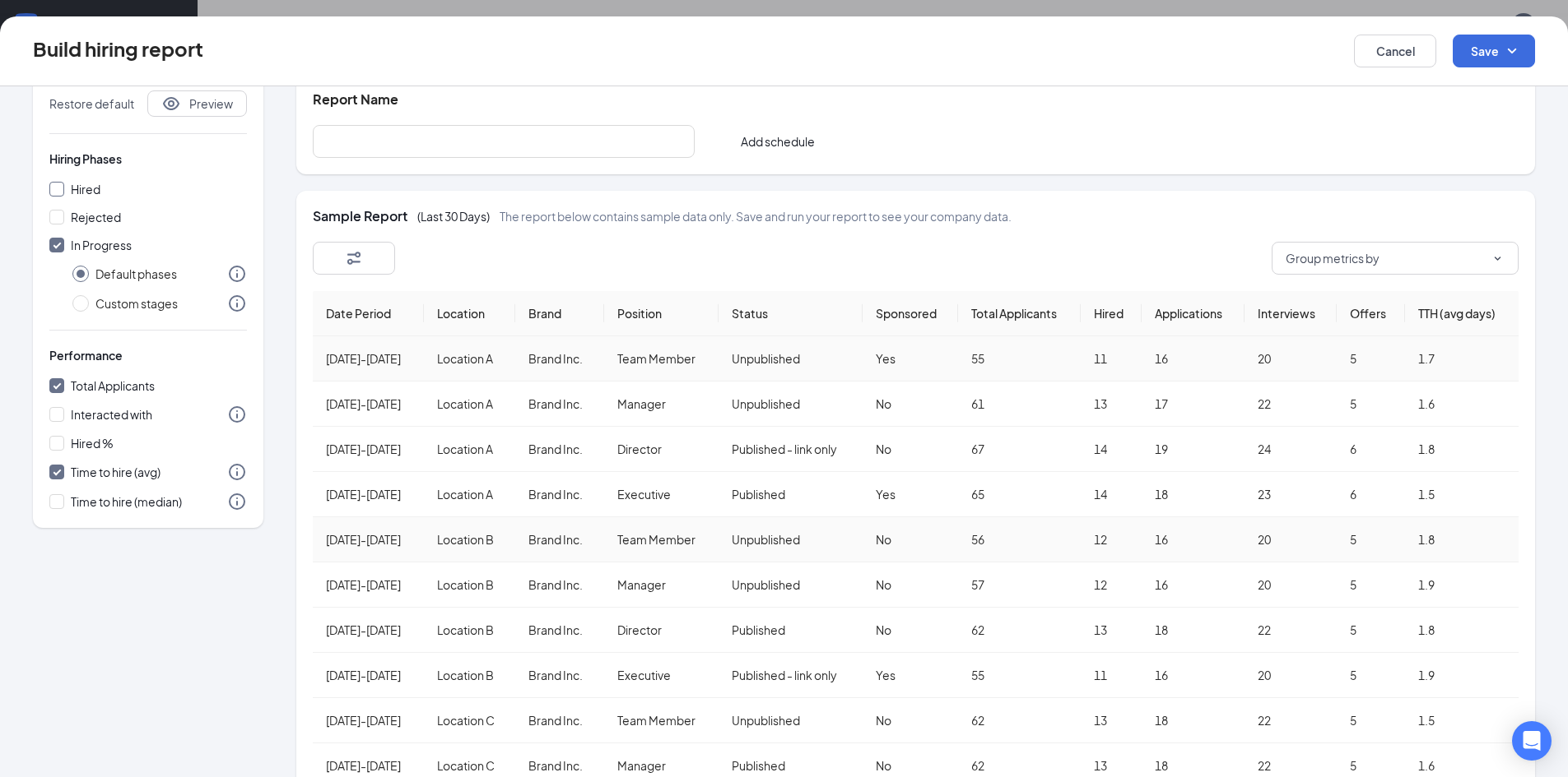
scroll to position [0, 0]
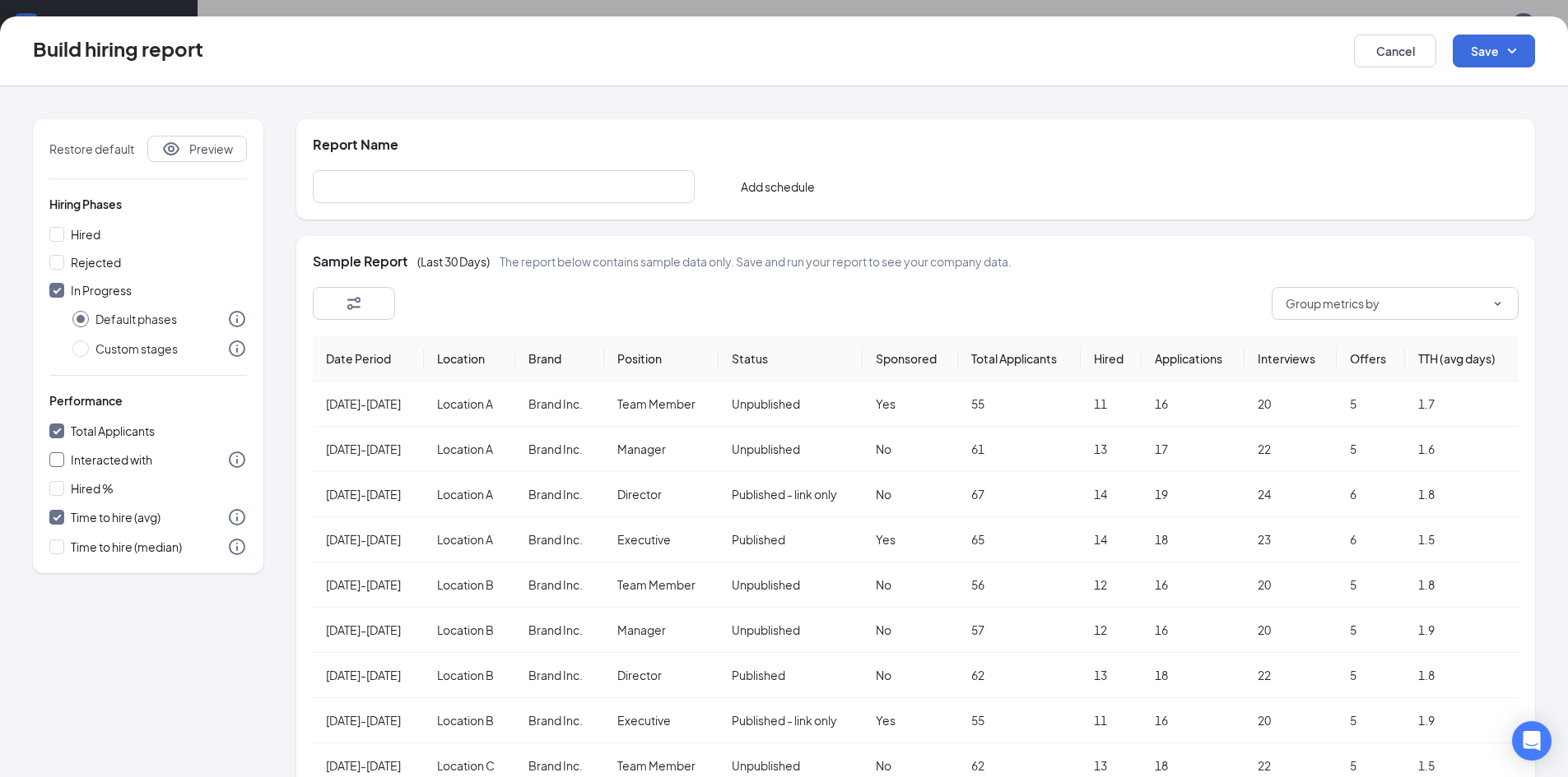
click at [53, 459] on input "Interacted with" at bounding box center [56, 459] width 15 height 15
checkbox input "true"
click at [52, 483] on input "Hired %" at bounding box center [56, 488] width 15 height 15
checkbox input "true"
click at [55, 233] on input "Hired" at bounding box center [56, 234] width 15 height 15
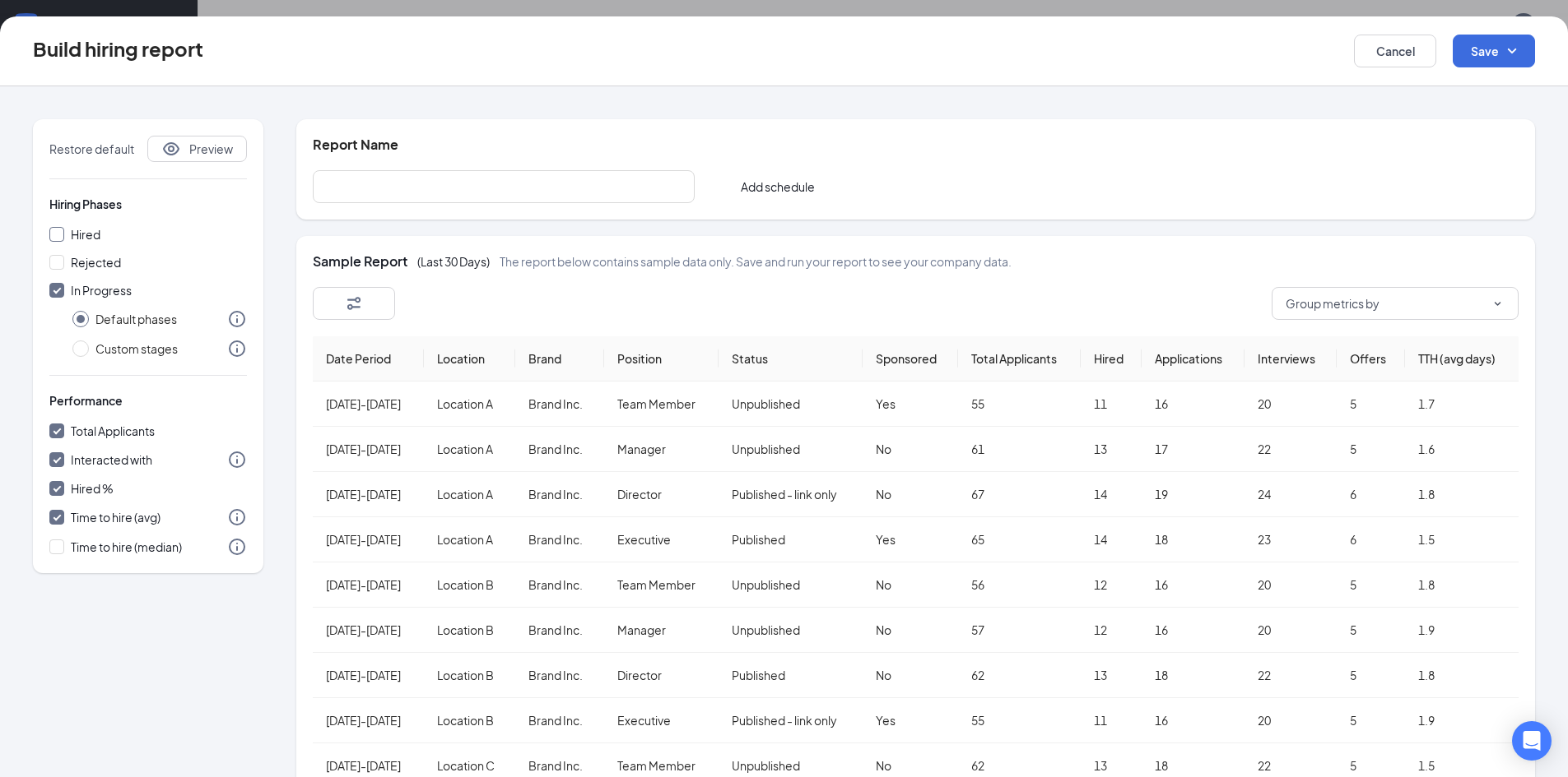
checkbox input "true"
click at [56, 267] on input "Rejected" at bounding box center [56, 262] width 15 height 15
checkbox input "true"
click at [221, 147] on span "Preview" at bounding box center [211, 148] width 43 height 16
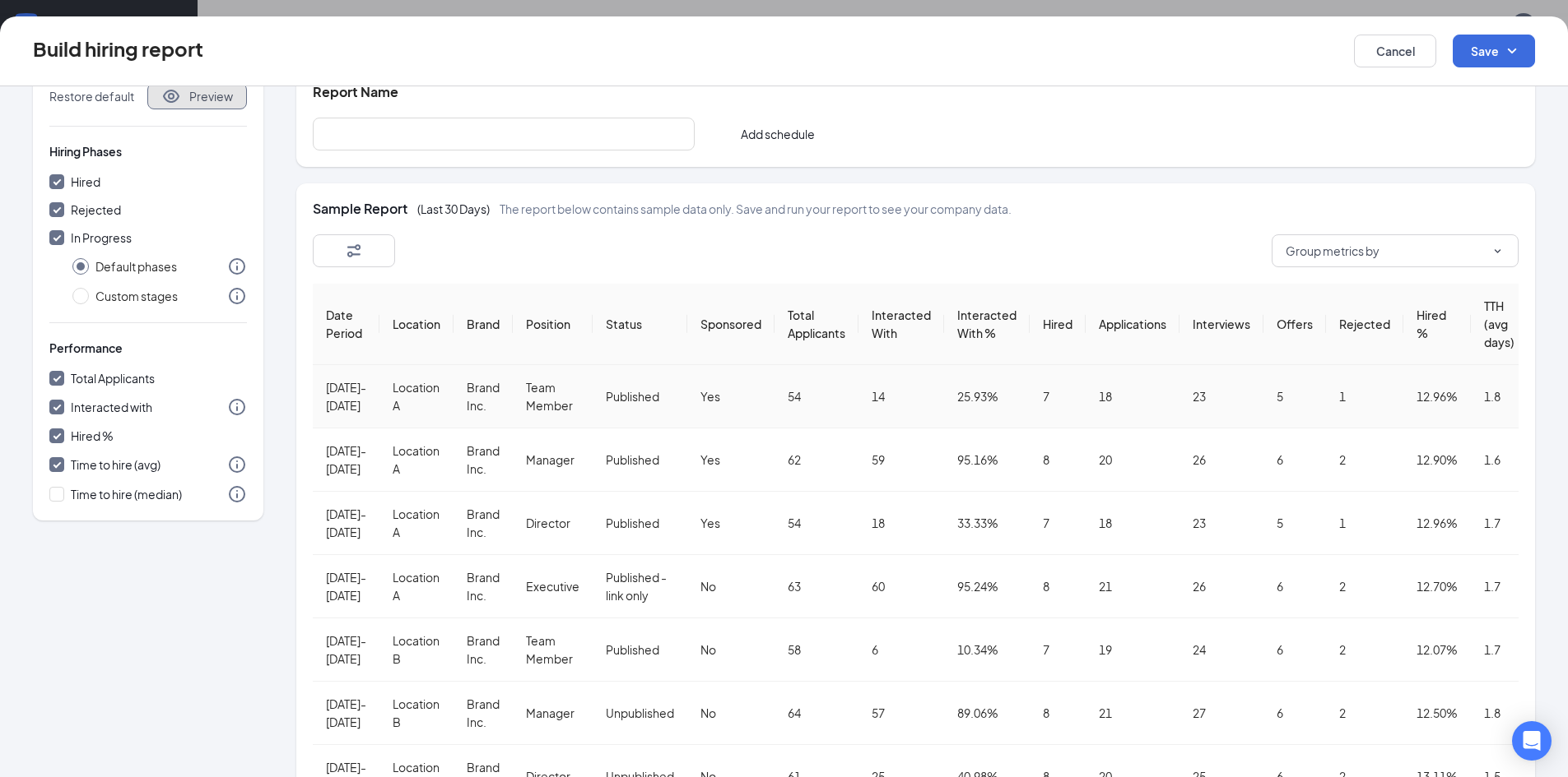
scroll to position [82, 0]
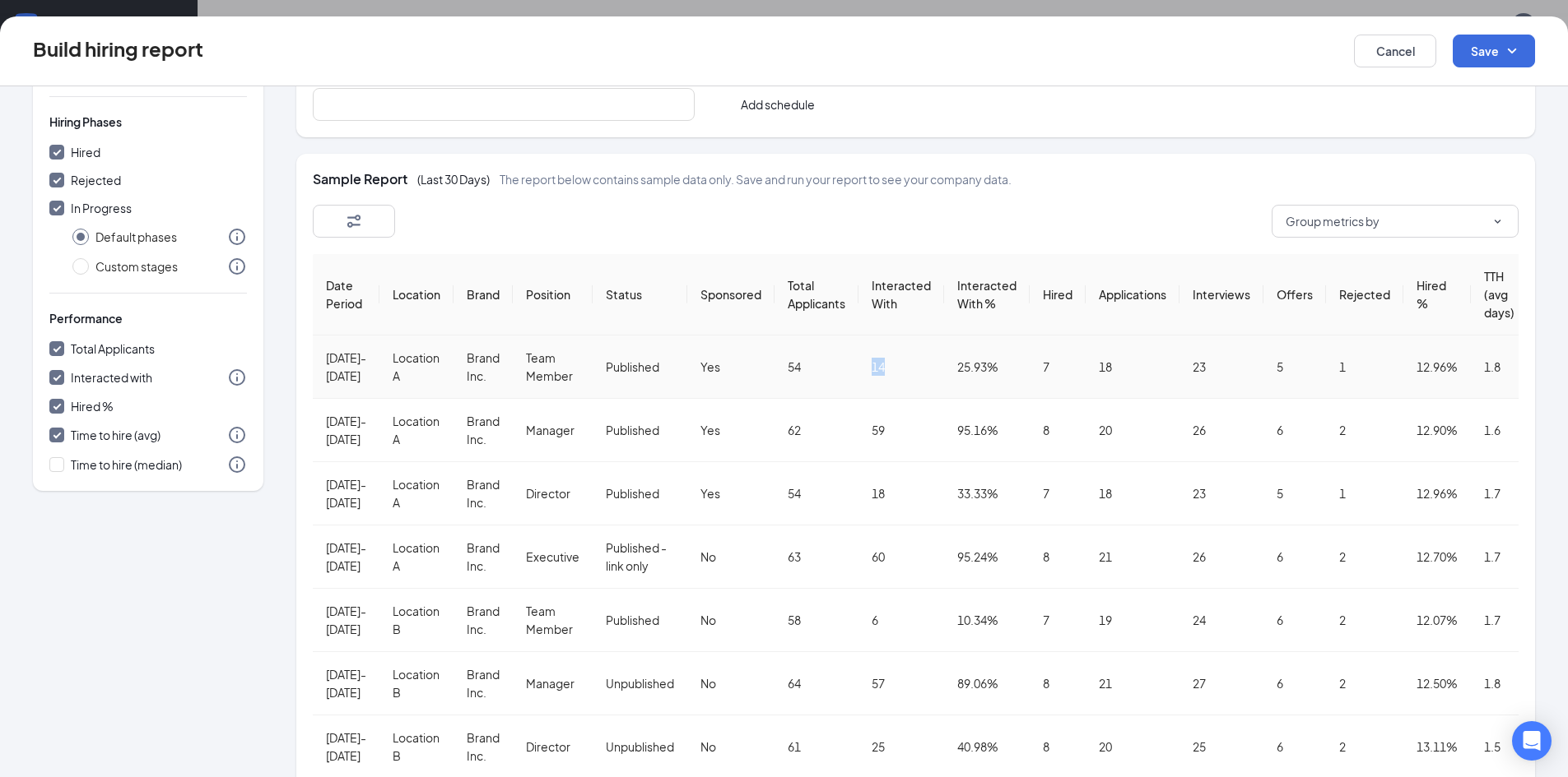
drag, startPoint x: 872, startPoint y: 386, endPoint x: 918, endPoint y: 377, distance: 46.9
click at [918, 377] on td "14" at bounding box center [901, 367] width 86 height 63
drag, startPoint x: 947, startPoint y: 381, endPoint x: 1004, endPoint y: 376, distance: 57.2
click at [1004, 376] on td "25.93%" at bounding box center [987, 367] width 86 height 63
click at [1024, 385] on td "25.93%" at bounding box center [987, 367] width 86 height 63
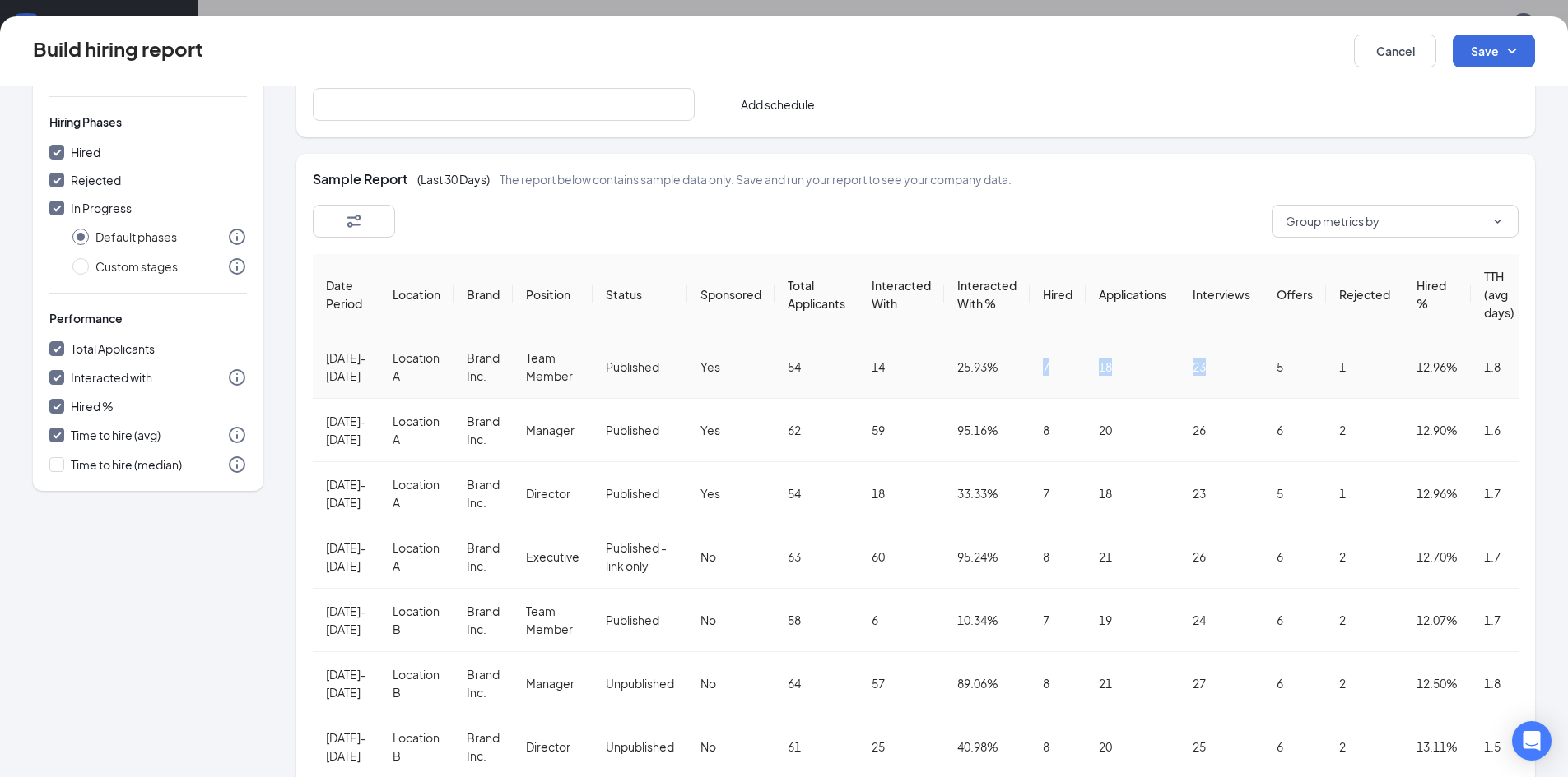
drag, startPoint x: 1039, startPoint y: 385, endPoint x: 1283, endPoint y: 387, distance: 244.0
click at [1277, 379] on tr "[DATE]-[DATE] Location A Brand Inc. Team Member Published Yes 54 14 25.93% 7 18…" at bounding box center [920, 367] width 1215 height 63
click at [1289, 393] on td "5" at bounding box center [1294, 367] width 63 height 63
drag, startPoint x: 1278, startPoint y: 388, endPoint x: 1374, endPoint y: 394, distance: 96.2
click at [1374, 394] on tr "[DATE]-[DATE] Location A Brand Inc. Team Member Published Yes 54 14 25.93% 7 18…" at bounding box center [920, 367] width 1215 height 63
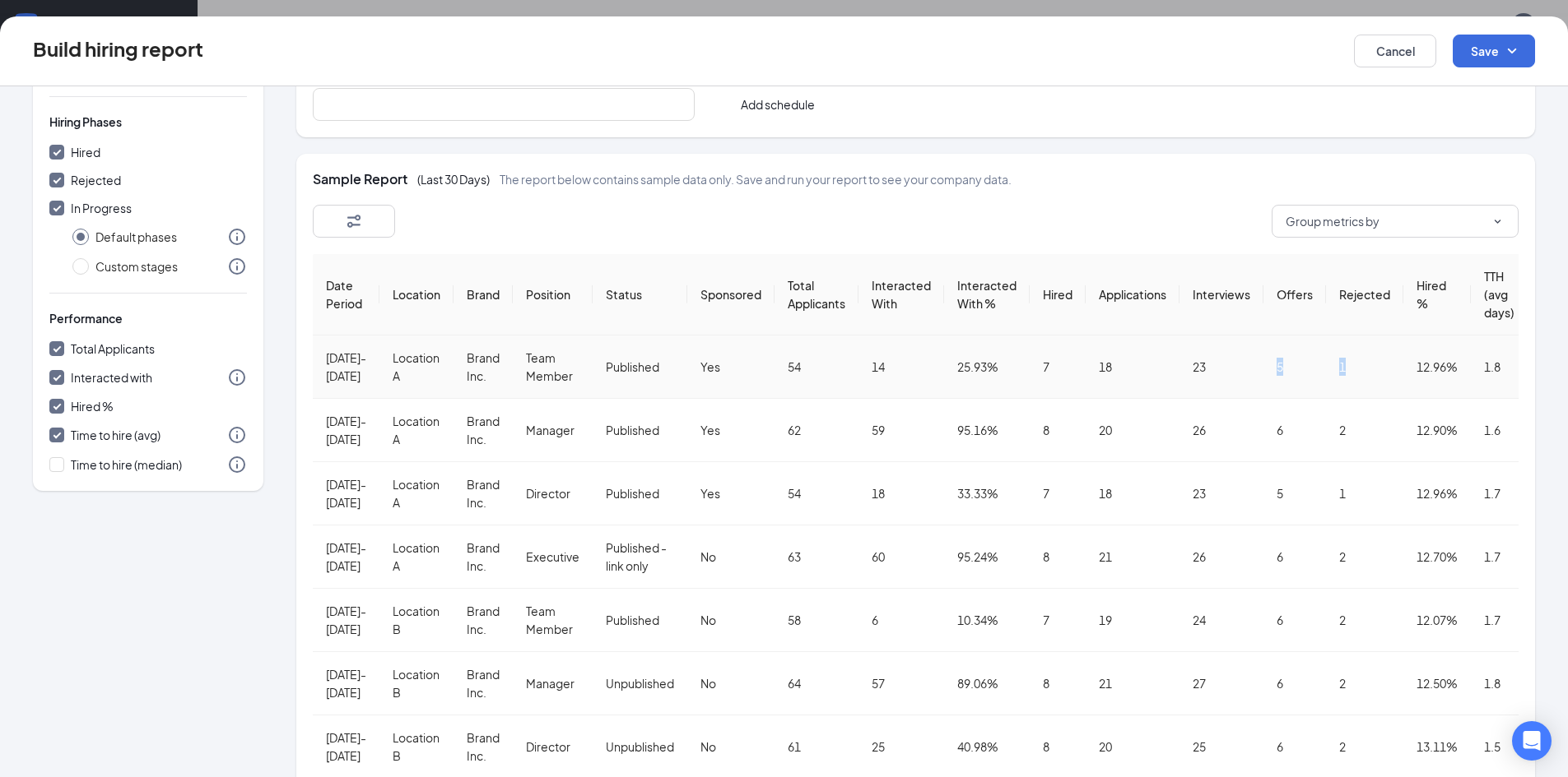
click at [1374, 394] on td "1" at bounding box center [1364, 367] width 77 height 63
drag, startPoint x: 1421, startPoint y: 377, endPoint x: 1512, endPoint y: 365, distance: 91.8
click at [1512, 365] on tr "[DATE]-[DATE] Location A Brand Inc. Team Member Published Yes 54 14 25.93% 7 18…" at bounding box center [920, 367] width 1215 height 63
click at [1521, 369] on td "1.8" at bounding box center [1499, 367] width 56 height 63
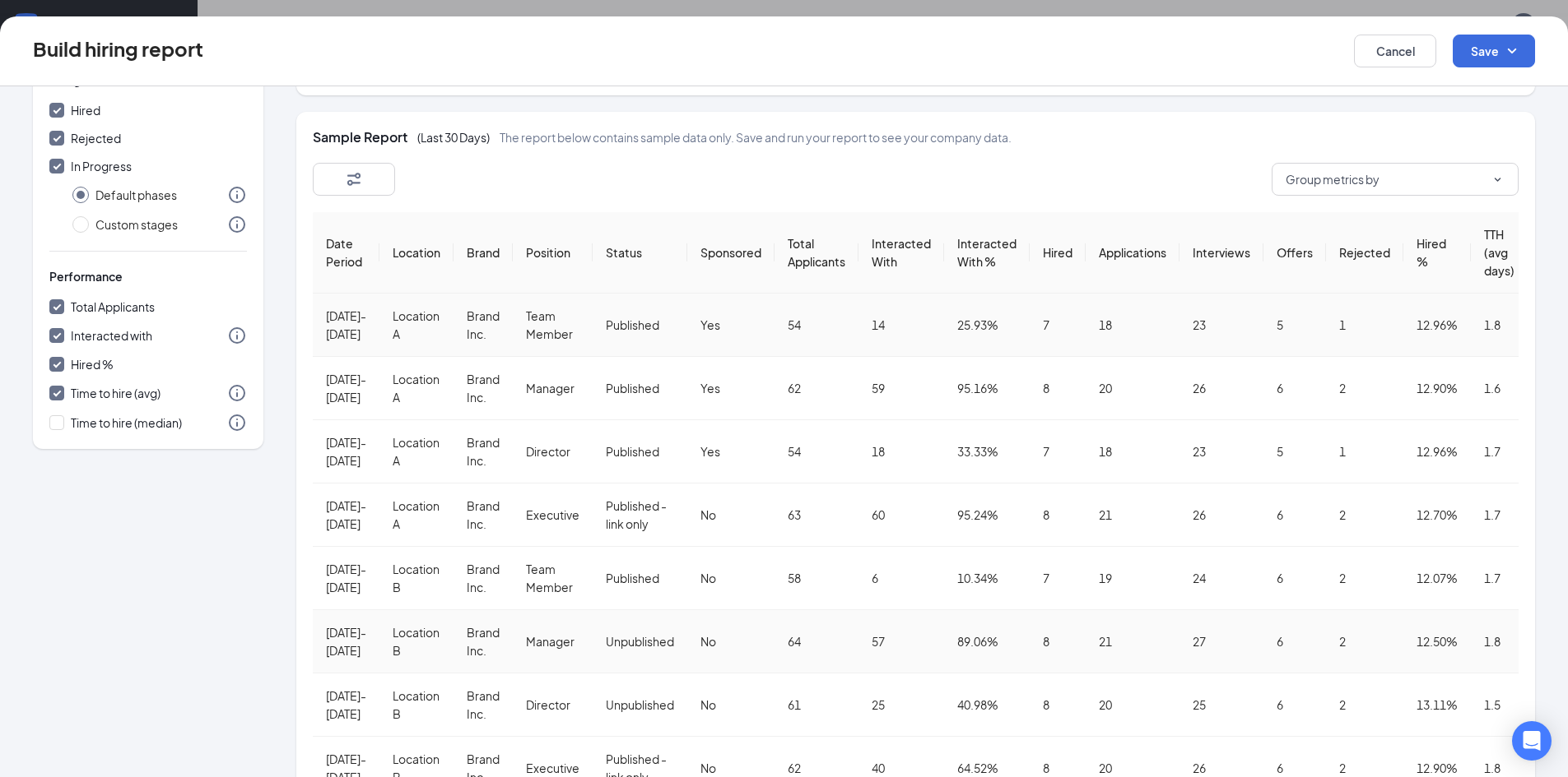
scroll to position [0, 0]
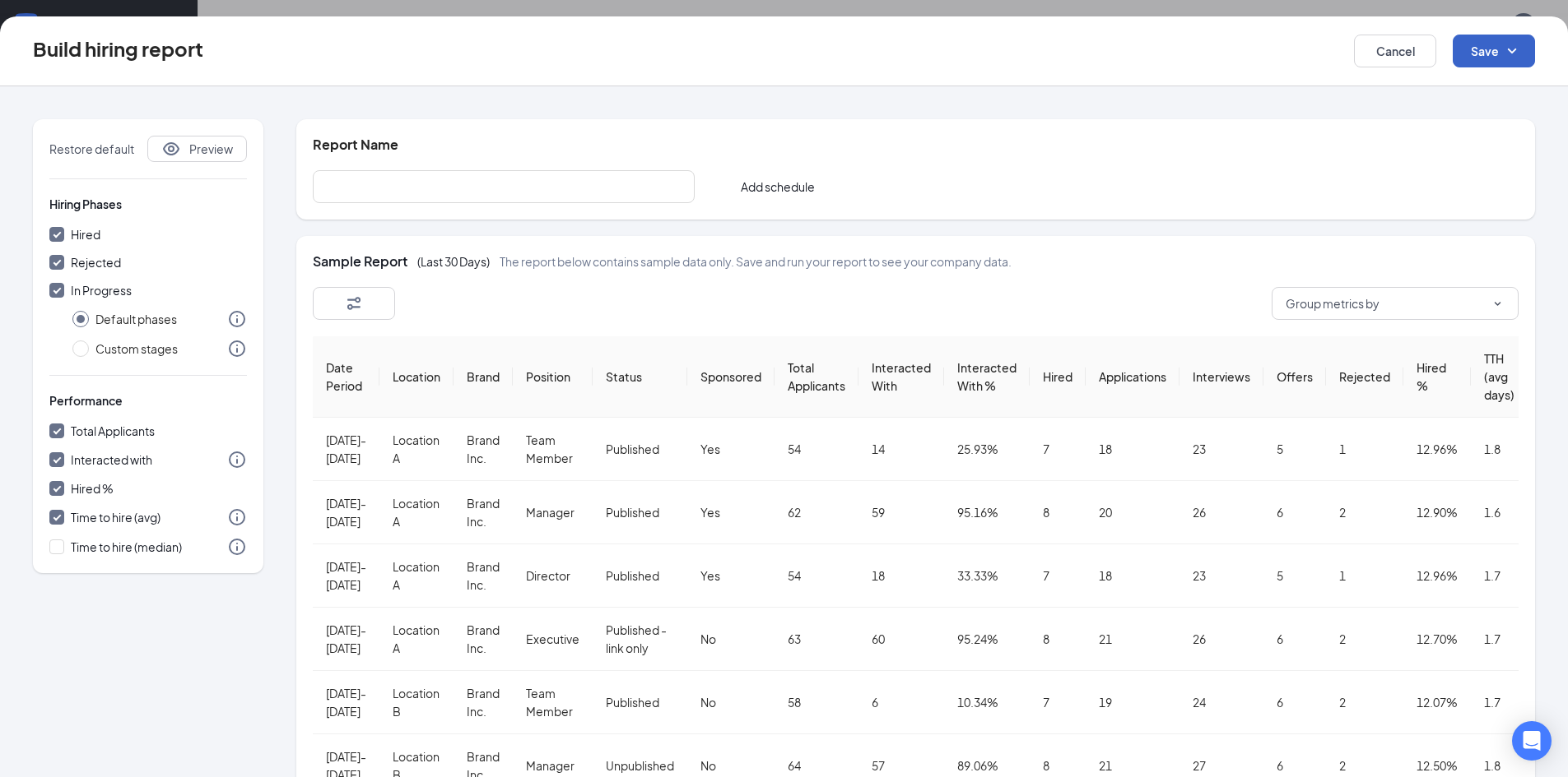
click at [1483, 41] on button "Save" at bounding box center [1493, 51] width 83 height 33
click at [450, 185] on input "text" at bounding box center [504, 187] width 382 height 33
type input "Carolina's Test"
drag, startPoint x: 1455, startPoint y: 29, endPoint x: 1479, endPoint y: 43, distance: 27.8
click at [1456, 29] on div "Build hiring report Cancel Save" at bounding box center [784, 51] width 1568 height 70
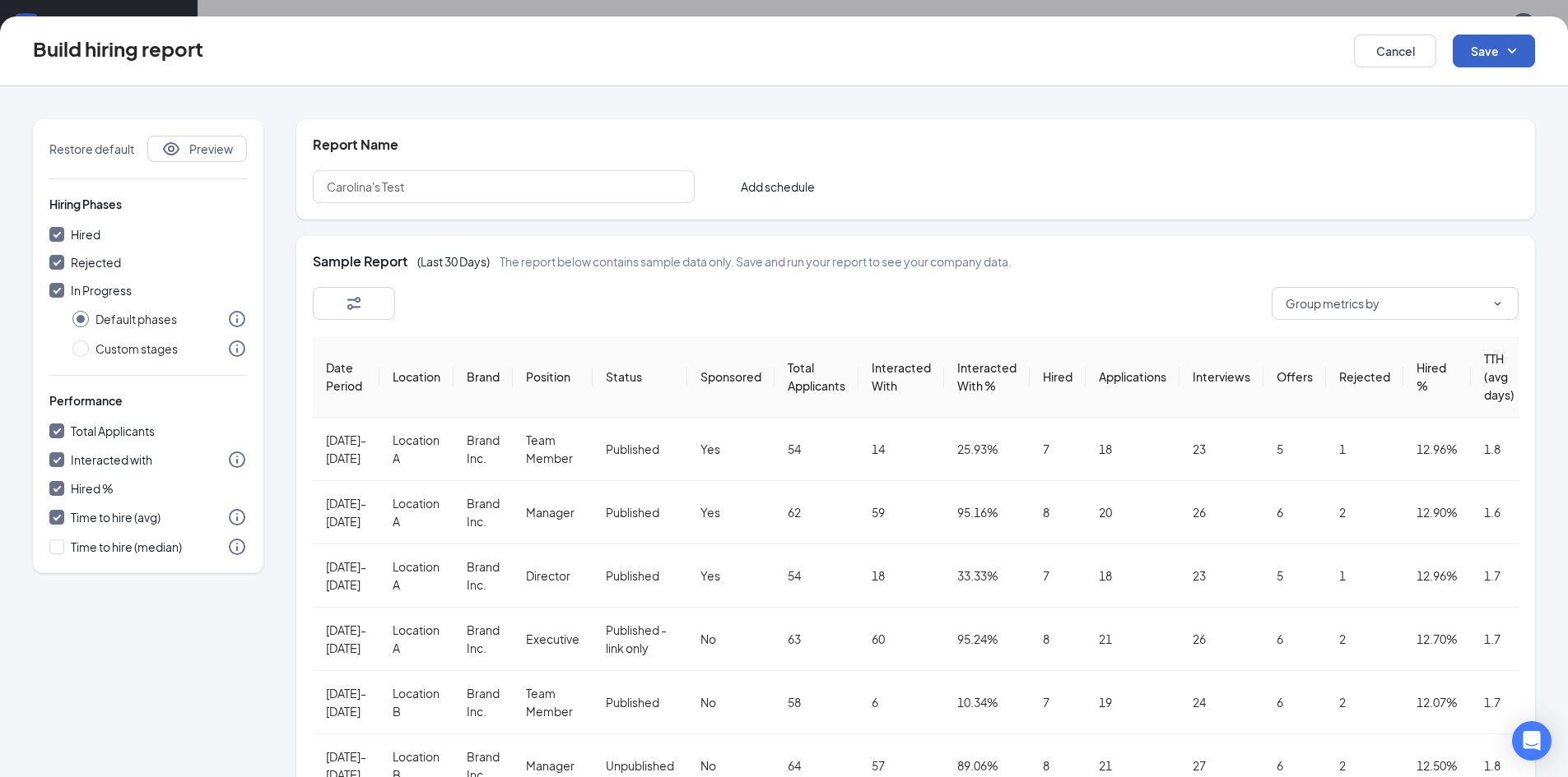
click at [1483, 44] on button "Save" at bounding box center [1493, 51] width 83 height 33
click at [1499, 130] on div "Save and run report" at bounding box center [1470, 135] width 131 height 38
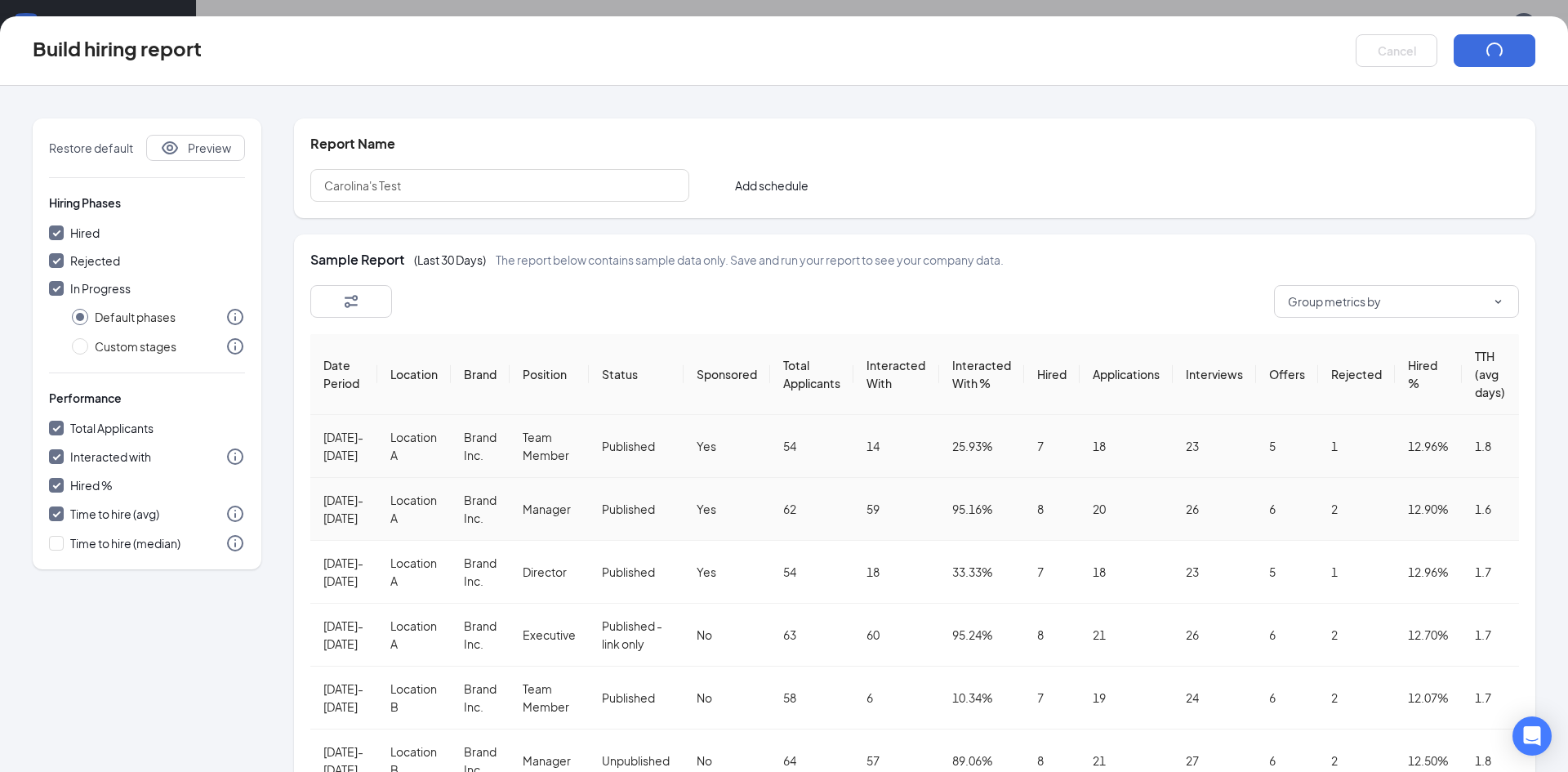
checkbox input "false"
radio input "false"
checkbox input "false"
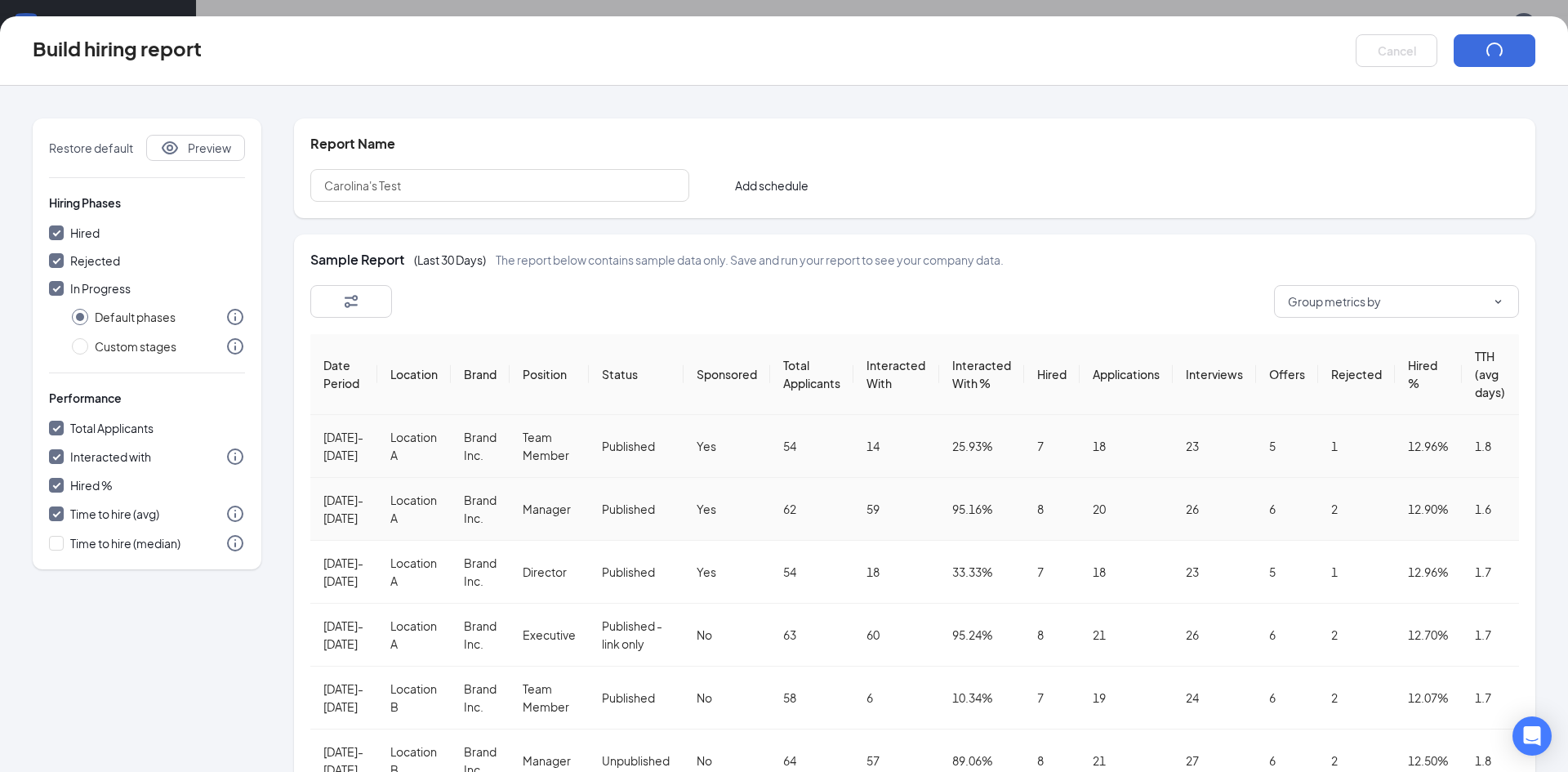
checkbox input "false"
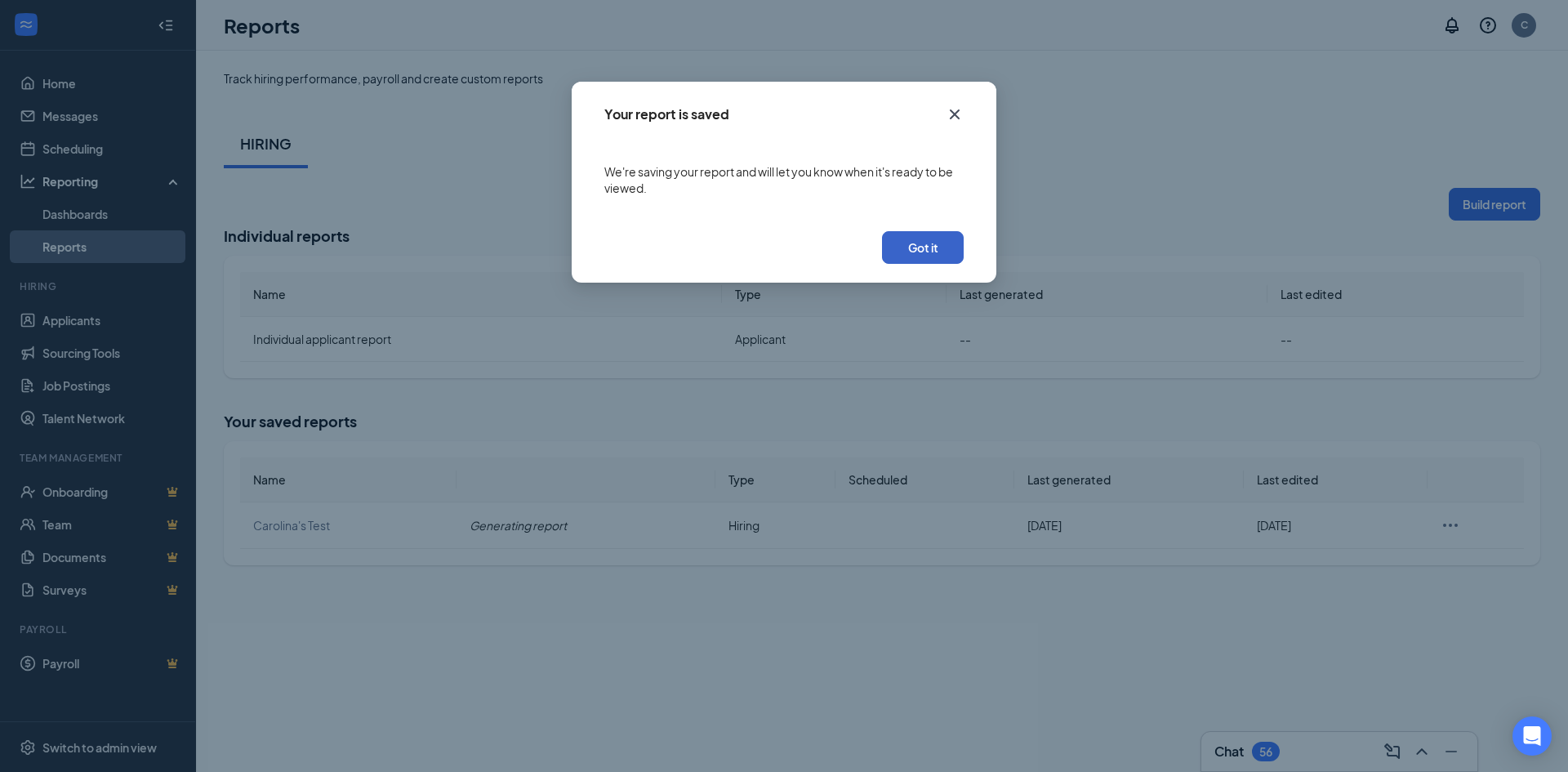
click at [911, 248] on button "Got it" at bounding box center [922, 248] width 82 height 33
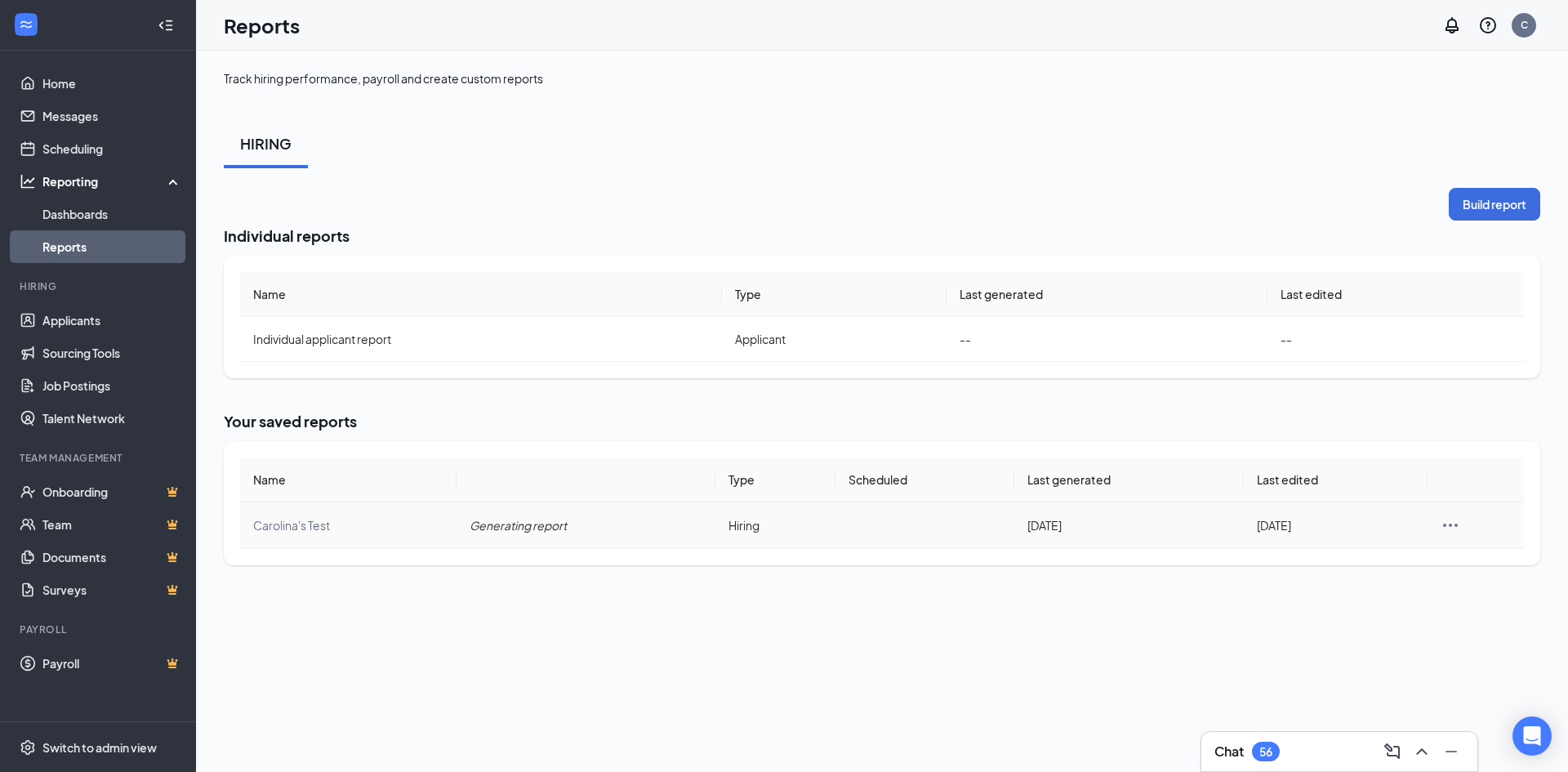
click at [511, 528] on span "Generating report" at bounding box center [518, 525] width 97 height 15
click at [501, 535] on td "Generating report" at bounding box center [586, 526] width 259 height 47
click at [1456, 517] on icon "Ellipses" at bounding box center [1450, 525] width 20 height 20
click at [1456, 520] on icon "Ellipses" at bounding box center [1450, 525] width 20 height 20
click at [864, 668] on div "Track hiring performance, payroll and create custom reports HIRING Build report…" at bounding box center [882, 411] width 1372 height 722
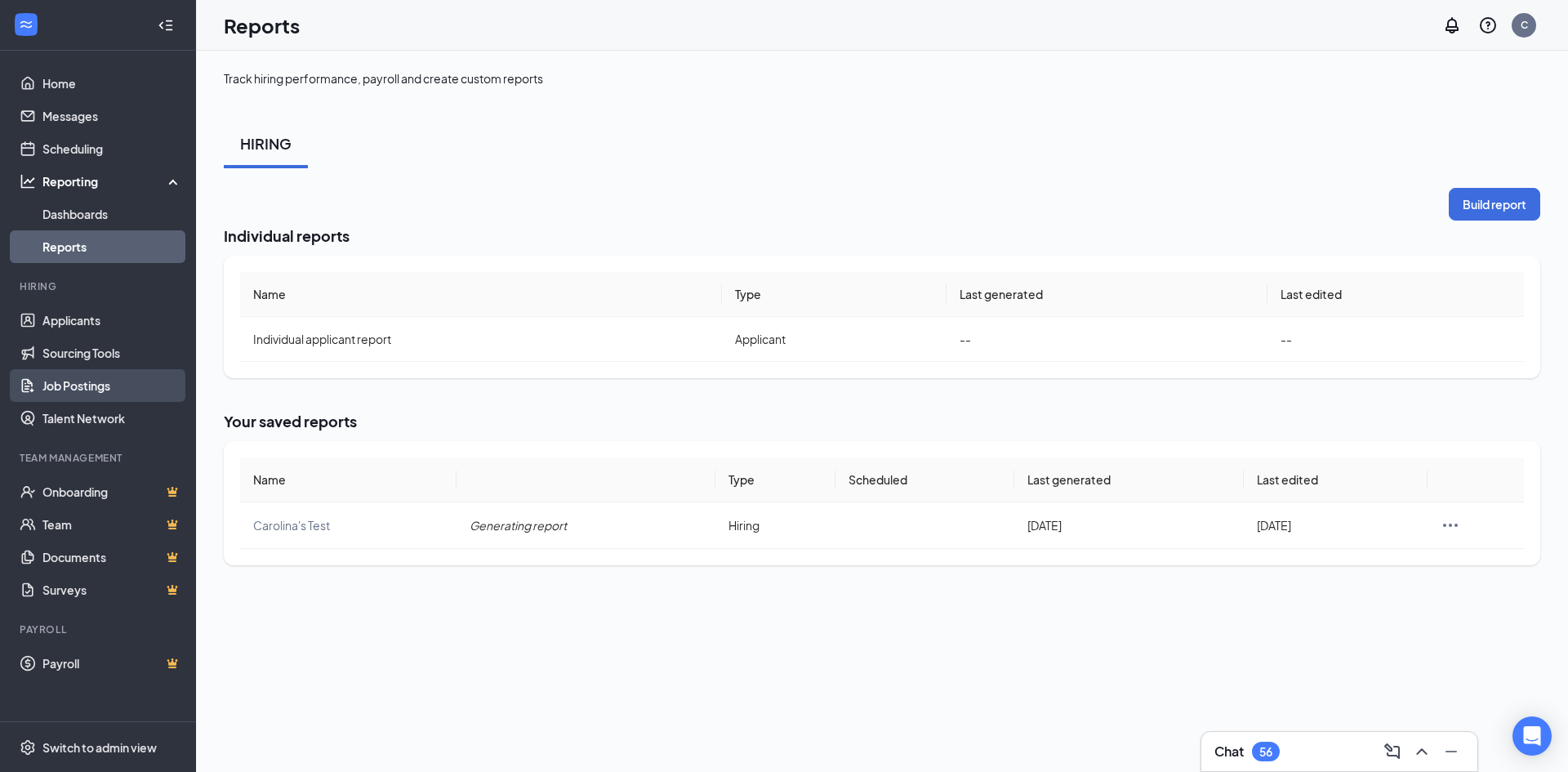
click at [79, 391] on link "Job Postings" at bounding box center [112, 386] width 140 height 33
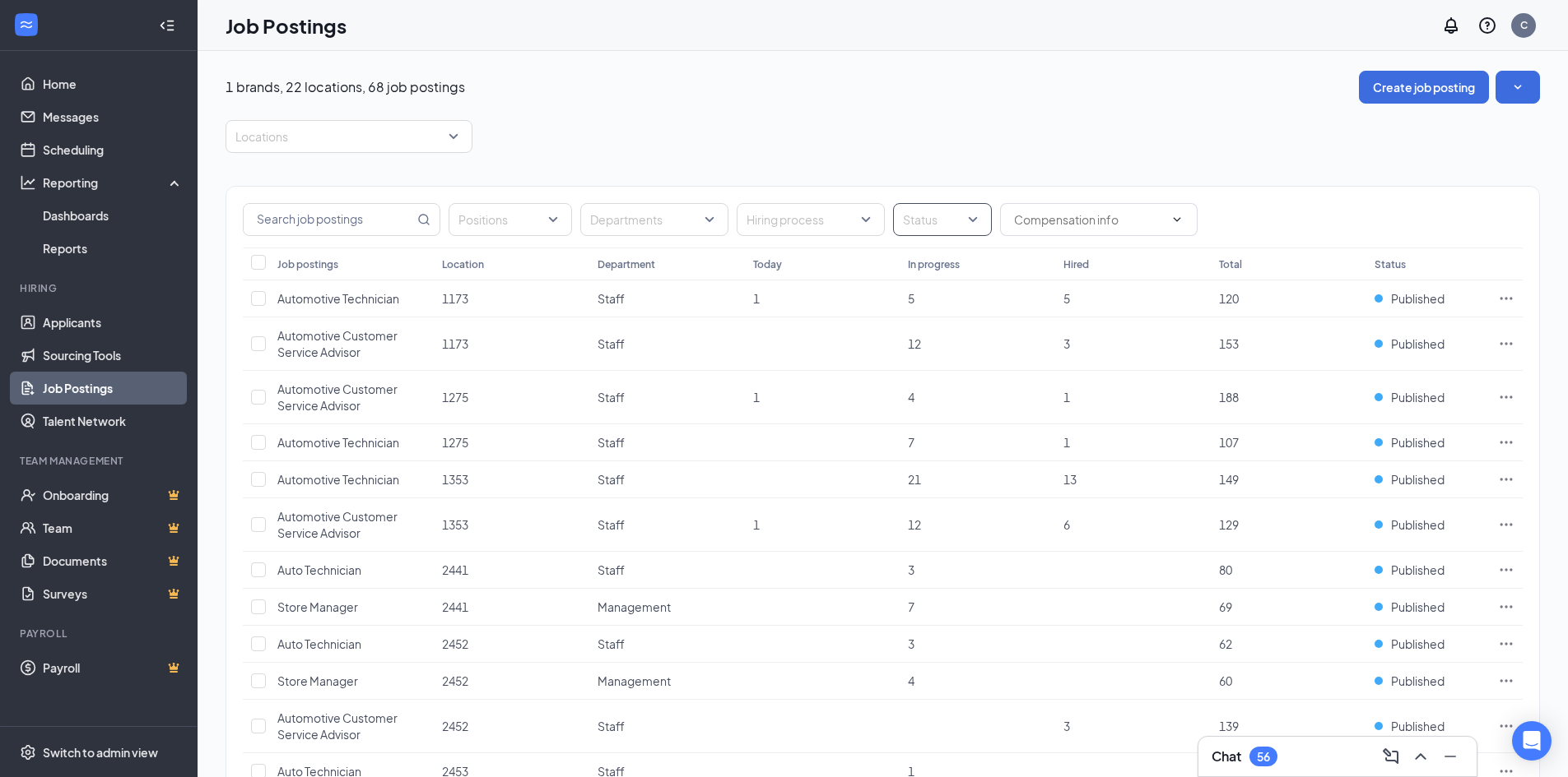
click at [948, 214] on div at bounding box center [934, 220] width 74 height 26
click at [910, 337] on div at bounding box center [913, 340] width 15 height 15
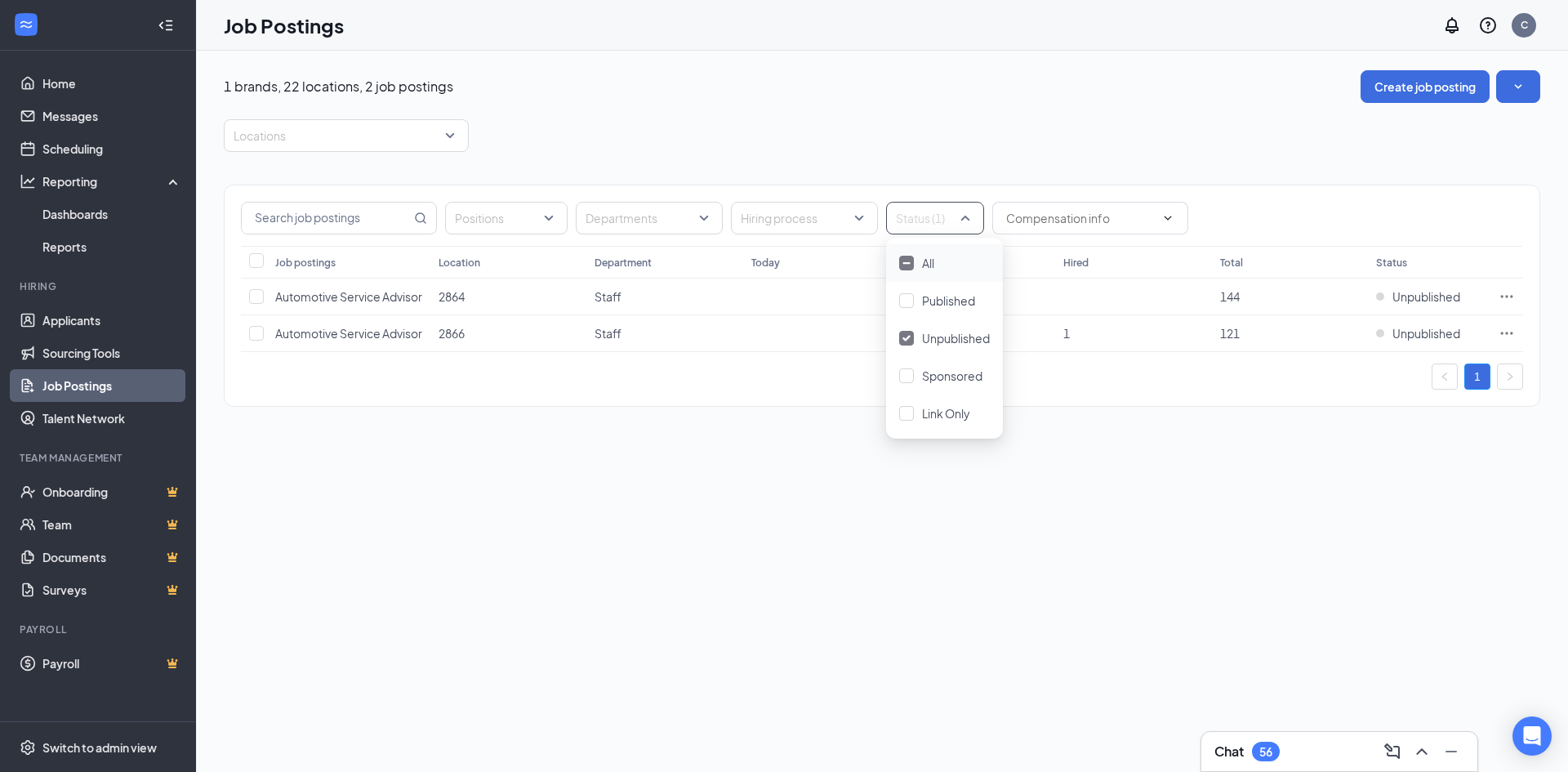
click at [1121, 147] on div "Locations" at bounding box center [882, 135] width 1316 height 33
click at [255, 304] on input "checkbox" at bounding box center [256, 296] width 15 height 15
checkbox input "true"
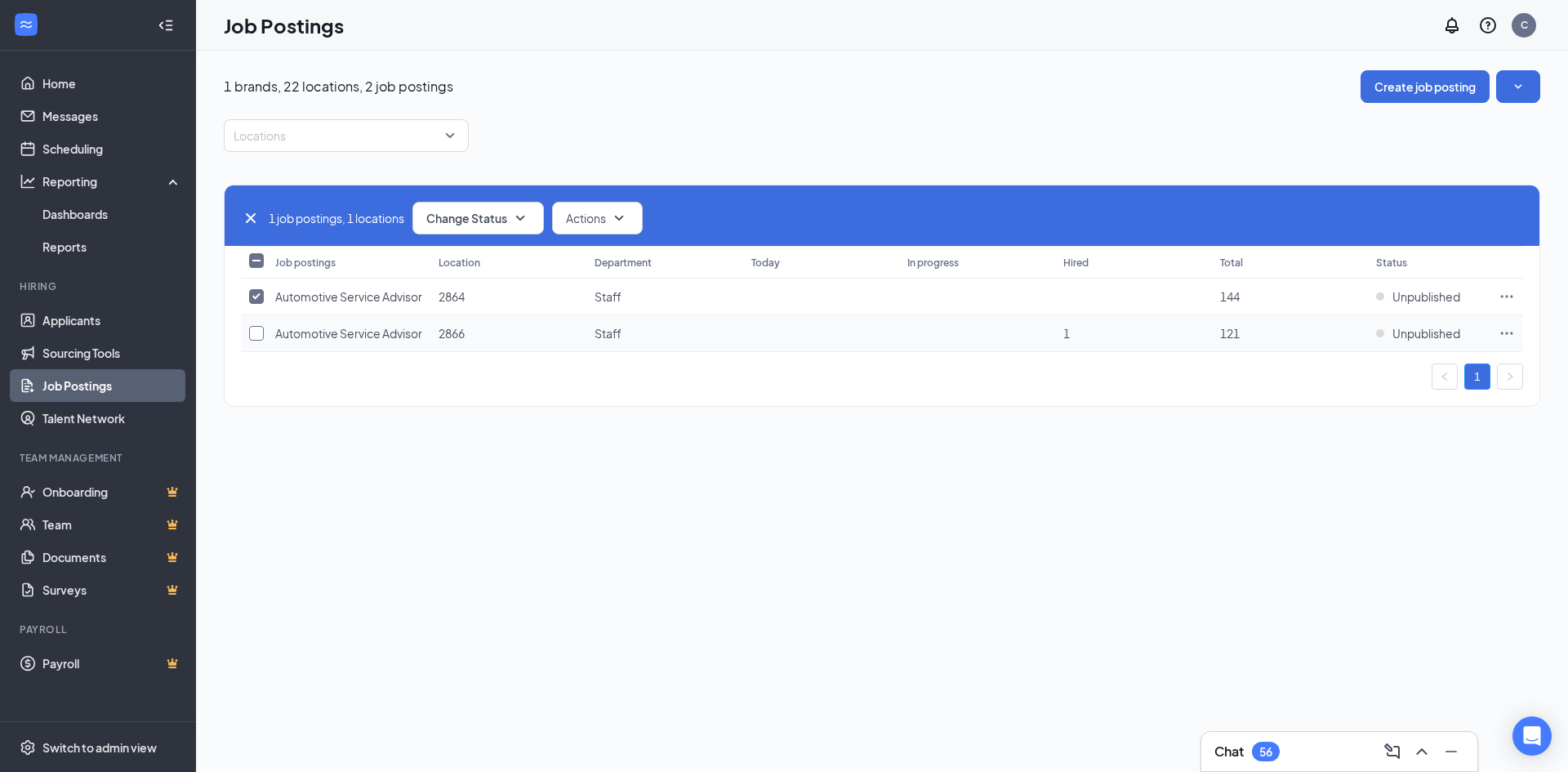
click at [259, 341] on input "checkbox" at bounding box center [256, 333] width 15 height 15
checkbox input "true"
click at [1508, 298] on icon "Ellipses" at bounding box center [1508, 296] width 12 height 3
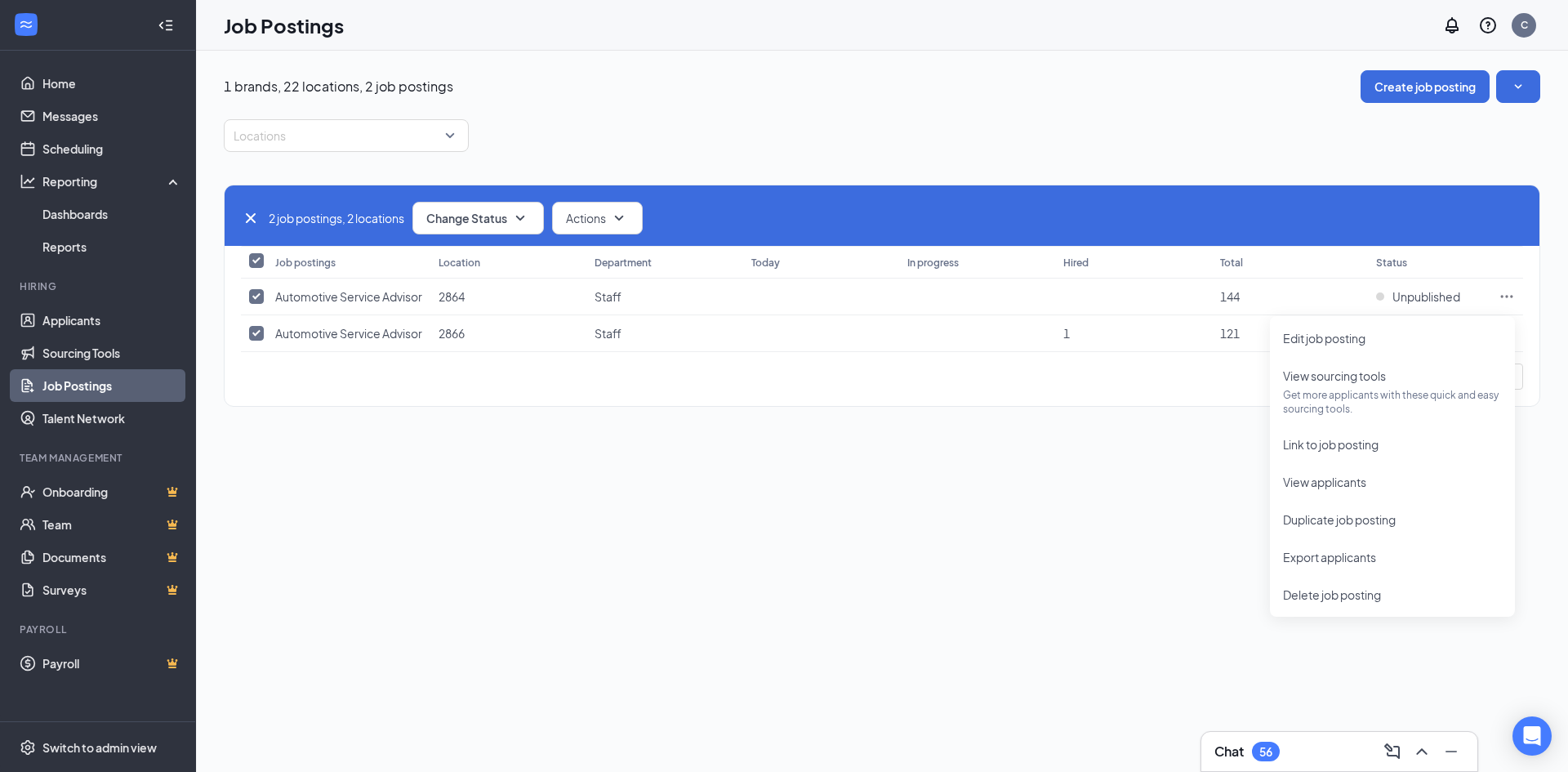
click at [1080, 570] on div "1 brands, 22 locations, 2 job postings Create job posting Locations 2 job posti…" at bounding box center [882, 411] width 1372 height 722
click at [255, 304] on input "checkbox" at bounding box center [256, 296] width 15 height 15
checkbox input "false"
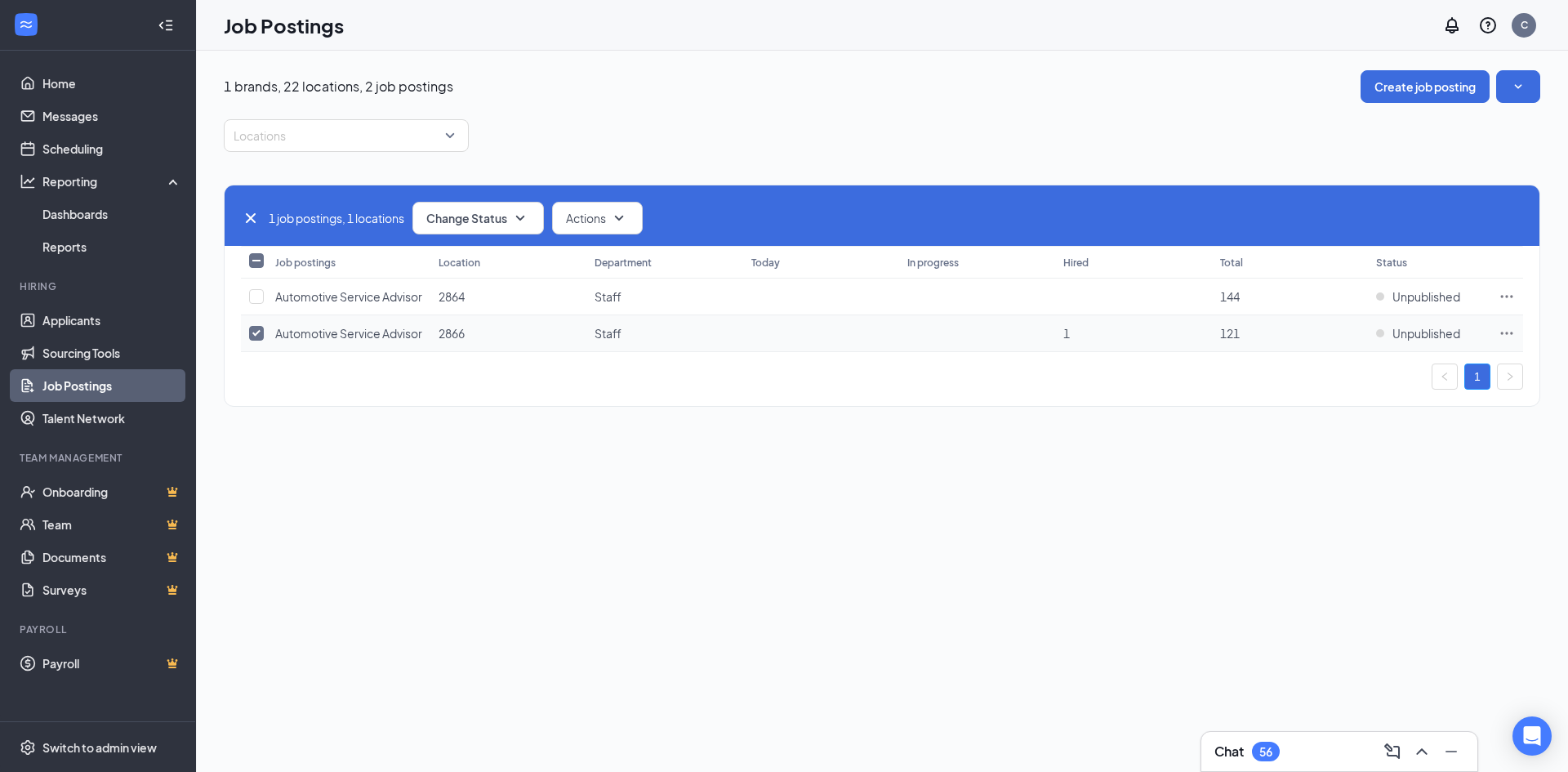
click at [264, 352] on td at bounding box center [254, 334] width 26 height 37
click at [257, 341] on input "checkbox" at bounding box center [256, 333] width 15 height 15
checkbox input "false"
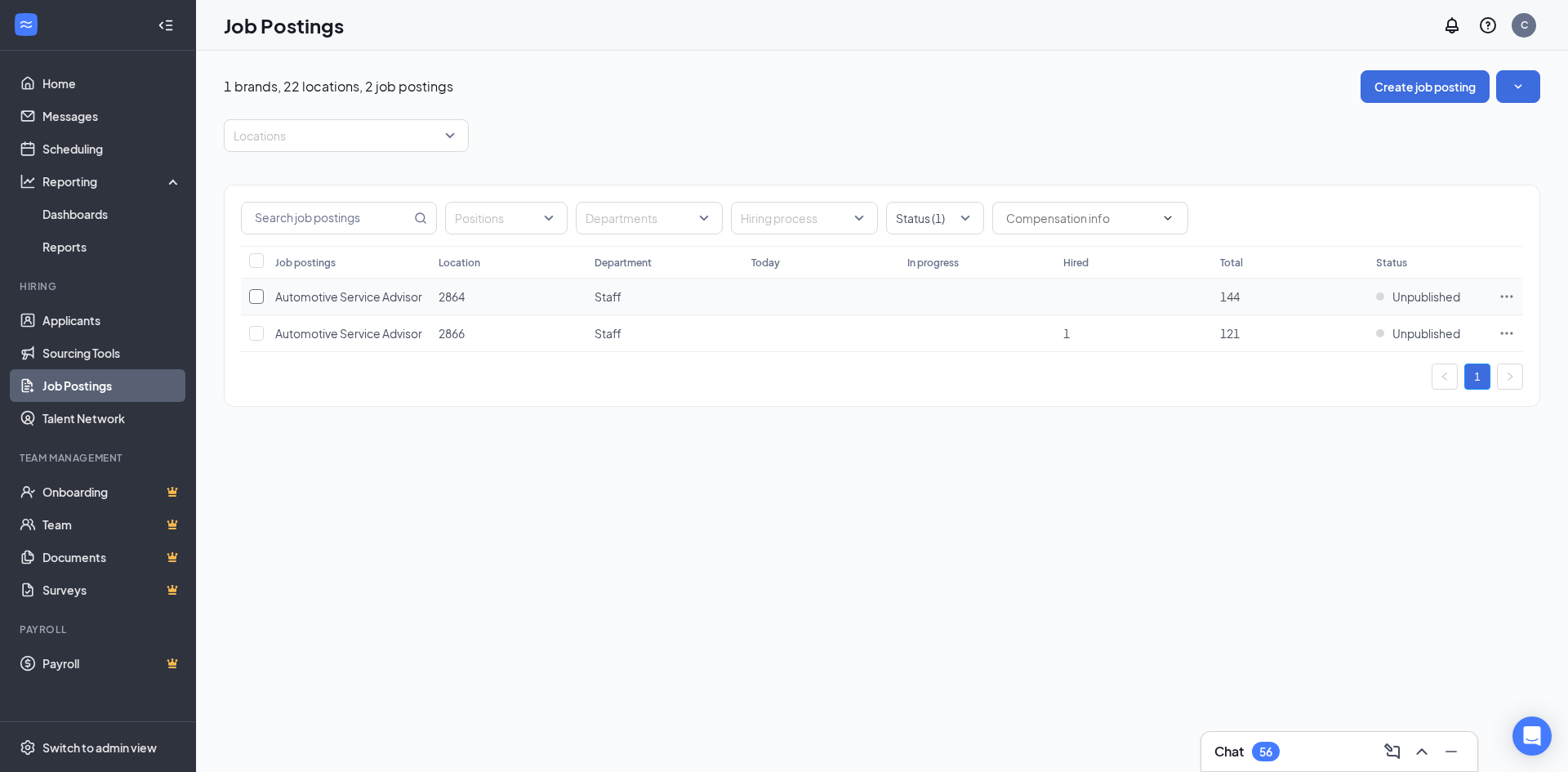
click at [259, 302] on input "checkbox" at bounding box center [256, 296] width 15 height 15
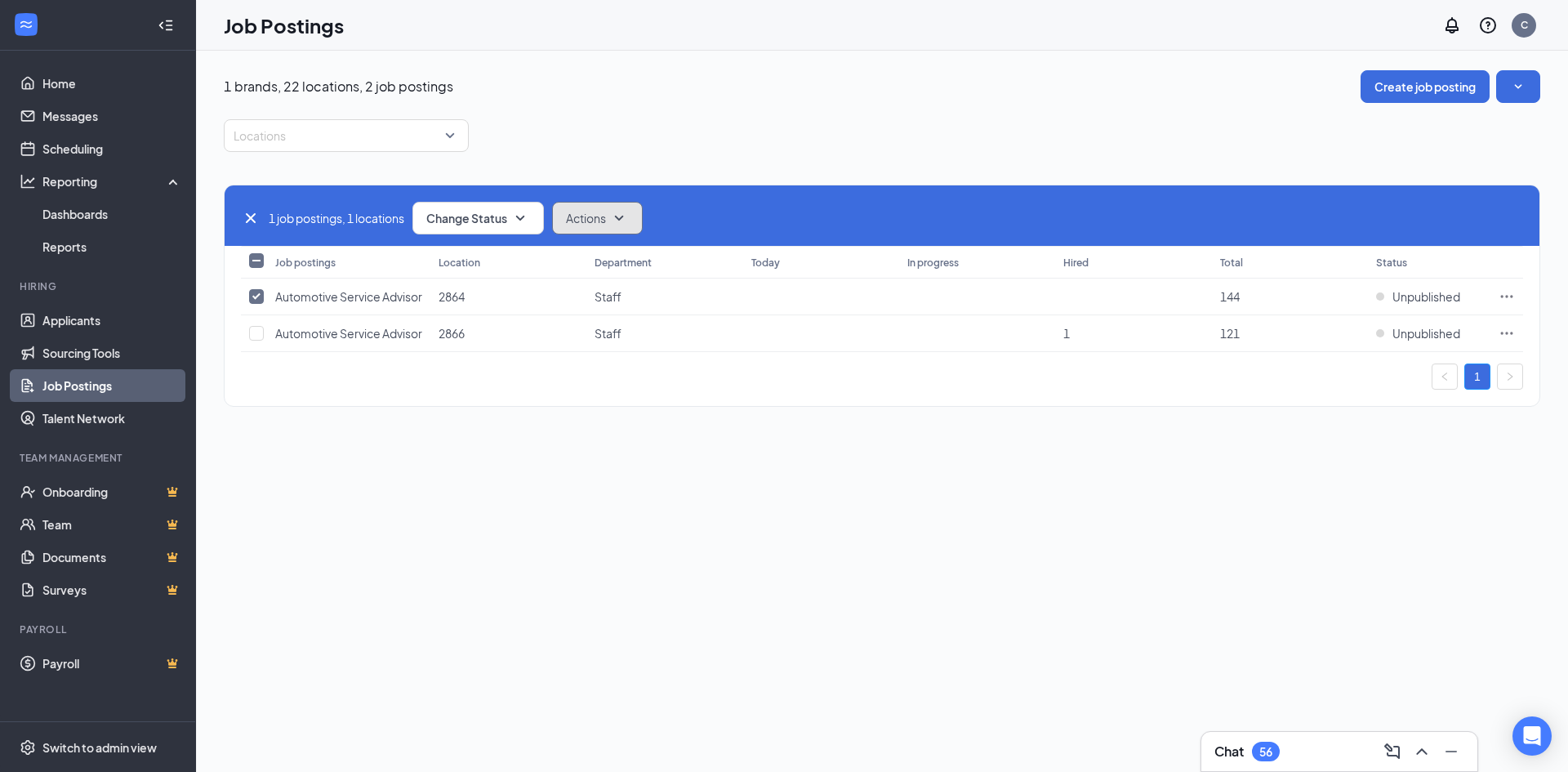
click at [629, 221] on icon "SmallChevronDown" at bounding box center [619, 218] width 20 height 20
click at [626, 214] on icon "SmallChevronUp" at bounding box center [619, 218] width 20 height 20
click at [507, 212] on span "Change Status" at bounding box center [467, 217] width 81 height 11
click at [655, 561] on div "1 brands, 22 locations, 2 job postings Create job posting Locations 1 job posti…" at bounding box center [882, 411] width 1372 height 722
click at [1504, 294] on td at bounding box center [1507, 297] width 33 height 37
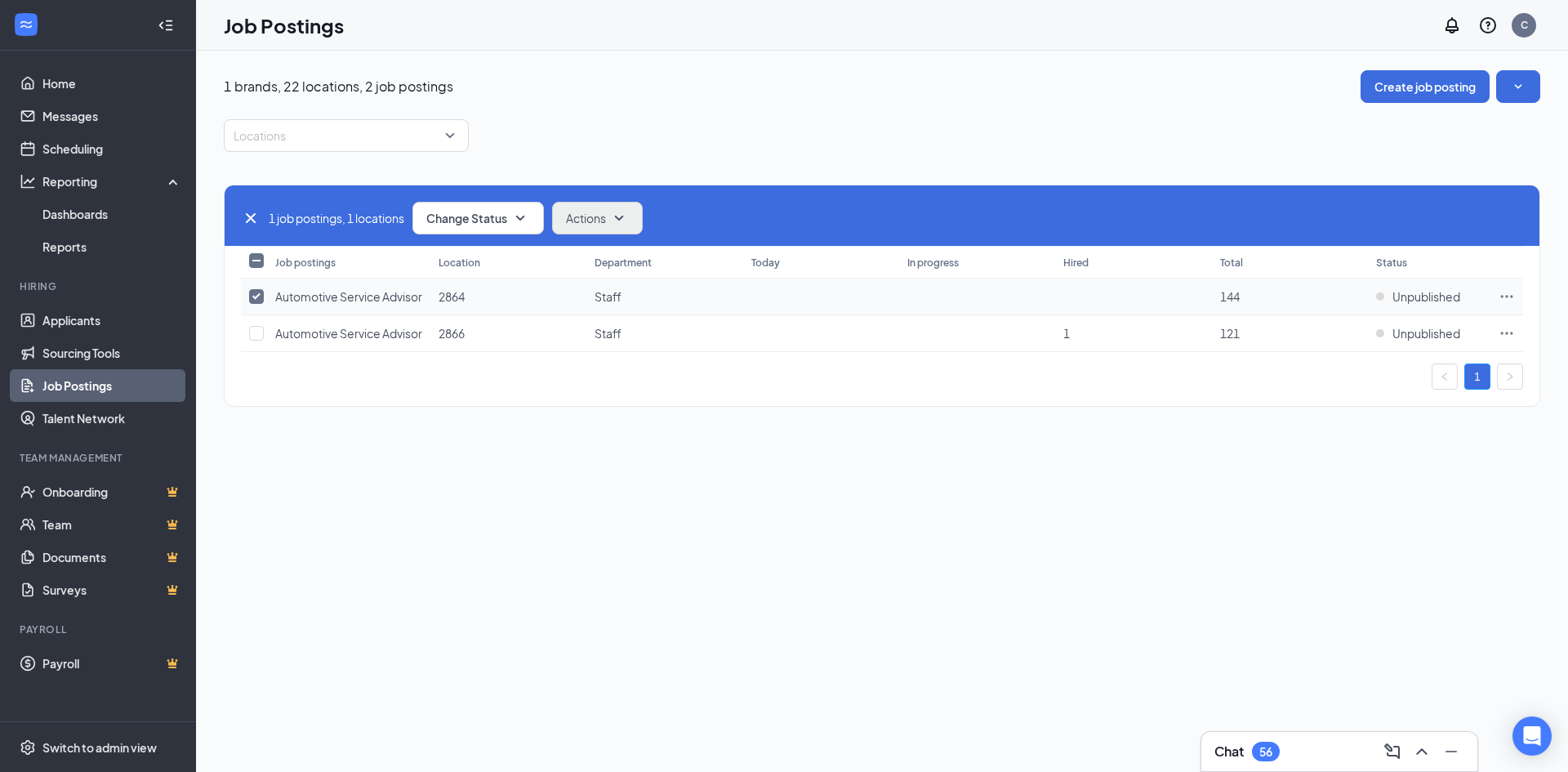
click at [1507, 302] on icon "Ellipses" at bounding box center [1507, 296] width 16 height 16
click at [1222, 299] on span "144" at bounding box center [1230, 296] width 20 height 15
click at [1496, 304] on td at bounding box center [1507, 297] width 33 height 37
click at [627, 213] on icon "SmallChevronDown" at bounding box center [619, 218] width 20 height 20
click at [627, 213] on icon "SmallChevronUp" at bounding box center [619, 218] width 20 height 20
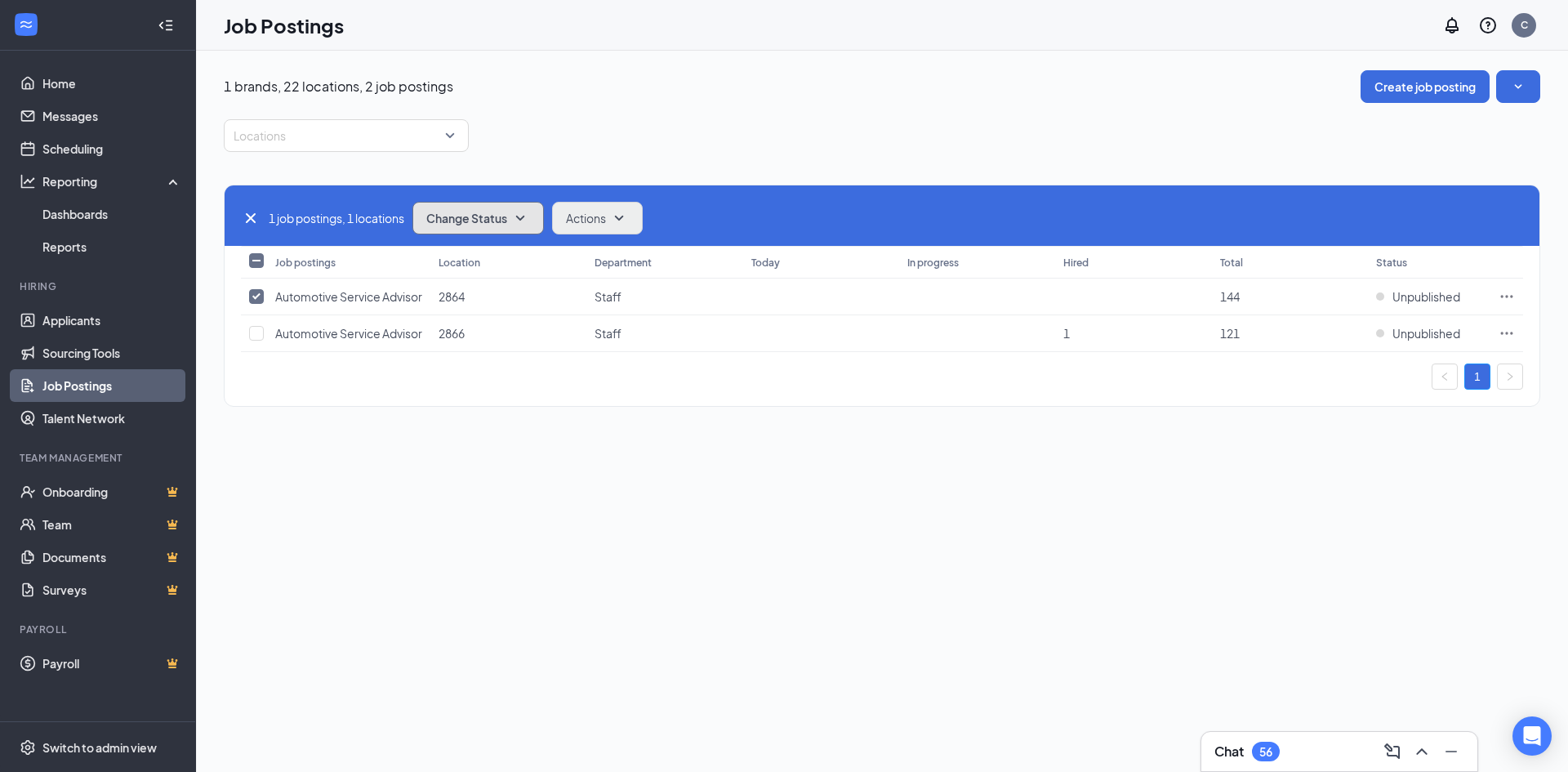
click at [507, 215] on span "Change Status" at bounding box center [467, 217] width 81 height 11
click at [471, 263] on div "Publish" at bounding box center [514, 262] width 196 height 36
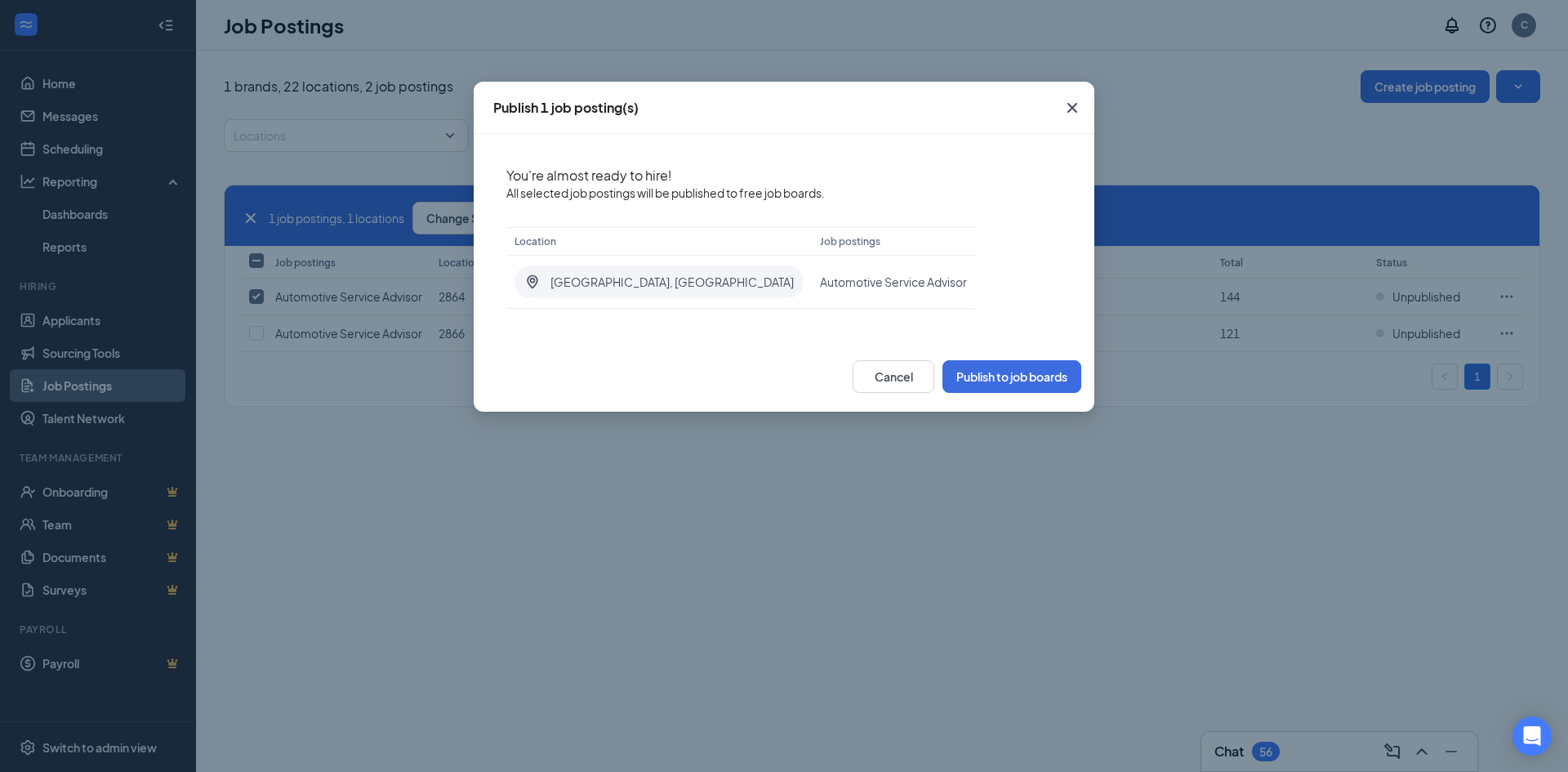
click at [1072, 104] on icon "Cross" at bounding box center [1072, 108] width 20 height 20
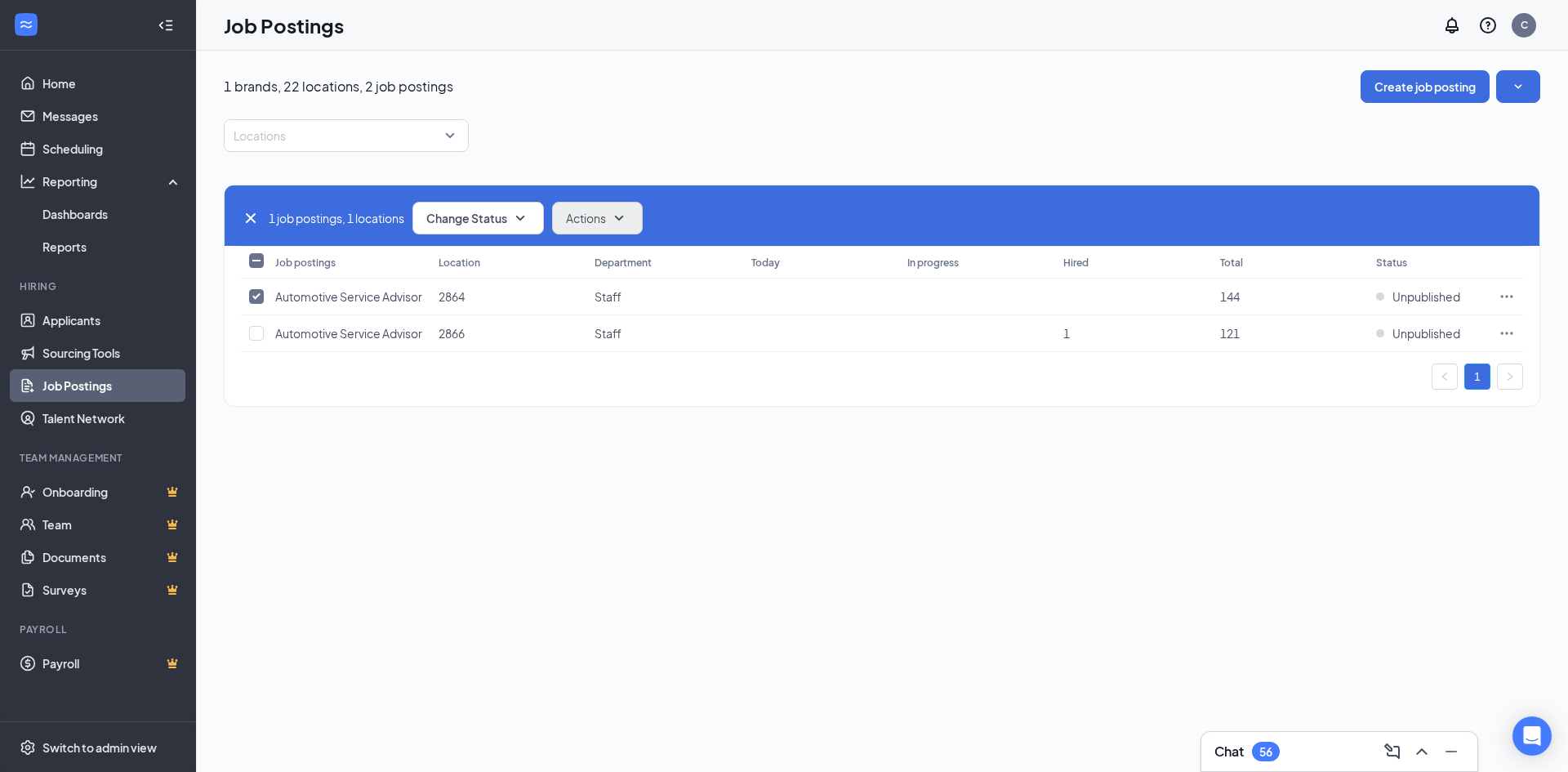
click at [248, 212] on icon "Cross" at bounding box center [251, 218] width 20 height 20
checkbox input "false"
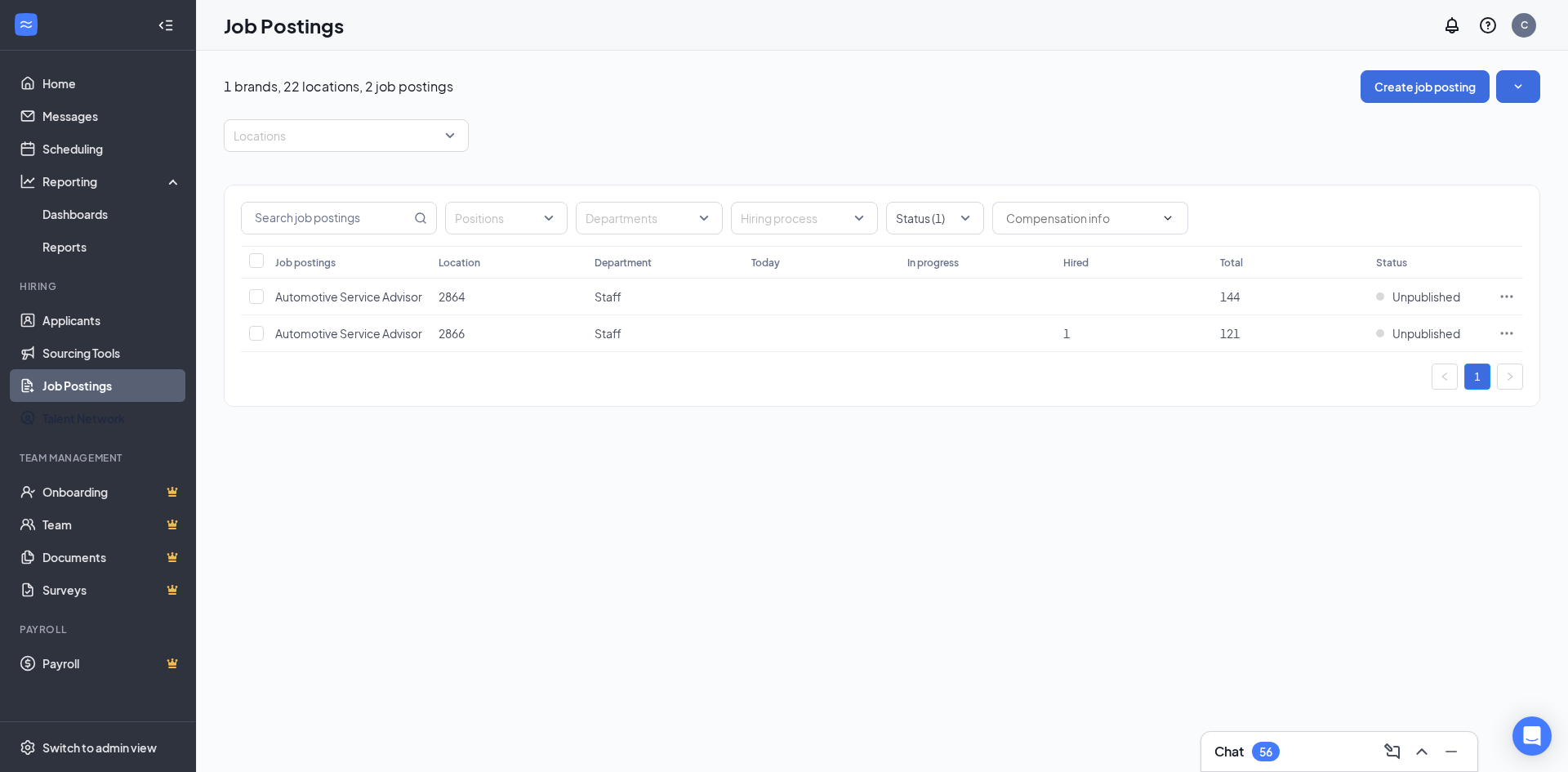
click at [103, 380] on link "Job Postings" at bounding box center [112, 386] width 140 height 33
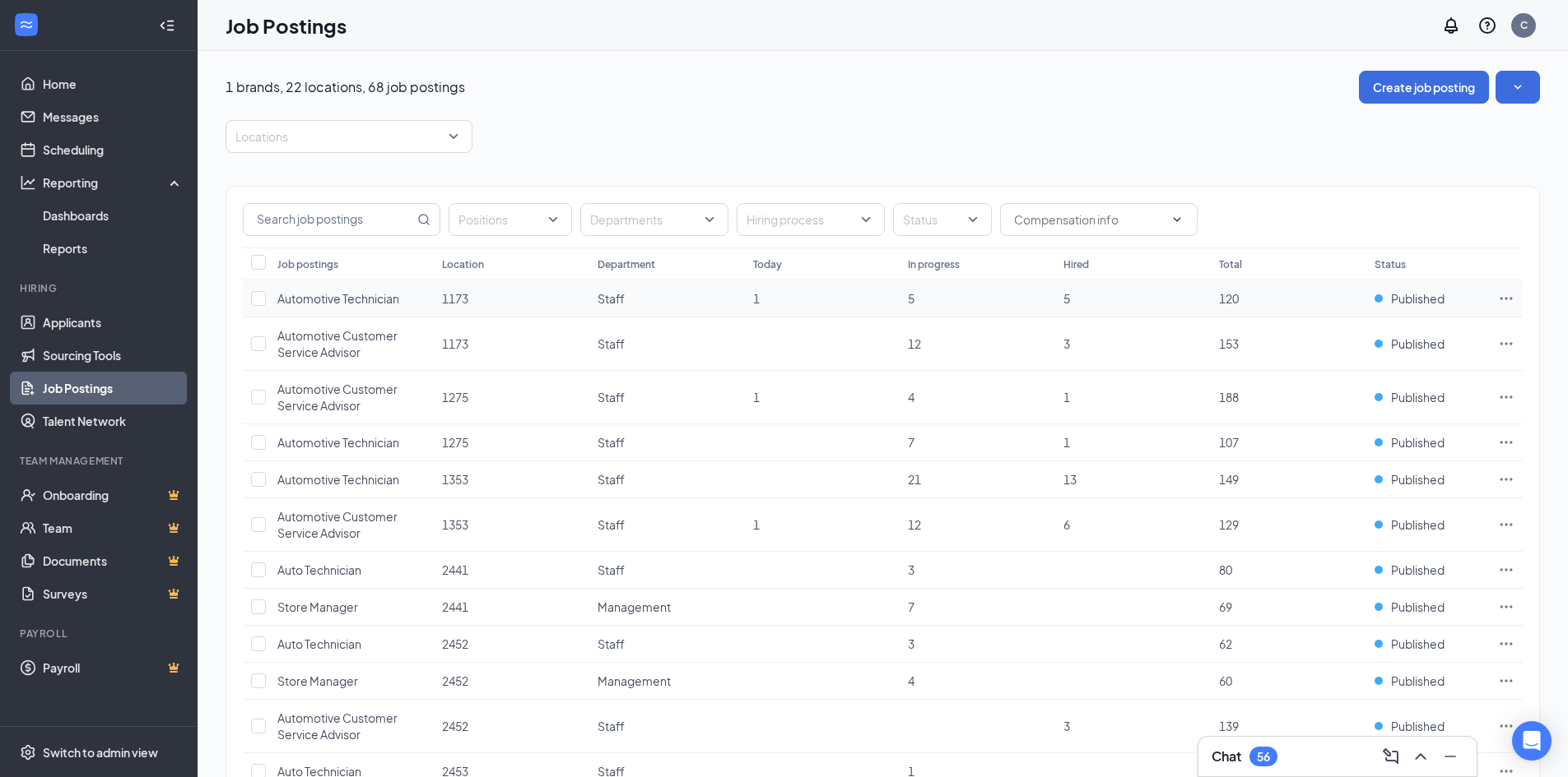
click at [1510, 298] on icon "Ellipses" at bounding box center [1506, 298] width 17 height 16
